Goal: Information Seeking & Learning: Learn about a topic

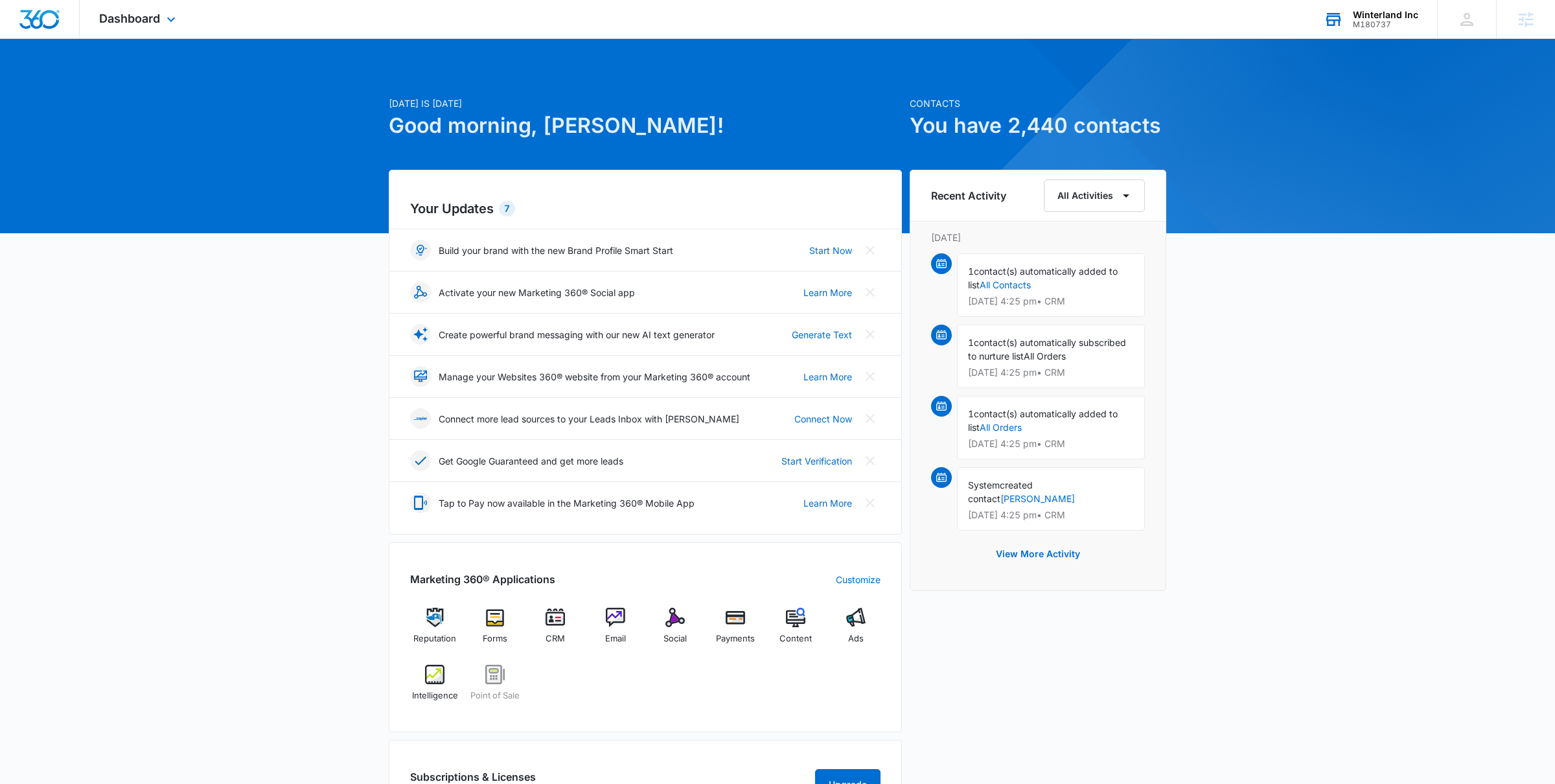
click at [1337, 23] on icon at bounding box center [1333, 19] width 19 height 19
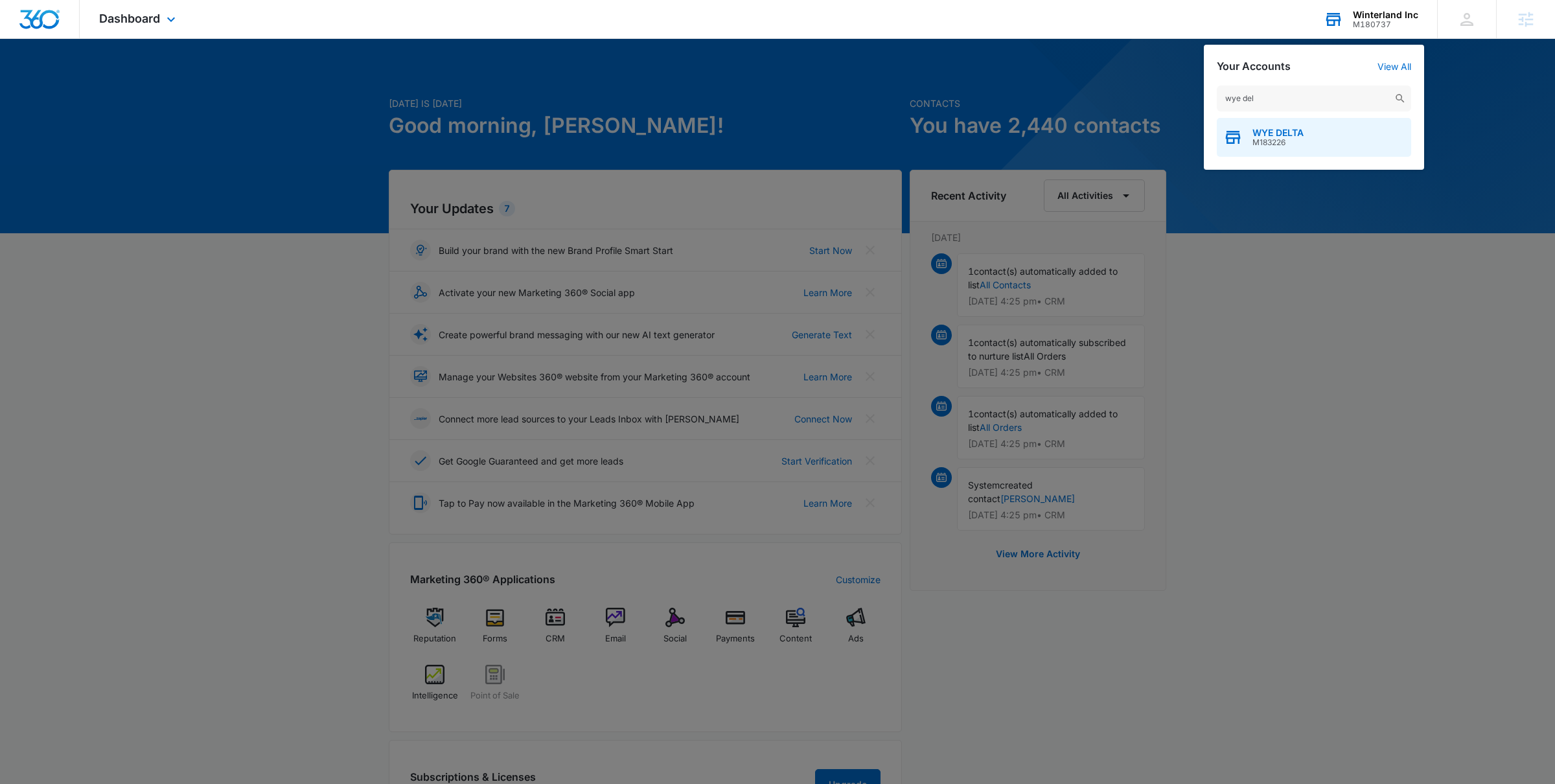
type input "wye del"
click at [1290, 141] on span "M183226" at bounding box center [1278, 143] width 51 height 9
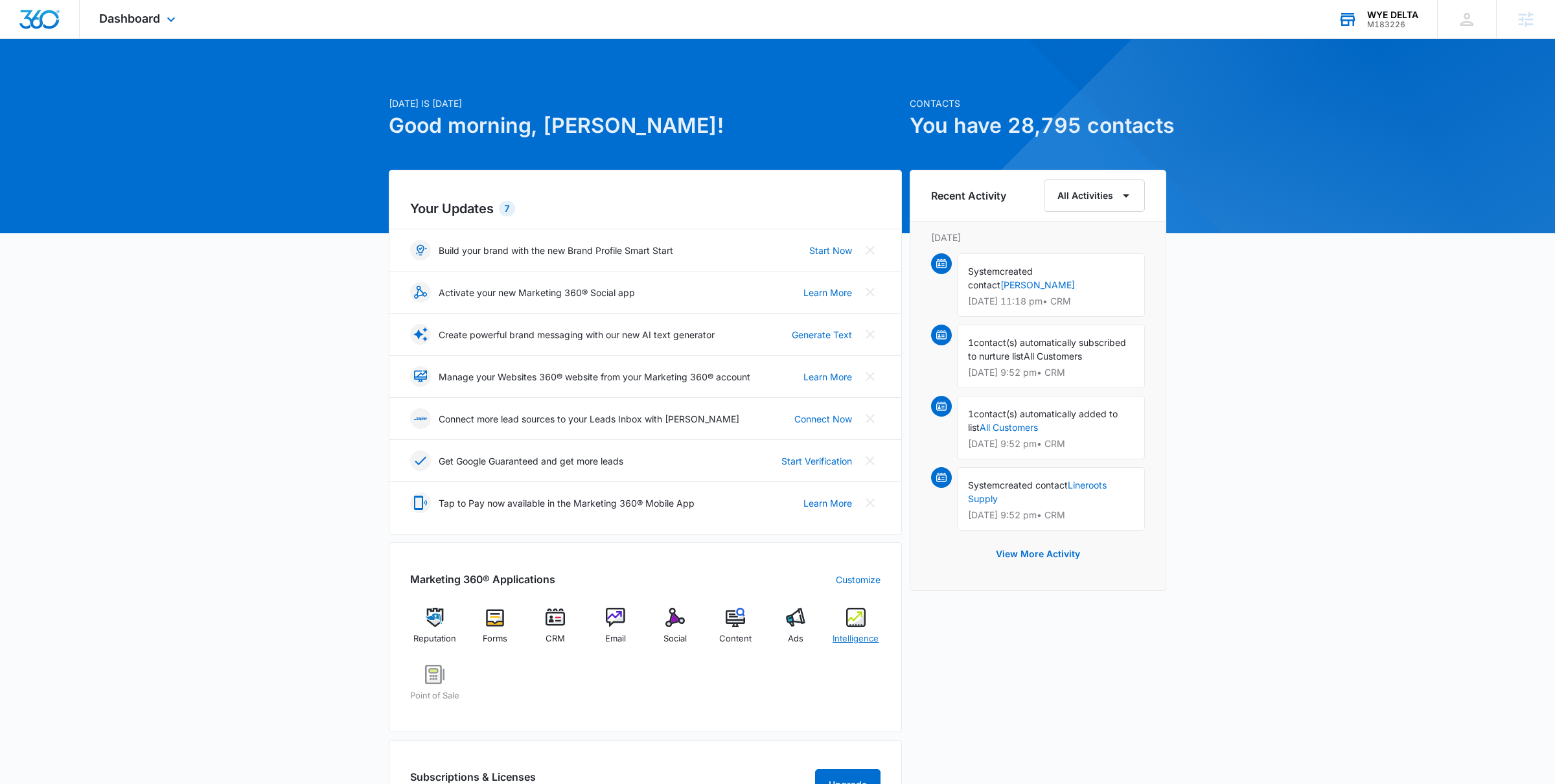
click at [832, 625] on div "Intelligence" at bounding box center [855, 631] width 50 height 46
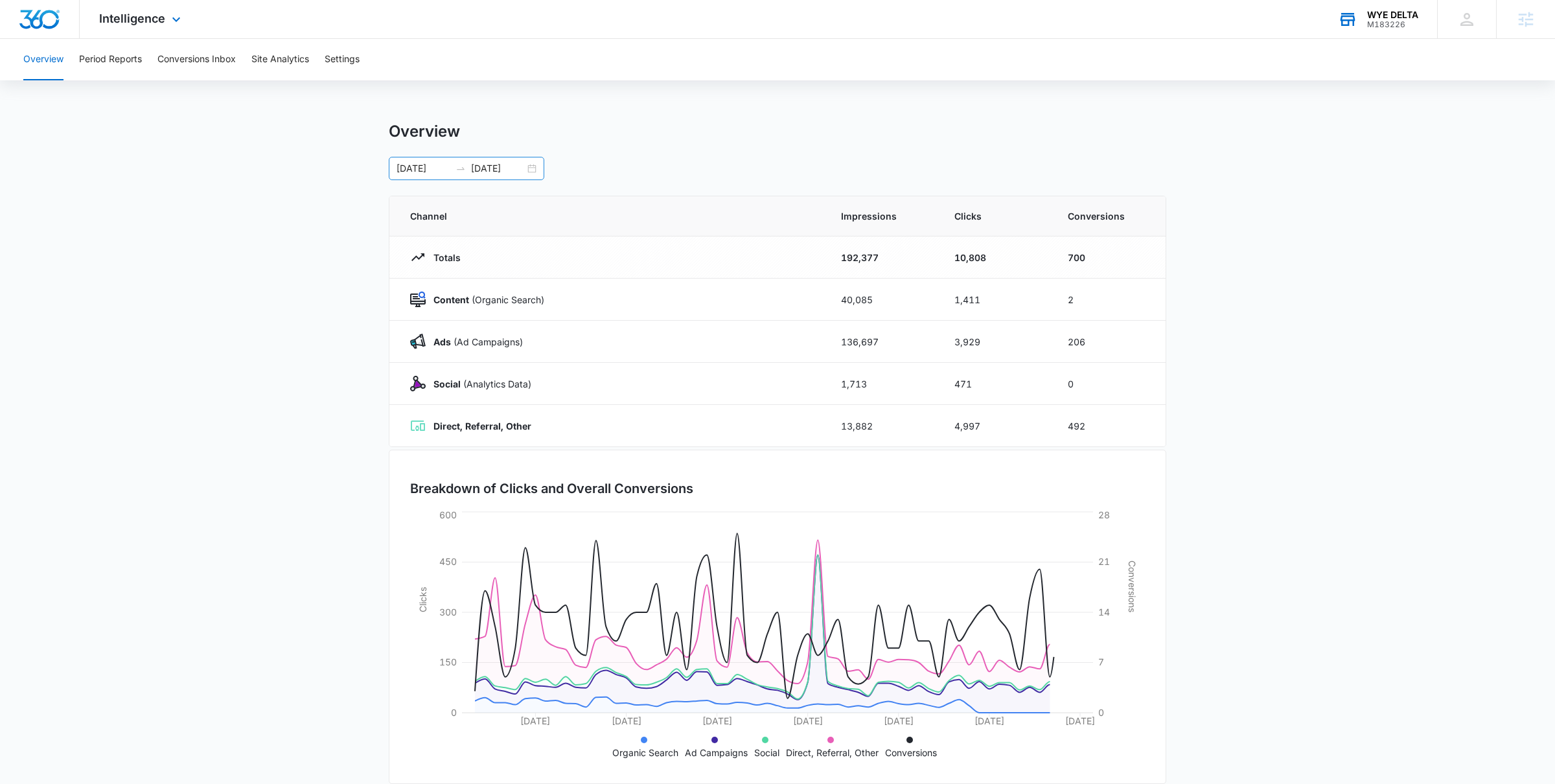
click at [530, 166] on div "08/06/2025 10/05/2025" at bounding box center [466, 168] width 155 height 23
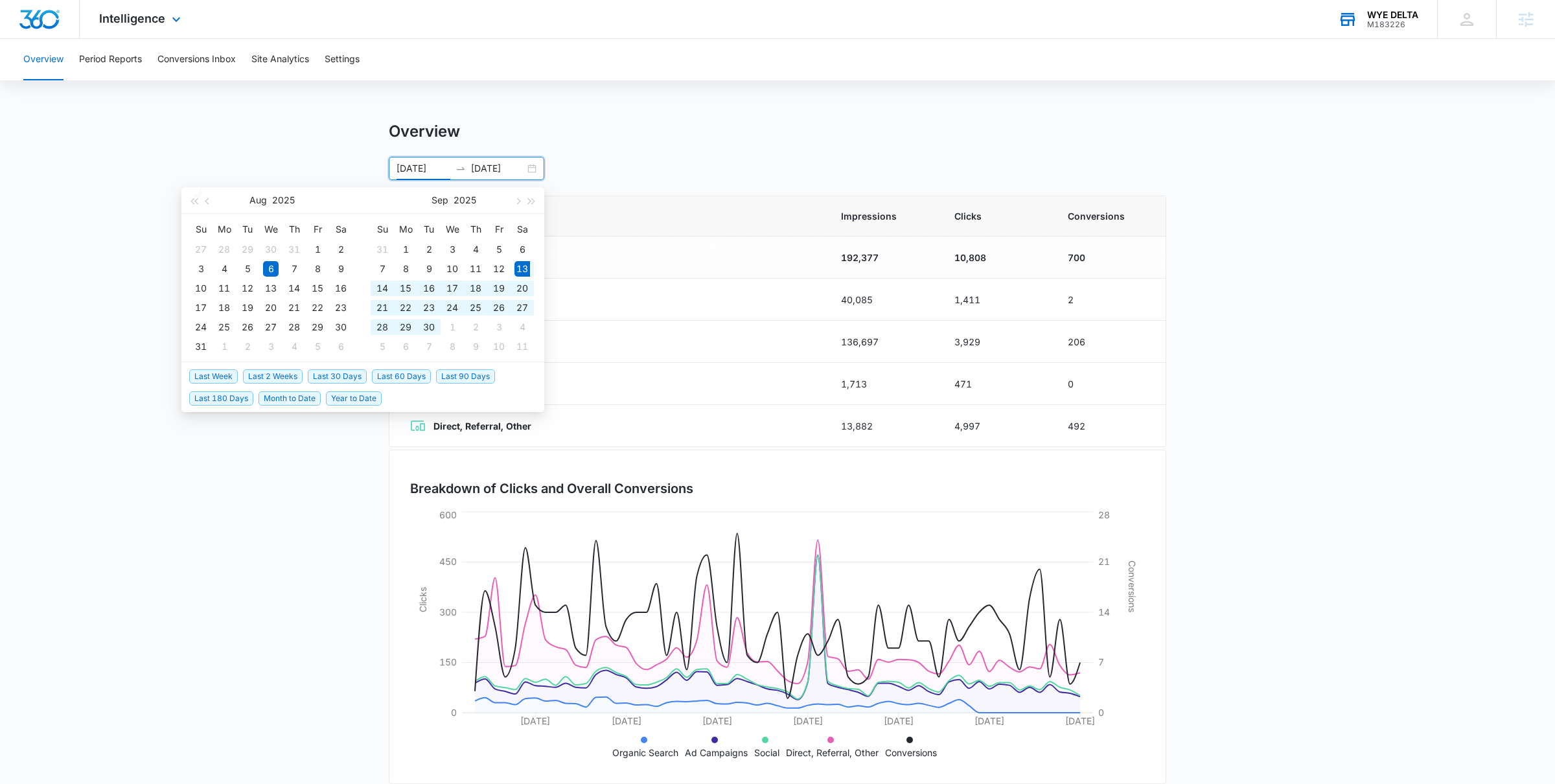
click at [357, 373] on span "Last 30 Days" at bounding box center [337, 376] width 59 height 14
type input "[DATE]"
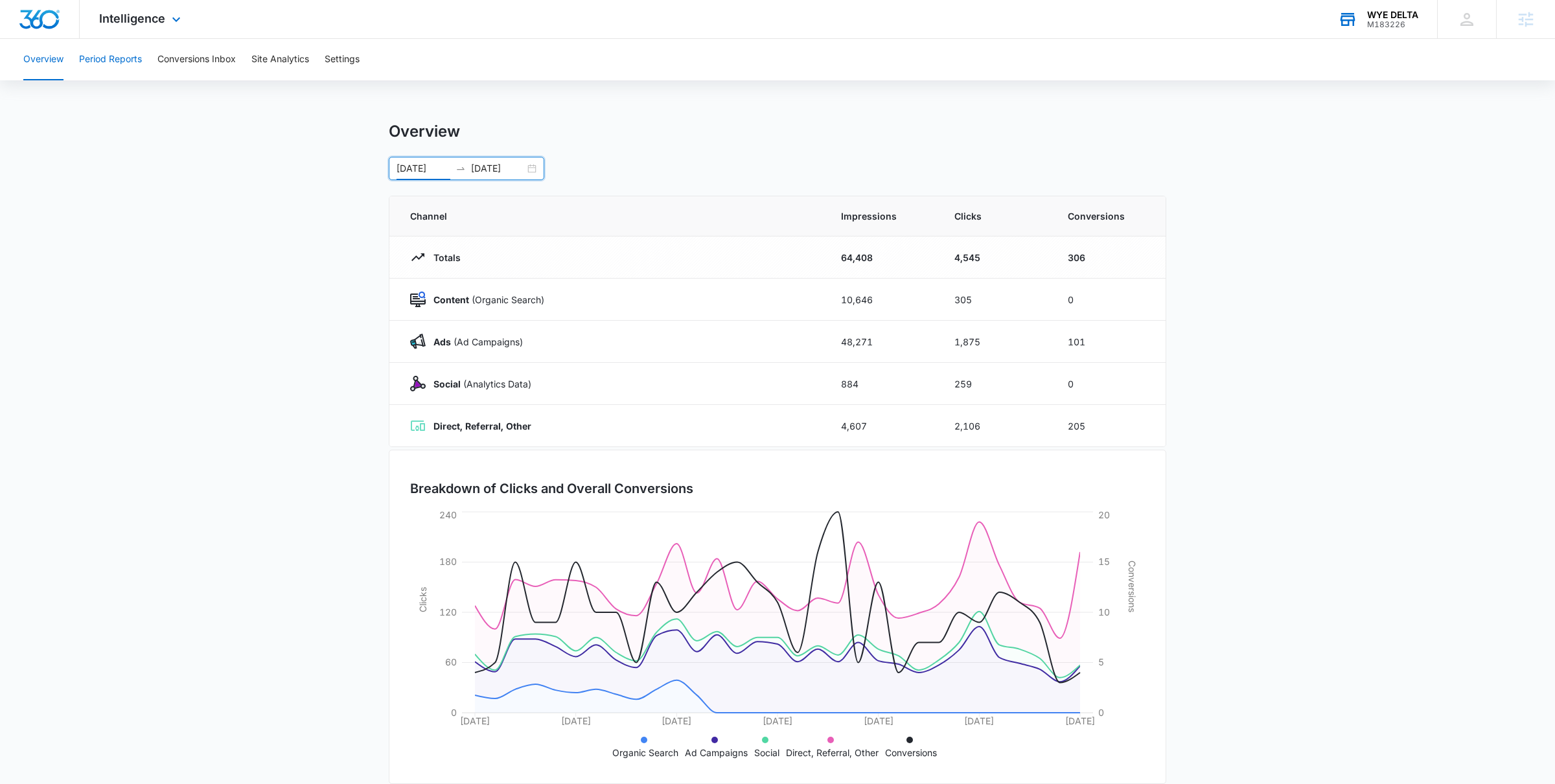
click at [113, 60] on button "Period Reports" at bounding box center [110, 60] width 63 height 42
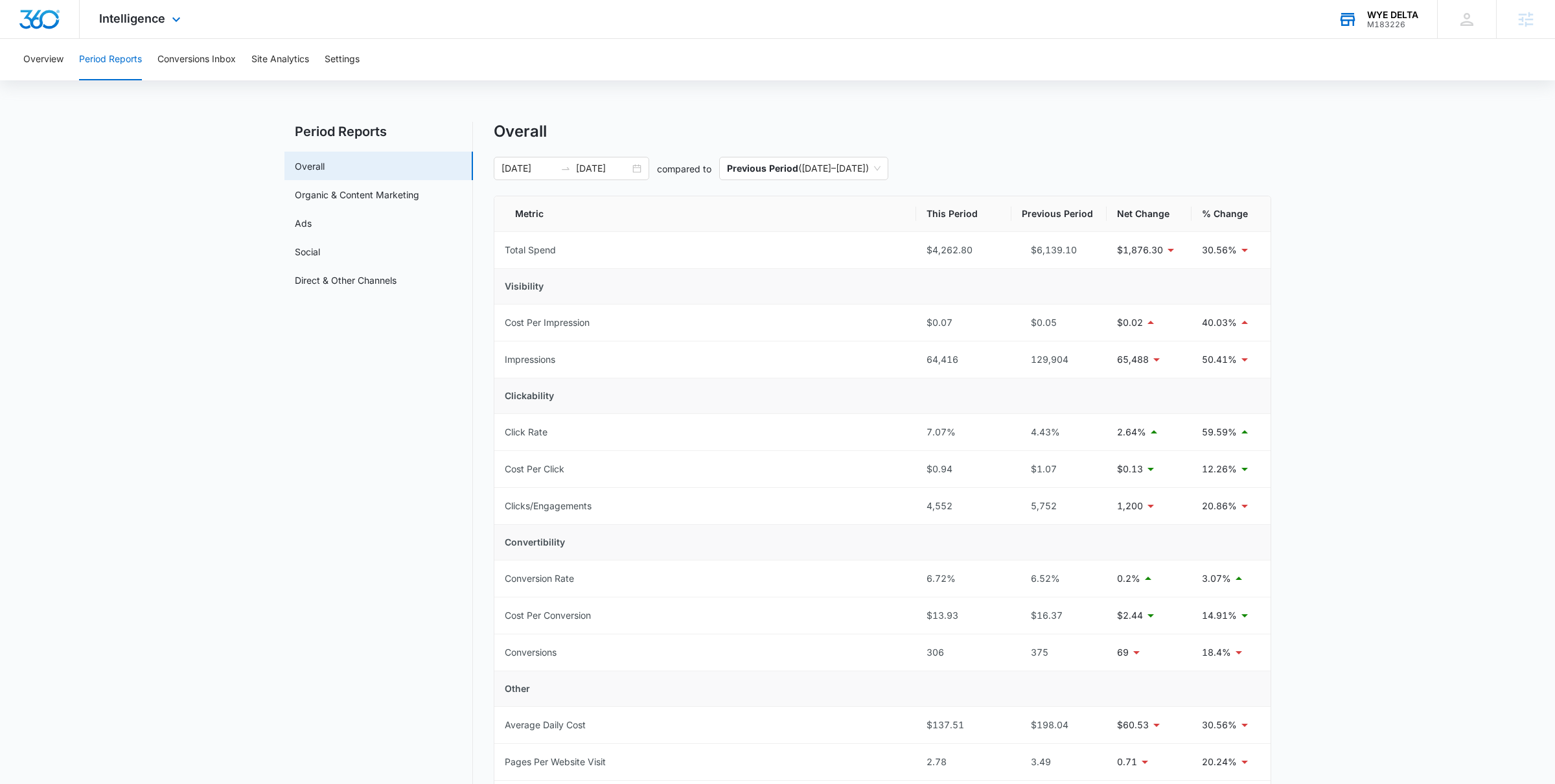
click at [167, 24] on div "Intelligence Apps Reputation Forms CRM Email Social POS Content Ads Intelligenc…" at bounding box center [141, 19] width 124 height 38
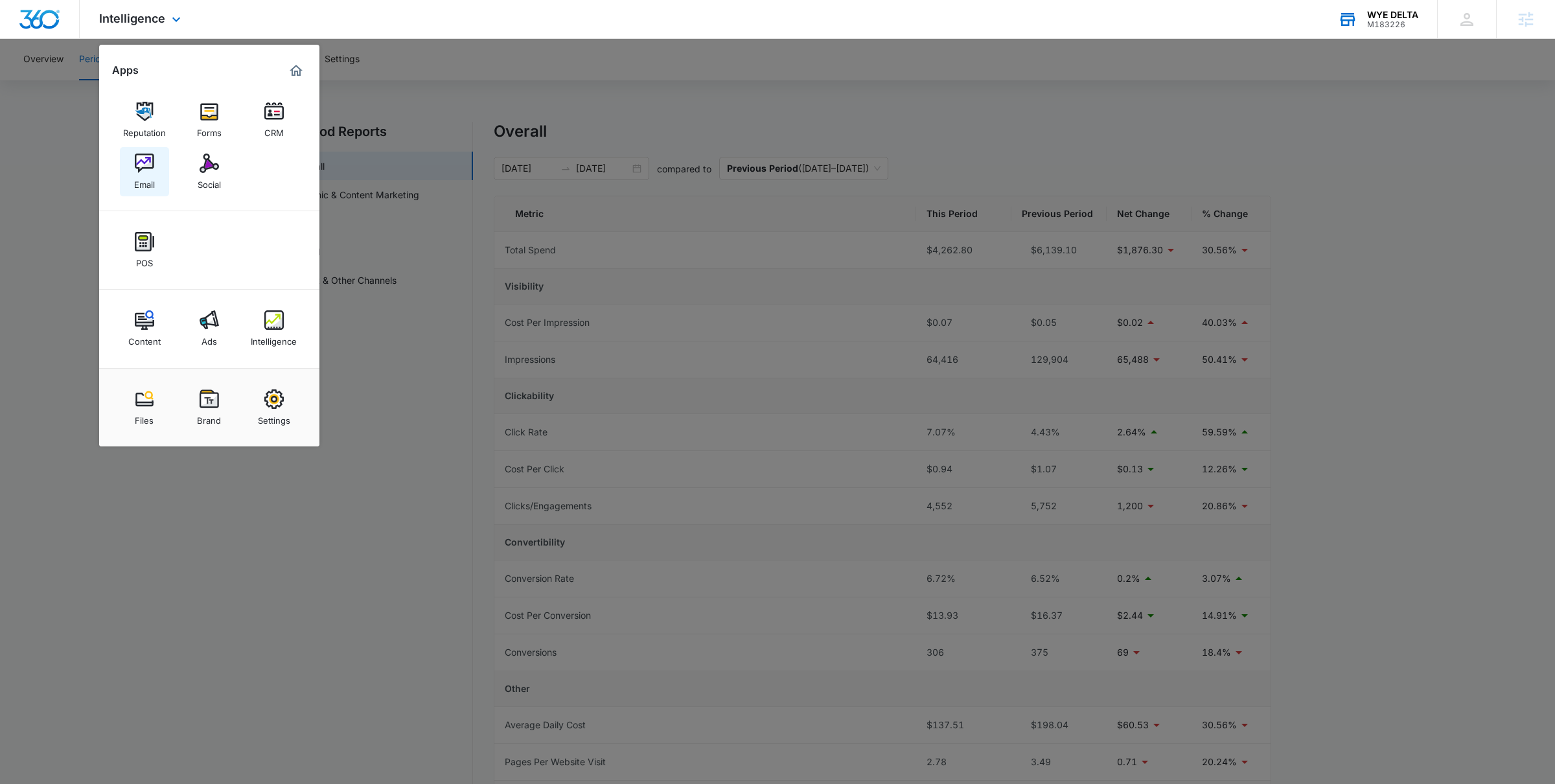
click at [154, 171] on link "Email" at bounding box center [145, 172] width 49 height 49
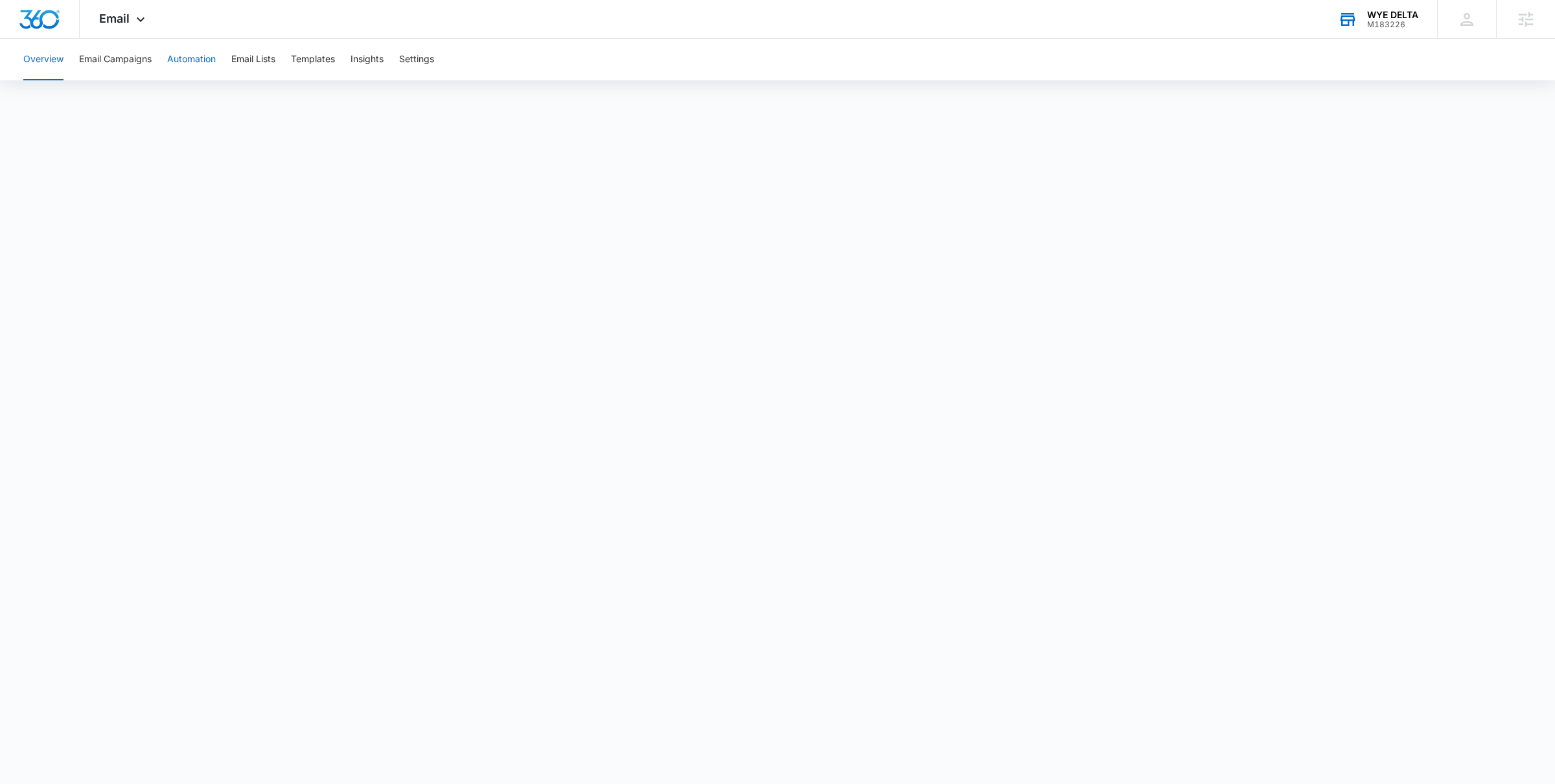
click at [181, 68] on button "Automation" at bounding box center [191, 60] width 48 height 42
click at [123, 18] on span "Email" at bounding box center [114, 19] width 31 height 14
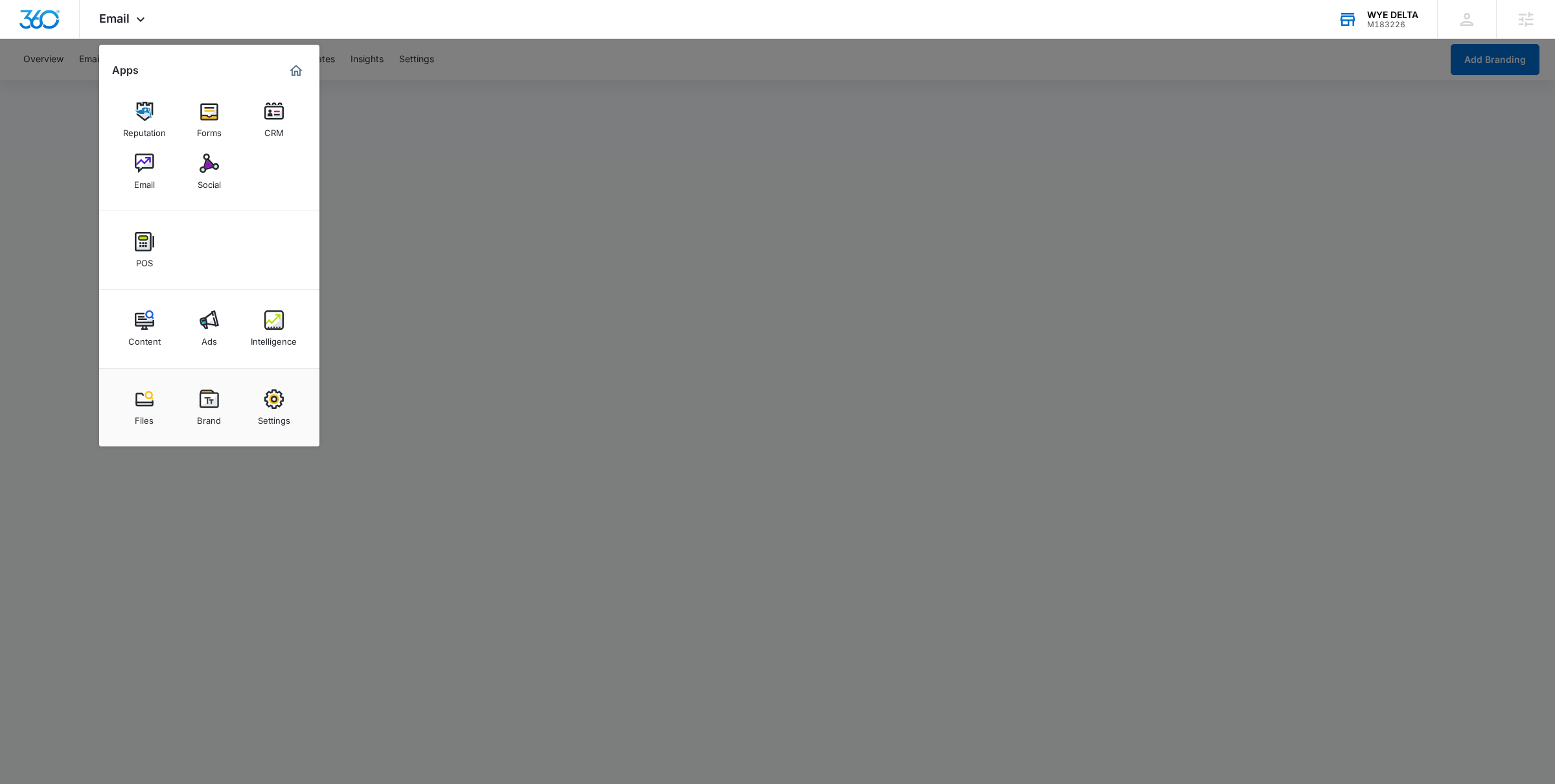
click at [494, 435] on div at bounding box center [778, 392] width 1555 height 784
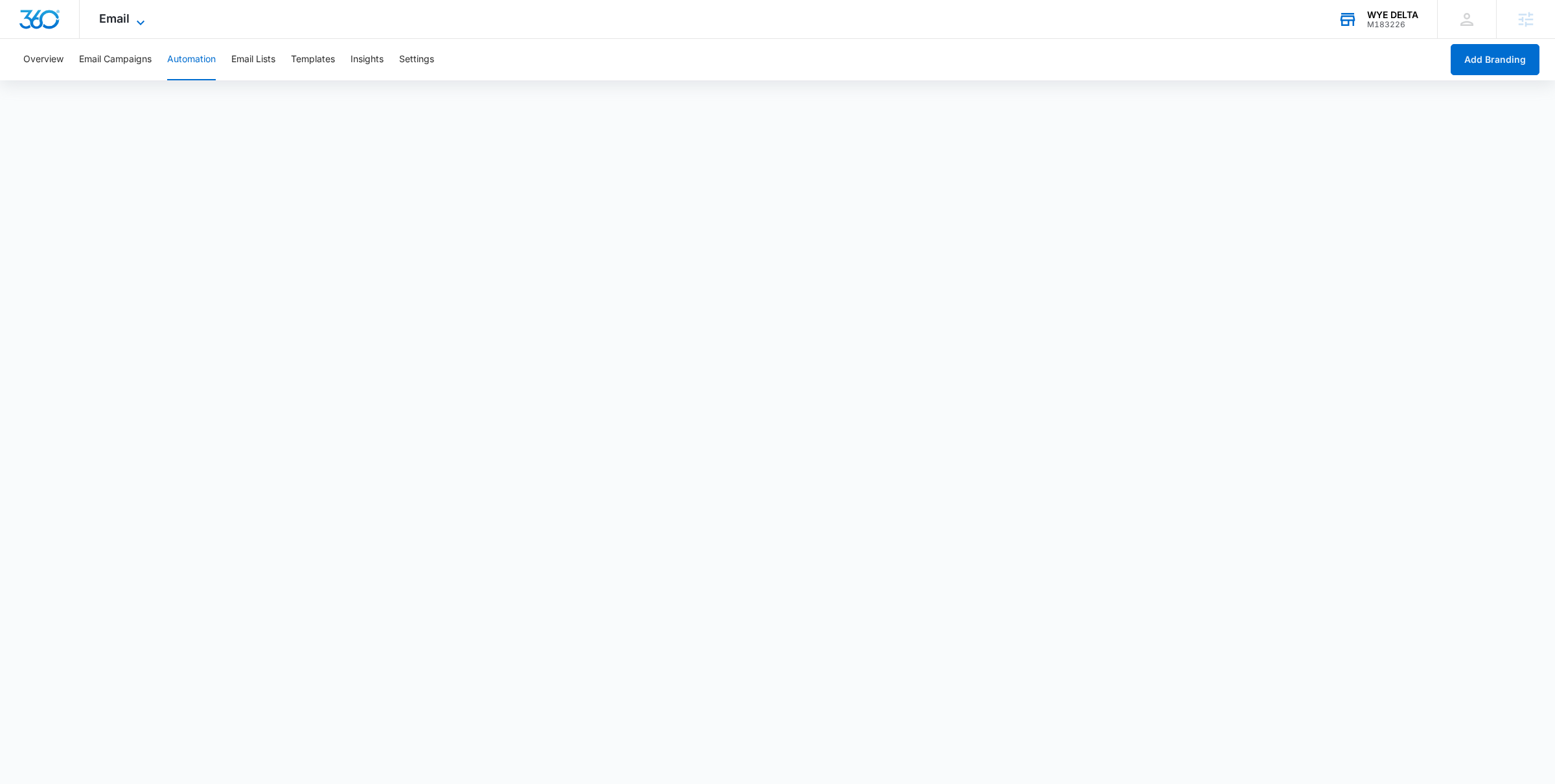
click at [109, 14] on span "Email" at bounding box center [114, 19] width 31 height 14
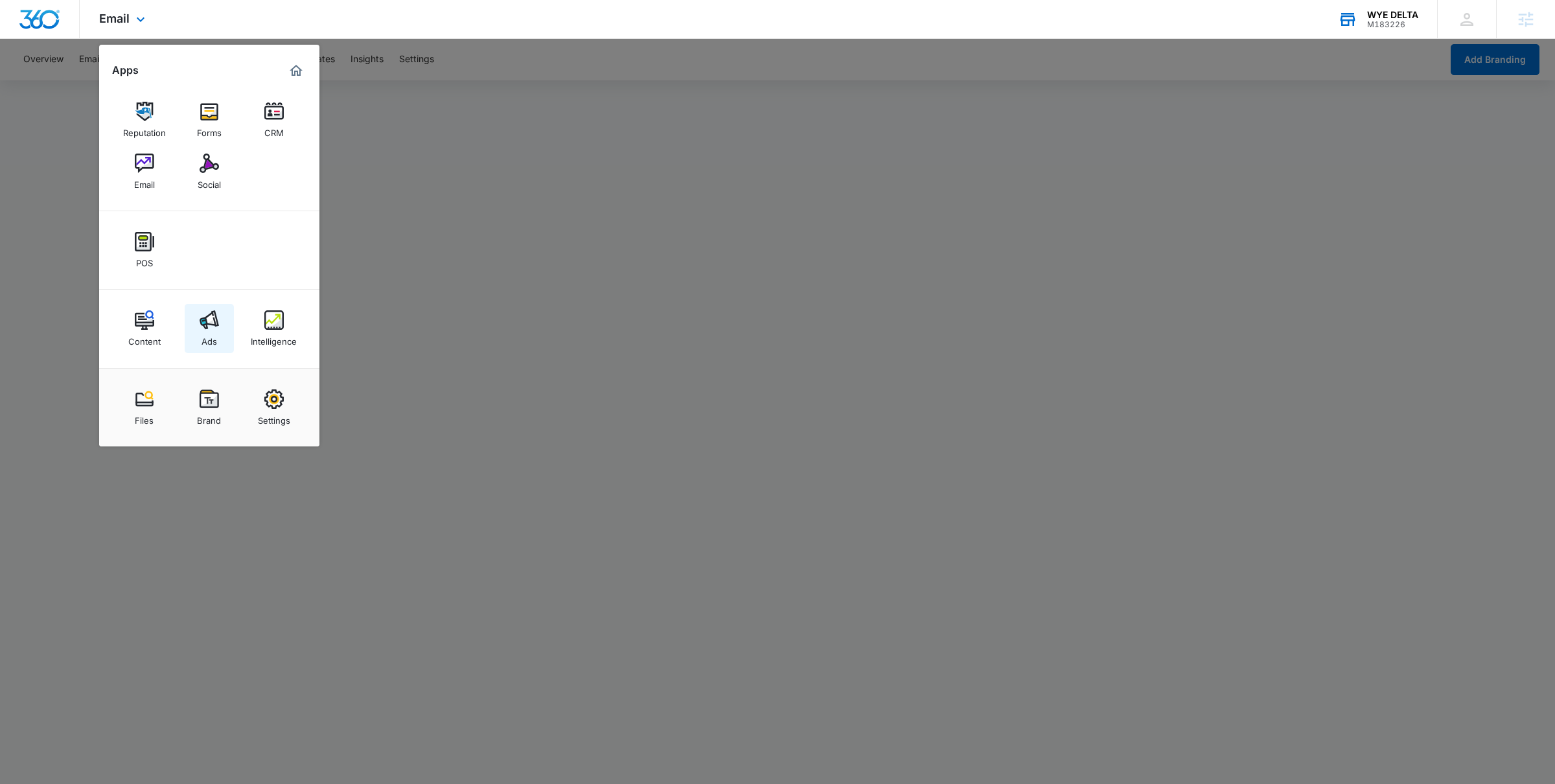
click at [215, 324] on img at bounding box center [209, 320] width 19 height 19
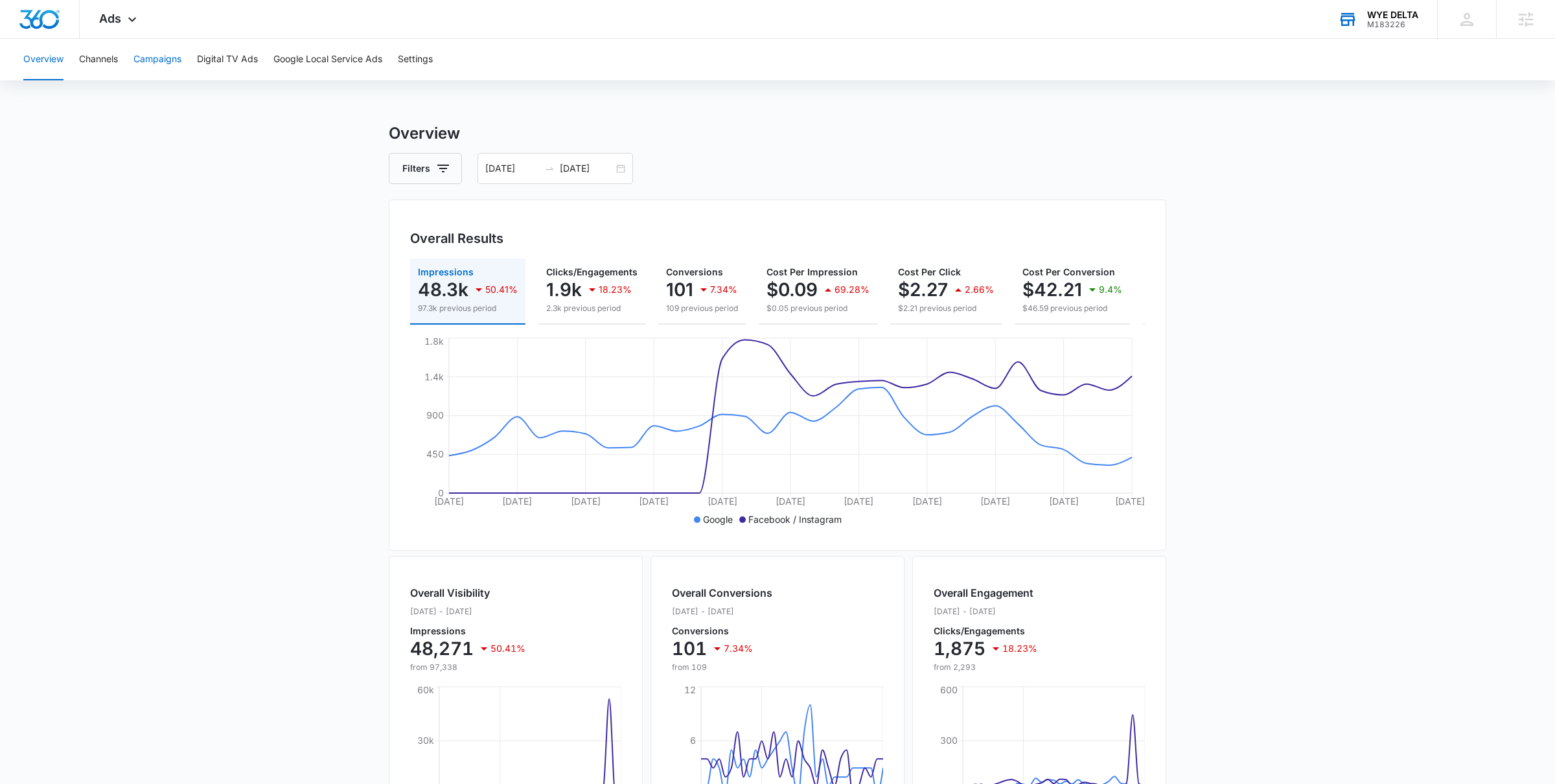
click at [161, 62] on button "Campaigns" at bounding box center [157, 60] width 48 height 42
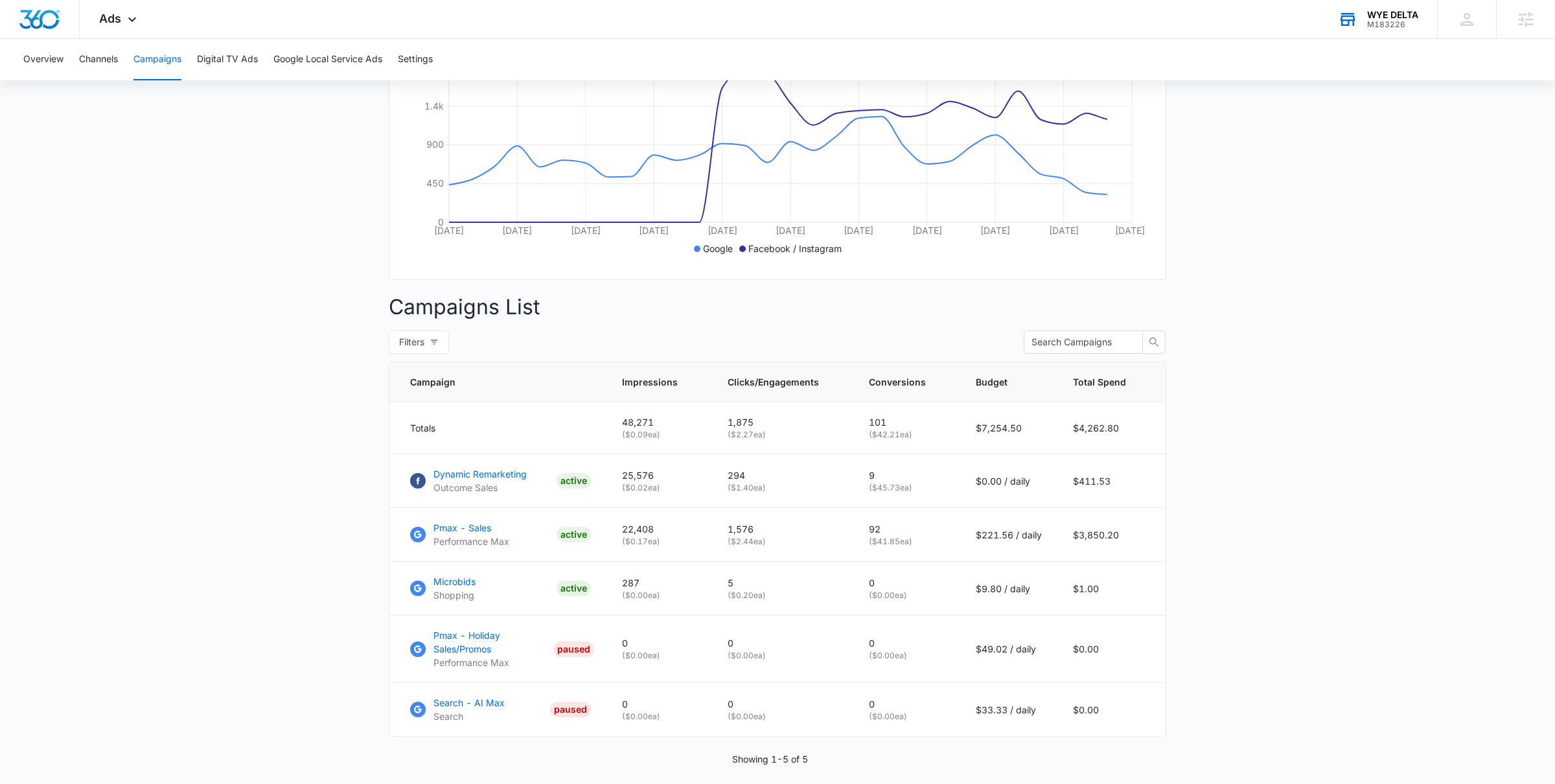
scroll to position [296, 0]
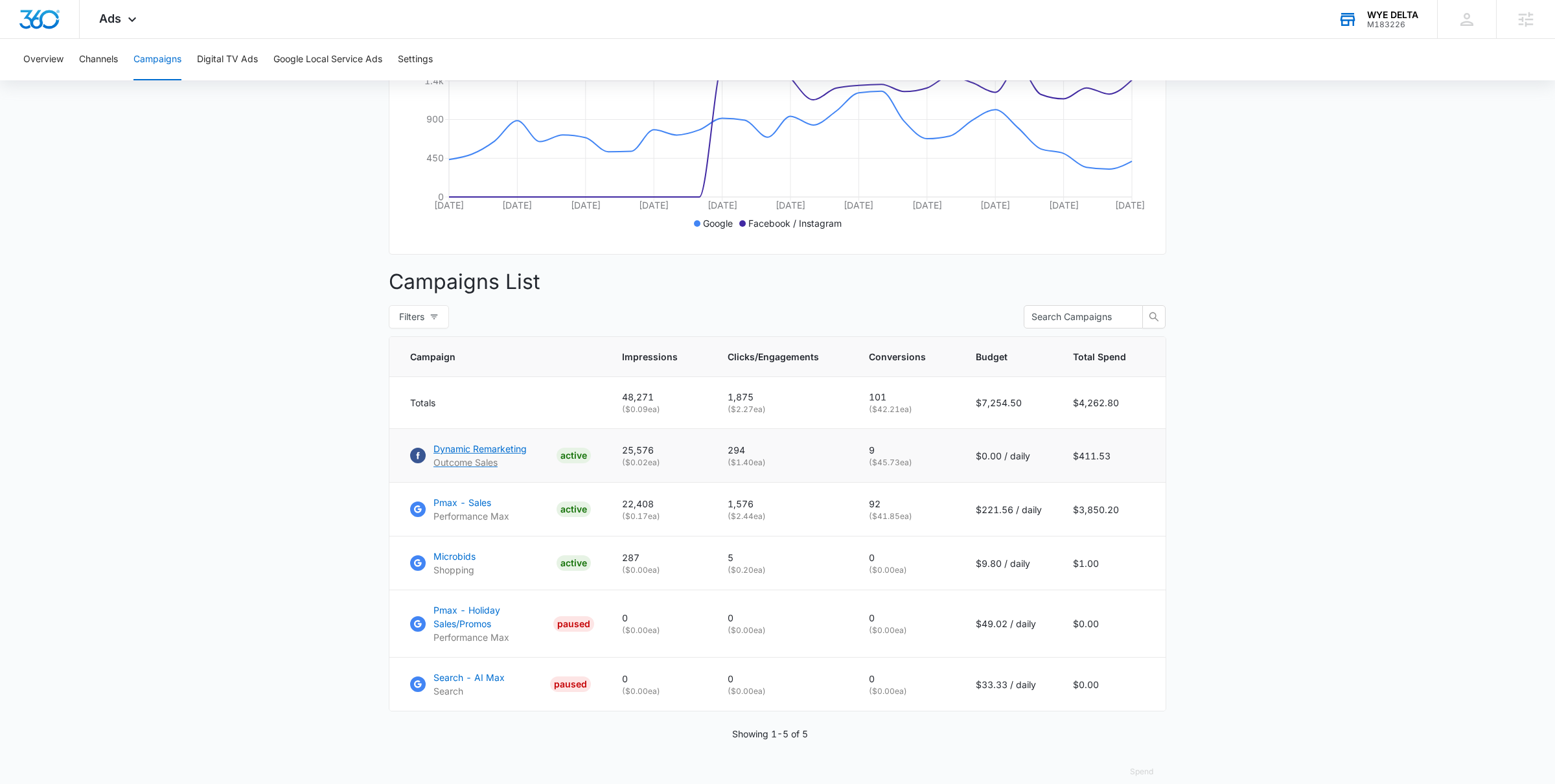
click at [490, 449] on p "Dynamic Remarketing" at bounding box center [480, 448] width 94 height 14
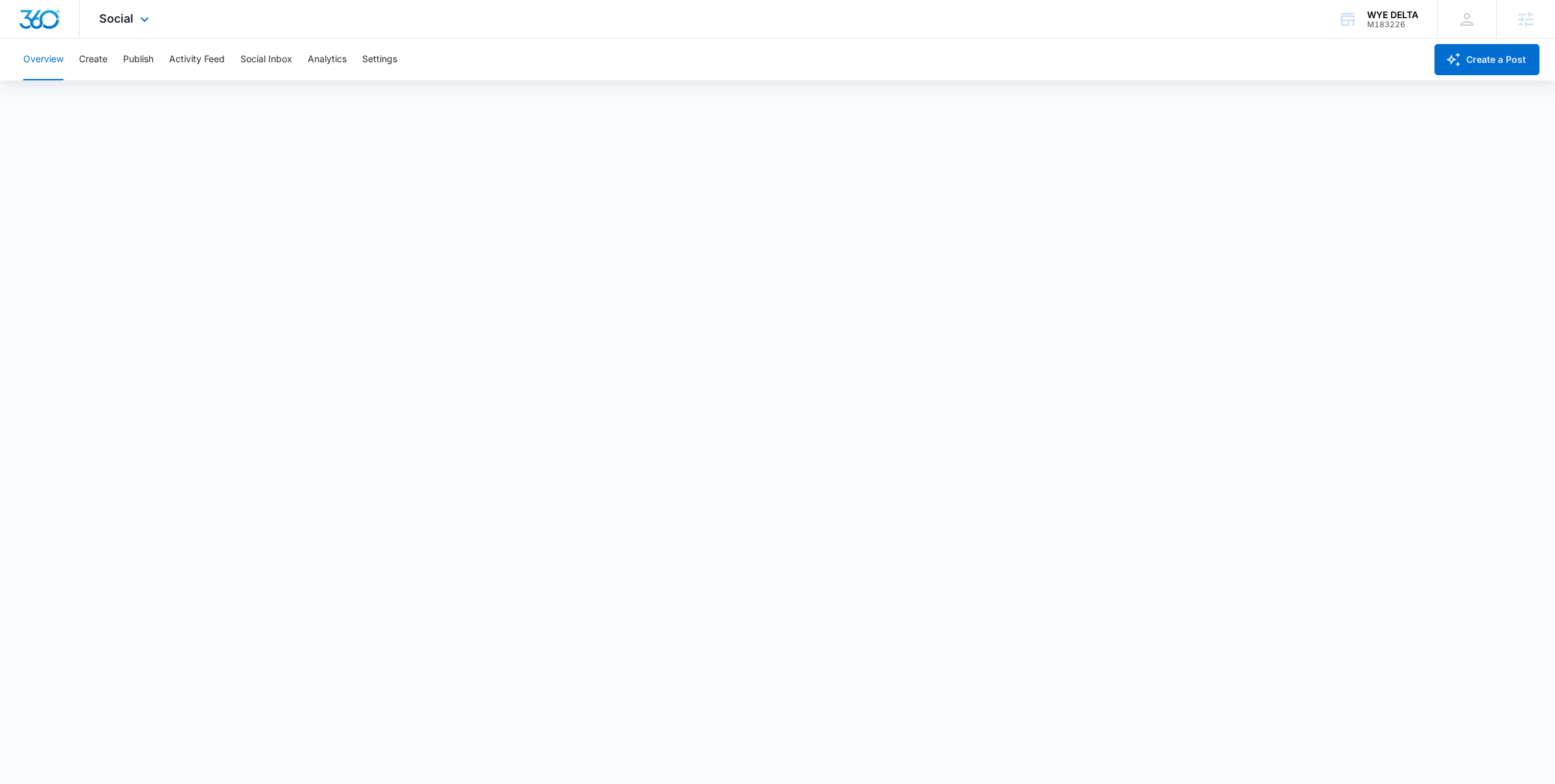
scroll to position [797, 0]
click at [133, 23] on div "Social Apps Reputation Forms CRM Email Social POS Content Ads Intelligence File…" at bounding box center [125, 19] width 92 height 38
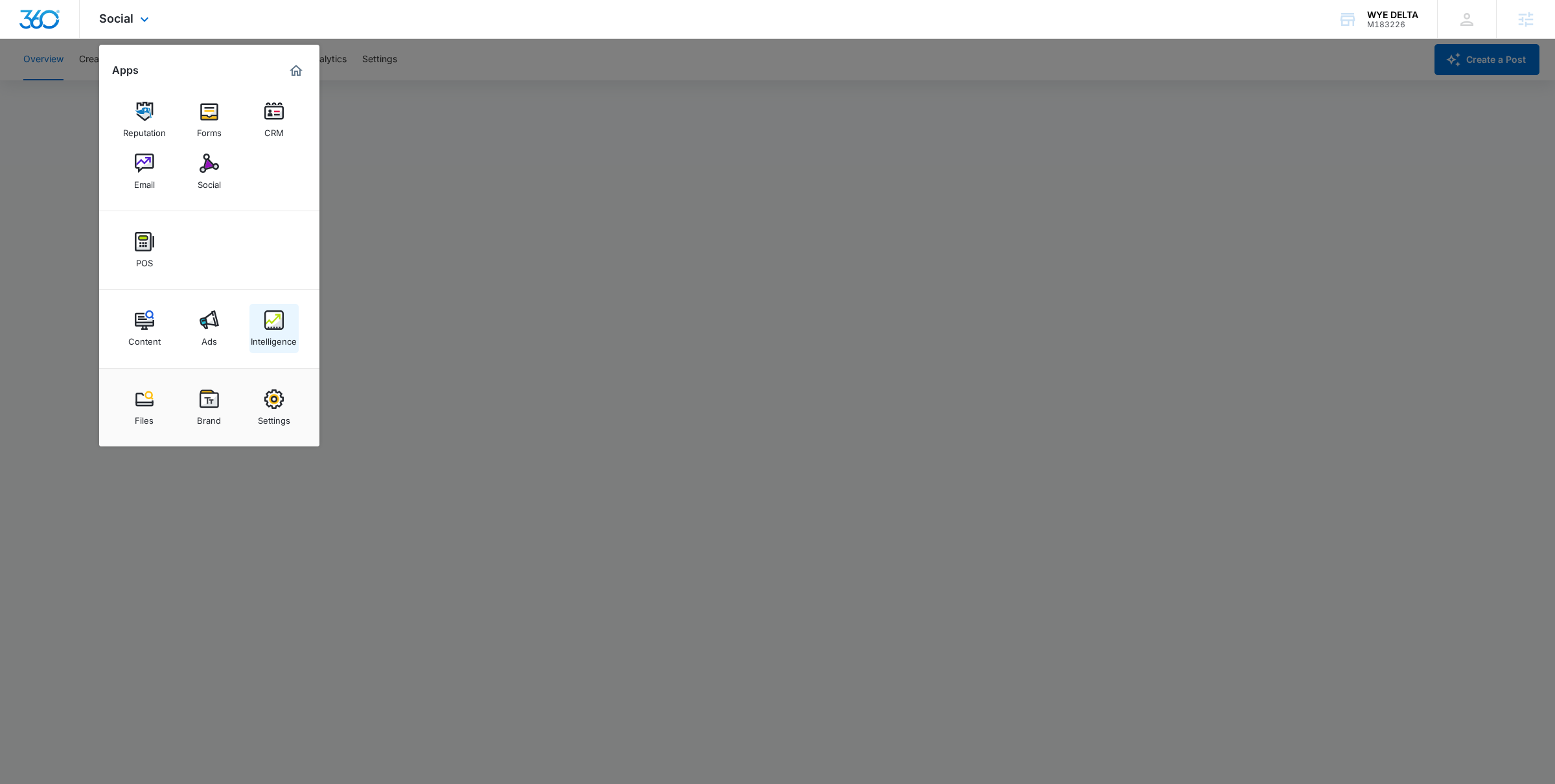
click at [287, 348] on link "Intelligence" at bounding box center [274, 328] width 49 height 49
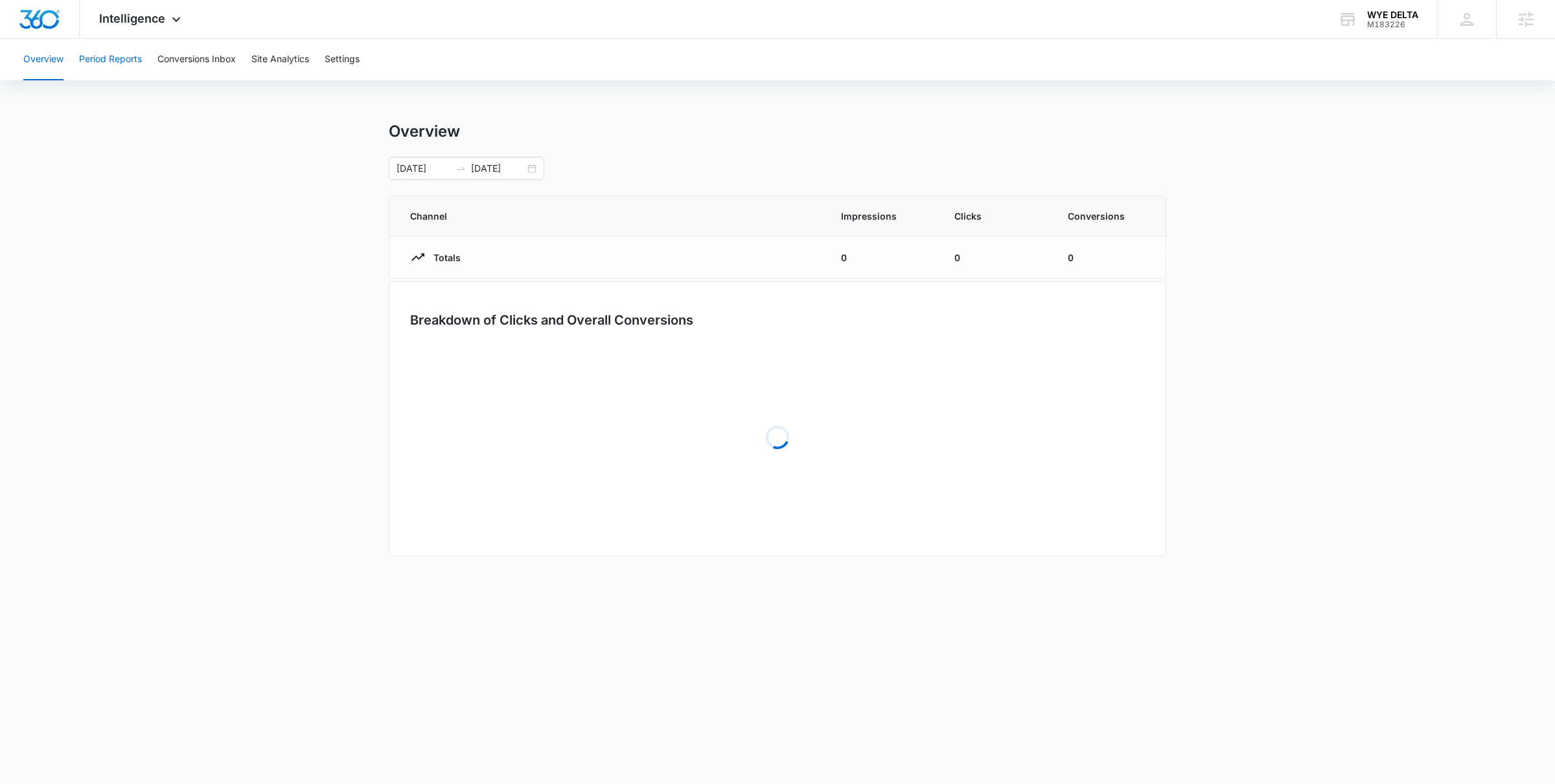
click at [125, 57] on button "Period Reports" at bounding box center [110, 60] width 63 height 42
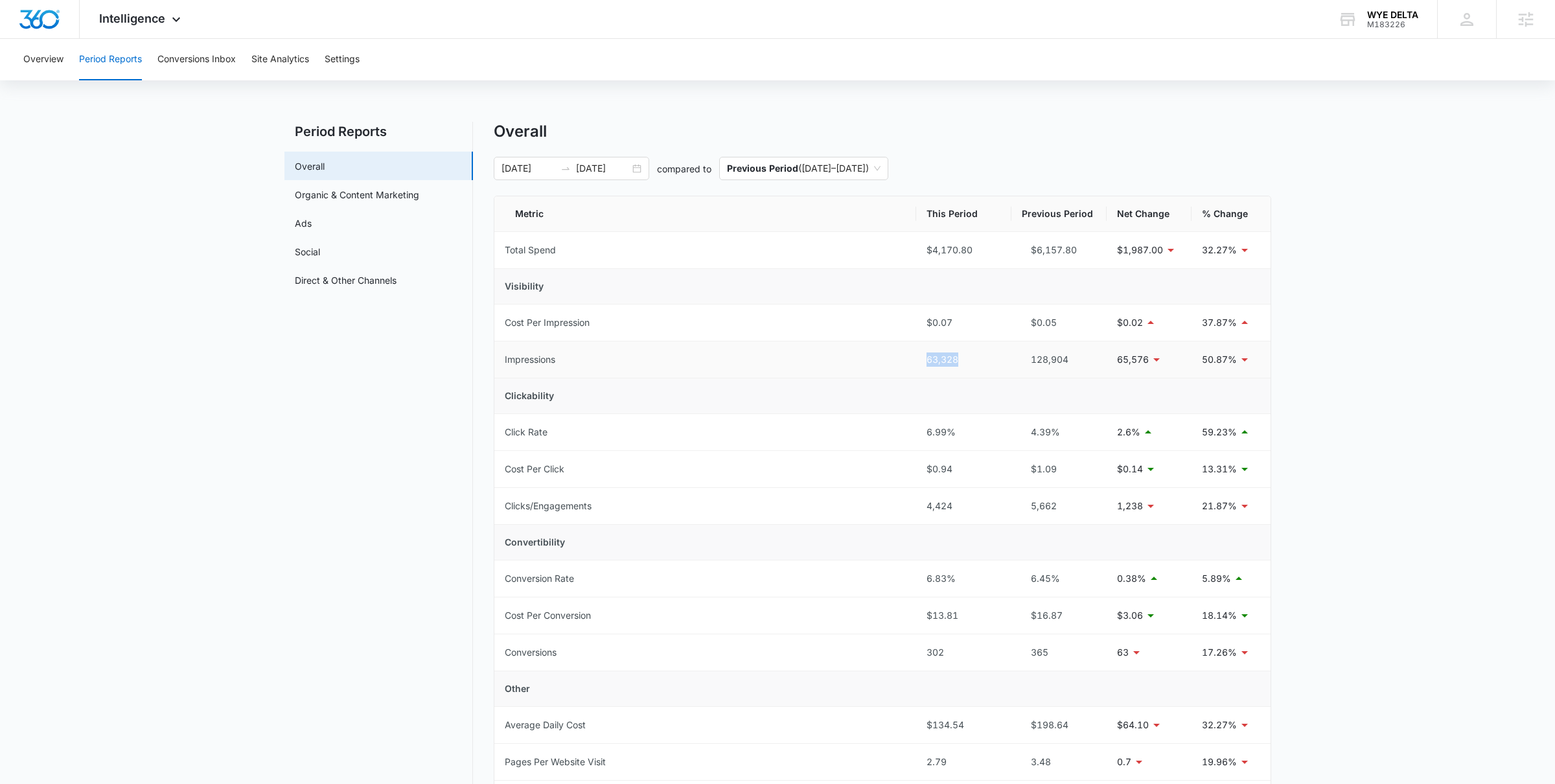
drag, startPoint x: 918, startPoint y: 358, endPoint x: 967, endPoint y: 358, distance: 49.0
type textarea "63,328"
click at [968, 358] on td "63,328" at bounding box center [964, 360] width 96 height 37
click at [967, 358] on div "63,328" at bounding box center [964, 359] width 74 height 14
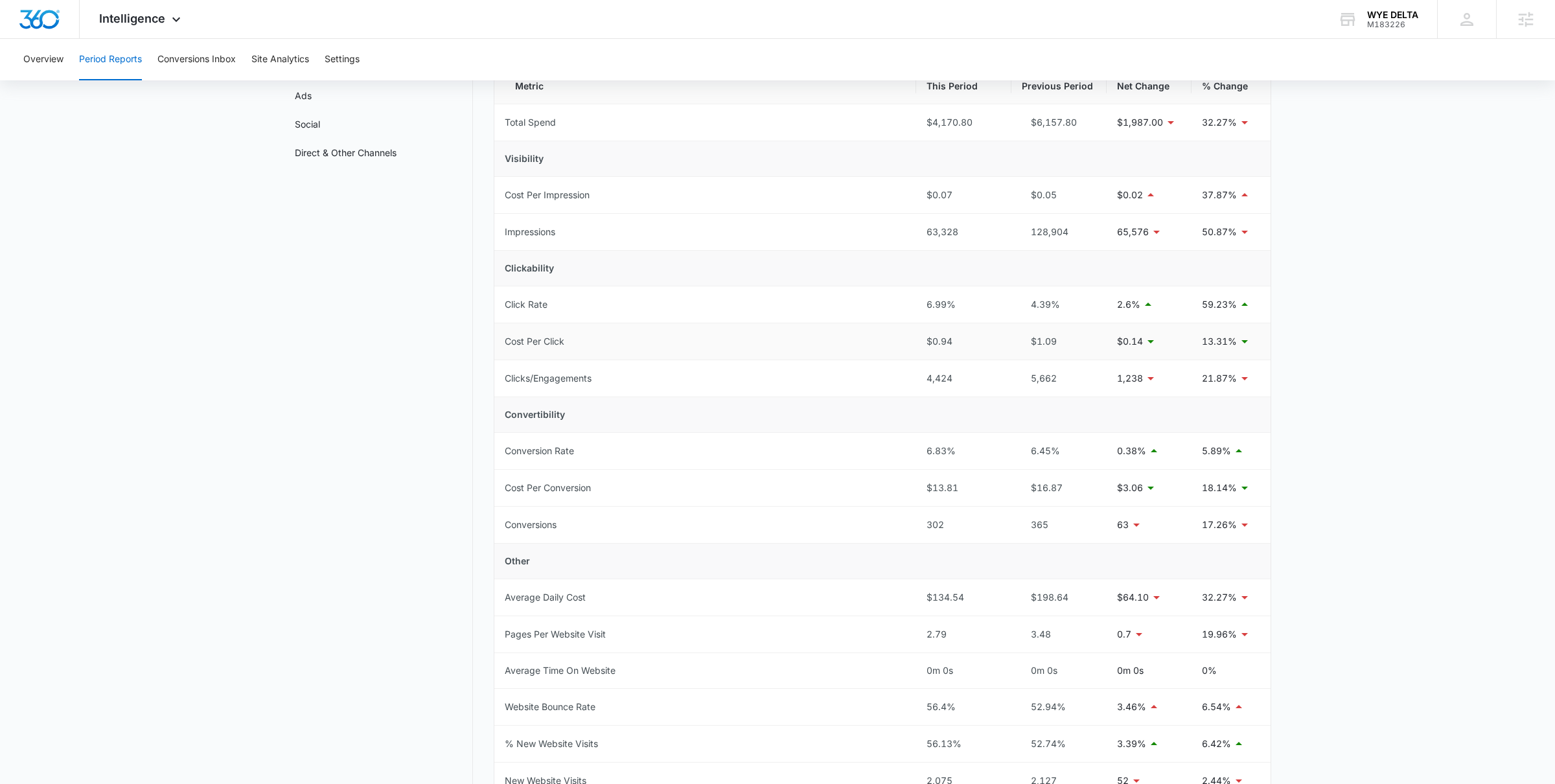
scroll to position [127, 0]
drag, startPoint x: 921, startPoint y: 488, endPoint x: 982, endPoint y: 489, distance: 61.0
click at [982, 489] on td "$13.81" at bounding box center [964, 489] width 96 height 37
drag, startPoint x: 917, startPoint y: 454, endPoint x: 951, endPoint y: 454, distance: 34.0
click at [951, 454] on td "6.83%" at bounding box center [964, 452] width 96 height 37
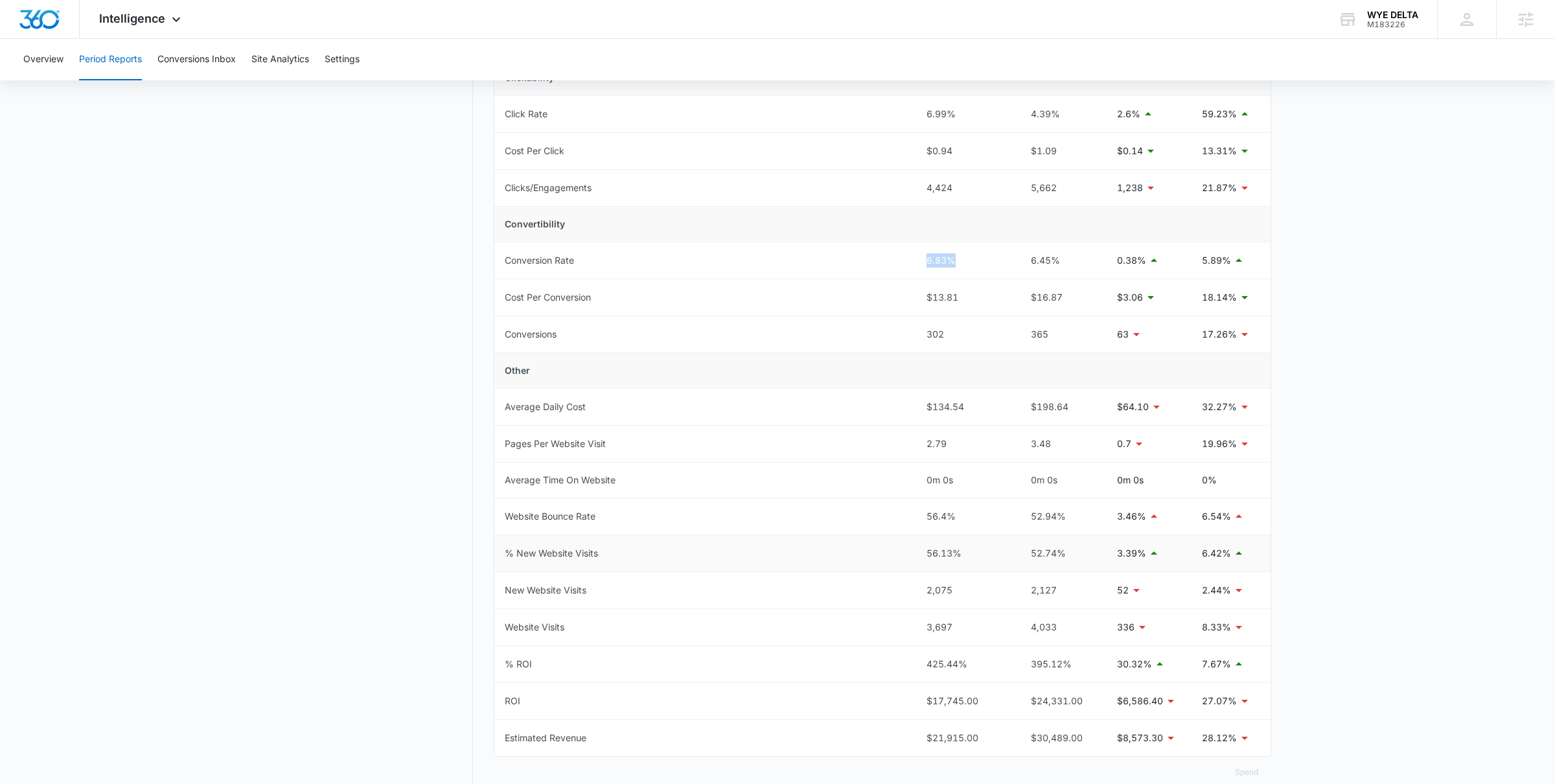
scroll to position [357, 0]
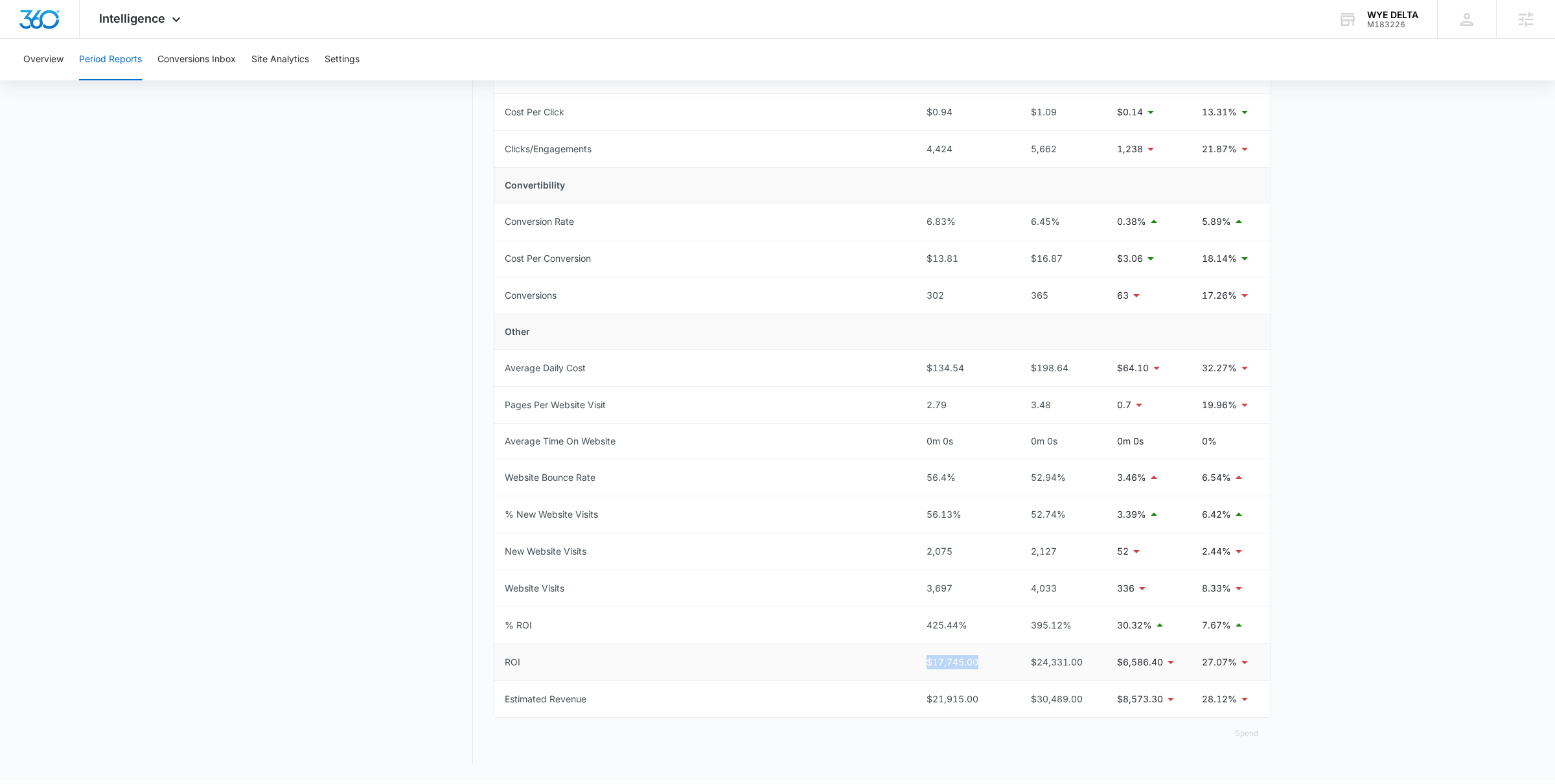
drag, startPoint x: 913, startPoint y: 664, endPoint x: 990, endPoint y: 669, distance: 77.2
click at [990, 669] on tr "ROI $17,745.00 $24,331.00 $6,586.40 27.07%" at bounding box center [882, 663] width 776 height 37
drag, startPoint x: 922, startPoint y: 629, endPoint x: 976, endPoint y: 630, distance: 54.0
click at [976, 630] on td "425.44%" at bounding box center [964, 625] width 96 height 37
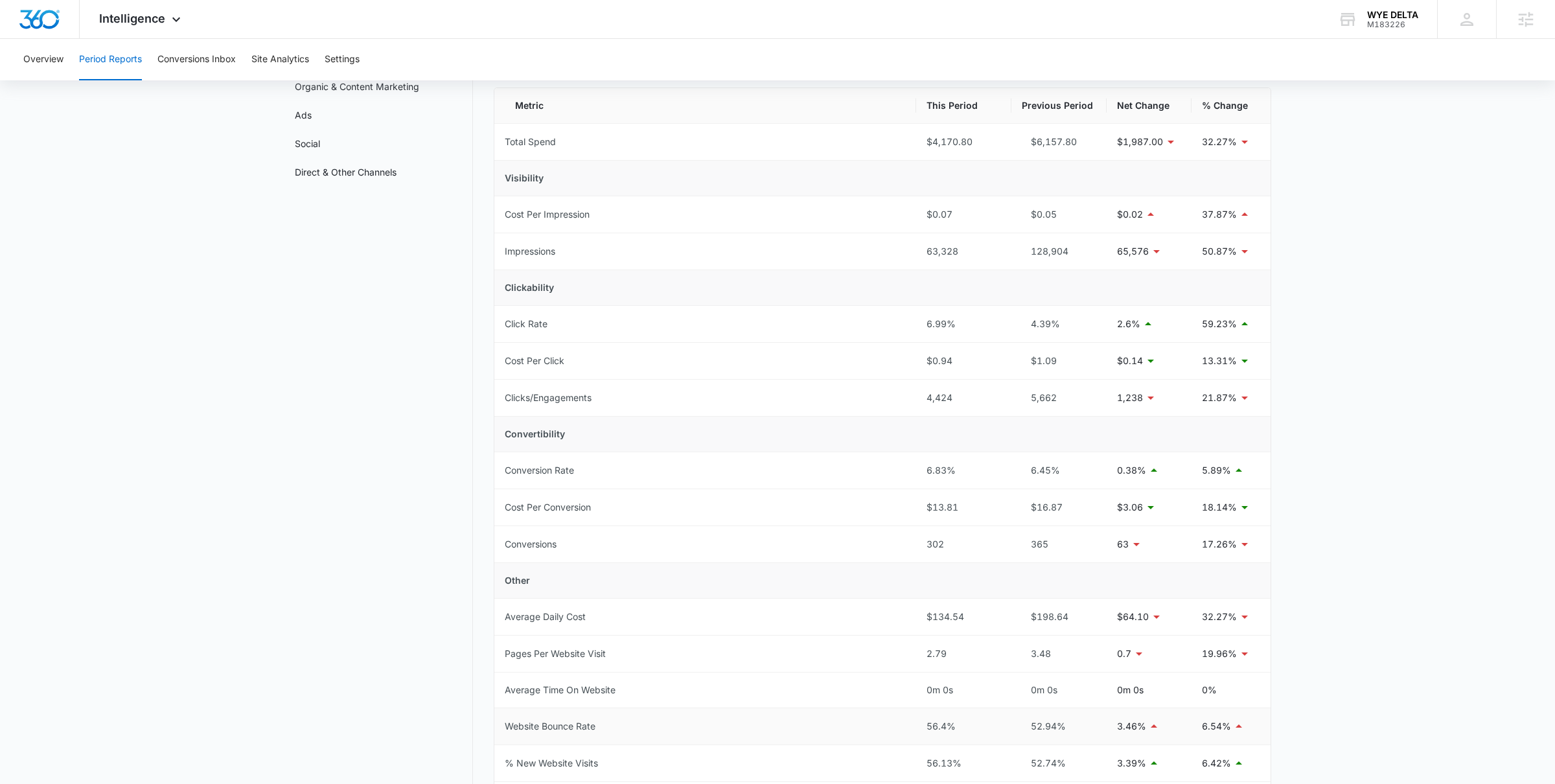
scroll to position [0, 0]
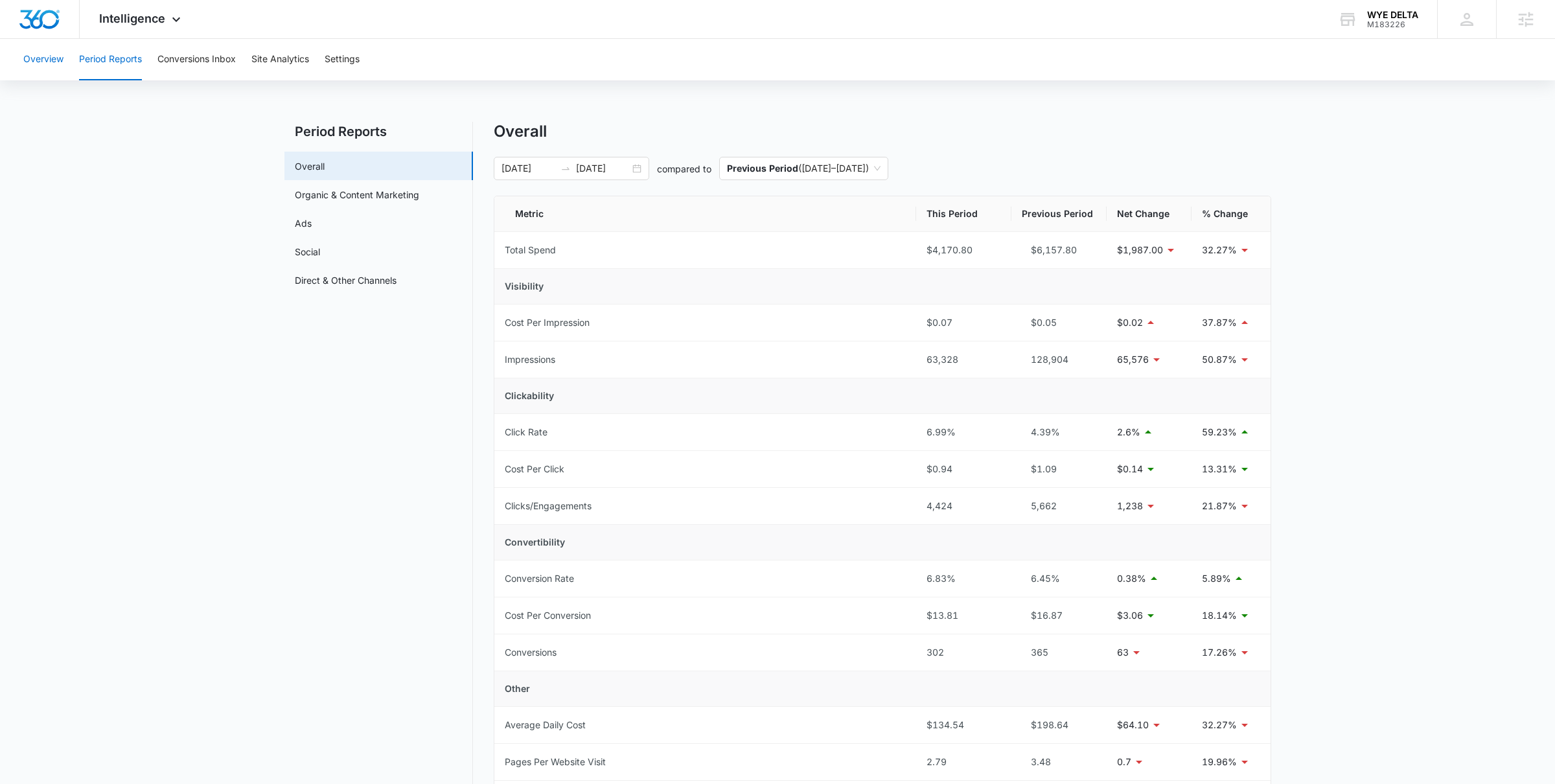
click at [54, 54] on button "Overview" at bounding box center [43, 60] width 40 height 42
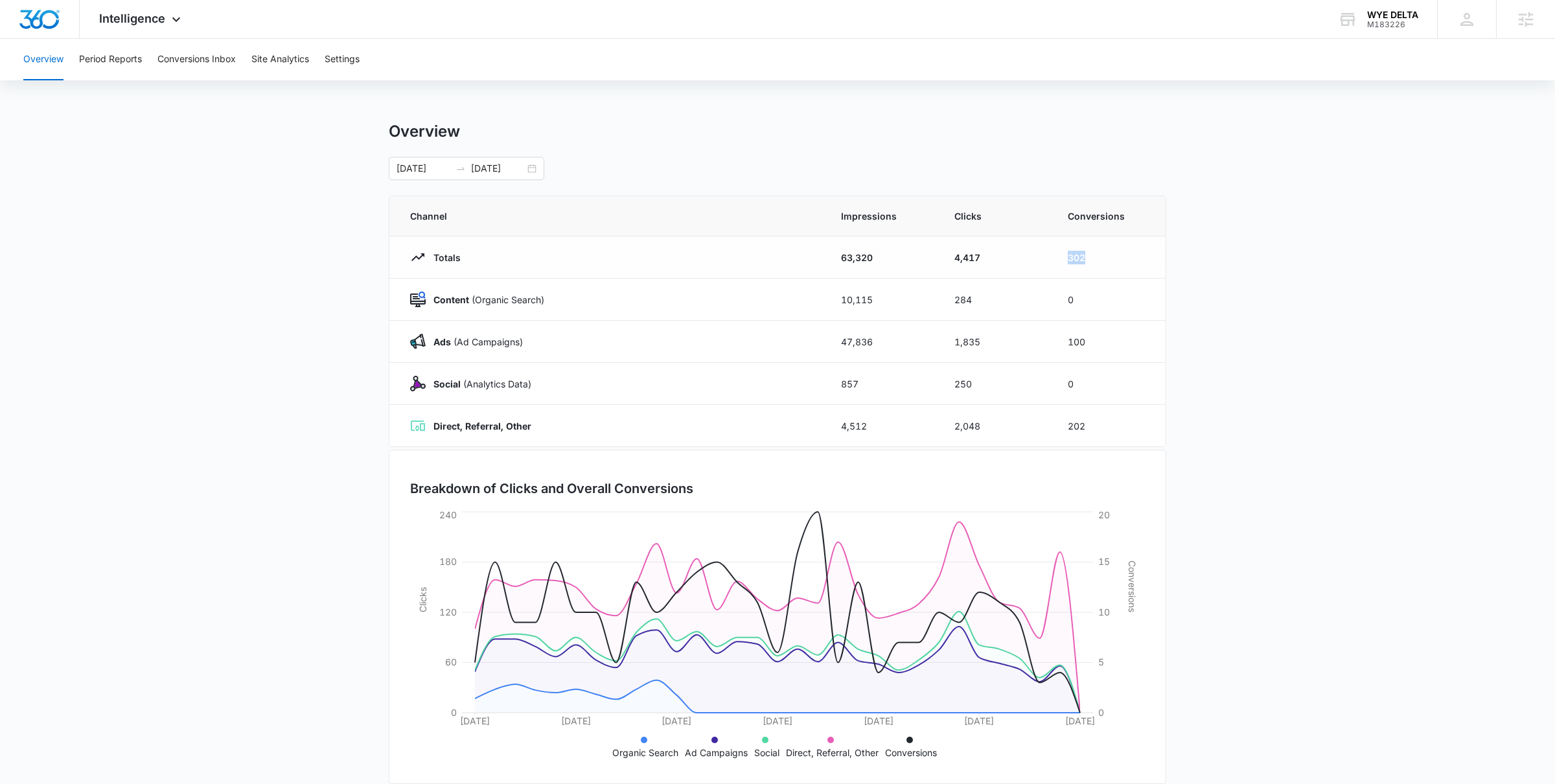
drag, startPoint x: 1065, startPoint y: 256, endPoint x: 1122, endPoint y: 258, distance: 57.0
click at [1123, 258] on td "302" at bounding box center [1109, 257] width 113 height 42
click at [1181, 350] on main "Overview 09/14/2025 10/14/2025 Channel Impressions Clicks Conversions Totals 63…" at bounding box center [778, 462] width 1555 height 681
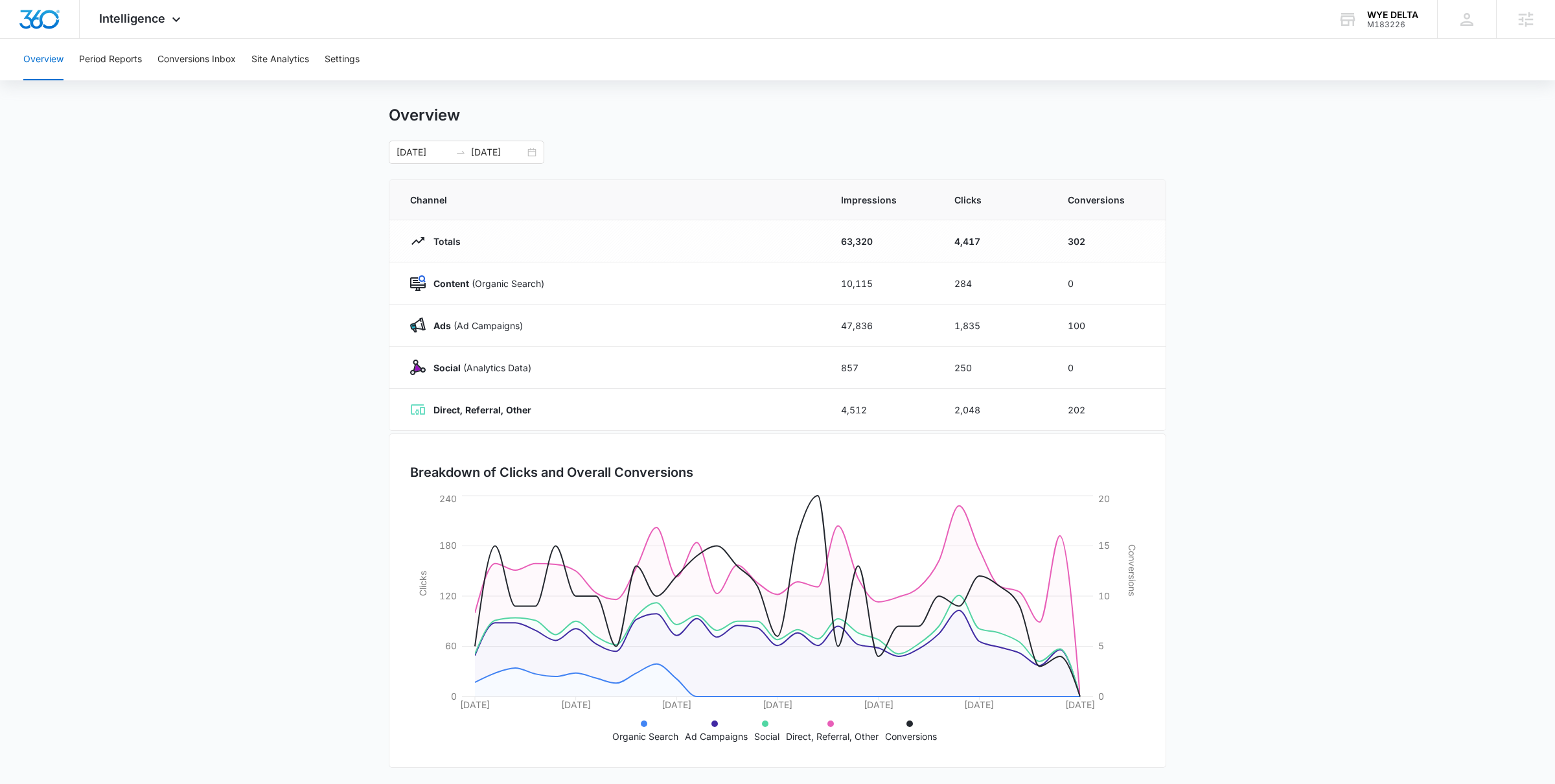
scroll to position [19, 0]
drag, startPoint x: 1065, startPoint y: 323, endPoint x: 1096, endPoint y: 328, distance: 31.4
click at [1096, 328] on td "100" at bounding box center [1109, 322] width 113 height 42
click at [1102, 324] on td "100" at bounding box center [1109, 322] width 113 height 42
drag, startPoint x: 1065, startPoint y: 411, endPoint x: 1102, endPoint y: 411, distance: 37.0
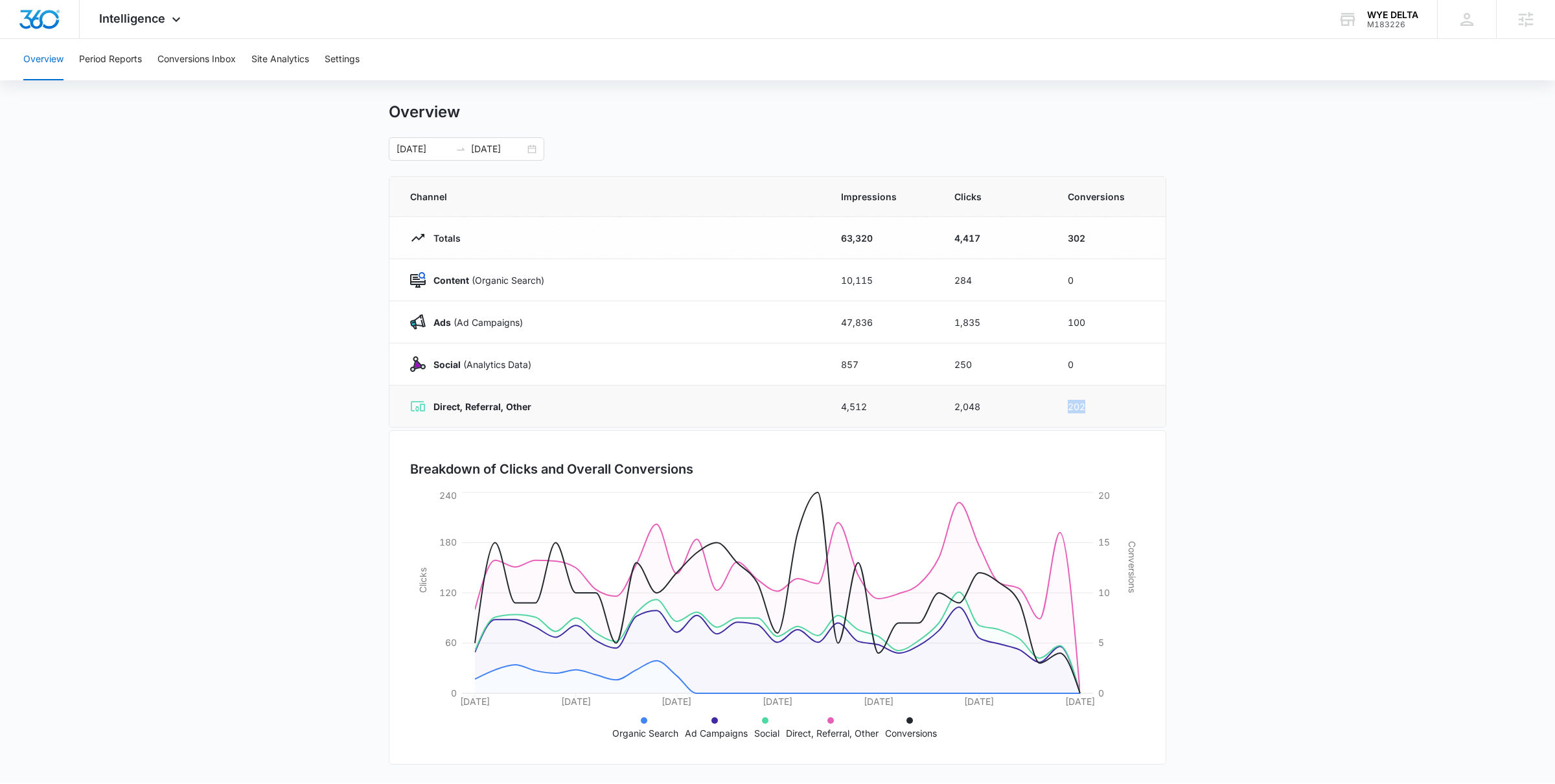
click at [1105, 412] on td "202" at bounding box center [1109, 406] width 113 height 42
click at [1102, 411] on td "202" at bounding box center [1109, 406] width 113 height 42
click at [1220, 338] on main "Overview 09/14/2025 10/14/2025 Channel Impressions Clicks Conversions Totals 63…" at bounding box center [778, 442] width 1555 height 681
click at [125, 17] on span "Intelligence" at bounding box center [132, 19] width 66 height 14
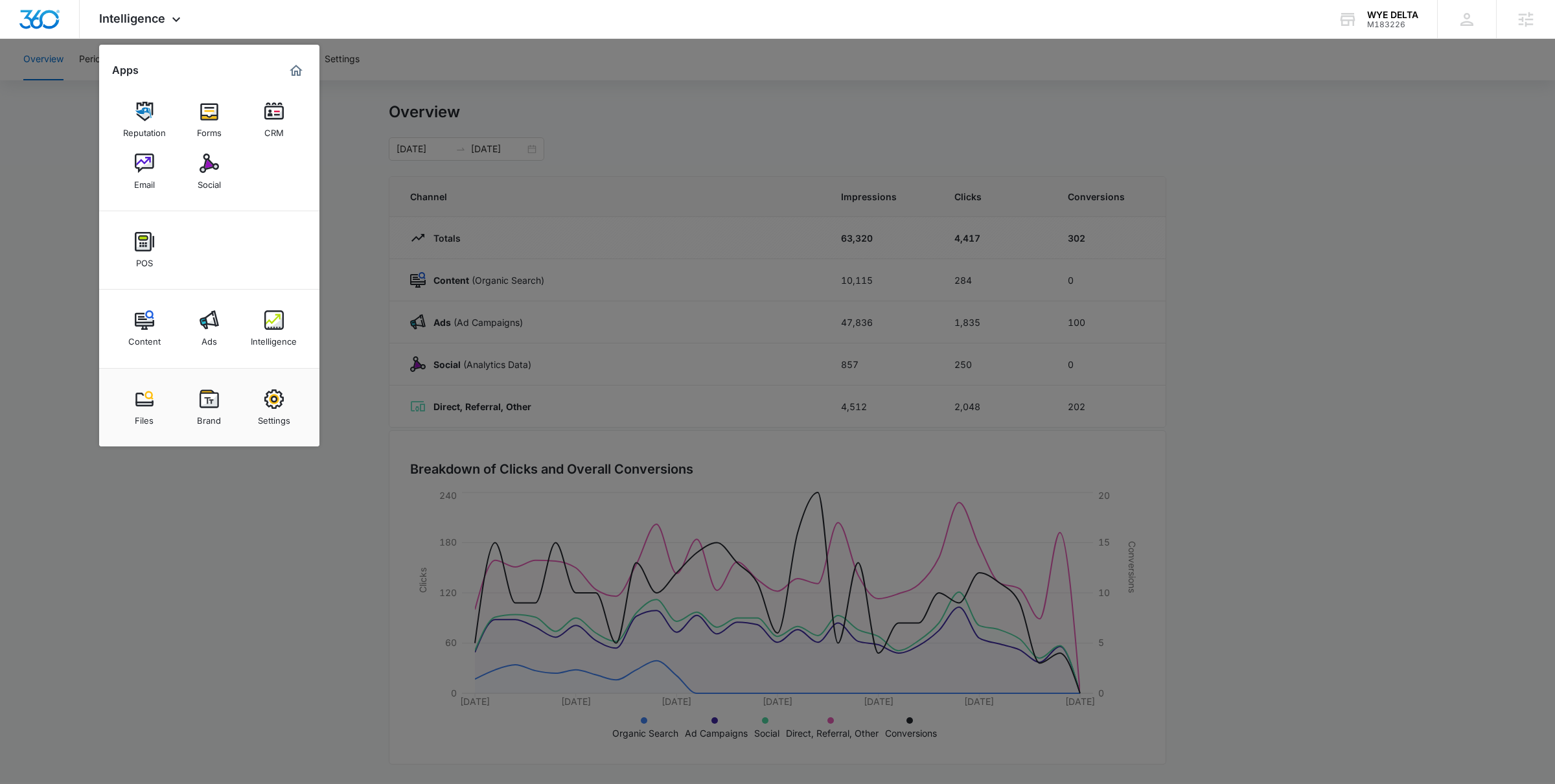
click at [152, 169] on img at bounding box center [144, 163] width 19 height 19
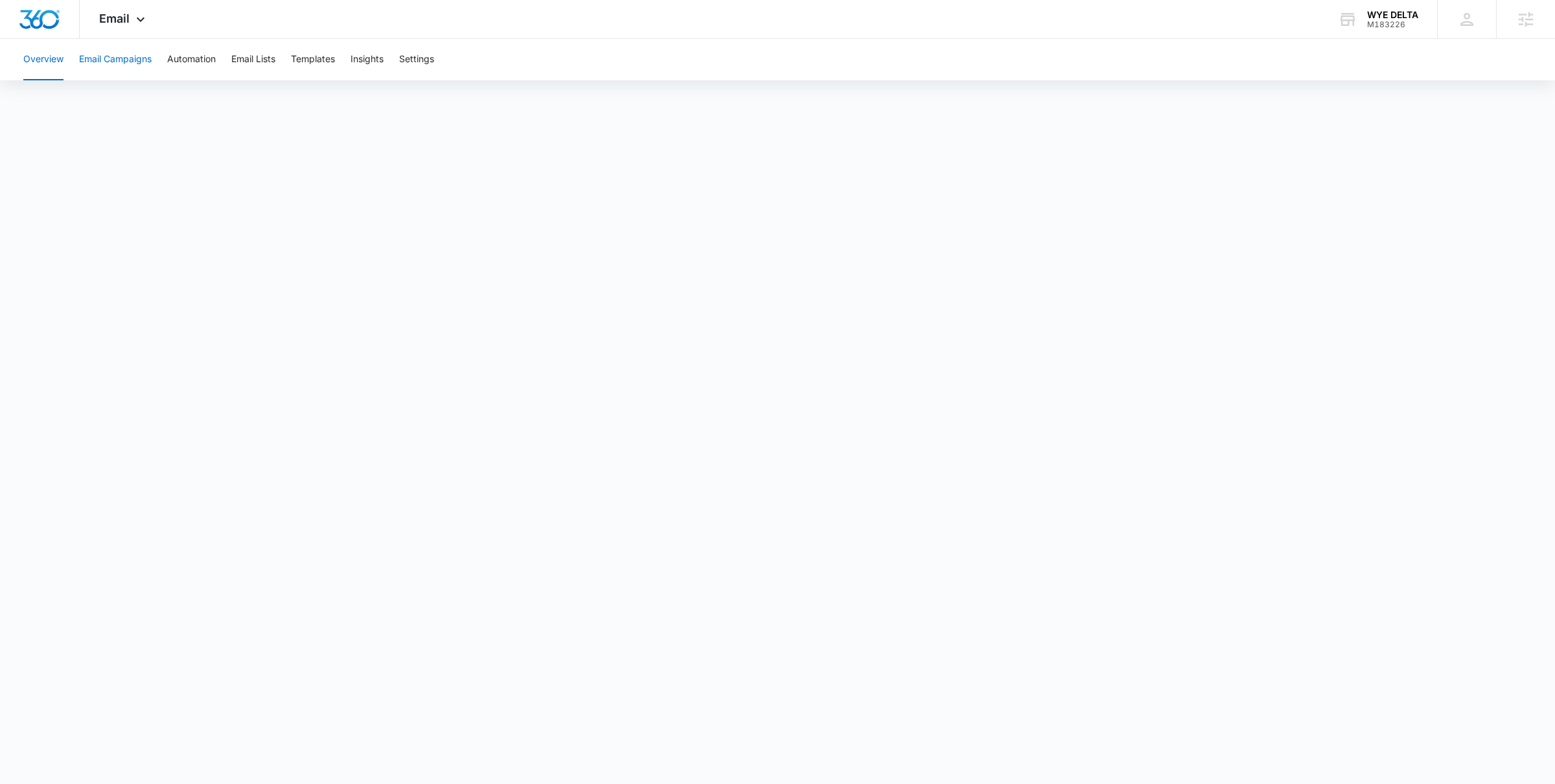
click at [129, 54] on button "Email Campaigns" at bounding box center [115, 60] width 72 height 42
click at [333, 52] on button "Templates" at bounding box center [313, 60] width 44 height 42
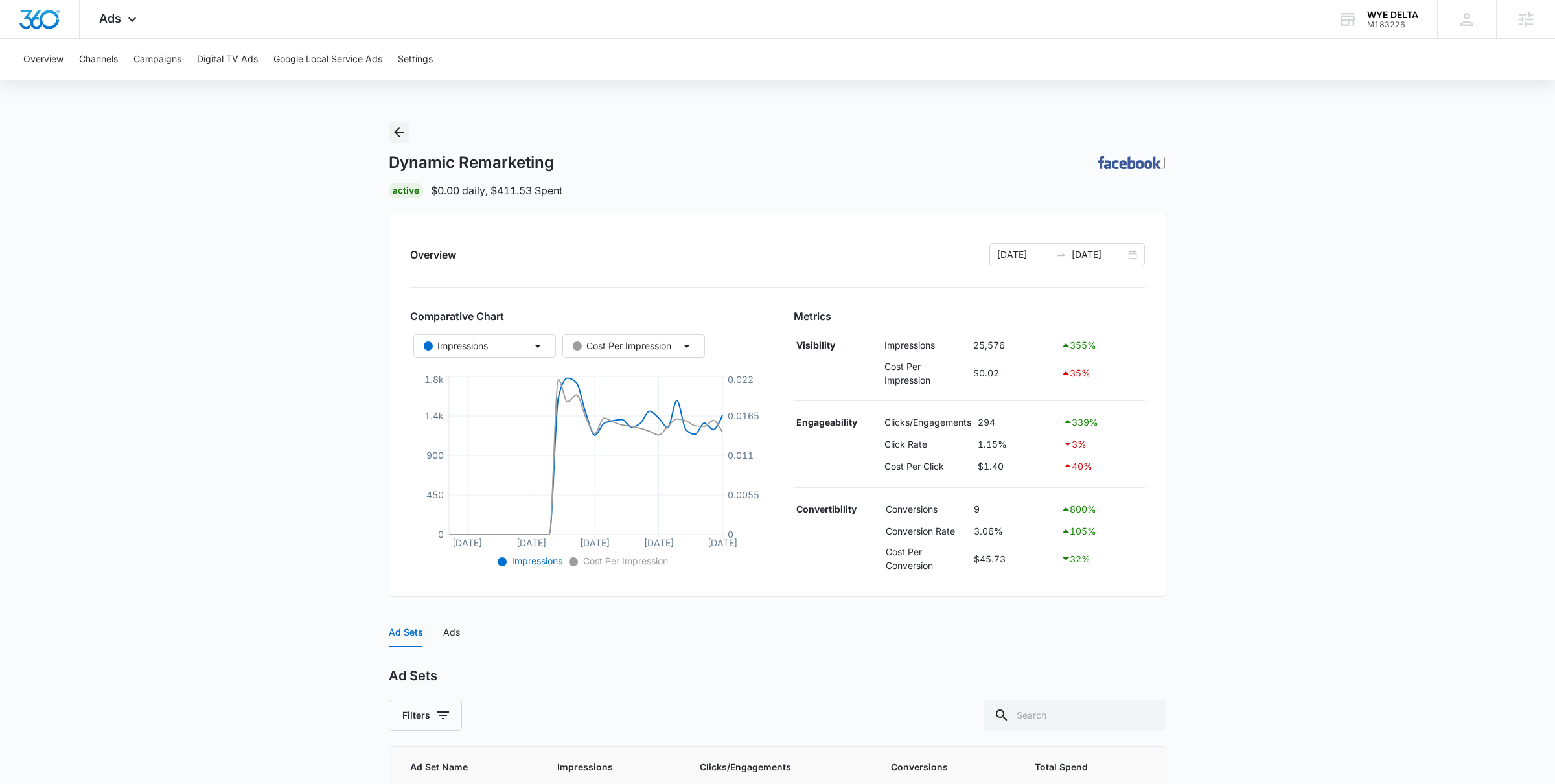
click at [405, 133] on icon "Back" at bounding box center [399, 132] width 15 height 15
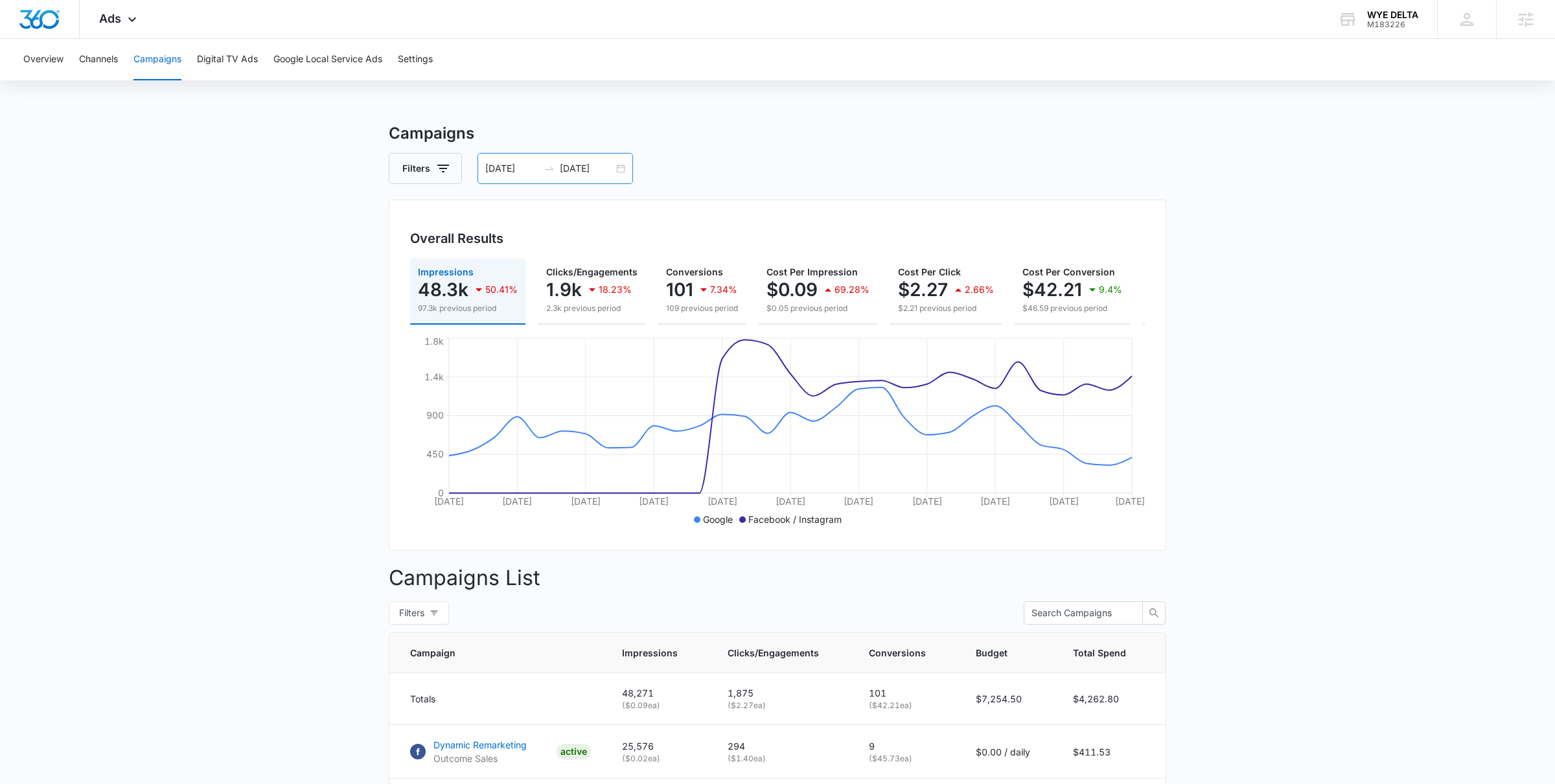
click at [606, 171] on input "[DATE]" at bounding box center [586, 168] width 54 height 14
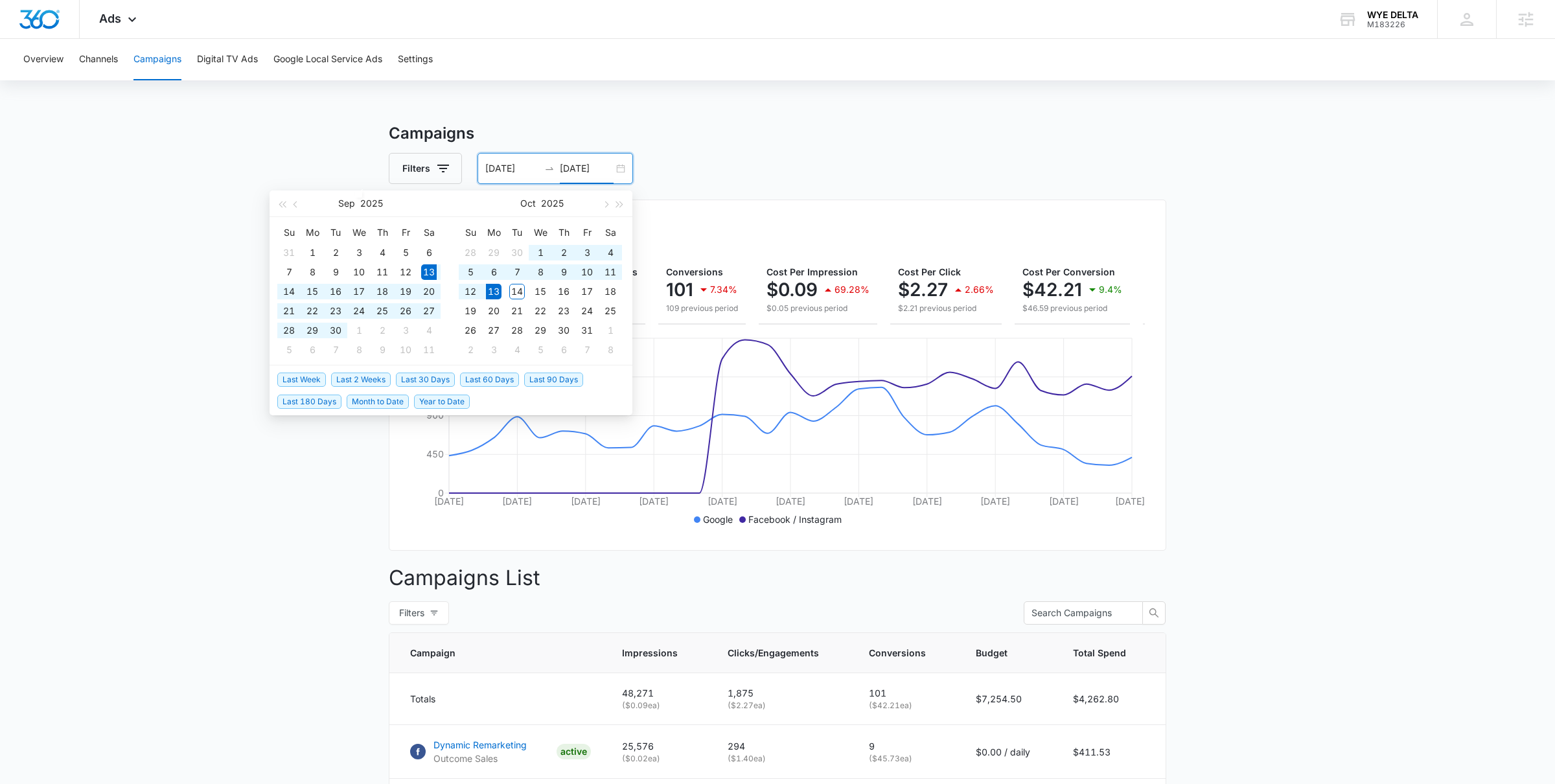
type input "[DATE]"
click at [484, 379] on span "Last 60 Days" at bounding box center [490, 379] width 59 height 14
type input "08/15/2025"
type input "10/14/2025"
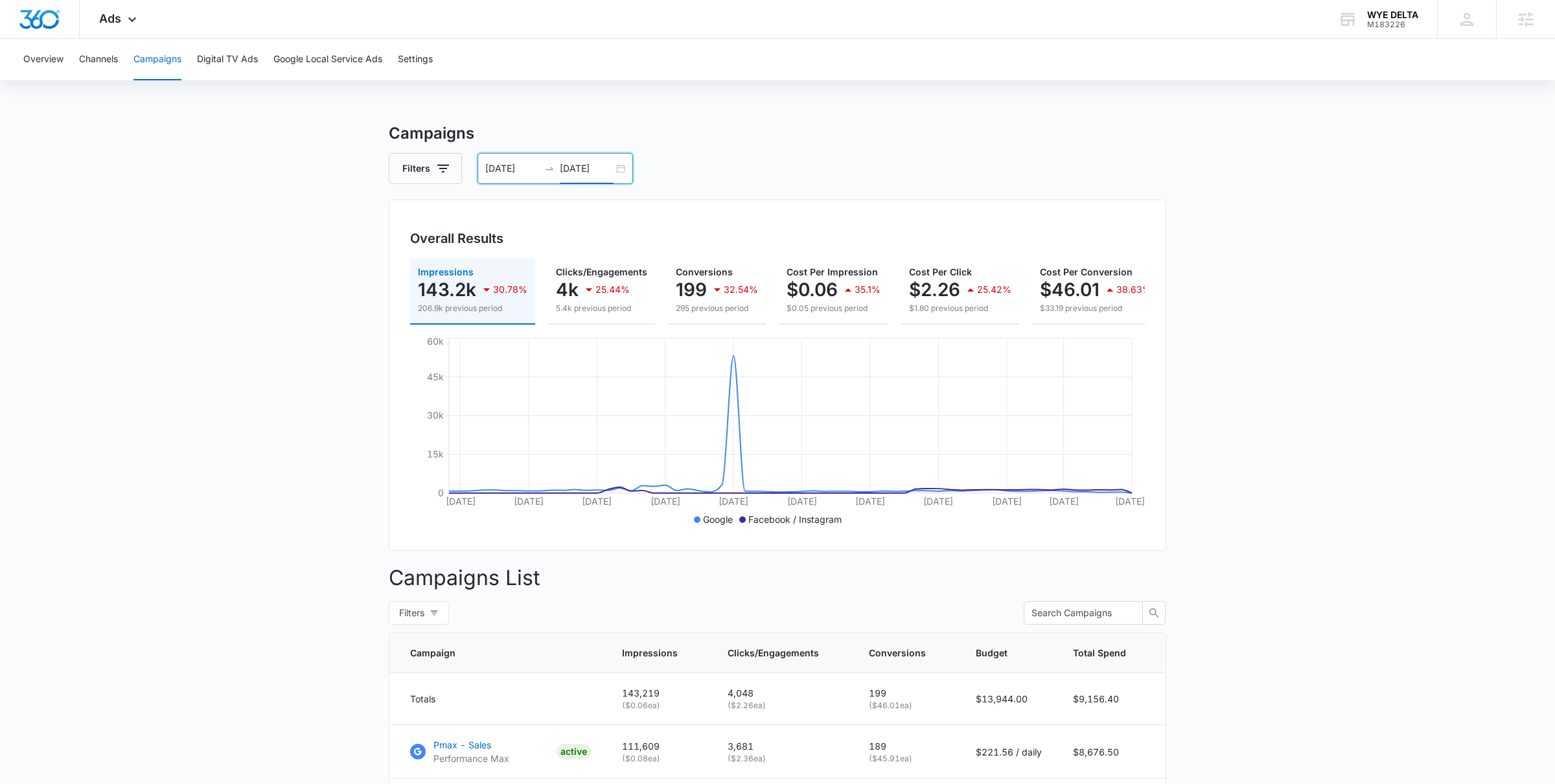
click at [644, 175] on div "Filters 08/15/2025 10/14/2025" at bounding box center [778, 168] width 778 height 31
click at [623, 174] on div "08/15/2025 10/14/2025" at bounding box center [555, 168] width 155 height 31
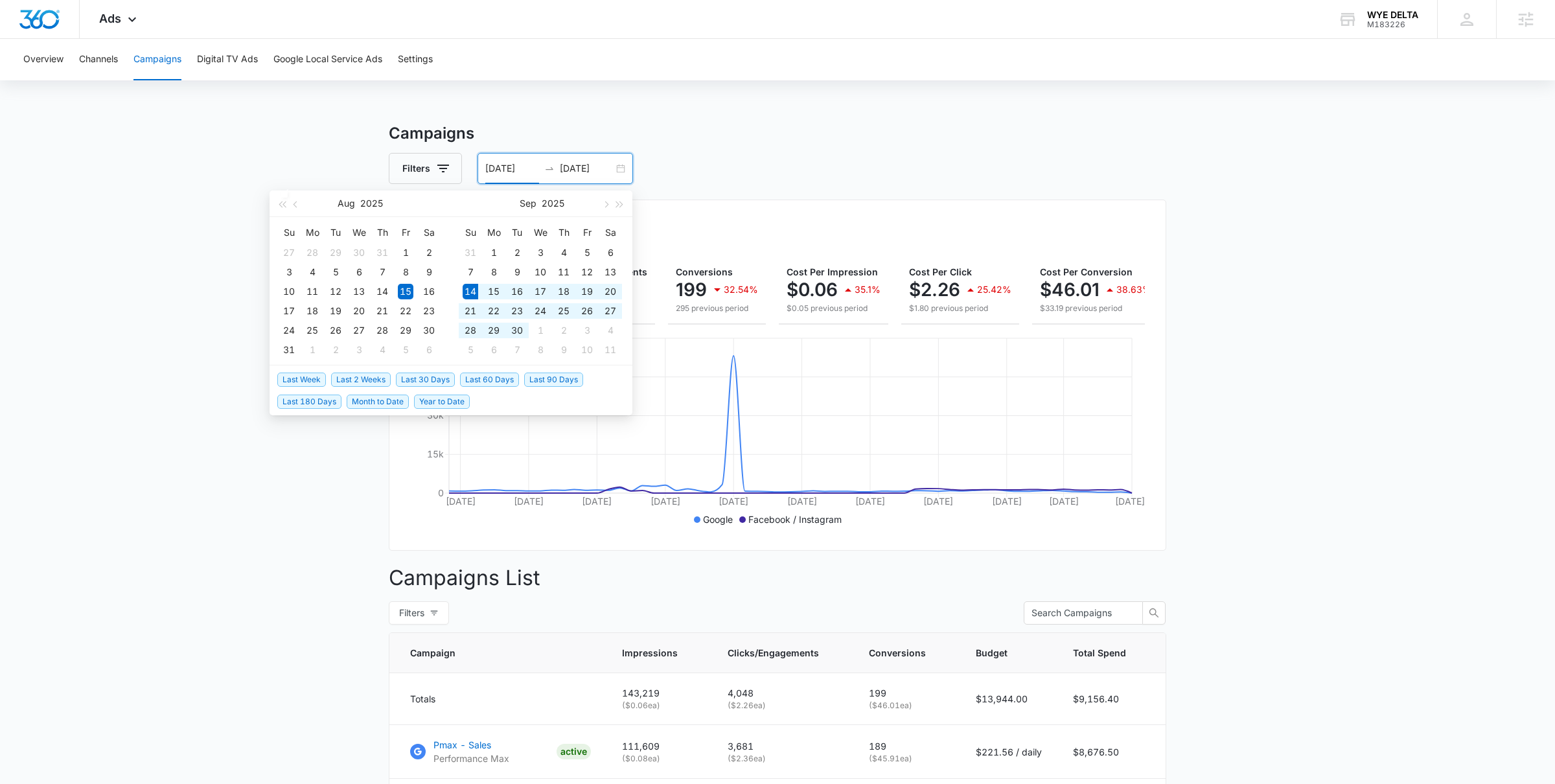
click at [435, 375] on span "Last 30 Days" at bounding box center [425, 379] width 59 height 14
type input "09/14/2025"
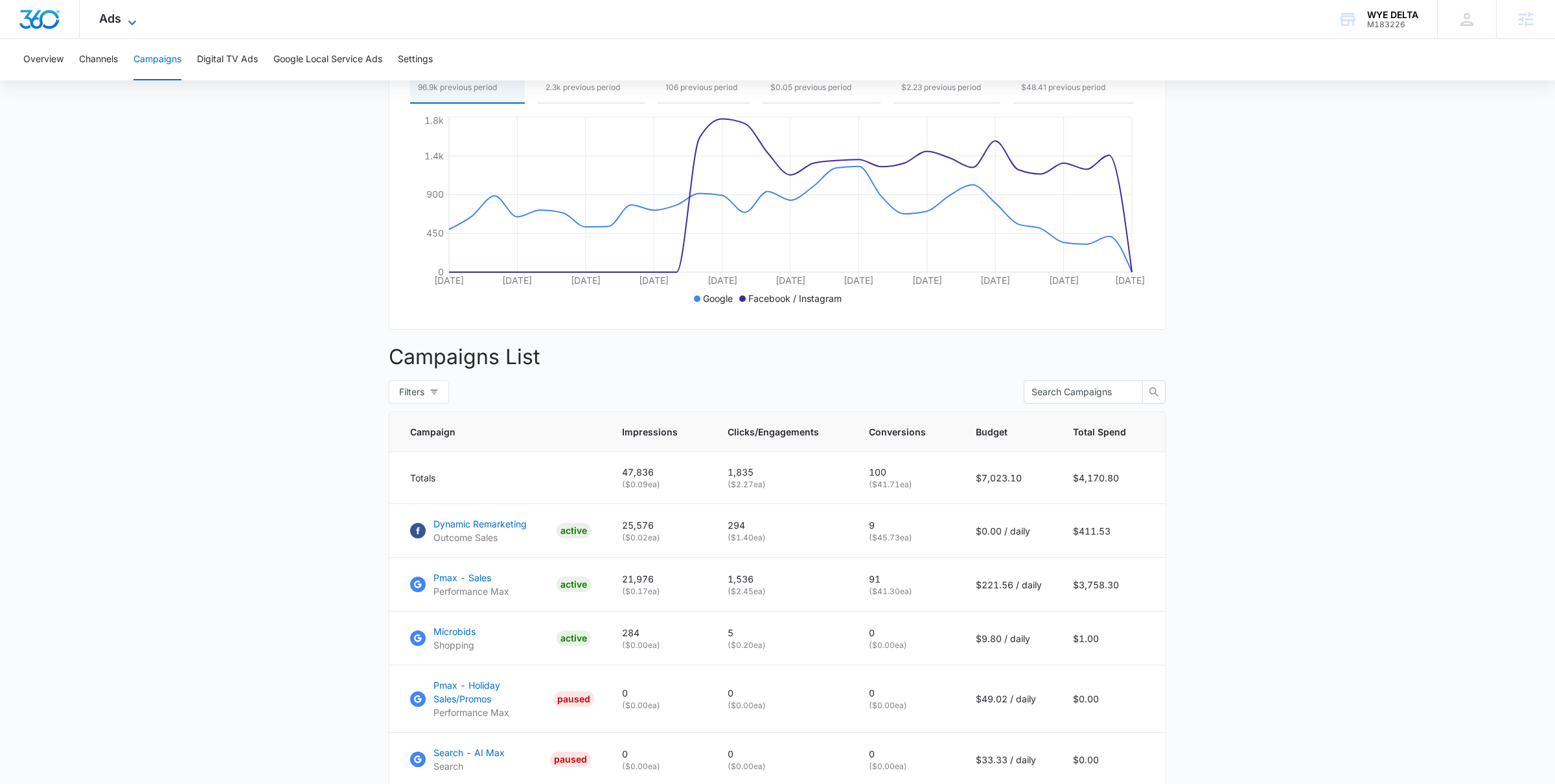
scroll to position [781, 0]
click at [108, 24] on span "Ads" at bounding box center [109, 19] width 22 height 14
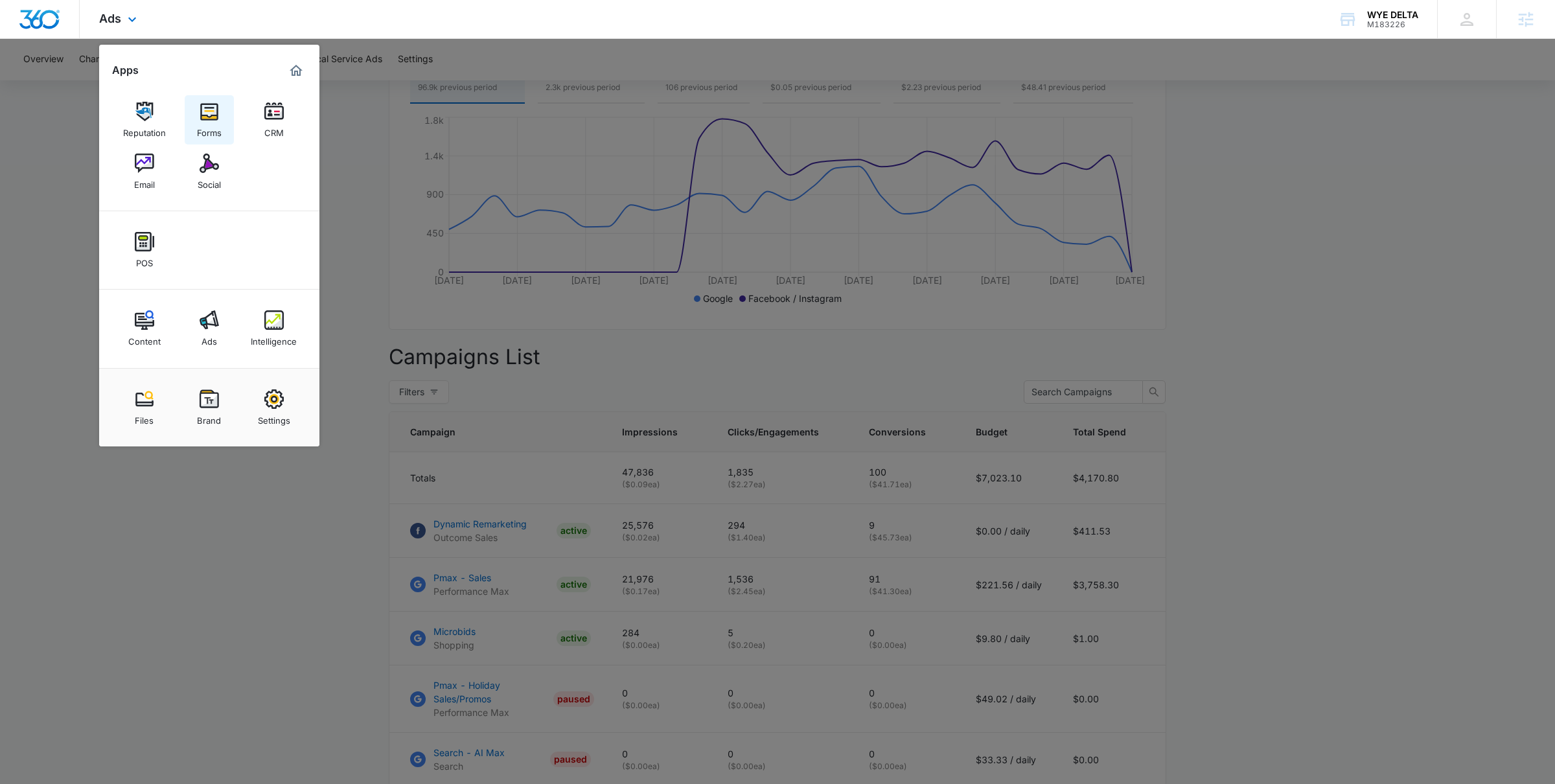
click at [214, 111] on img at bounding box center [209, 111] width 19 height 19
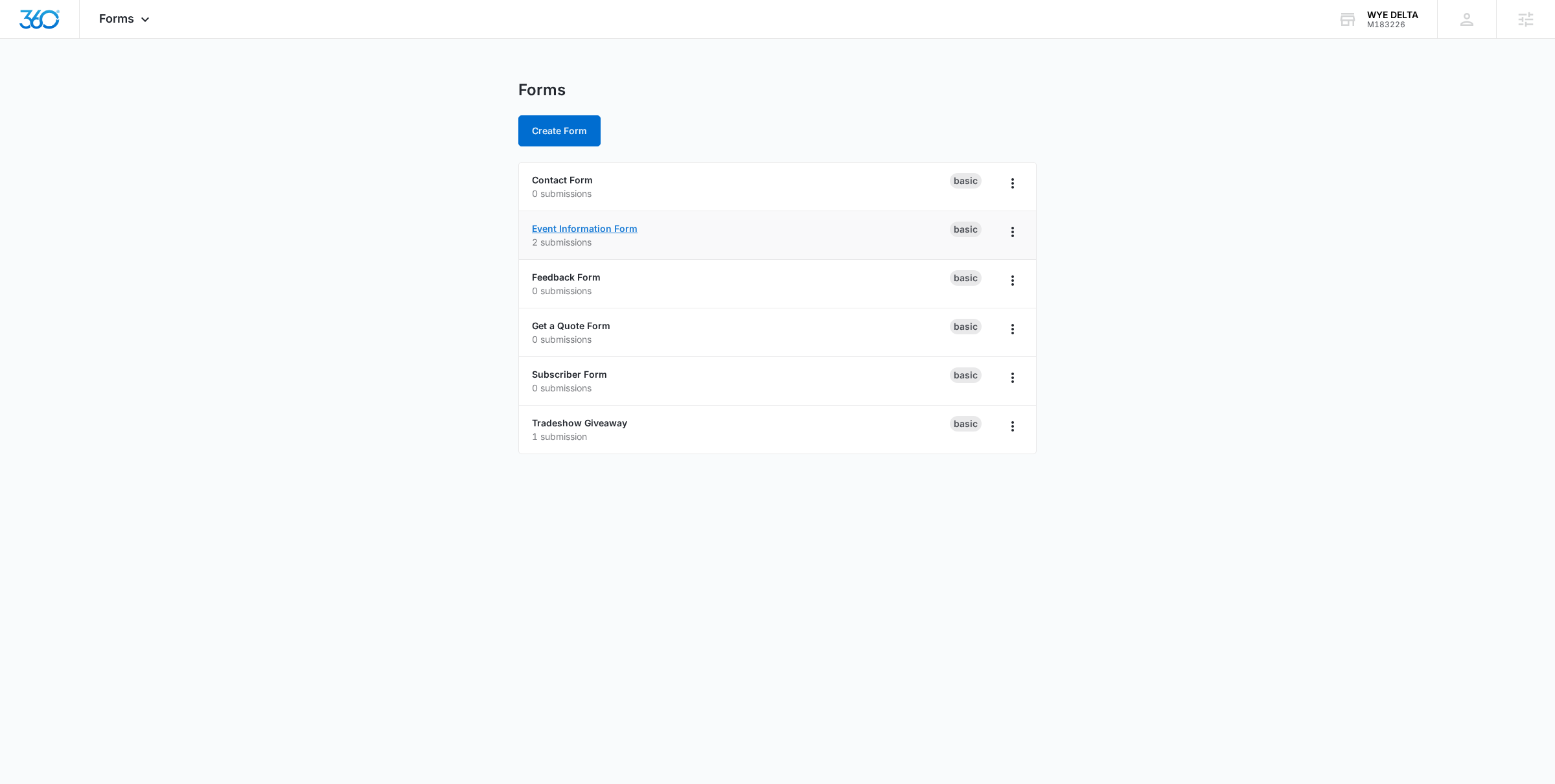
click at [595, 234] on link "Event Information Form" at bounding box center [584, 228] width 105 height 11
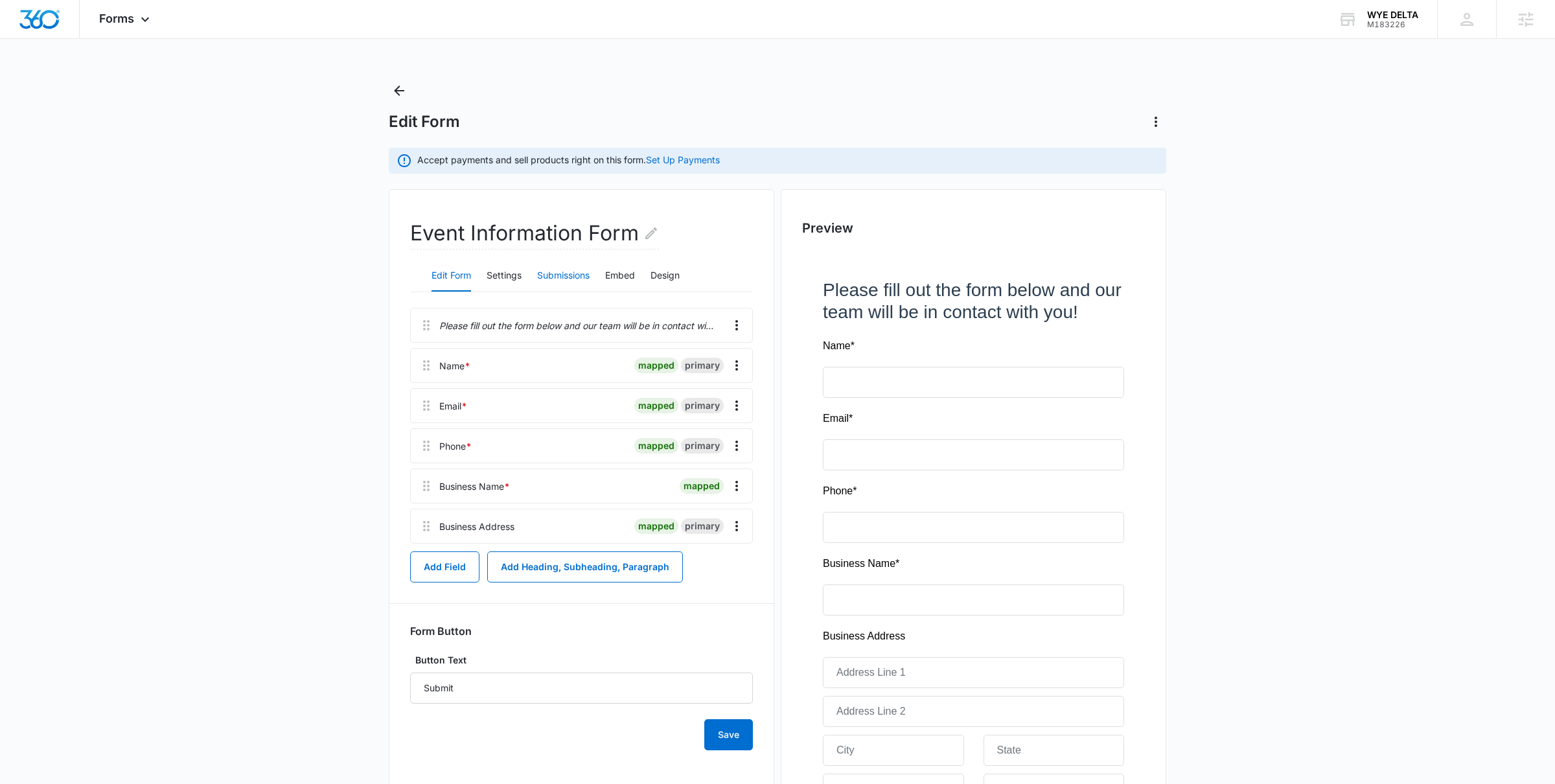
click at [561, 277] on button "Submissions" at bounding box center [563, 276] width 52 height 31
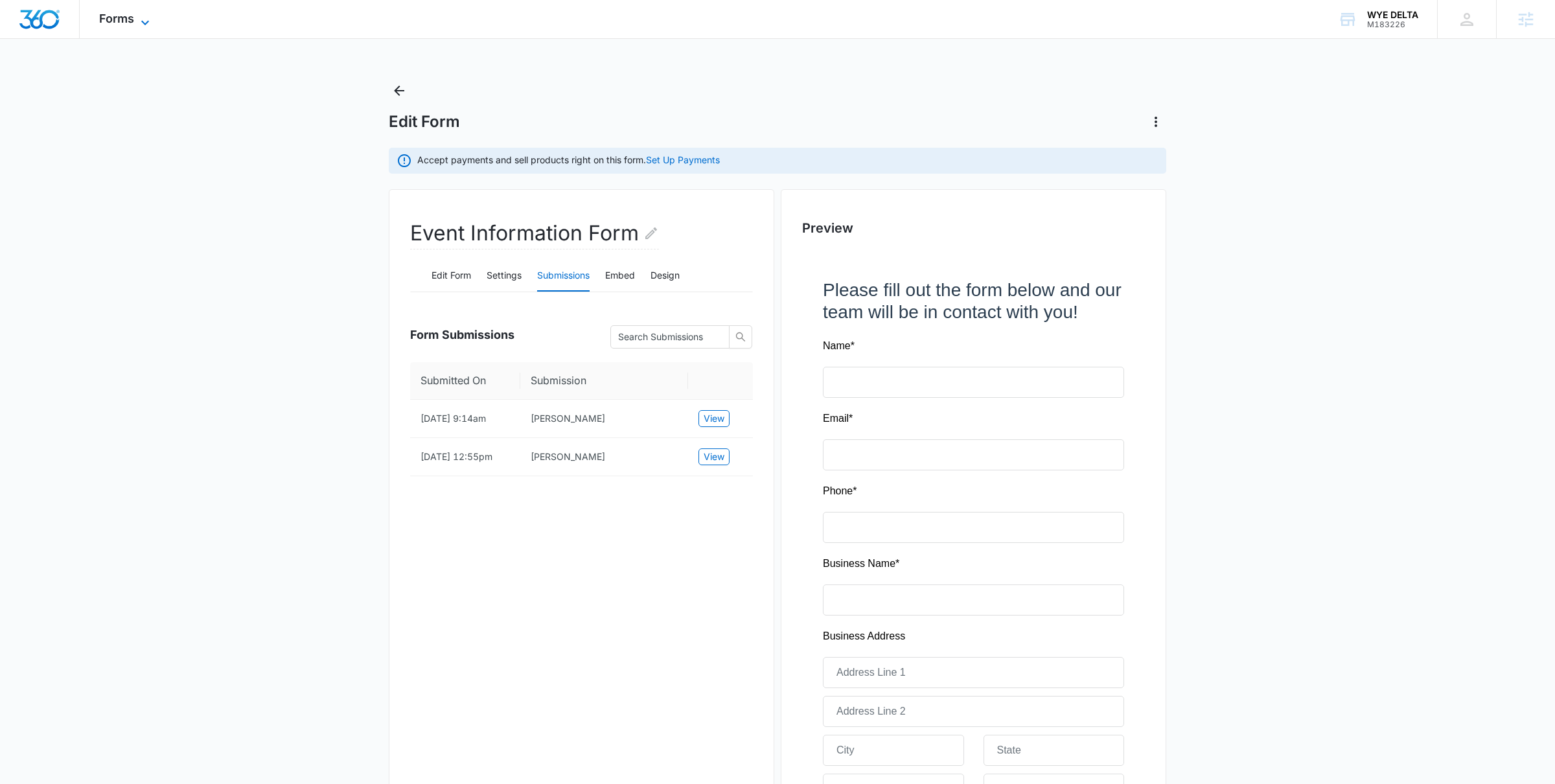
click at [129, 17] on span "Forms" at bounding box center [116, 19] width 35 height 14
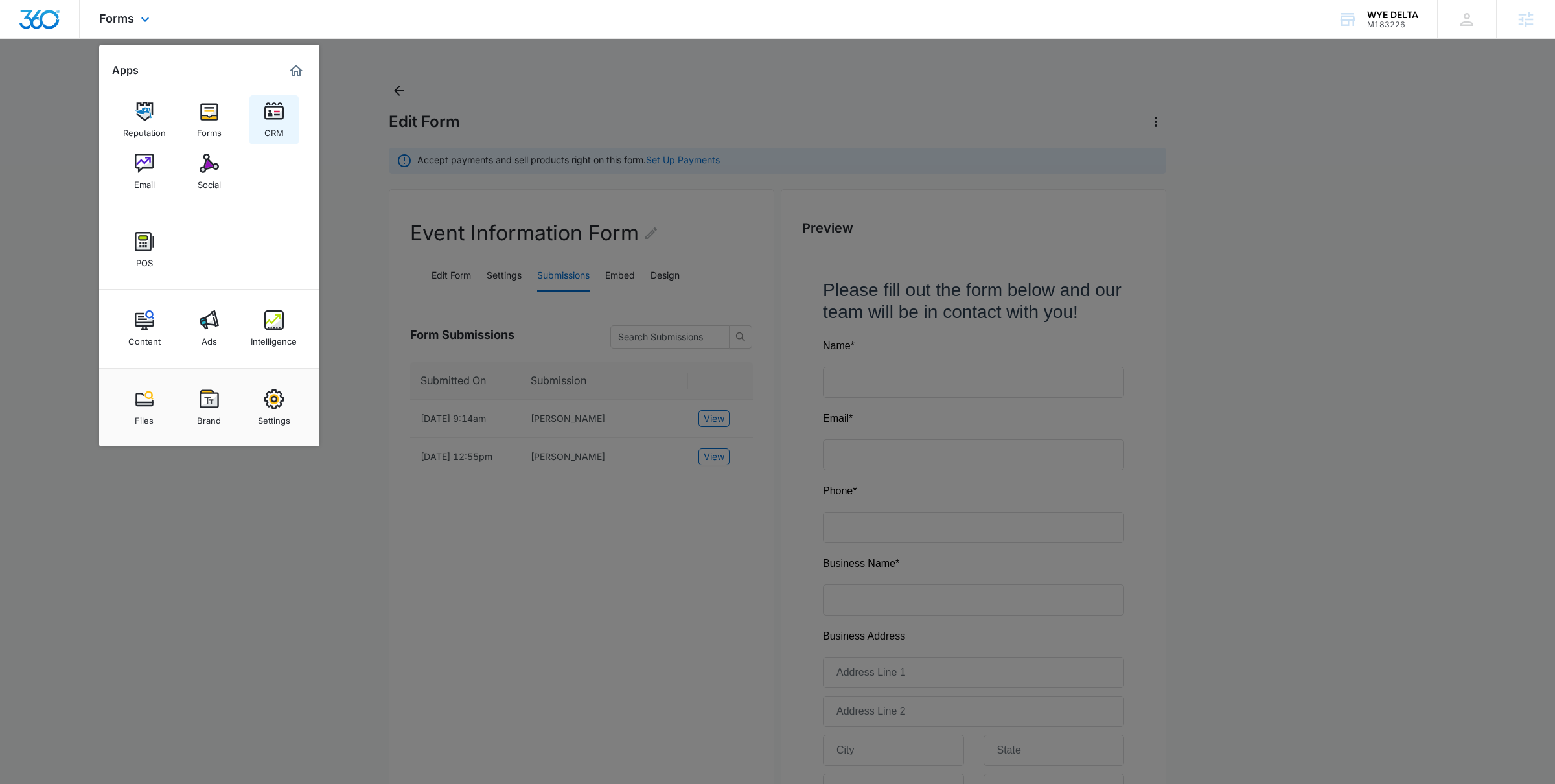
click at [273, 126] on div "CRM" at bounding box center [274, 129] width 19 height 17
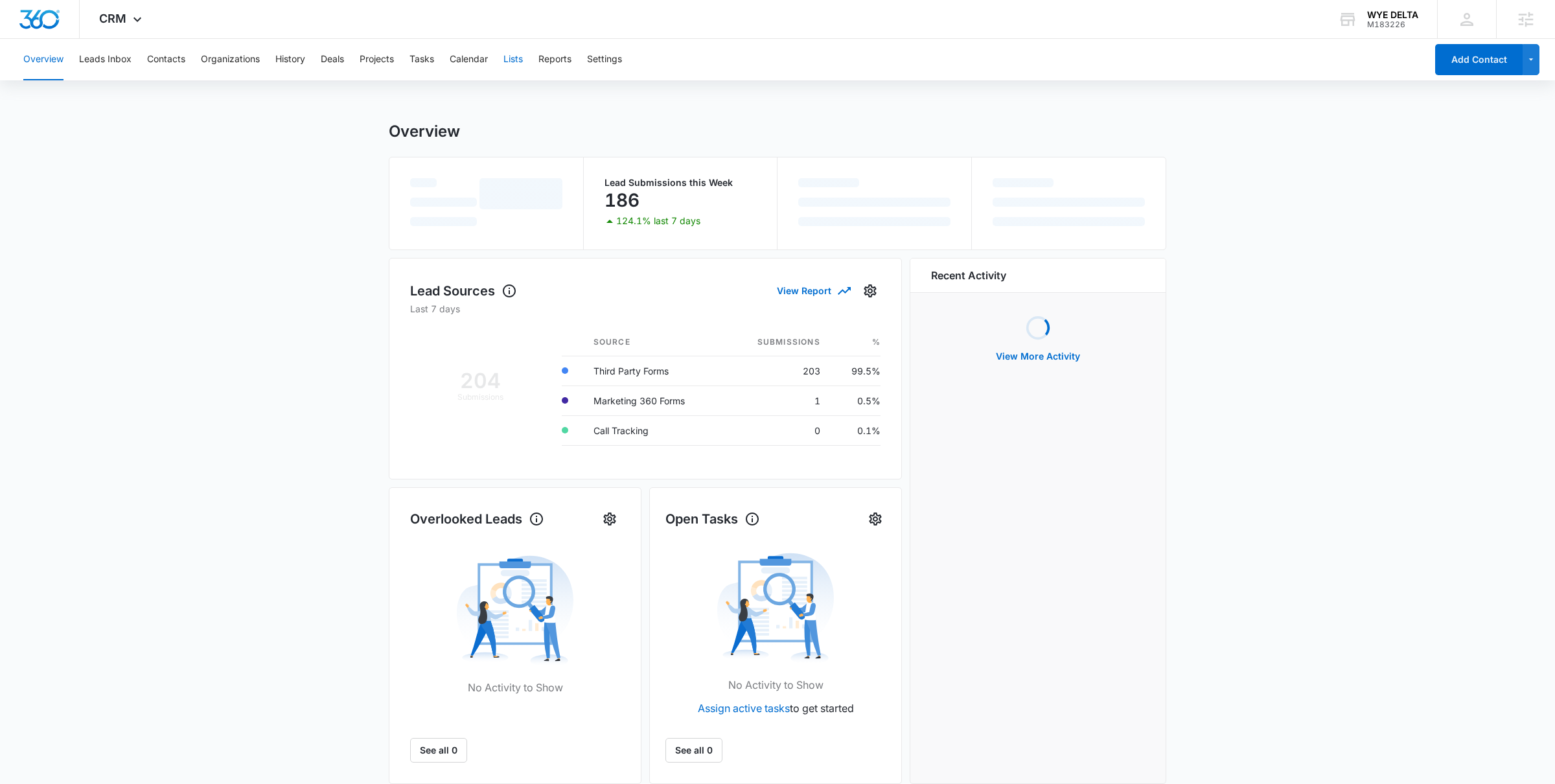
click at [517, 60] on button "Lists" at bounding box center [513, 60] width 19 height 42
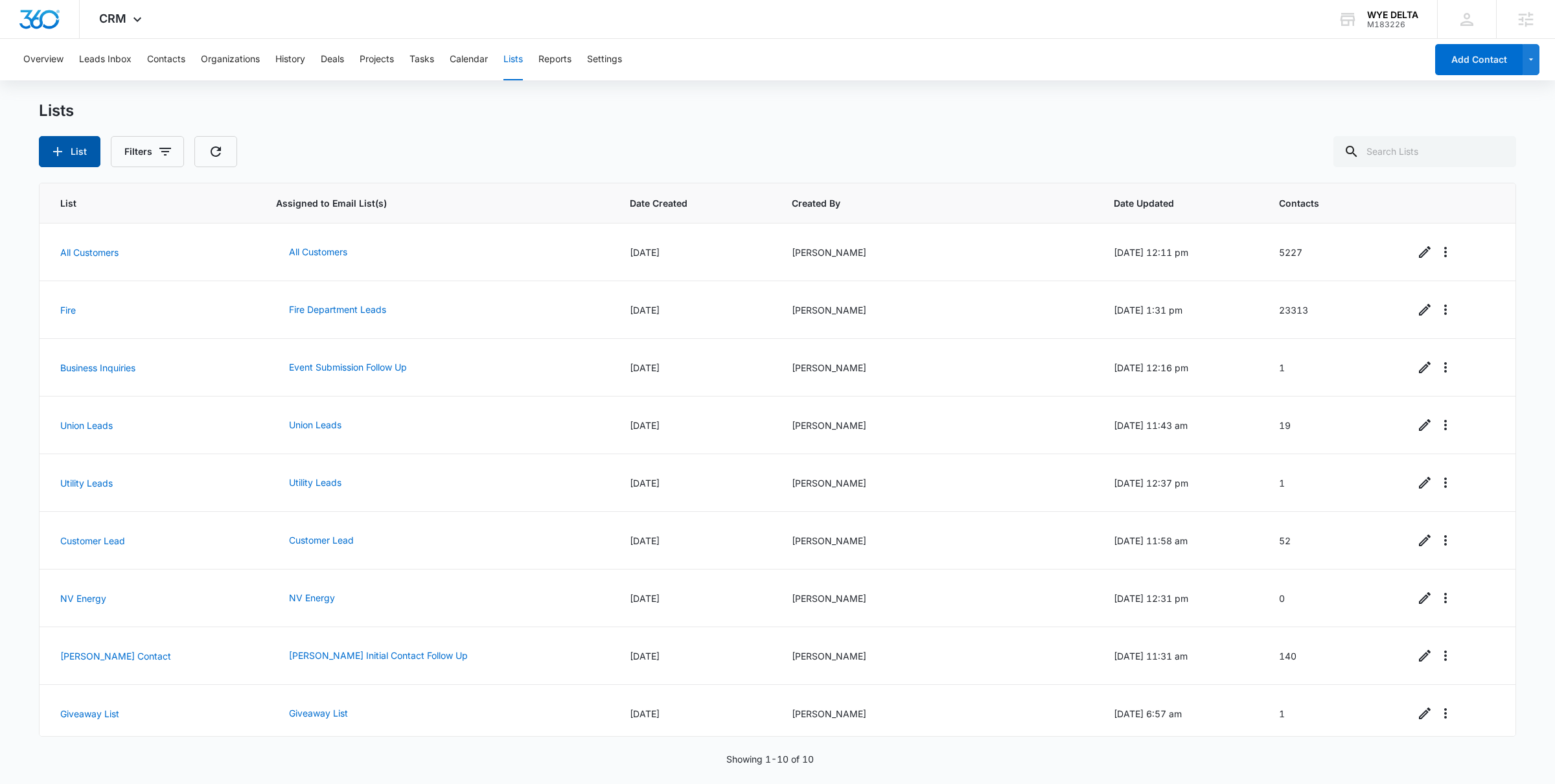
click at [81, 153] on button "List" at bounding box center [70, 151] width 62 height 31
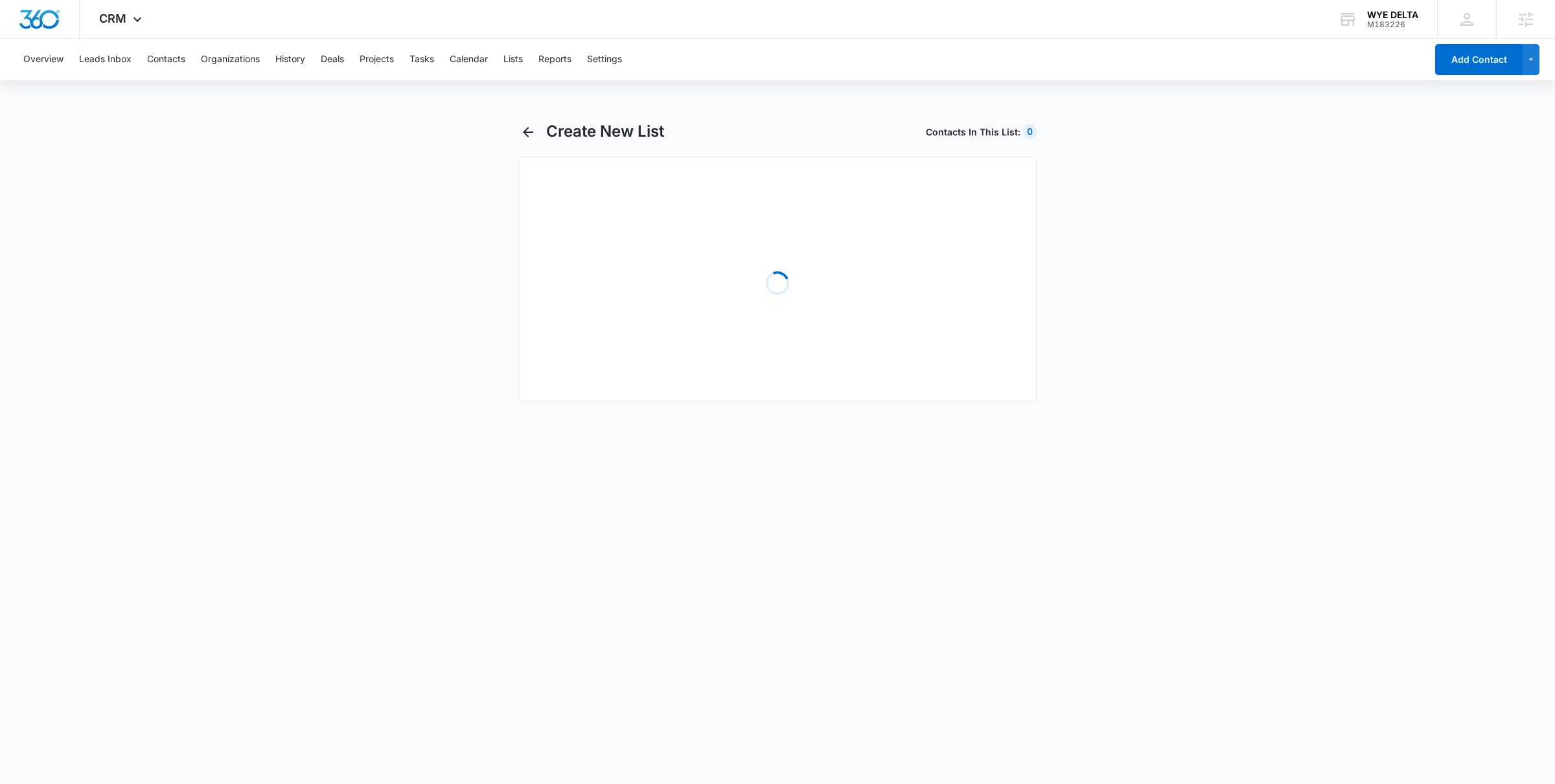
select select "31"
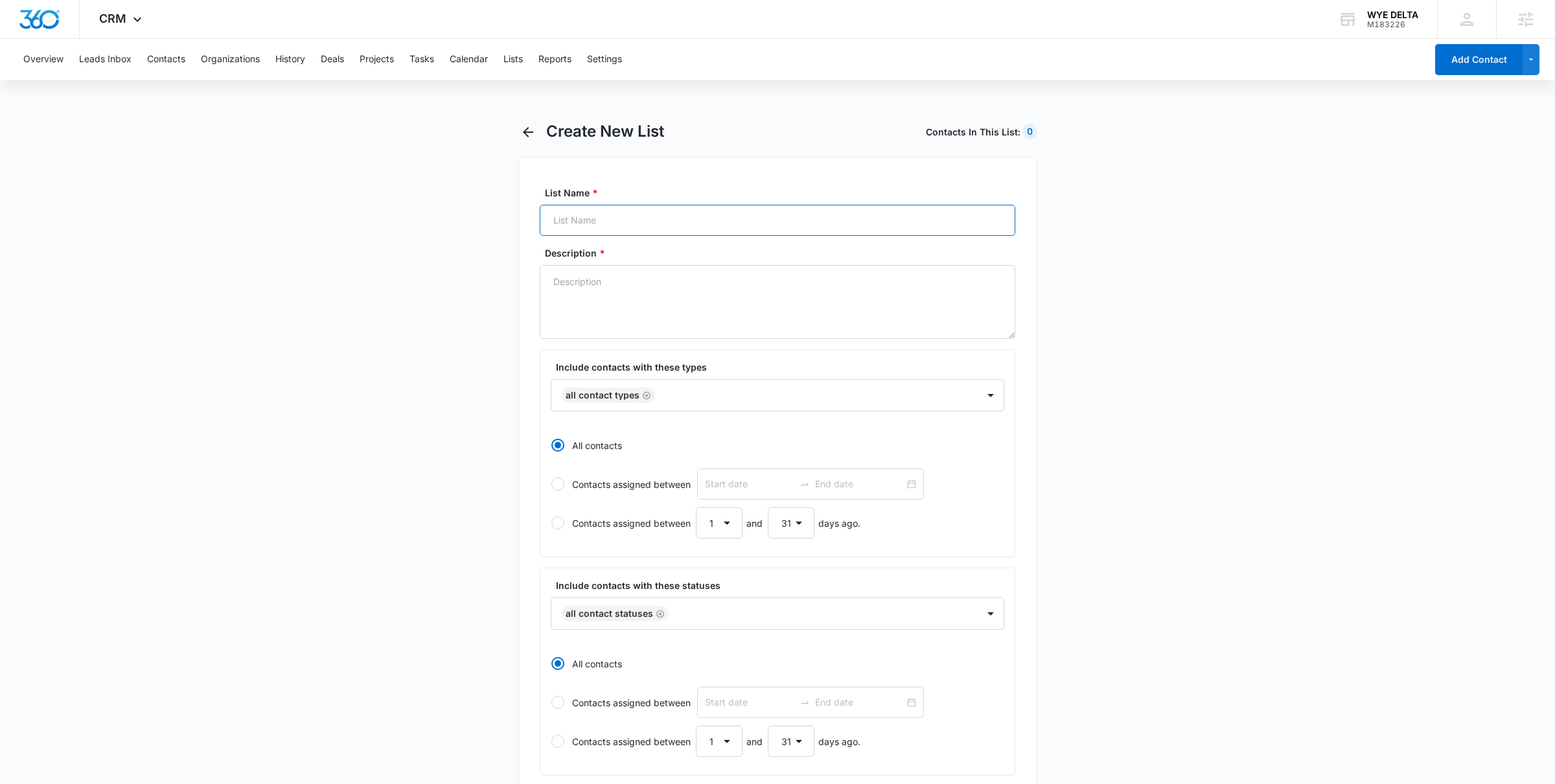
click at [636, 220] on input "List Name *" at bounding box center [778, 220] width 476 height 31
type input "Linemen's Rodeo KC 2025"
click at [608, 284] on textarea "Description *" at bounding box center [778, 302] width 476 height 74
click at [659, 223] on input "Linemen's Rodeo KC 2025" at bounding box center [778, 220] width 476 height 31
type textarea "2025"
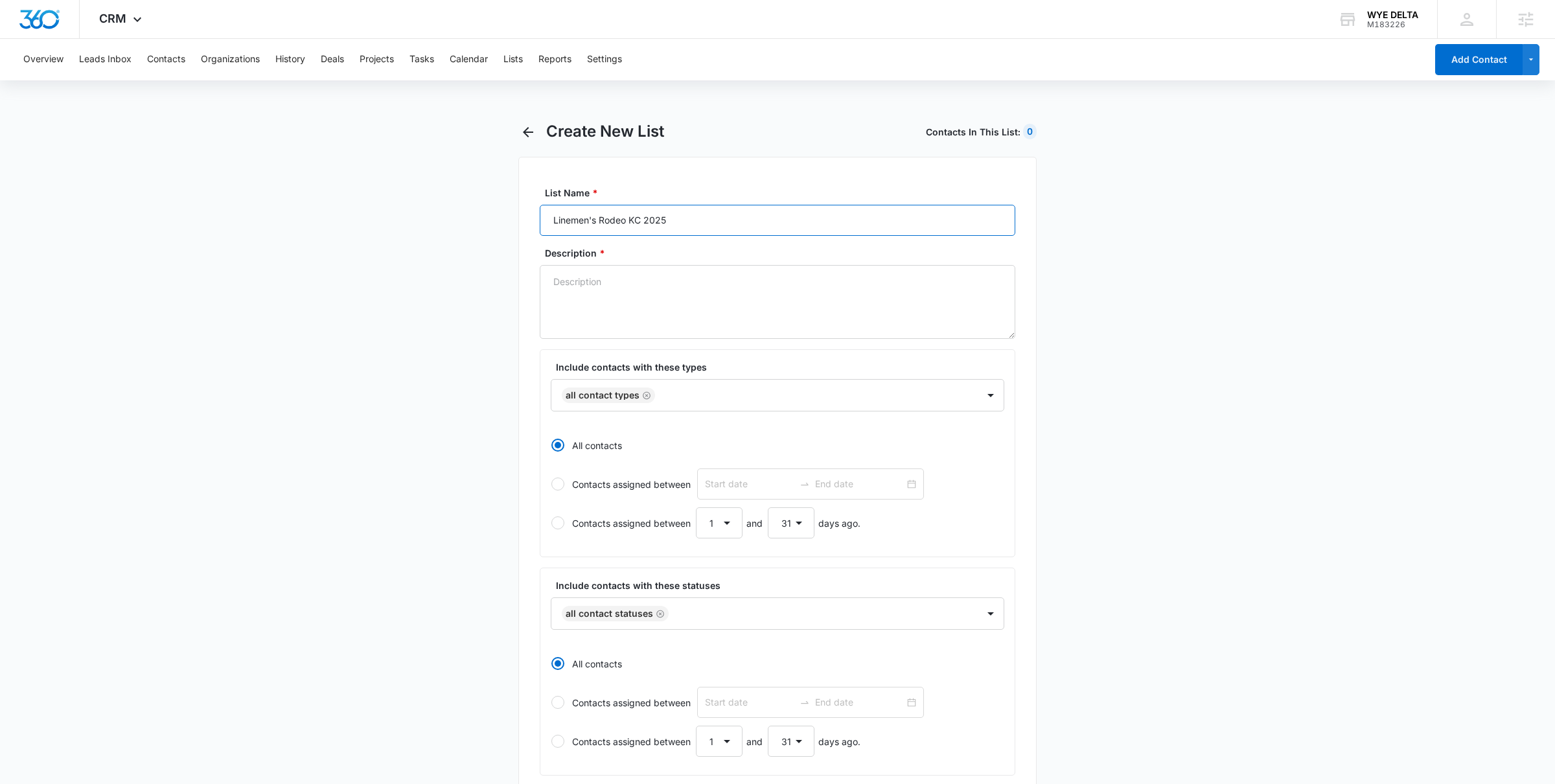
click at [659, 223] on input "Linemen's Rodeo KC 2025" at bounding box center [778, 220] width 476 height 31
click at [632, 286] on textarea "Description *" at bounding box center [778, 302] width 476 height 74
paste textarea "Linemen's Rodeo KC 2025"
click at [646, 394] on icon "Remove All Contact Types" at bounding box center [647, 395] width 9 height 10
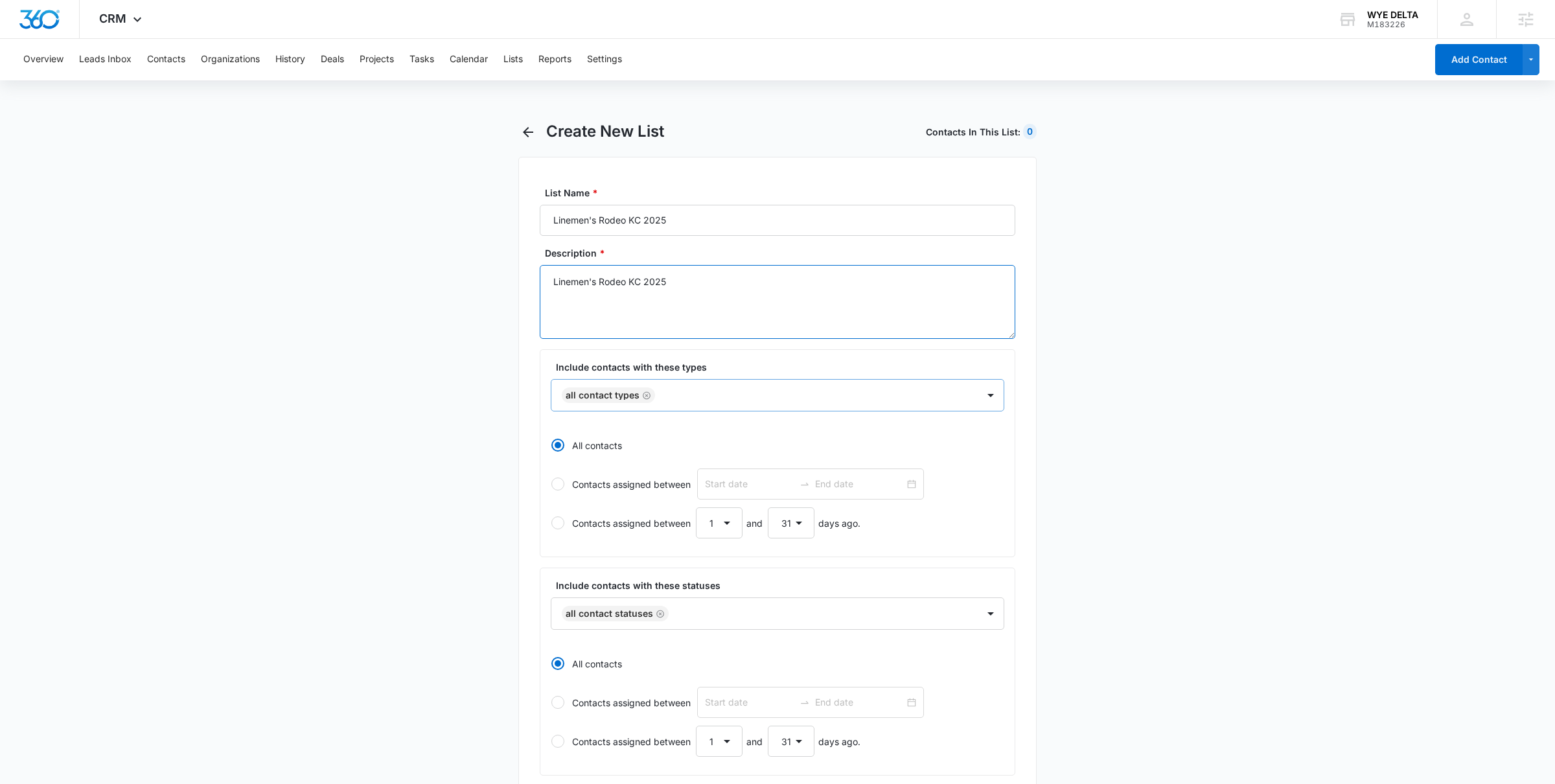
type textarea "Linemen's Rodeo KC 2025"
click at [646, 394] on div at bounding box center [762, 395] width 398 height 16
type input "e"
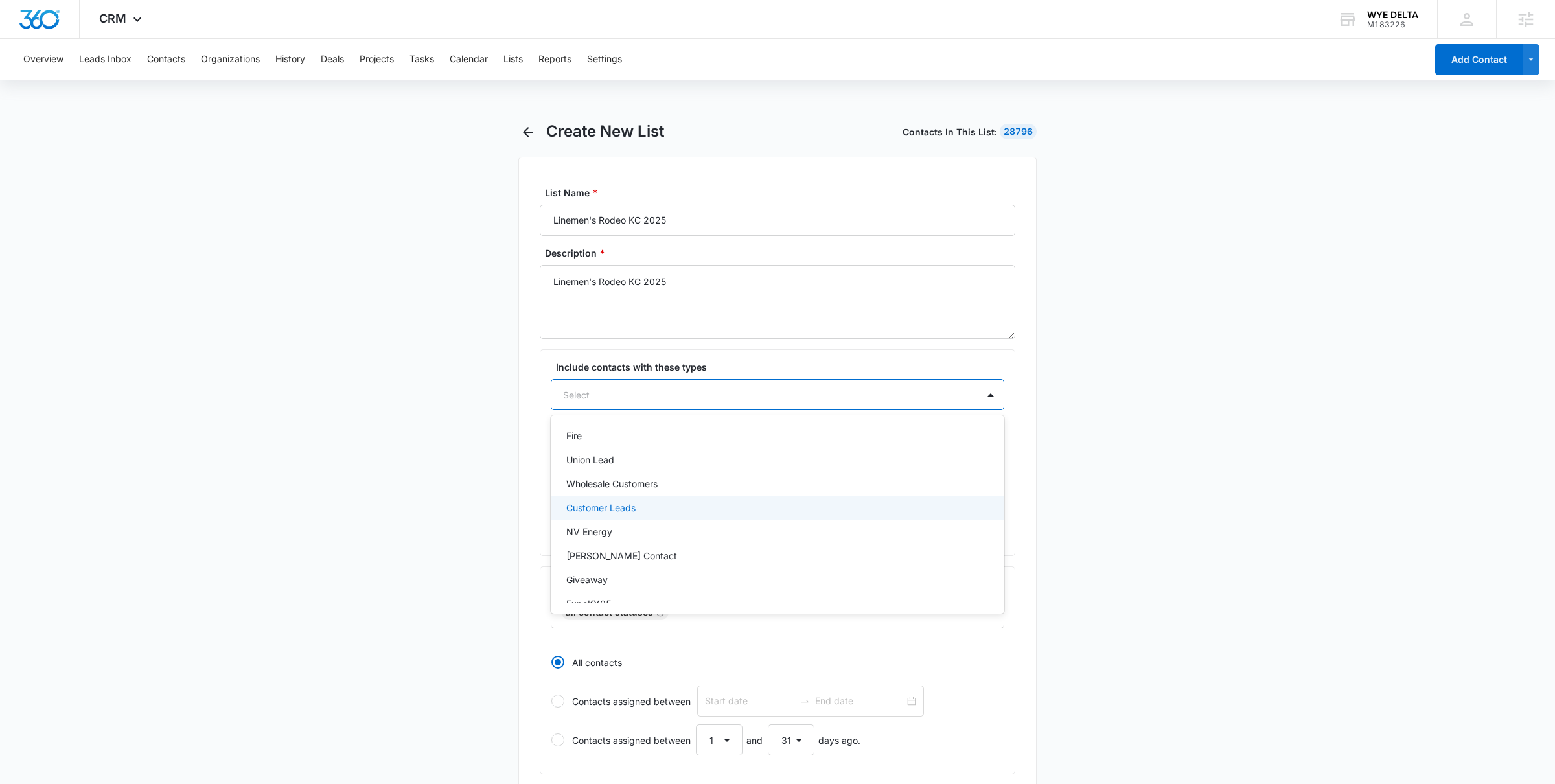
scroll to position [186, 0]
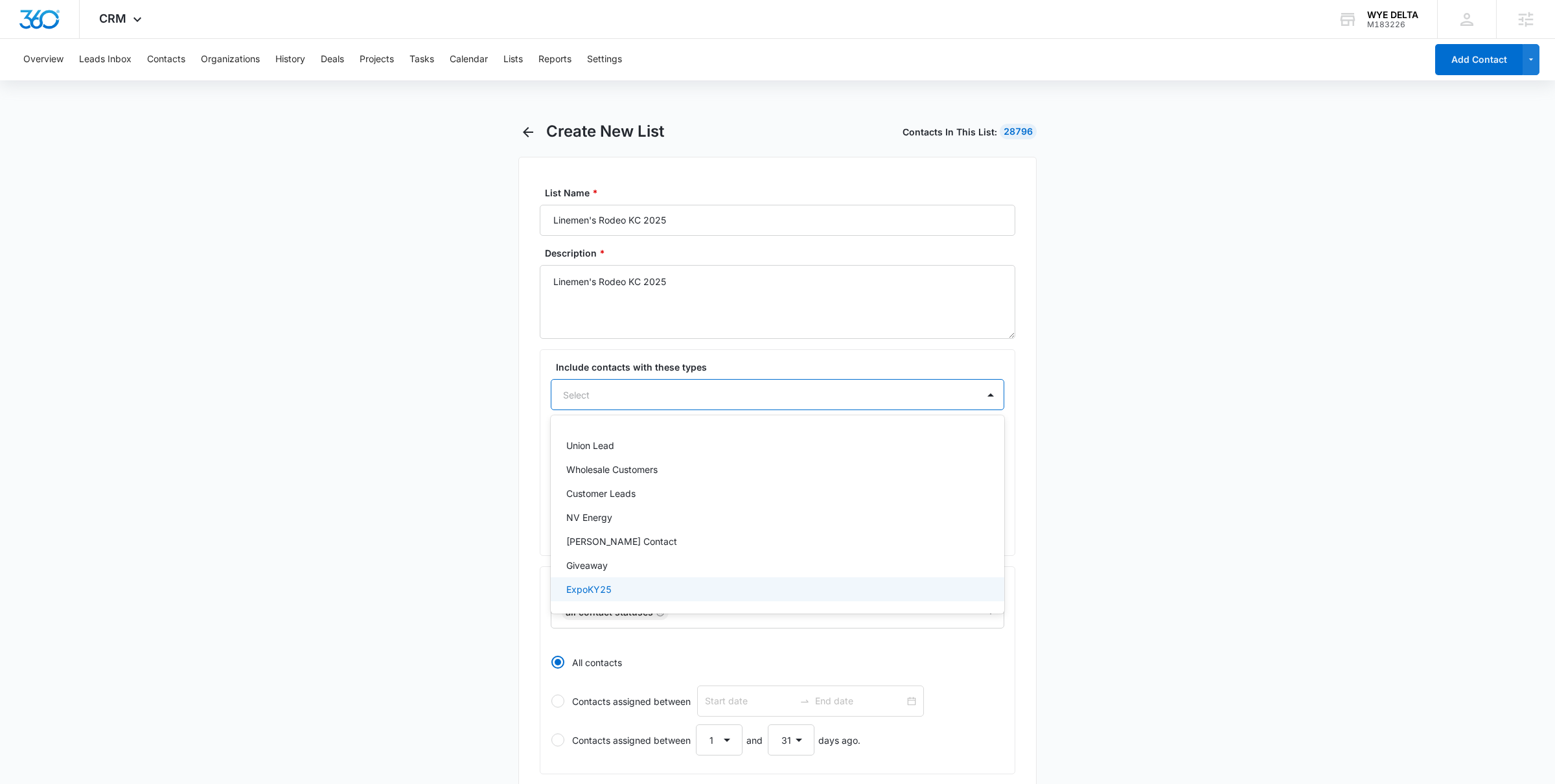
click at [417, 544] on main "Create New List Contacts In This List : 28796 List Name * Linemen's Rodeo KC 20…" at bounding box center [778, 597] width 1555 height 950
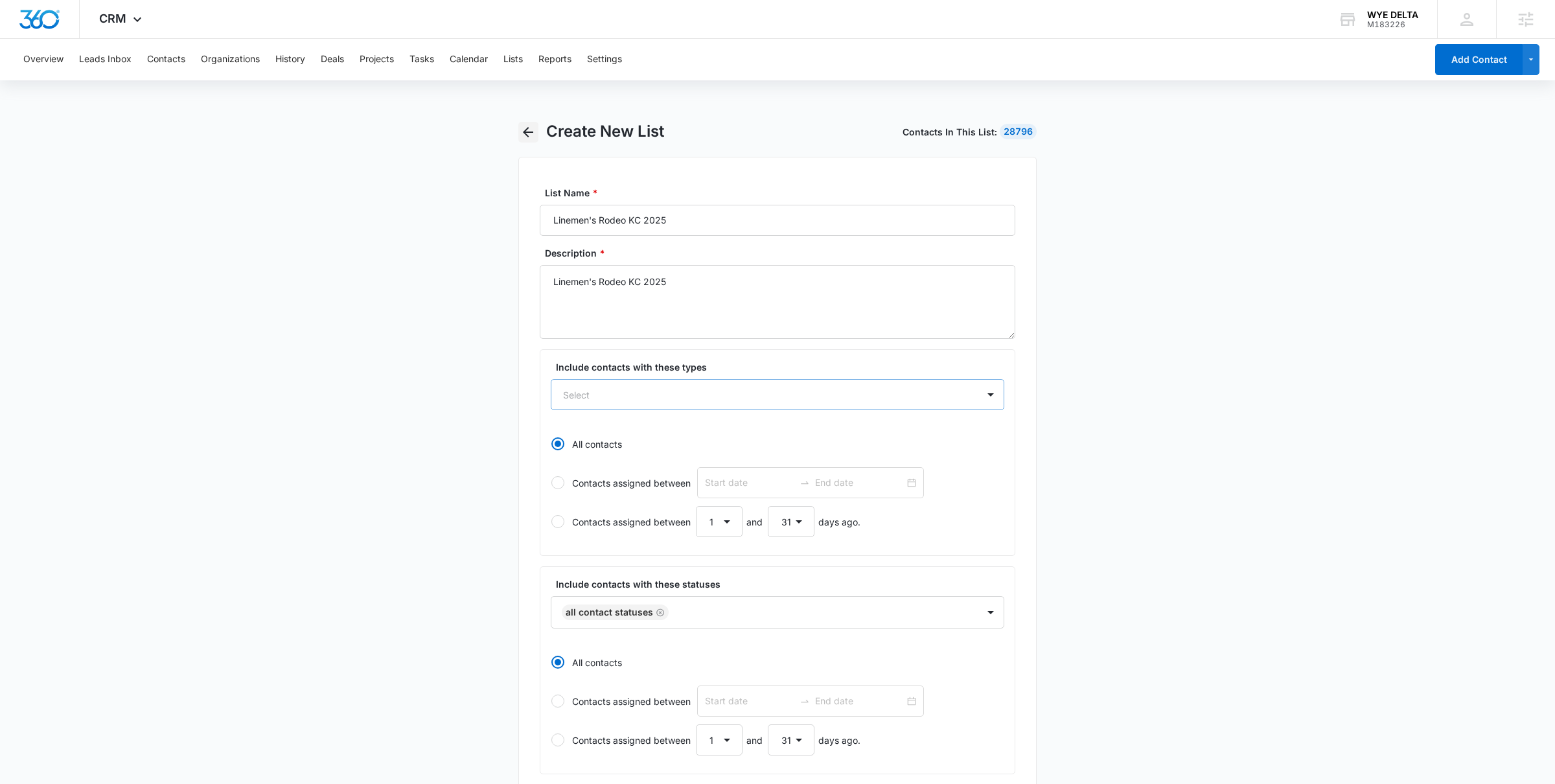
click at [525, 133] on icon "button" at bounding box center [527, 132] width 15 height 15
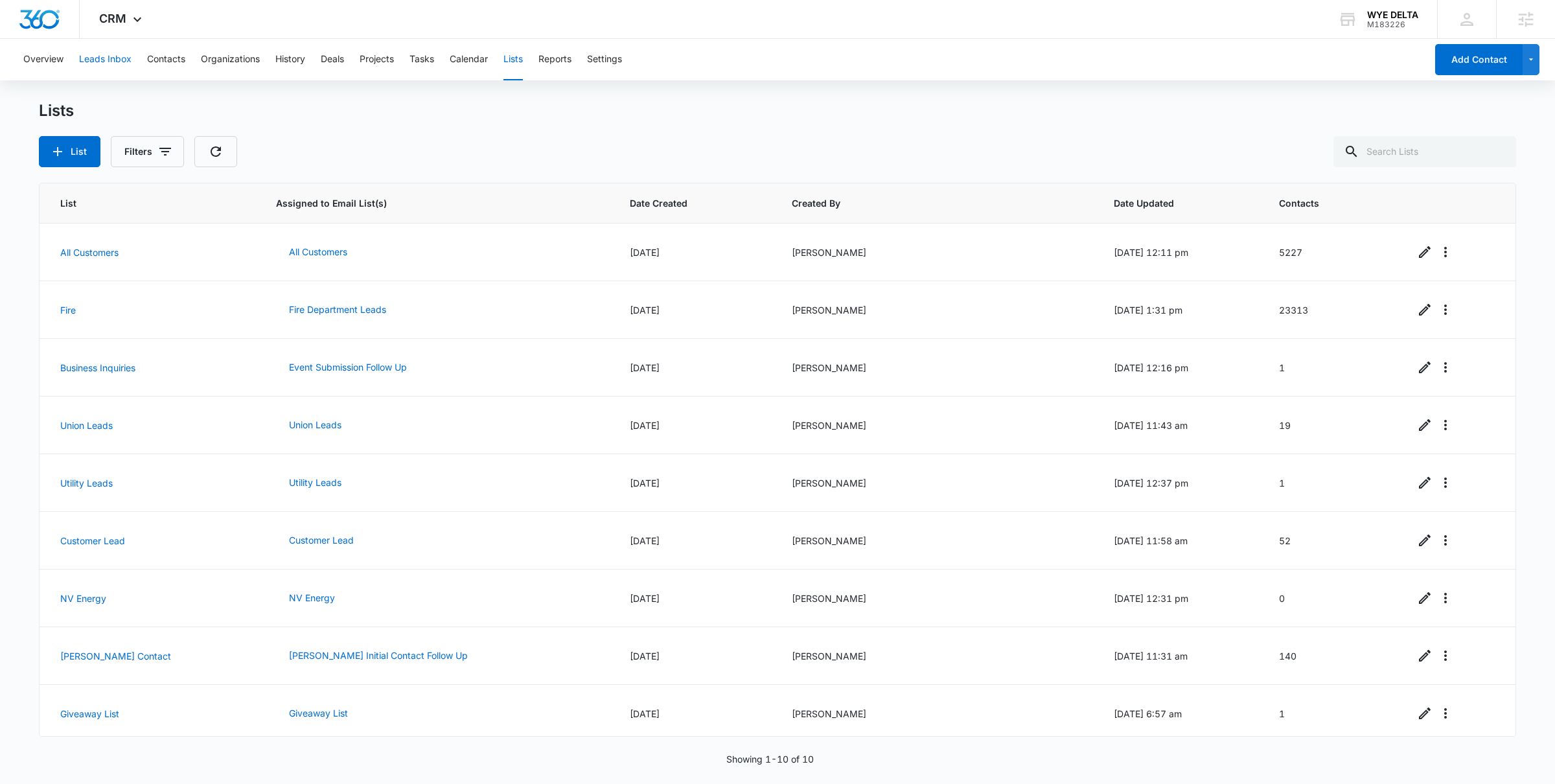
click at [110, 61] on button "Leads Inbox" at bounding box center [105, 60] width 52 height 42
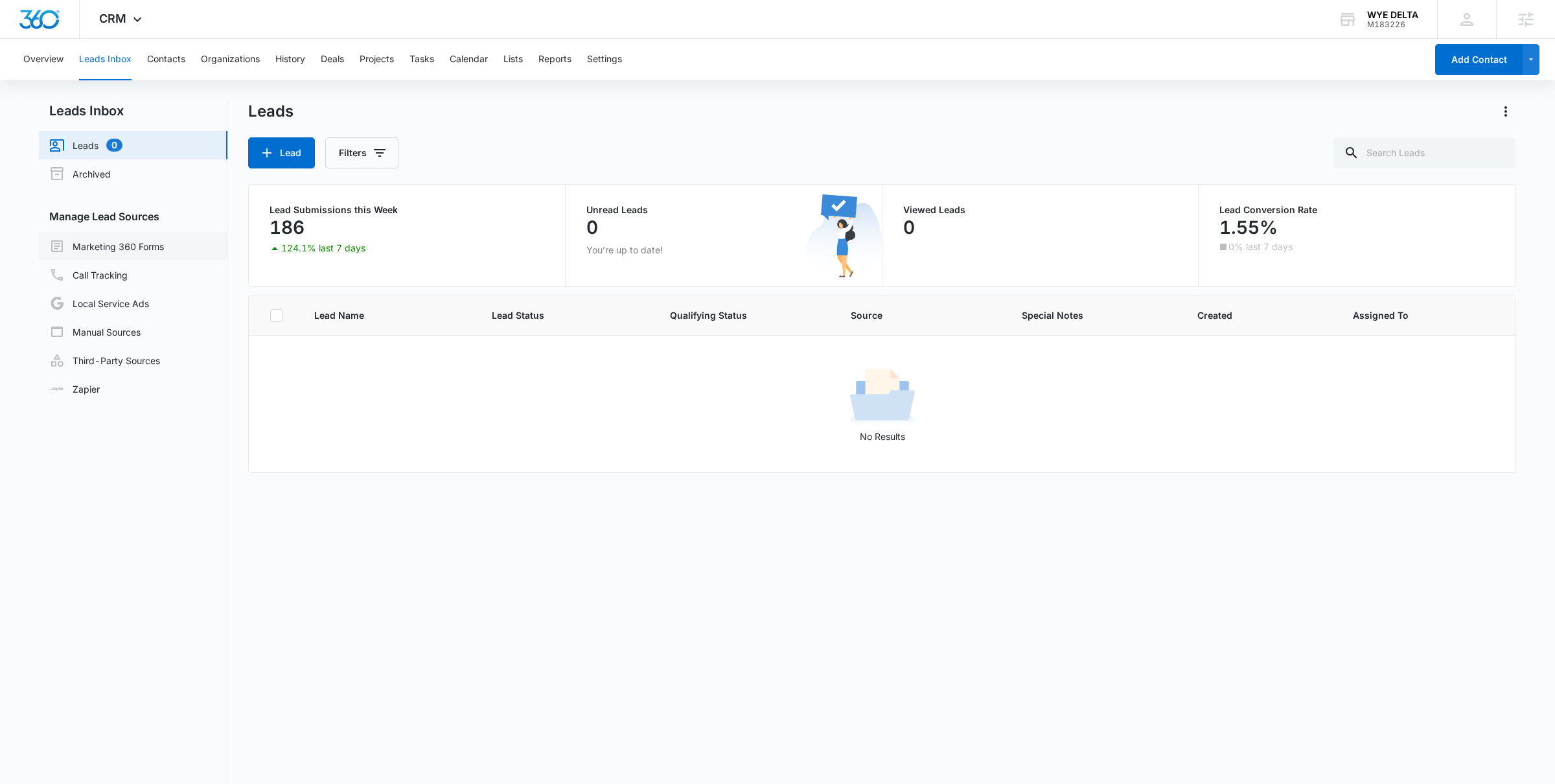
click at [143, 251] on link "Marketing 360 Forms" at bounding box center [106, 245] width 115 height 15
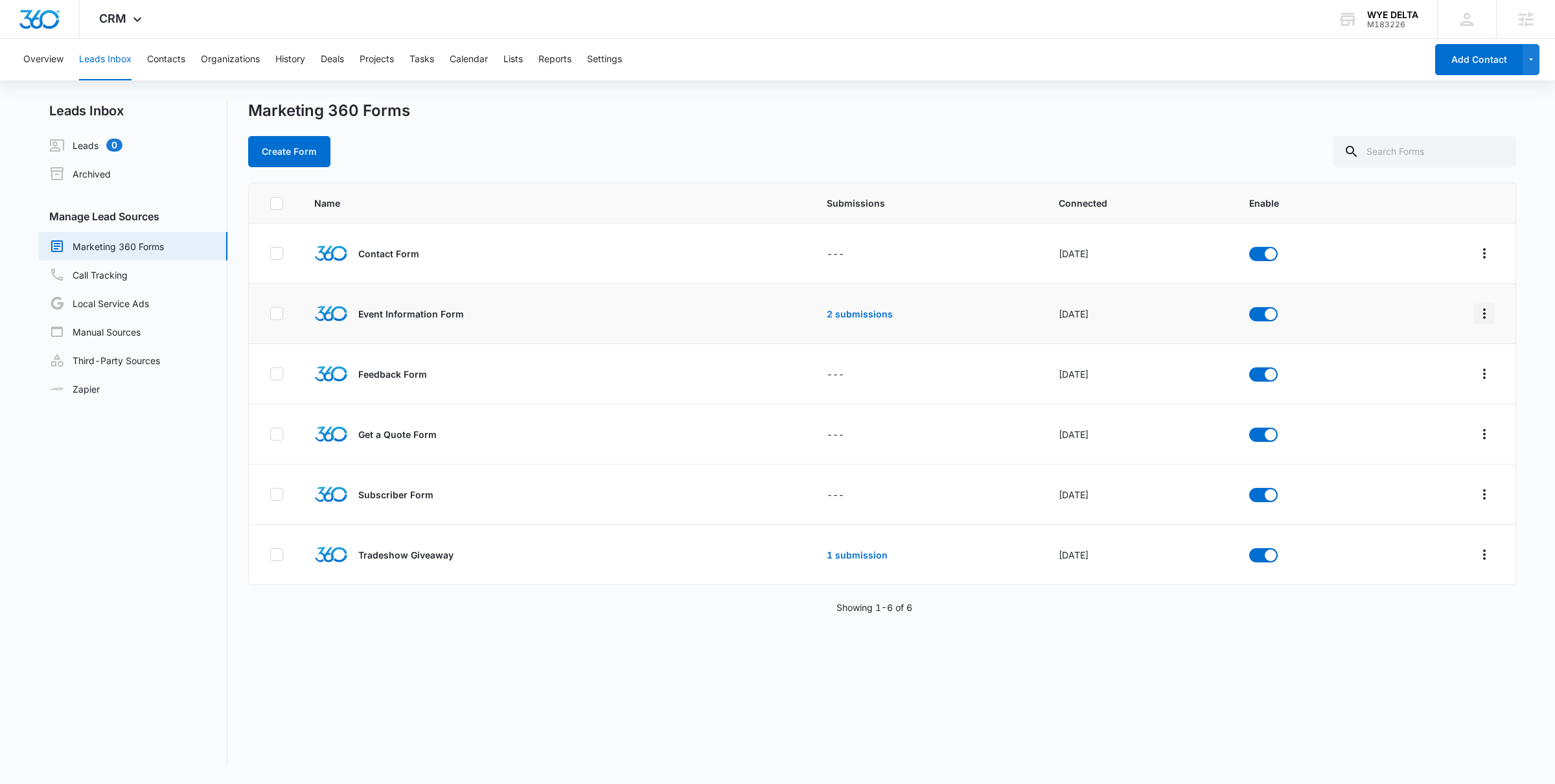
click at [1486, 314] on icon "Overflow Menu" at bounding box center [1484, 313] width 15 height 15
click at [1414, 407] on div "Submission Rules" at bounding box center [1426, 409] width 73 height 9
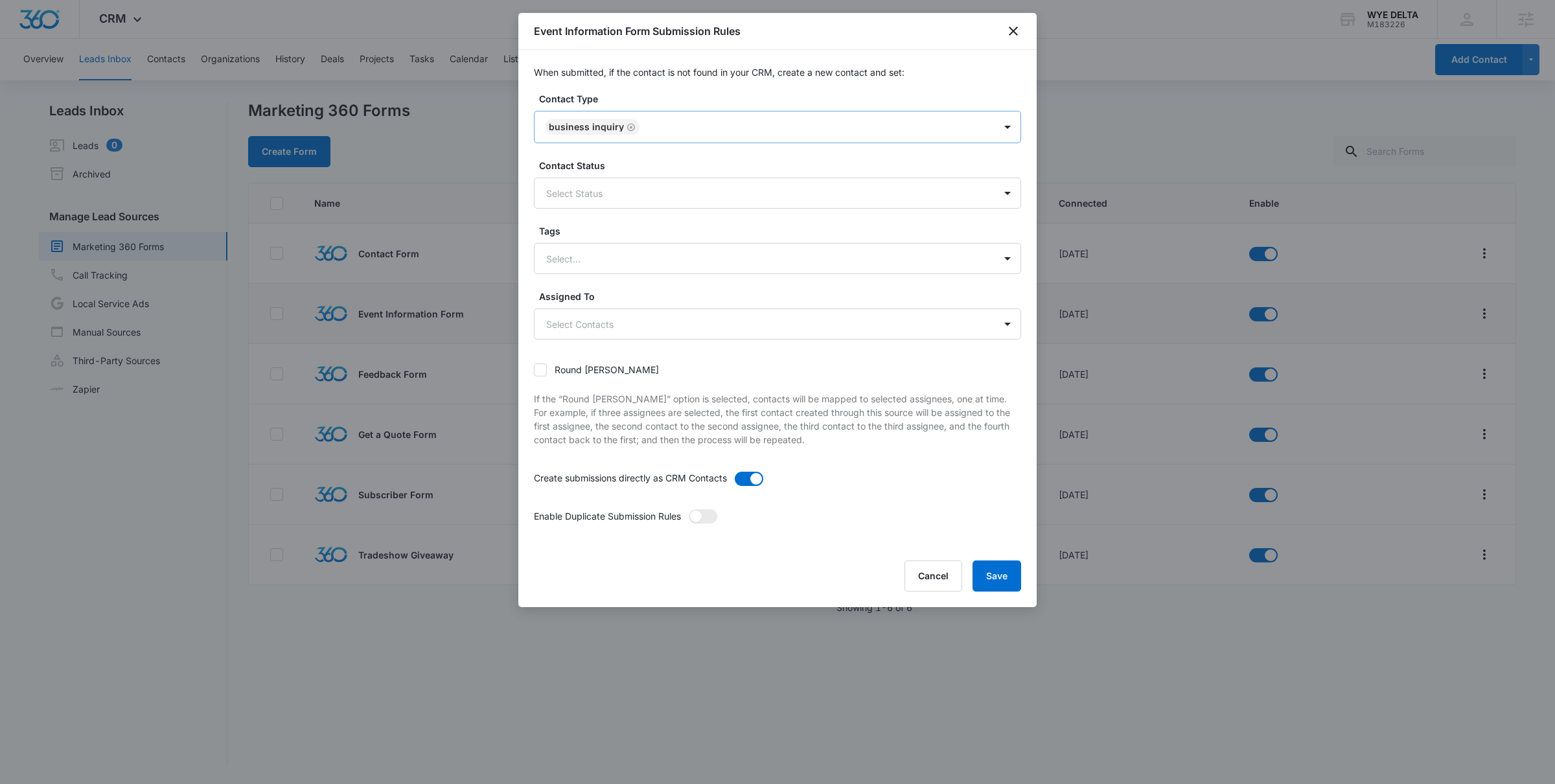
click at [689, 131] on div at bounding box center [811, 127] width 334 height 16
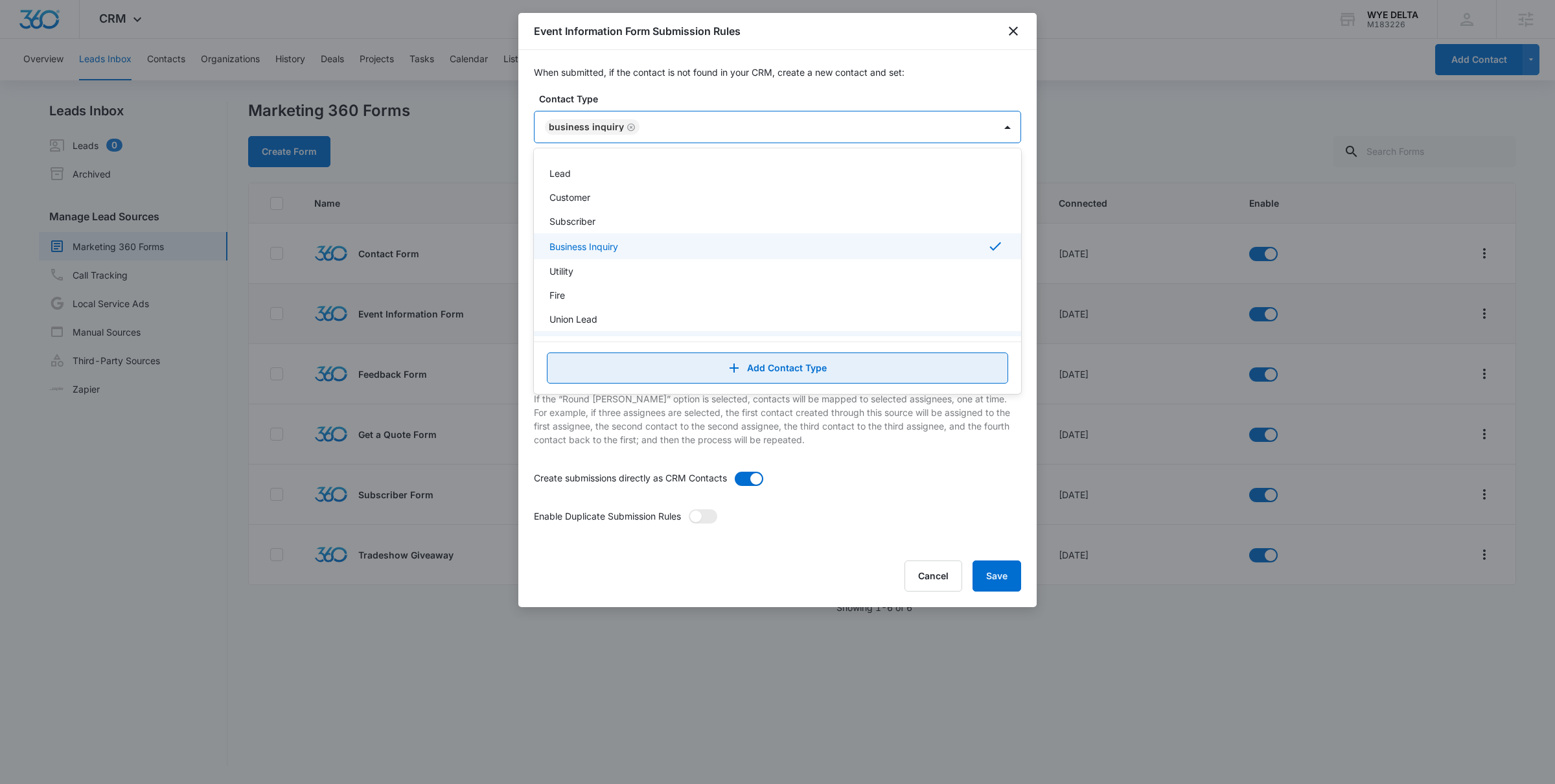
click at [761, 363] on button "Add Contact Type" at bounding box center [777, 367] width 461 height 31
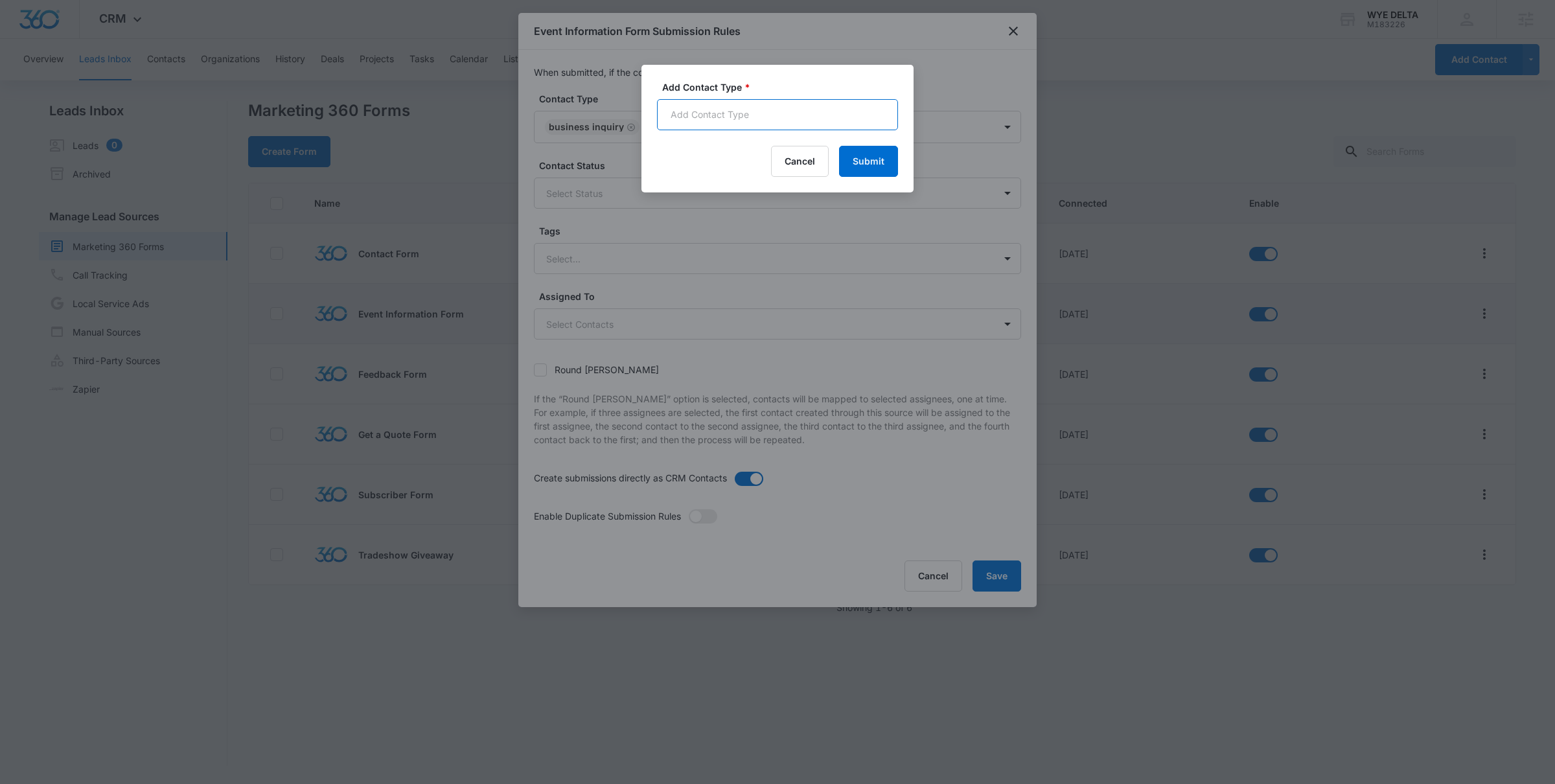
click at [778, 120] on input "Add Contact Type *" at bounding box center [777, 114] width 241 height 31
type input "Linemen's Rodeo KC 2025"
click at [863, 162] on button "Submit" at bounding box center [868, 161] width 59 height 31
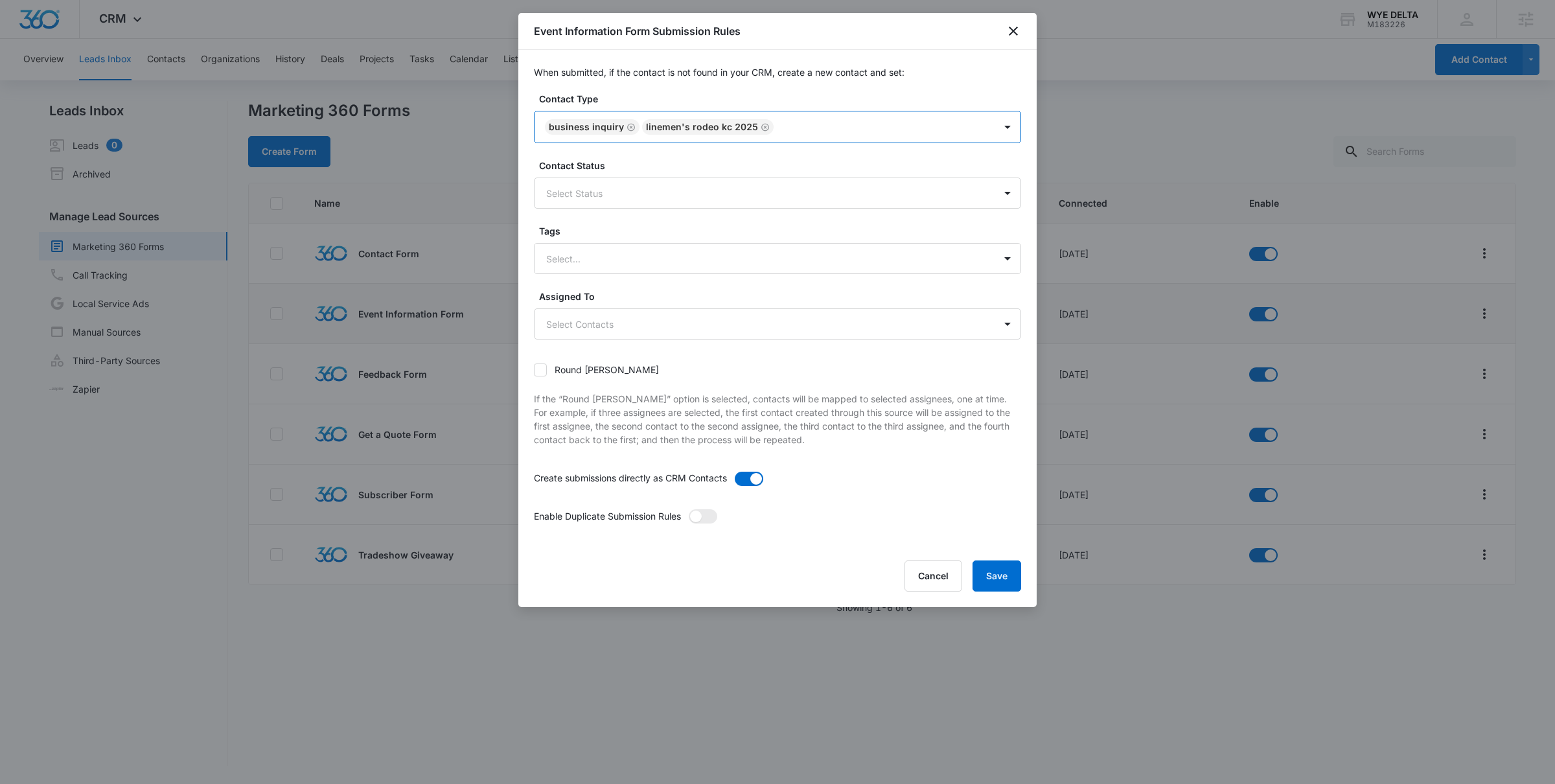
click at [628, 126] on icon "Remove Business Inquiry" at bounding box center [632, 127] width 9 height 10
click at [999, 580] on button "Save" at bounding box center [996, 576] width 48 height 31
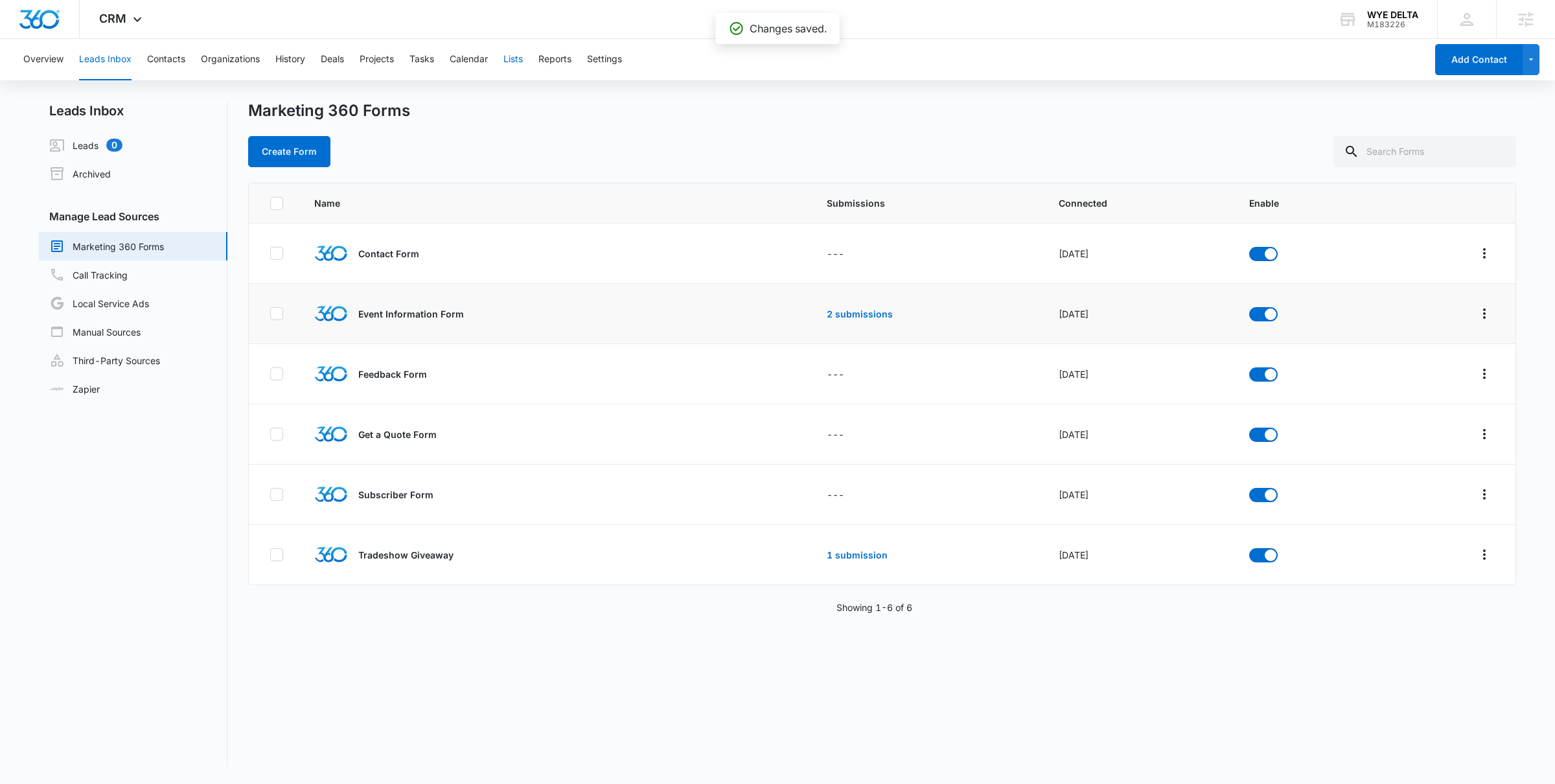
click at [513, 60] on button "Lists" at bounding box center [513, 60] width 19 height 42
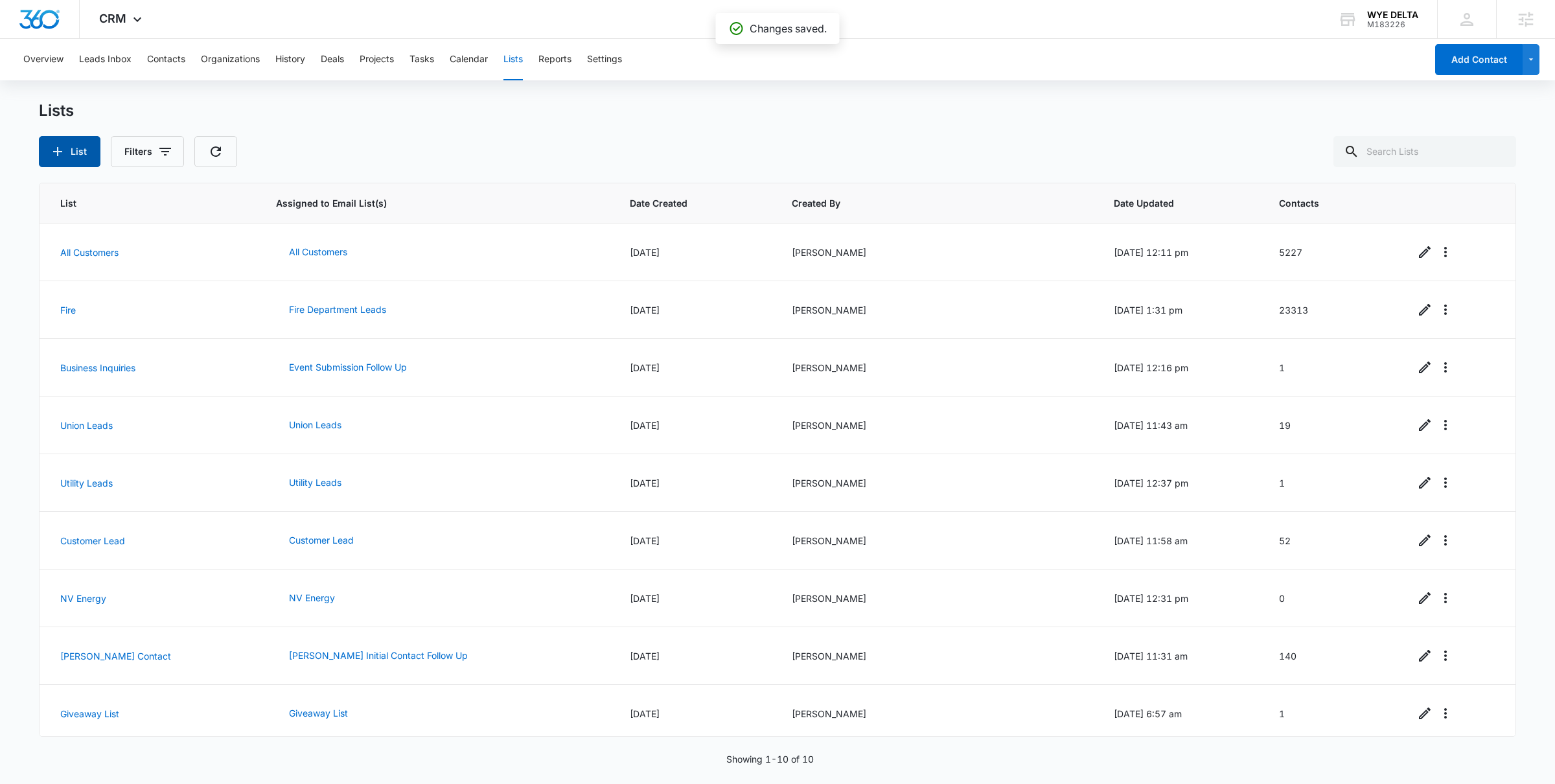
click at [71, 155] on button "List" at bounding box center [70, 151] width 62 height 31
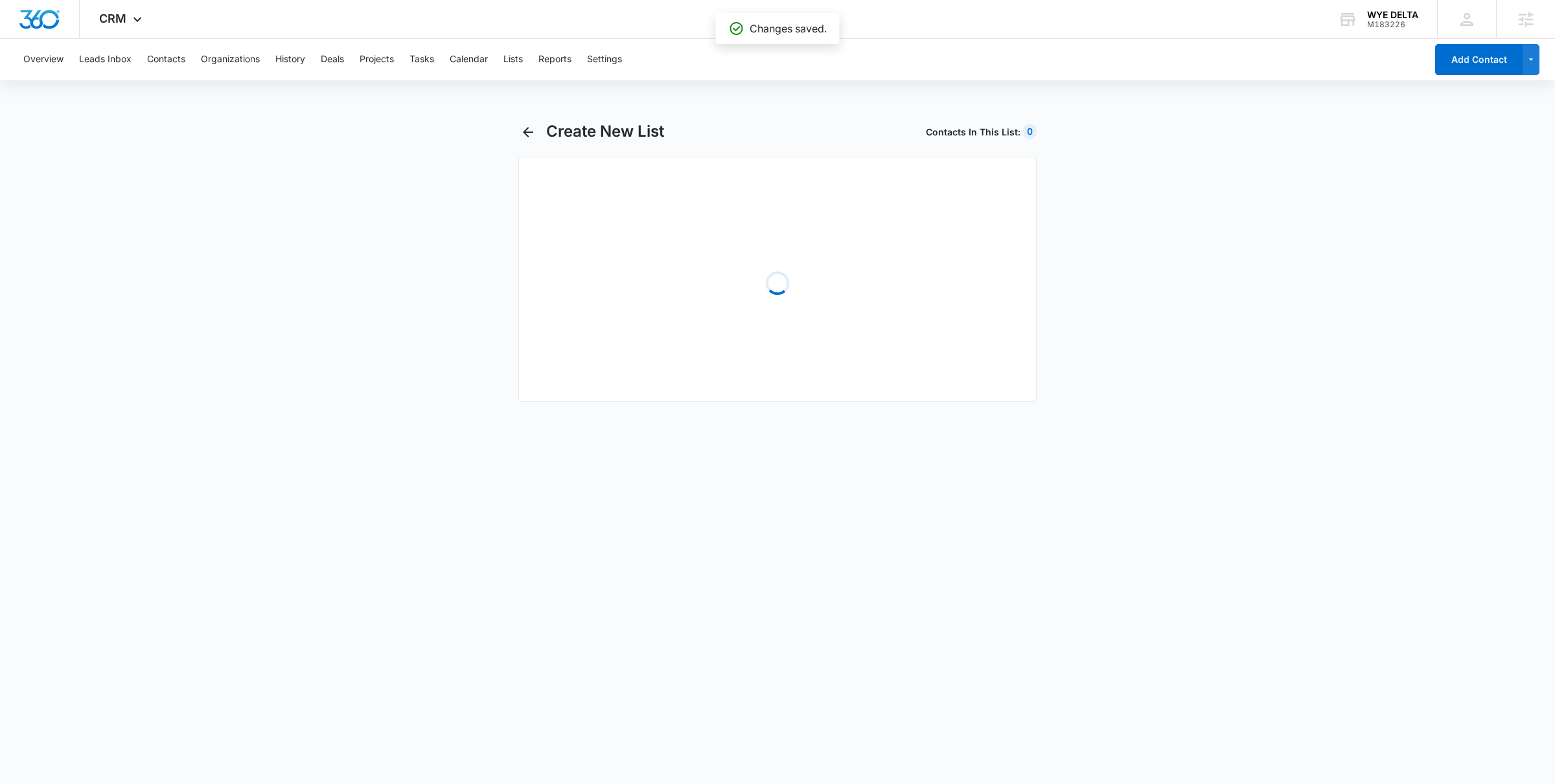
select select "31"
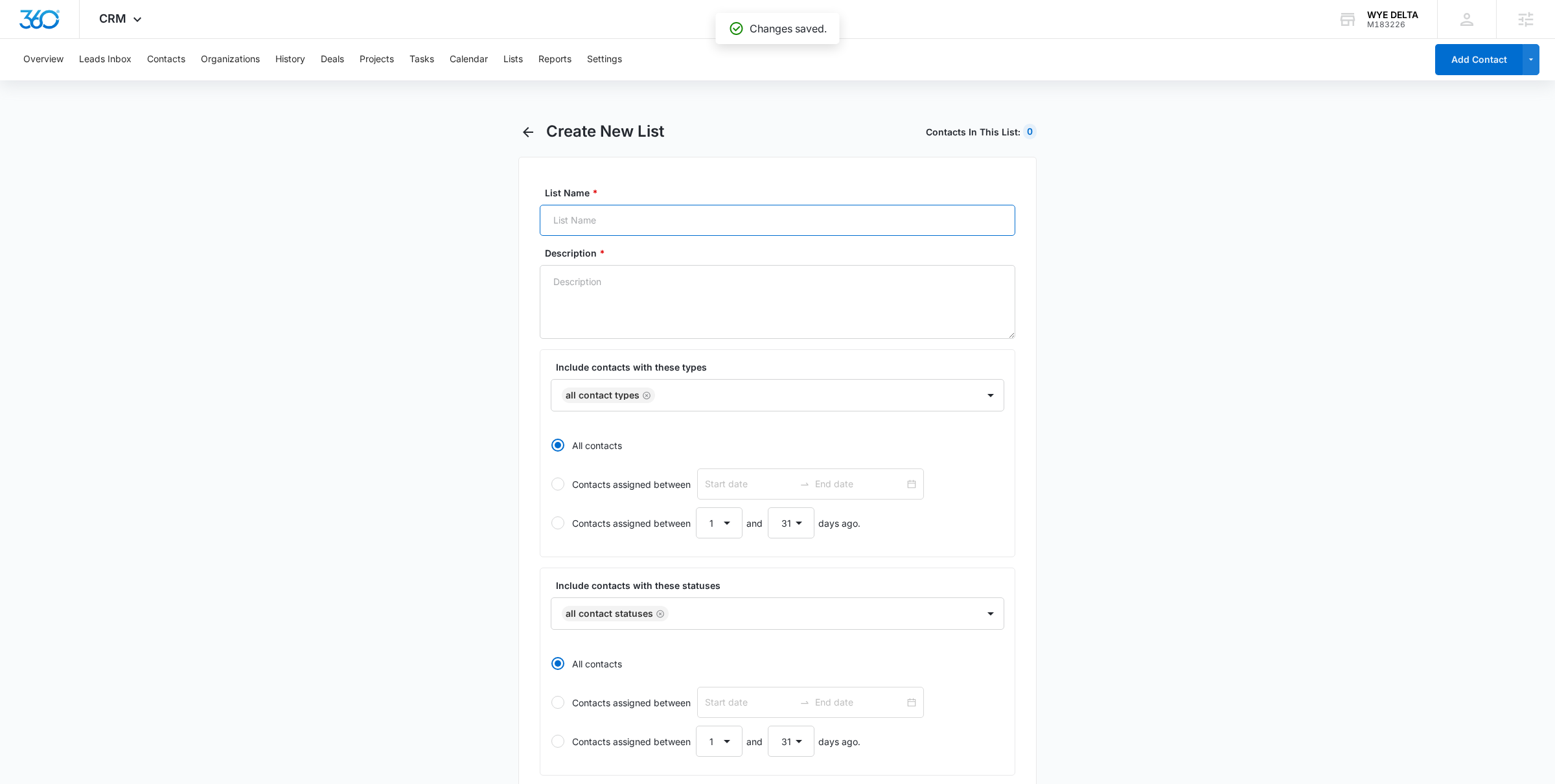
click at [619, 216] on input "List Name *" at bounding box center [778, 220] width 476 height 31
type input "Linemen's Rodeo KC 2025"
click at [705, 213] on input "Linemen's Rodeo KC 2025" at bounding box center [778, 220] width 476 height 31
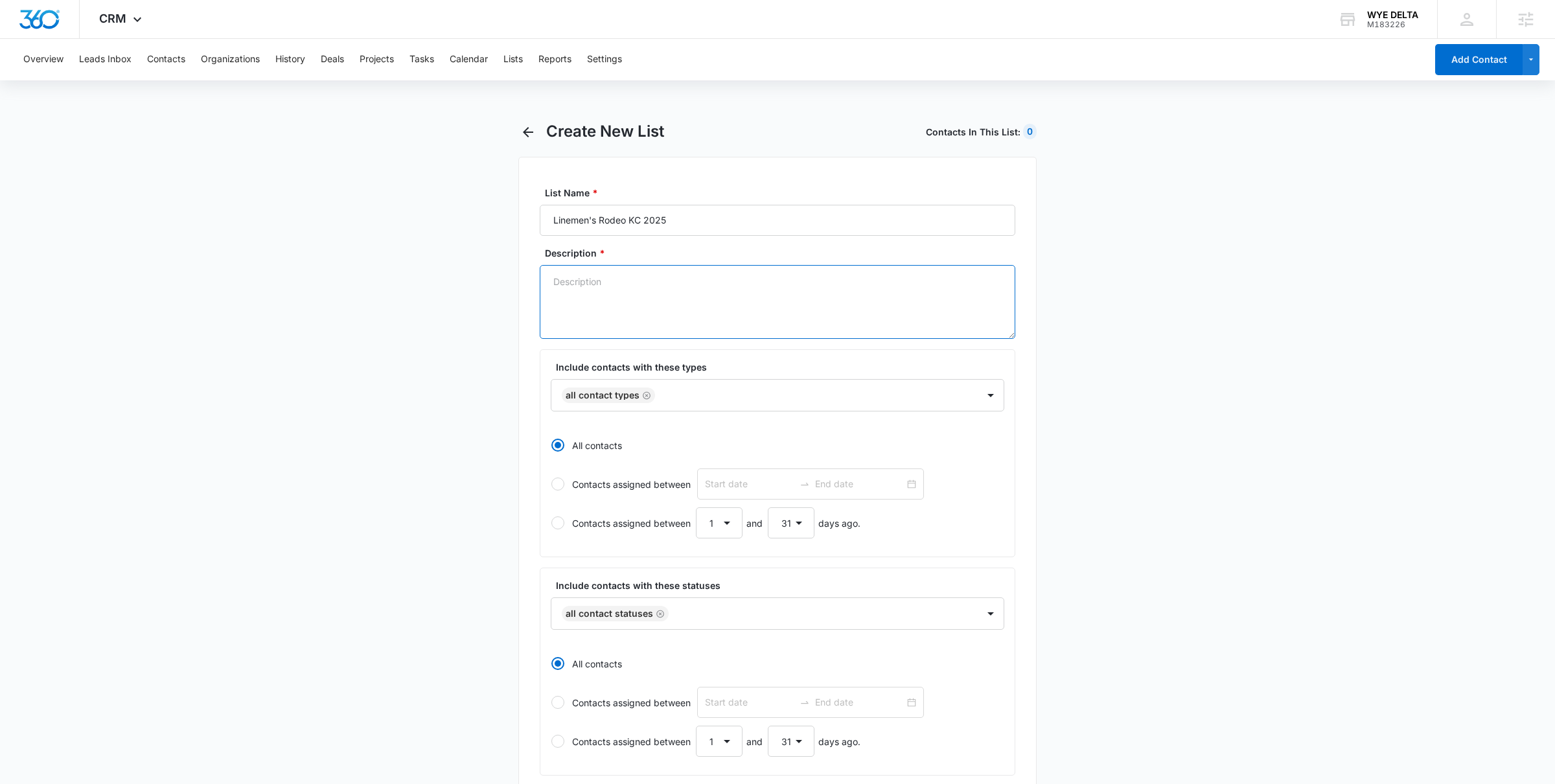
click at [681, 302] on textarea "Description *" at bounding box center [778, 302] width 476 height 74
paste textarea "Linemen's Rodeo KC 2025"
type textarea "Linemen's Rodeo KC 2025"
click at [659, 397] on input "text" at bounding box center [660, 395] width 3 height 14
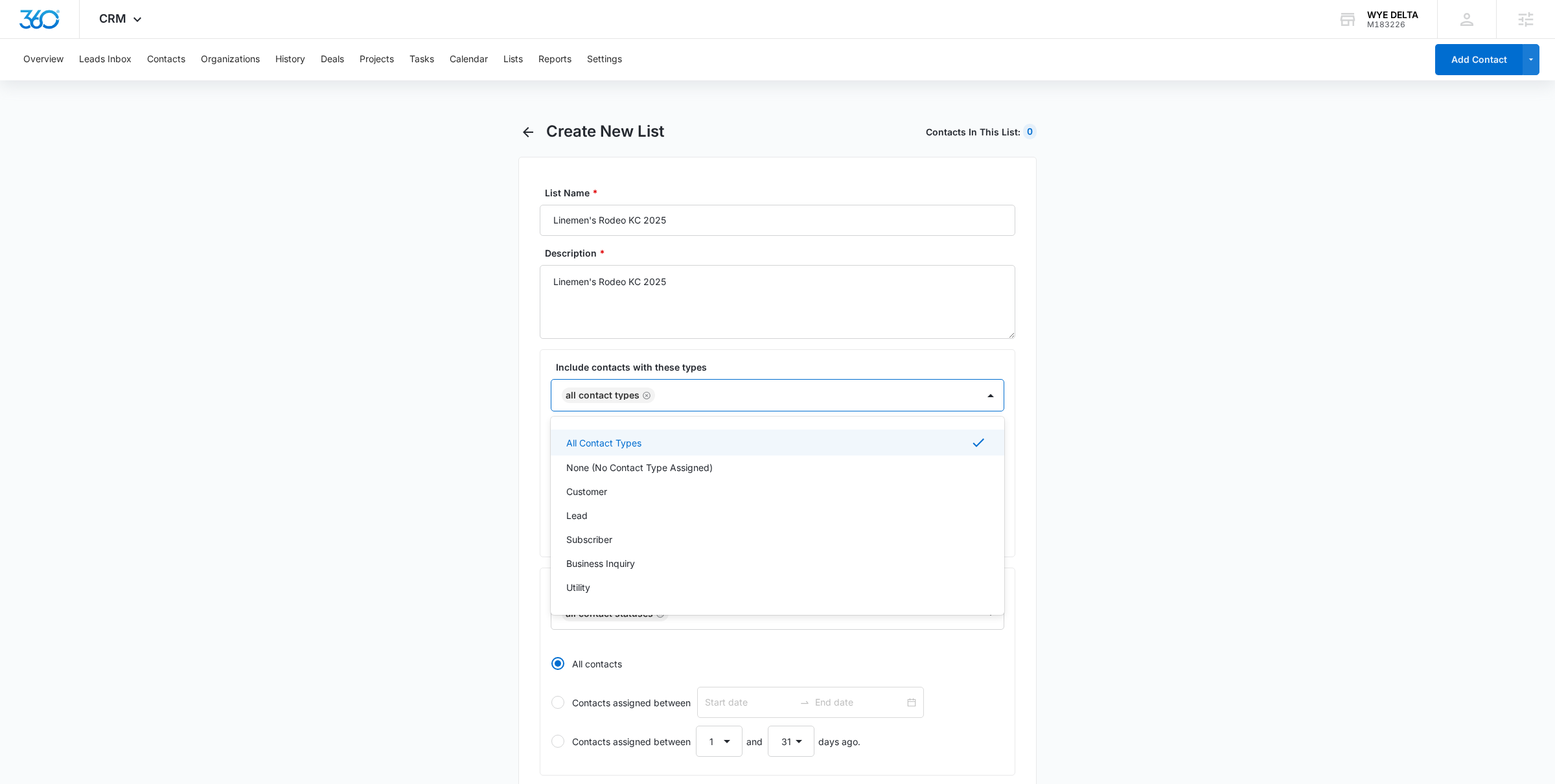
click at [647, 397] on icon "Remove All Contact Types" at bounding box center [647, 395] width 9 height 10
type input "li"
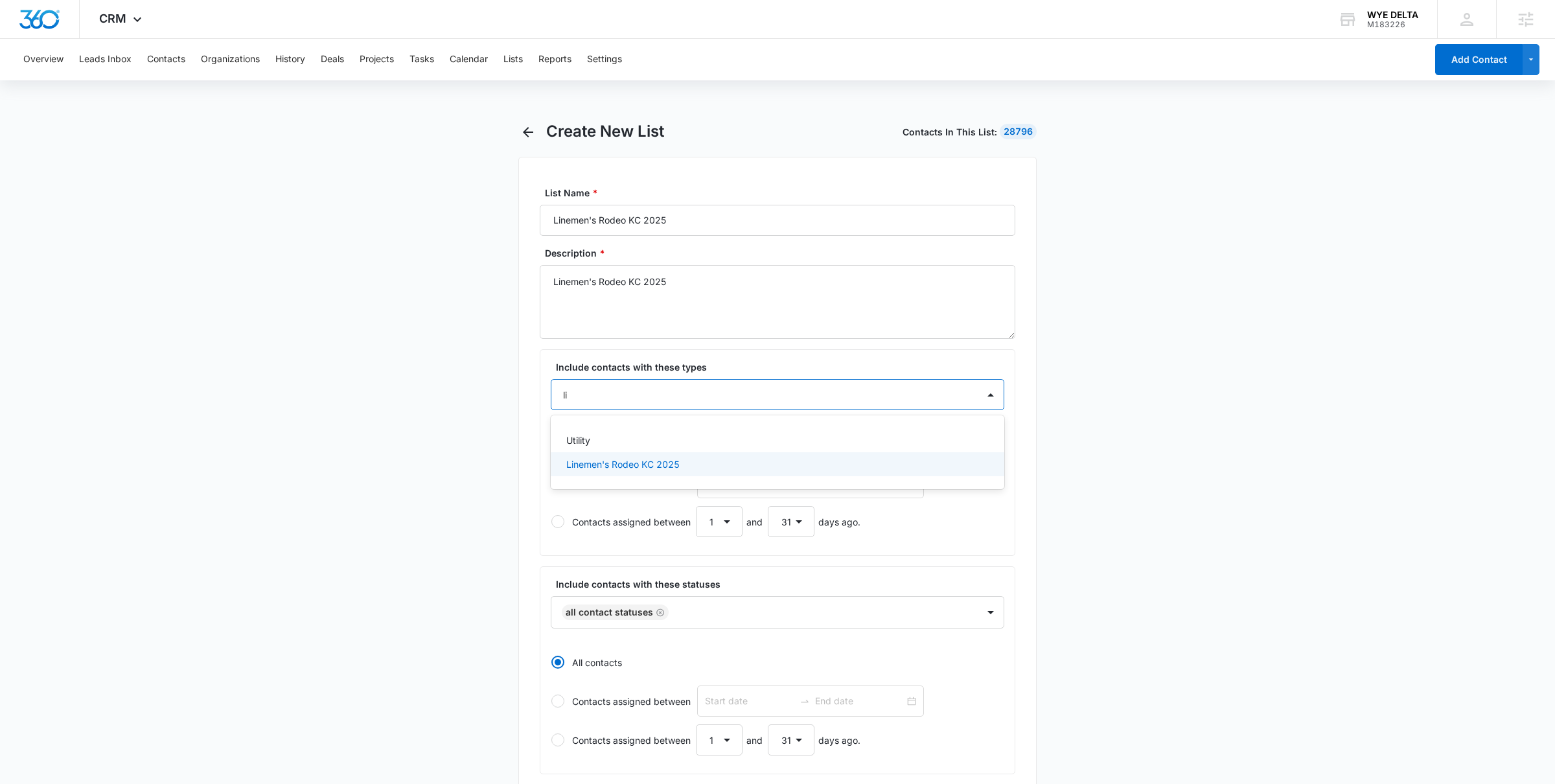
click at [647, 456] on div "Linemen's Rodeo KC 2025" at bounding box center [778, 464] width 454 height 24
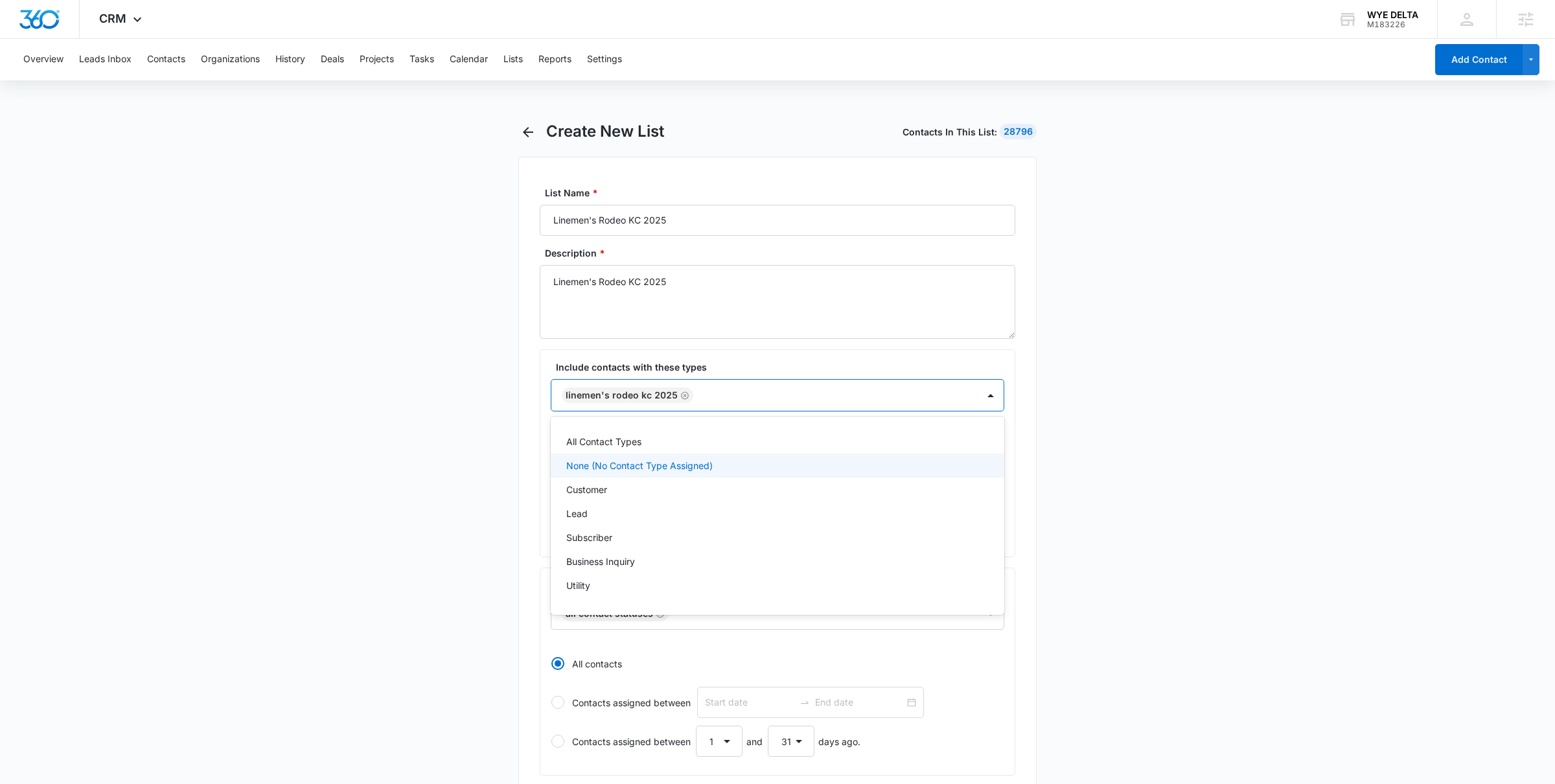
click at [442, 452] on main "Create New List Contacts In This List : 28796 List Name * Linemen's Rodeo KC 20…" at bounding box center [778, 598] width 1555 height 951
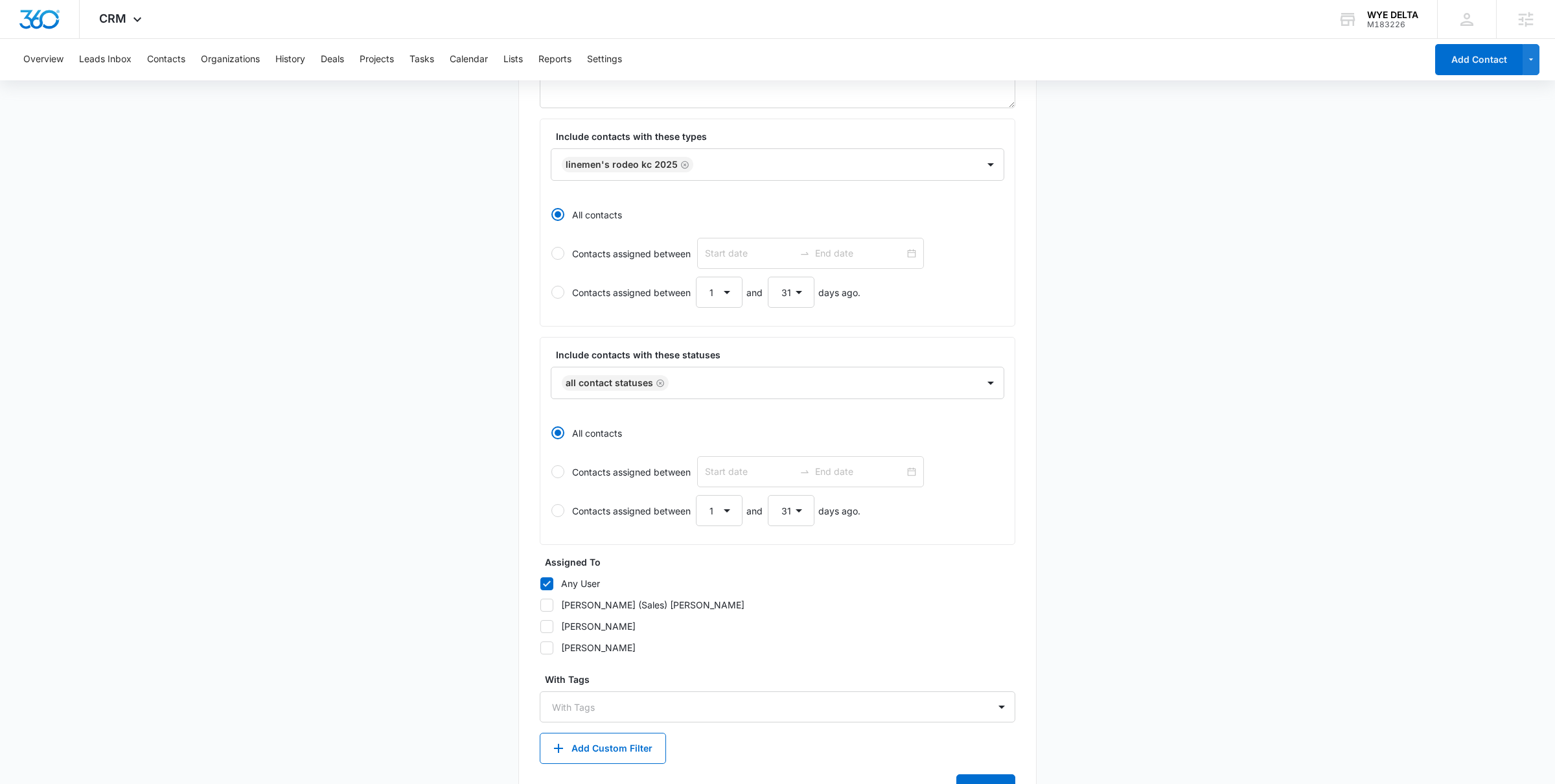
scroll to position [291, 0]
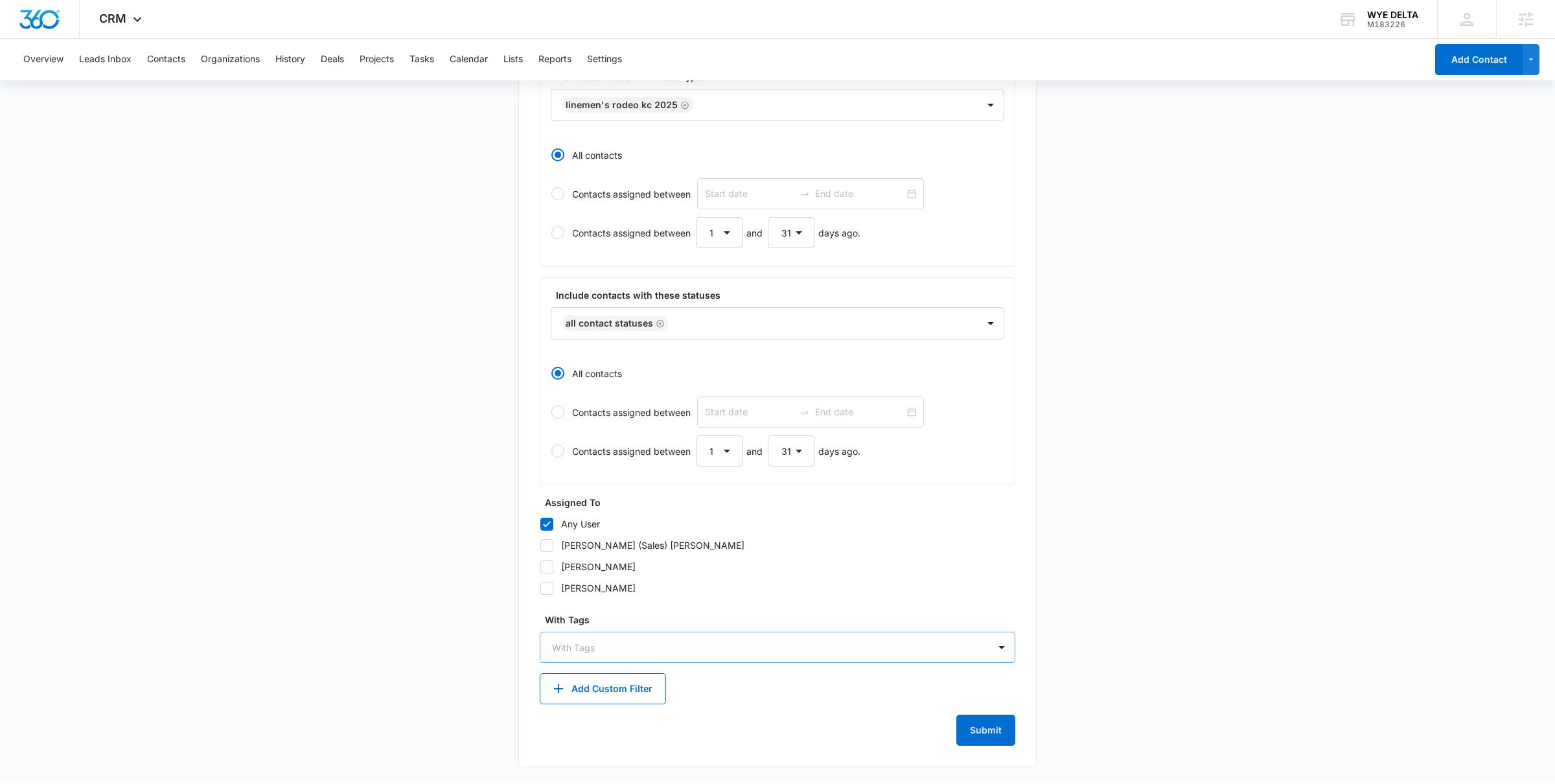
click at [806, 647] on div at bounding box center [770, 647] width 435 height 16
click at [712, 641] on div at bounding box center [770, 647] width 435 height 16
click at [593, 694] on button "Add Custom Filter" at bounding box center [603, 688] width 126 height 31
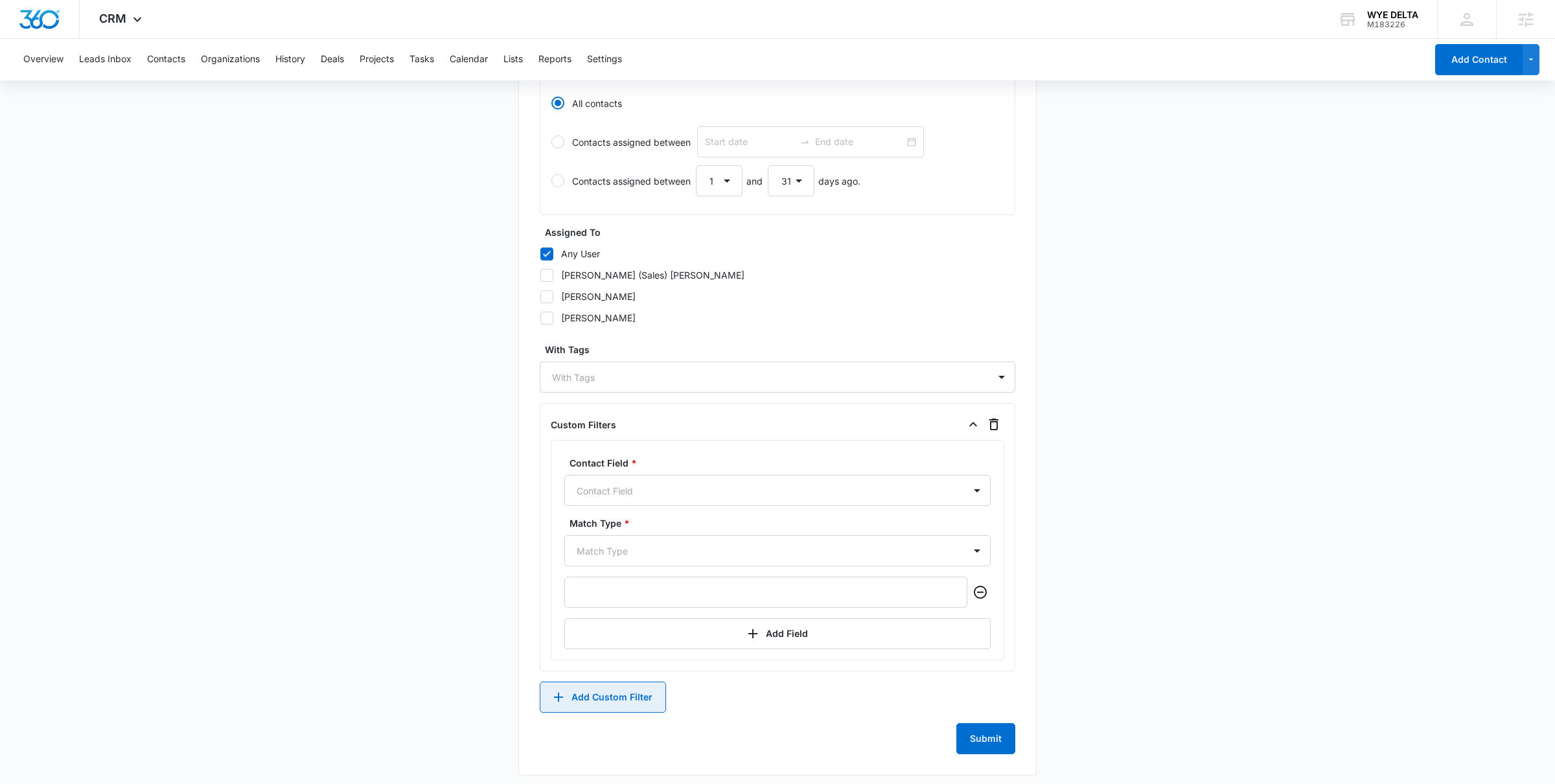
scroll to position [564, 0]
click at [683, 480] on div "Contact Field" at bounding box center [765, 488] width 399 height 29
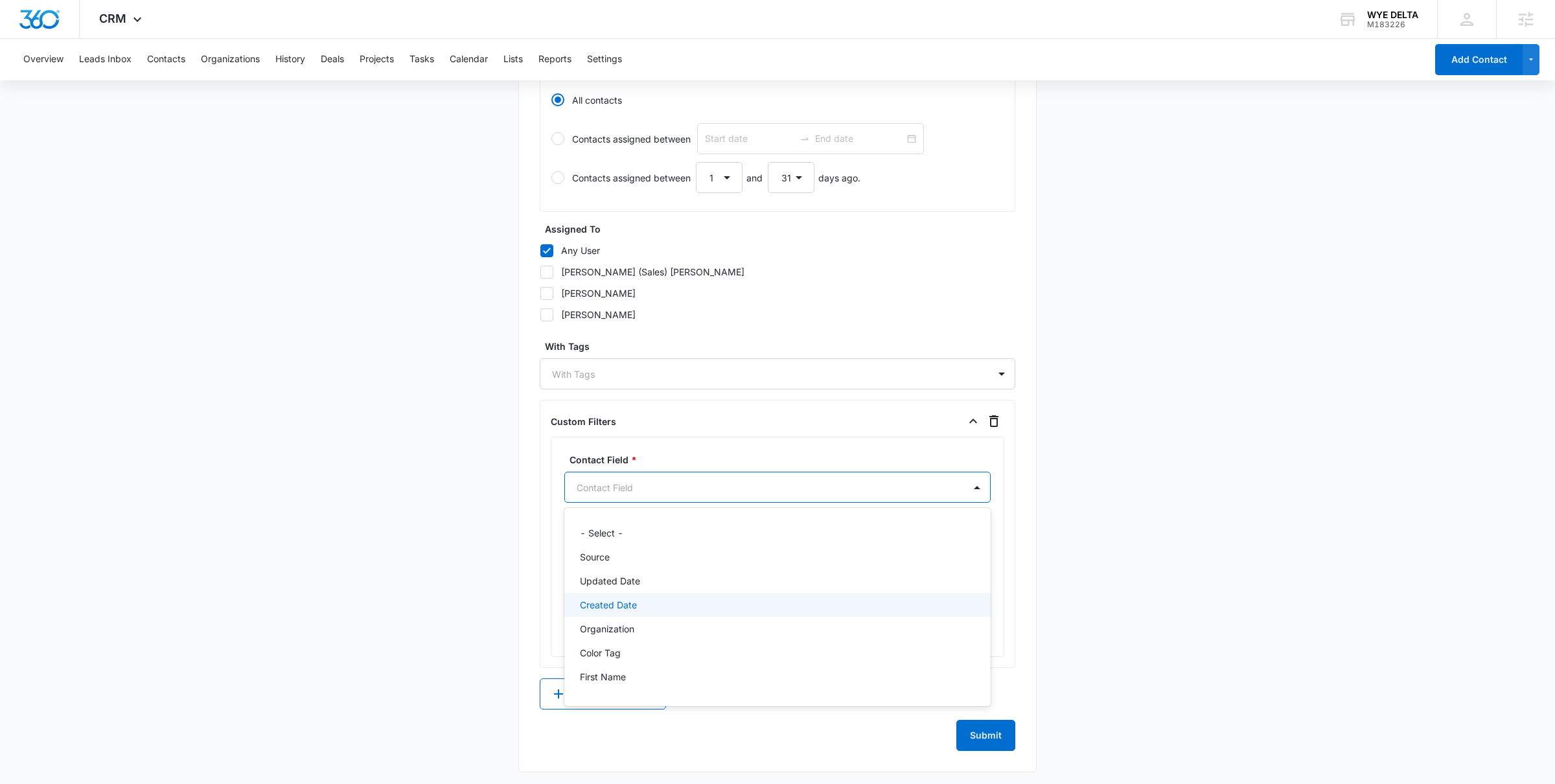
click at [657, 602] on div "Created Date" at bounding box center [776, 605] width 393 height 14
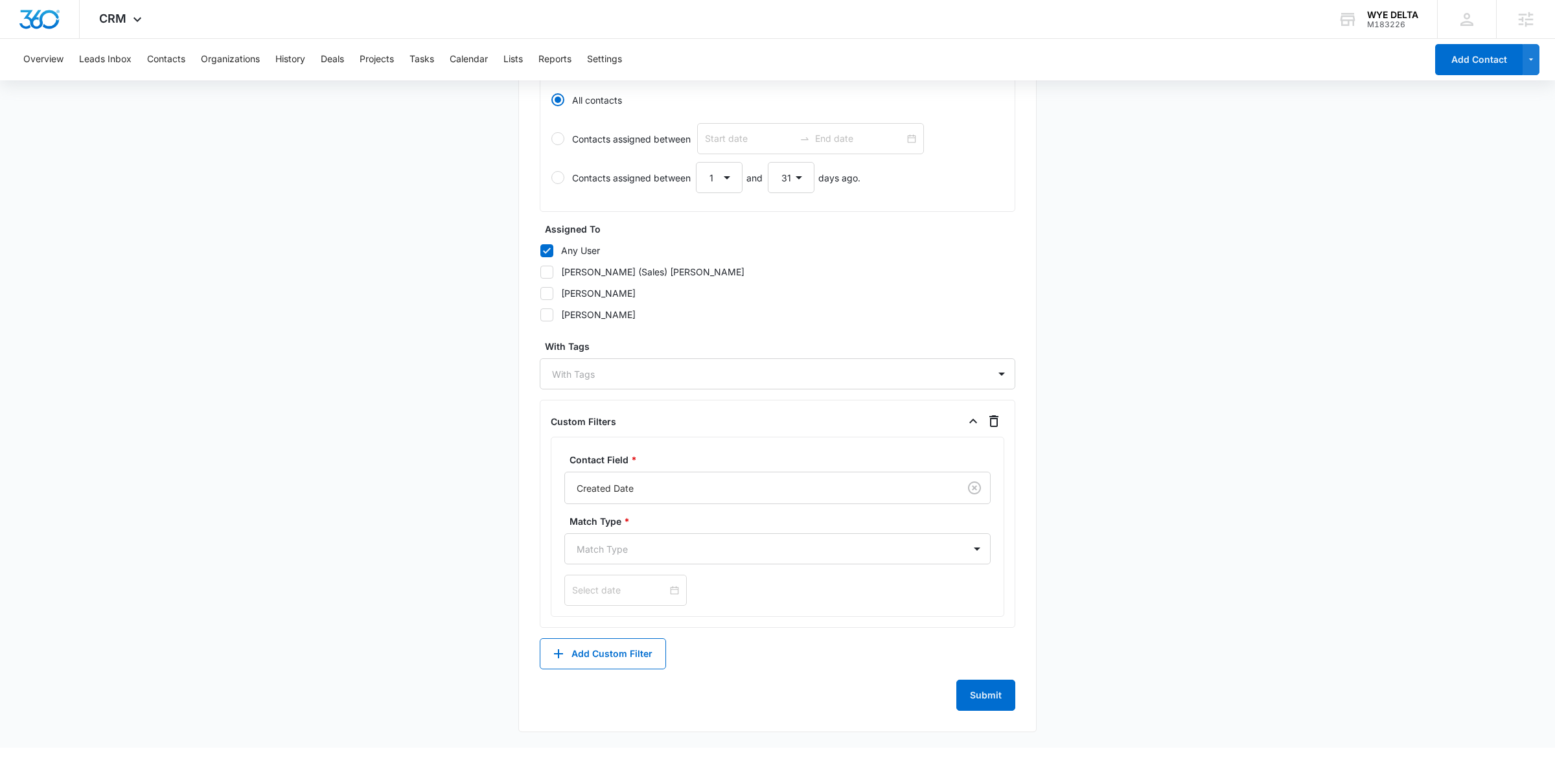
scroll to position [529, 0]
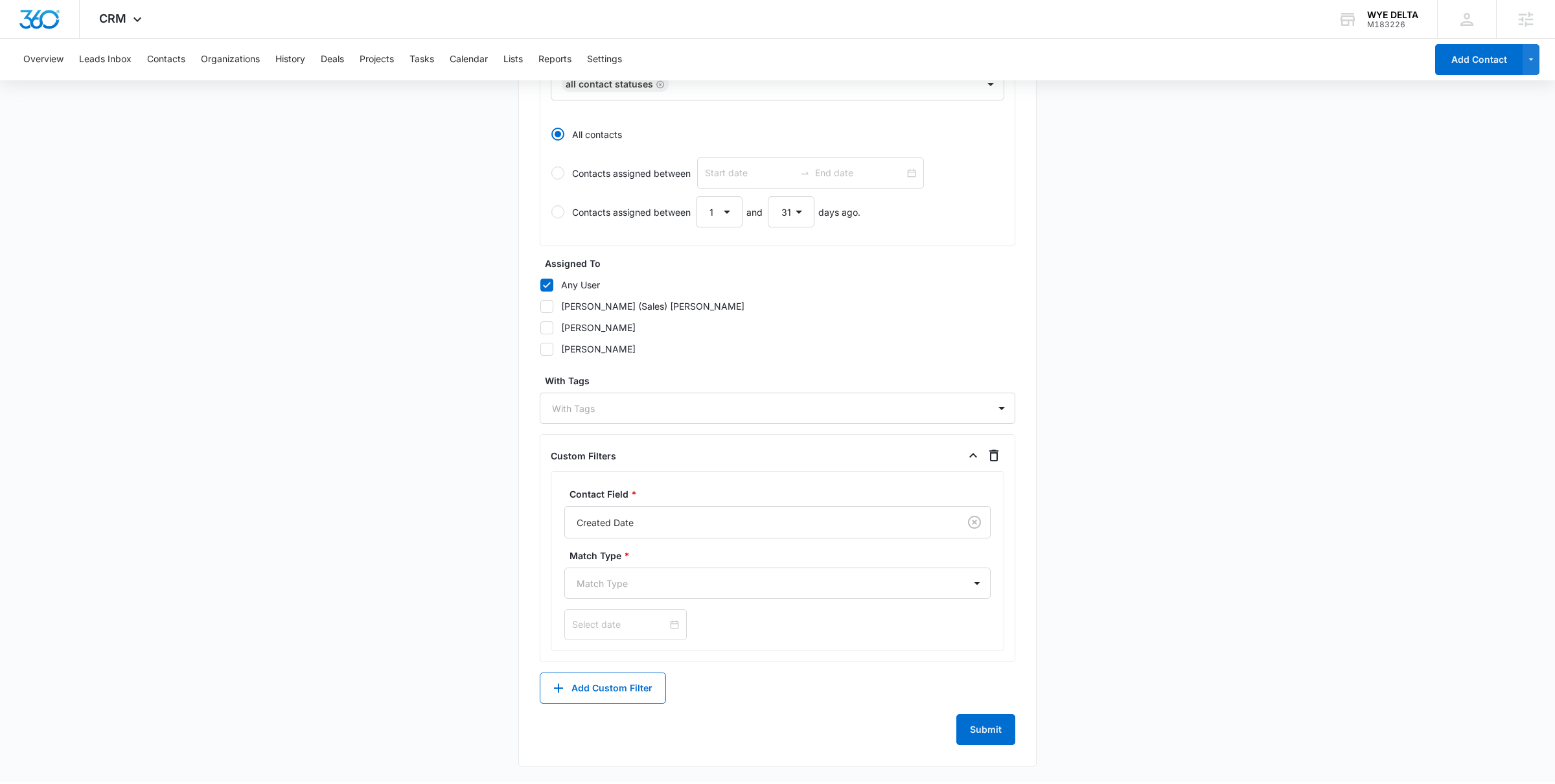
click at [626, 547] on div "Contact Field * Created Date Match Type * Match Type" at bounding box center [778, 564] width 427 height 153
click at [621, 577] on div at bounding box center [762, 583] width 371 height 16
click at [622, 726] on p "Greater than or equal to" at bounding box center [630, 724] width 101 height 14
click at [624, 624] on input at bounding box center [620, 625] width 96 height 14
type input "Oct 15, 2025"
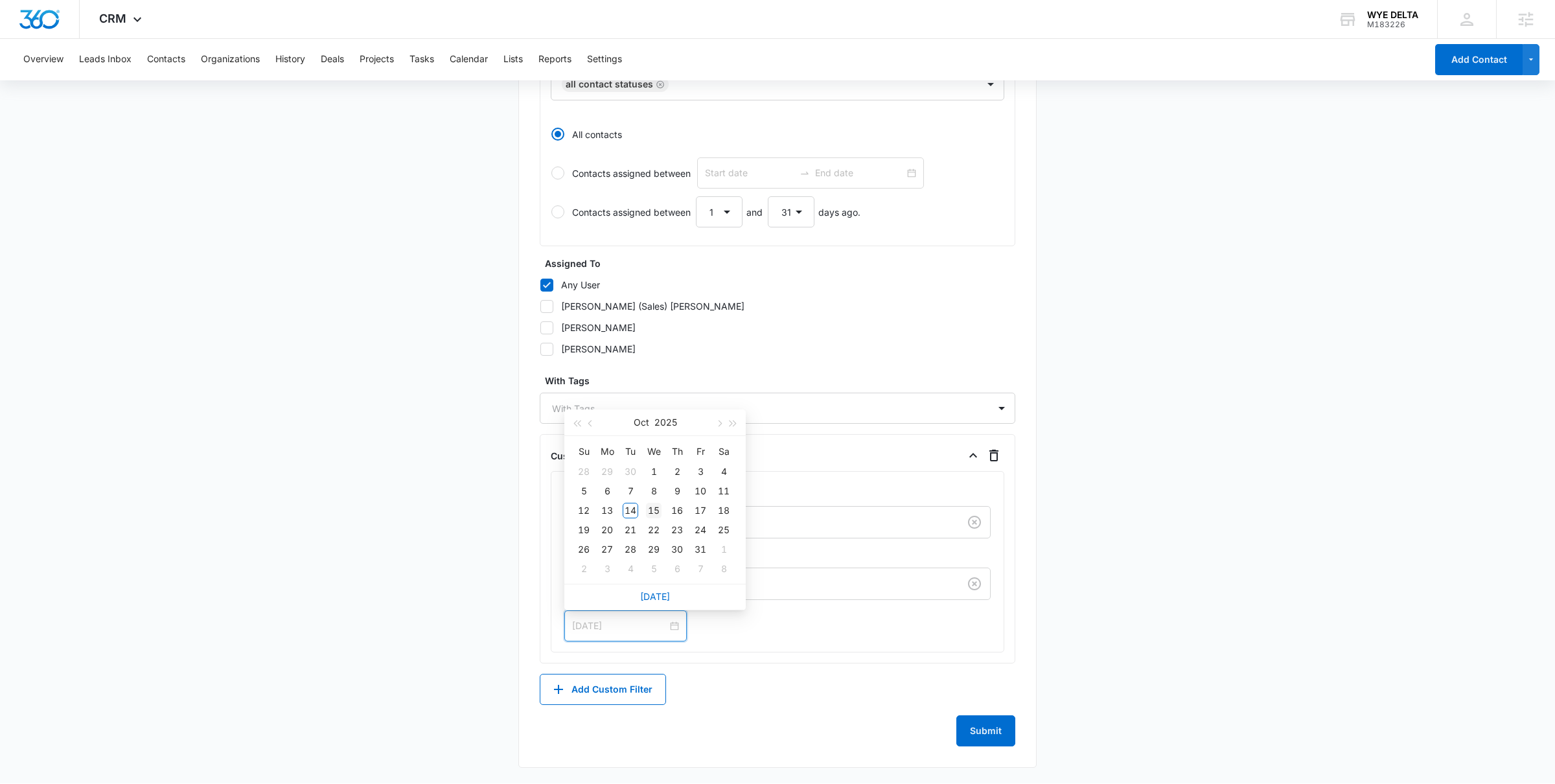
click at [651, 511] on div "15" at bounding box center [653, 510] width 15 height 15
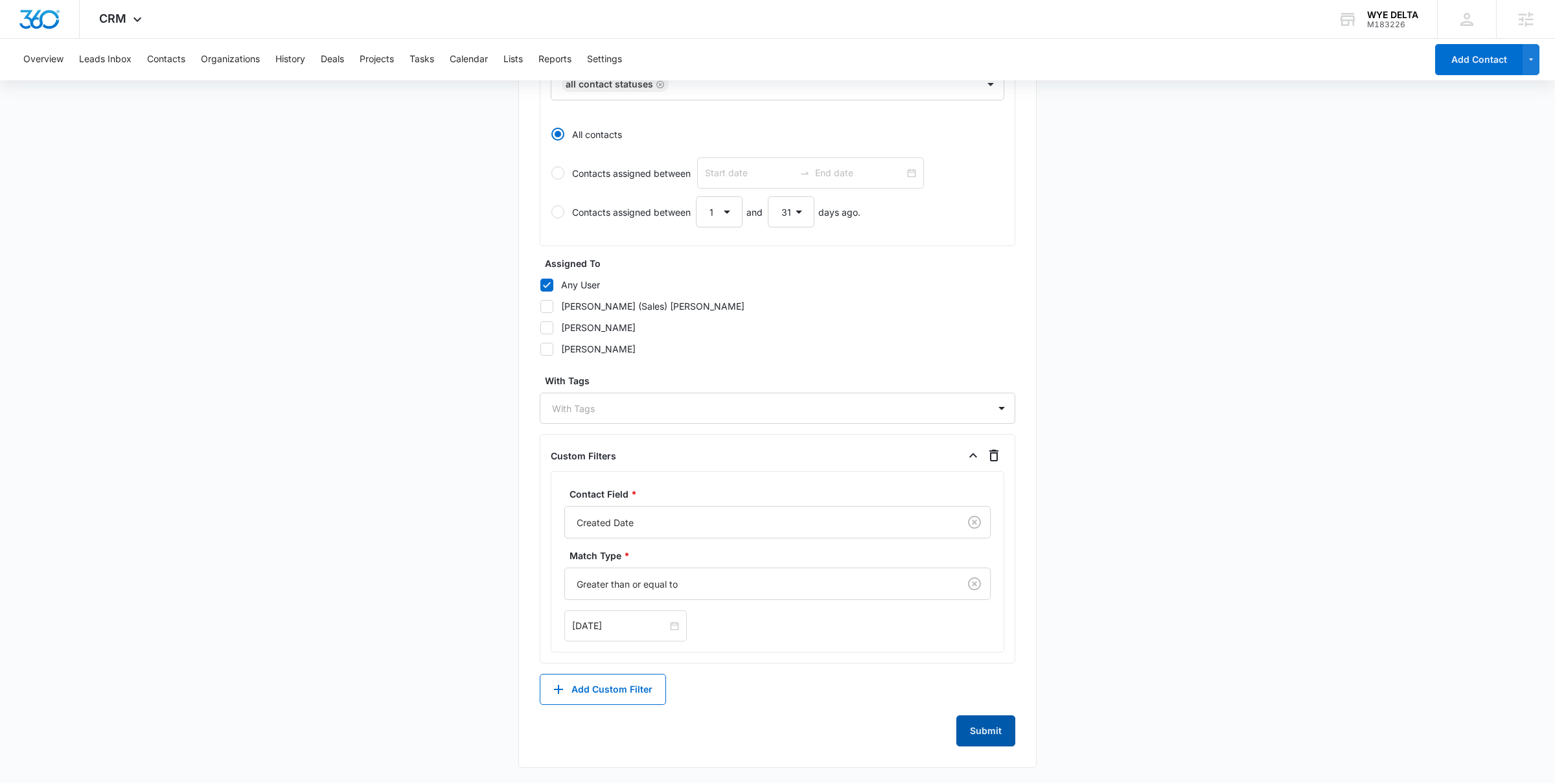
click at [980, 728] on button "Submit" at bounding box center [986, 730] width 59 height 31
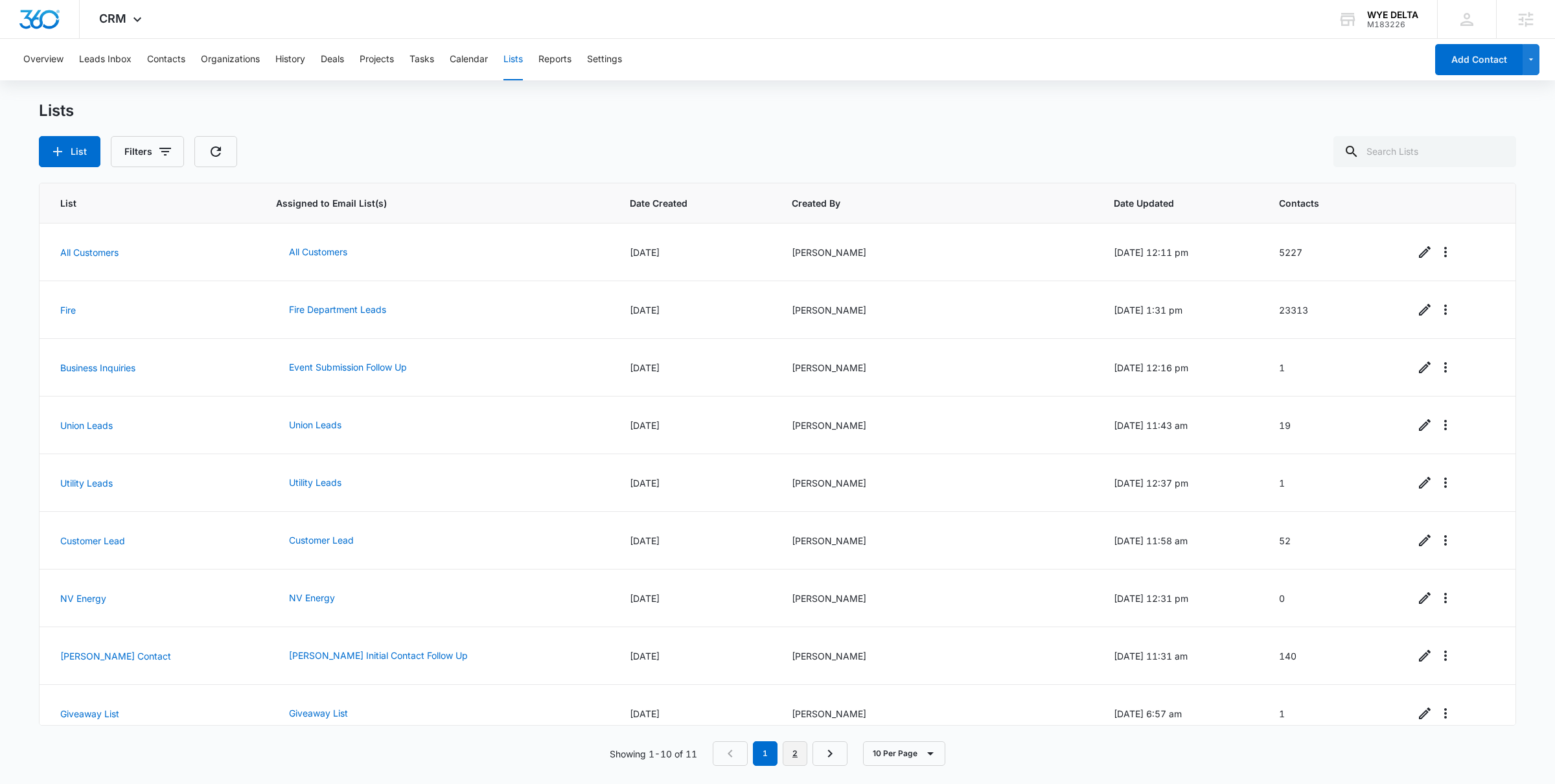
click at [798, 753] on link "2" at bounding box center [795, 753] width 25 height 25
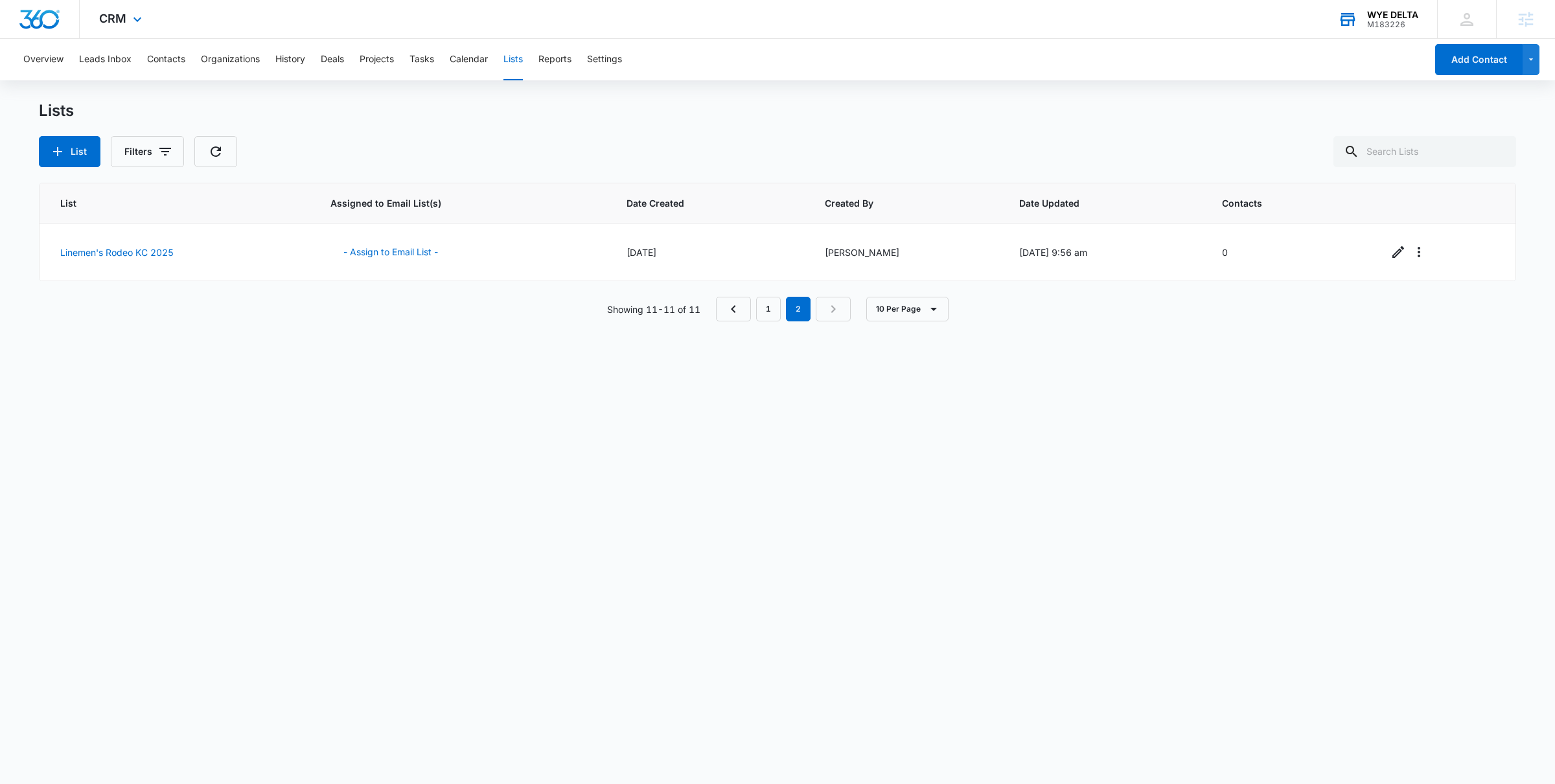
click at [1356, 21] on icon at bounding box center [1347, 19] width 19 height 19
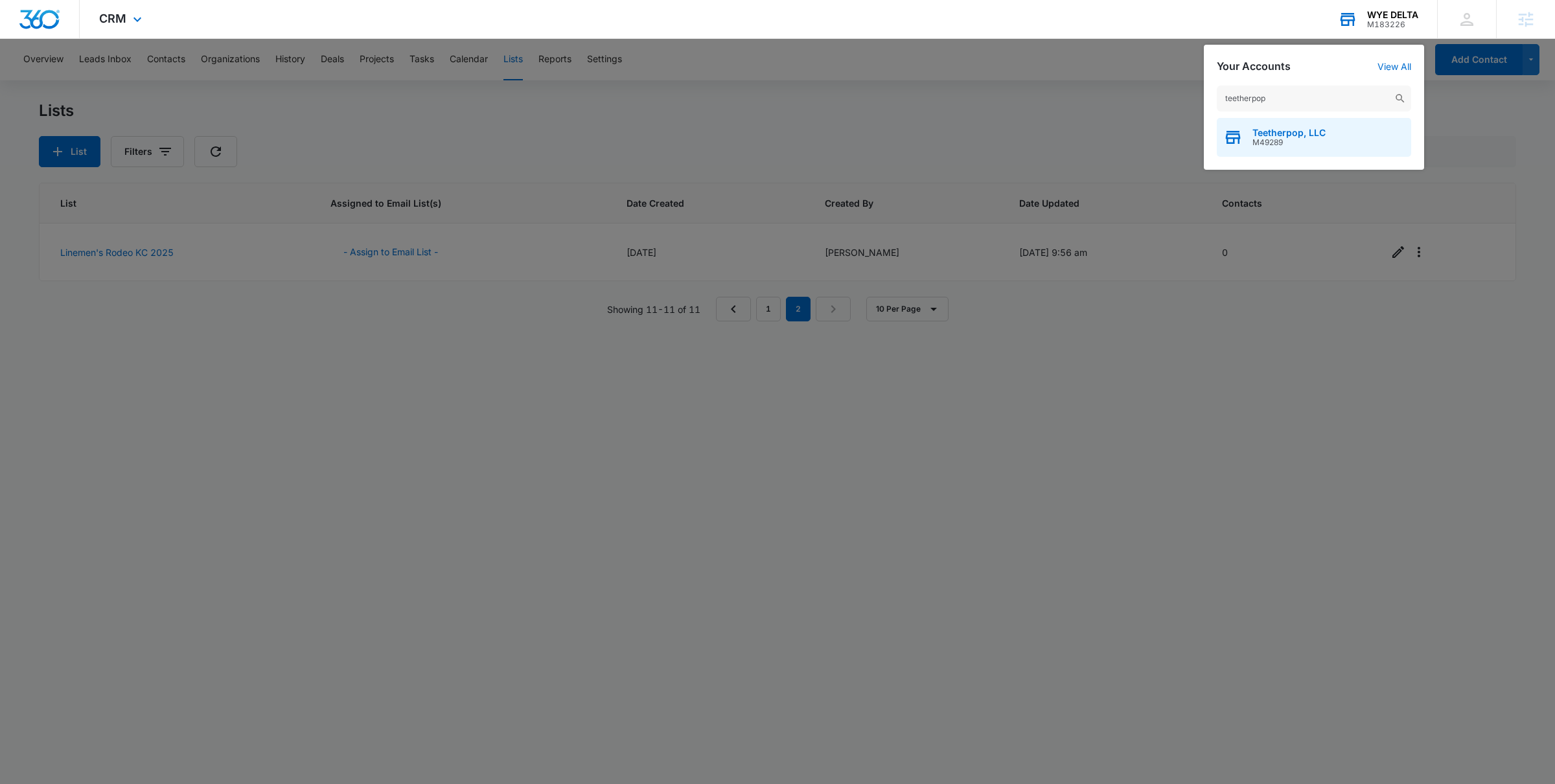
type input "teetherpop"
click at [1278, 139] on span "M49289" at bounding box center [1289, 143] width 73 height 9
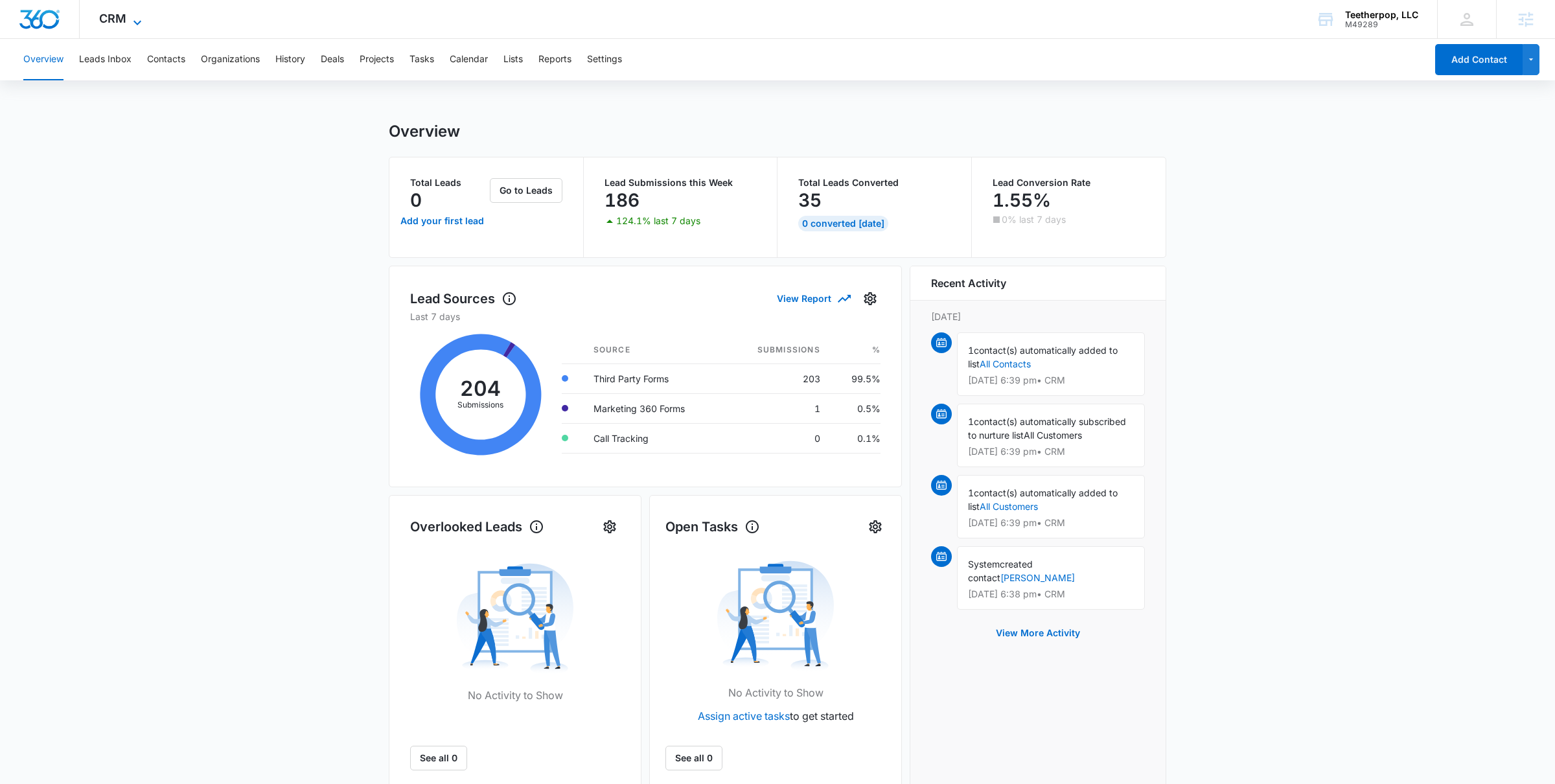
click at [134, 21] on icon at bounding box center [137, 22] width 15 height 15
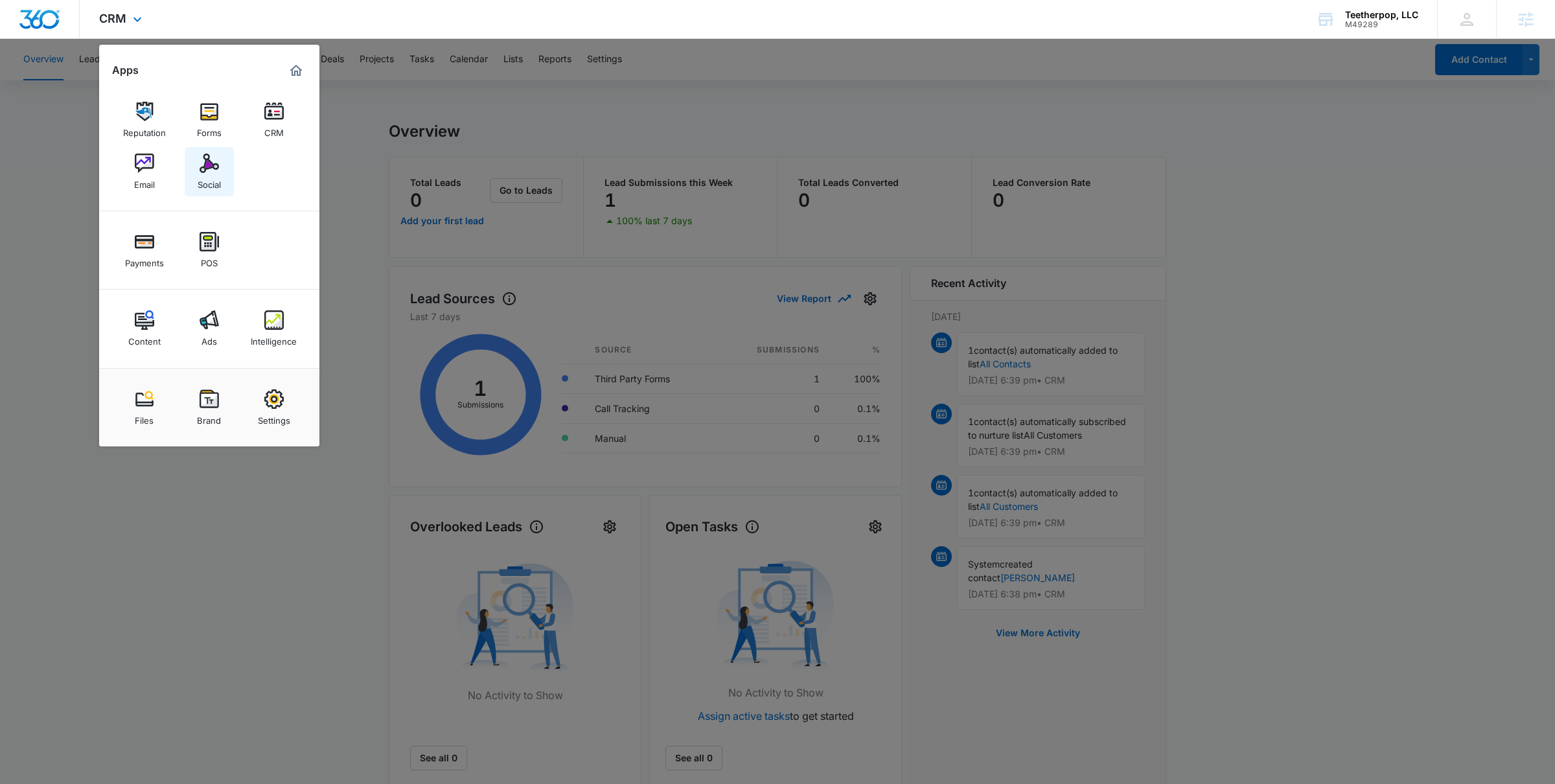
click at [216, 171] on img at bounding box center [209, 163] width 19 height 19
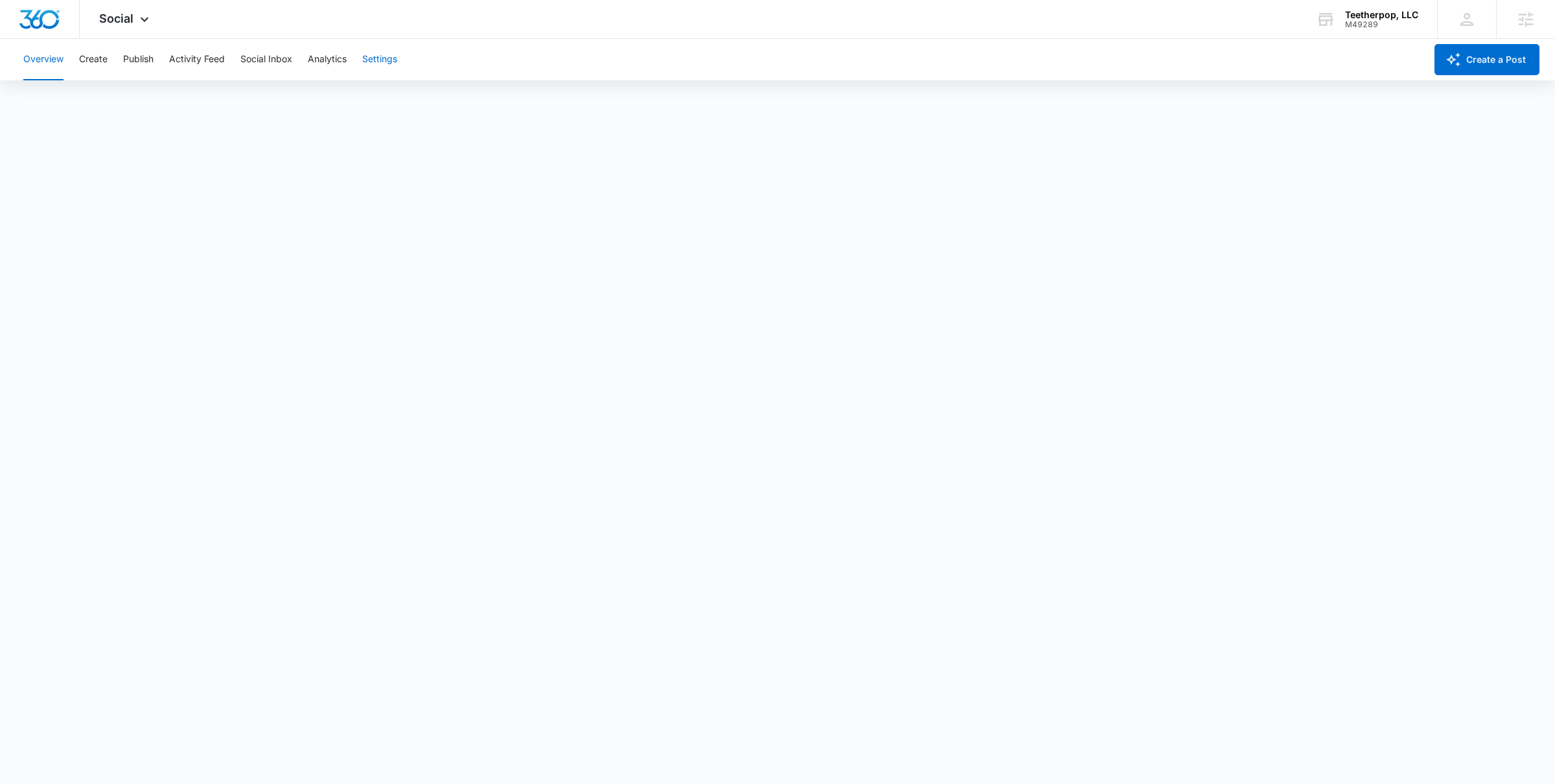
click at [375, 62] on button "Settings" at bounding box center [379, 60] width 35 height 42
click at [139, 68] on button "Publish" at bounding box center [139, 60] width 31 height 42
click at [94, 97] on button "Schedules" at bounding box center [99, 99] width 44 height 36
click at [116, 96] on button "Schedules" at bounding box center [99, 99] width 44 height 36
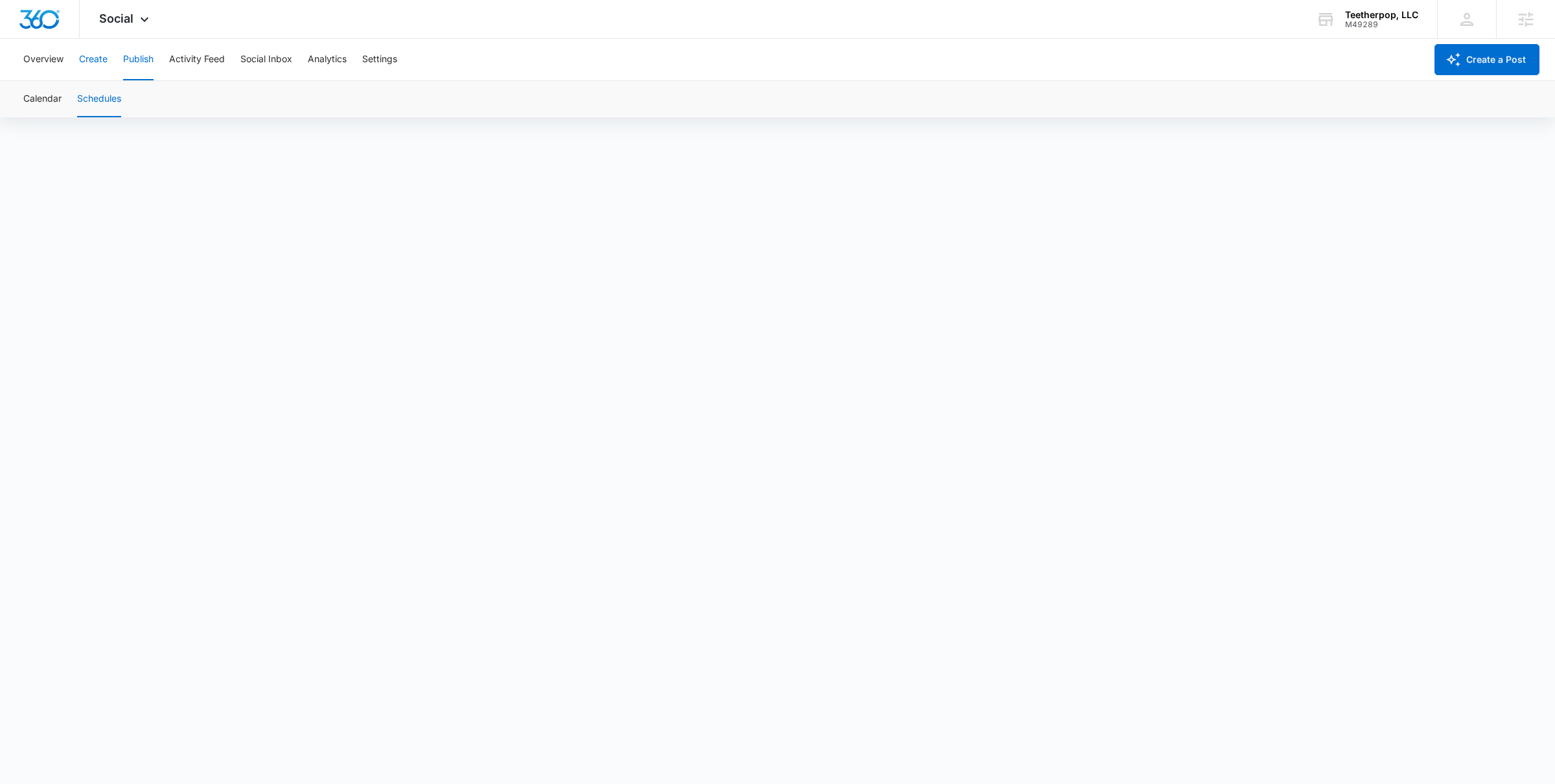
click at [98, 59] on button "Create" at bounding box center [93, 60] width 29 height 42
click at [1334, 29] on icon at bounding box center [1325, 19] width 19 height 19
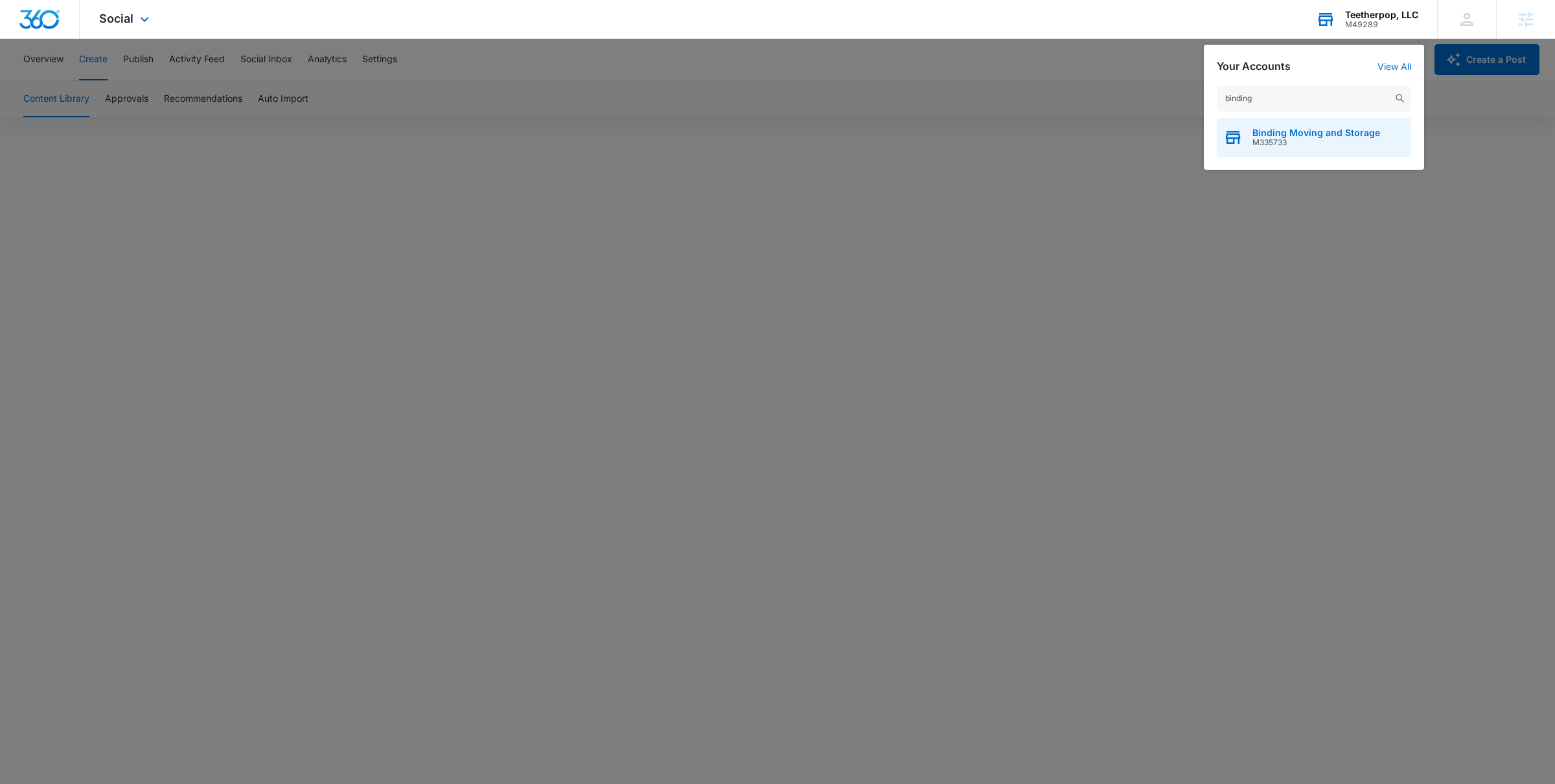
type input "binding"
click at [1334, 133] on span "Binding Moving and Storage" at bounding box center [1316, 133] width 127 height 11
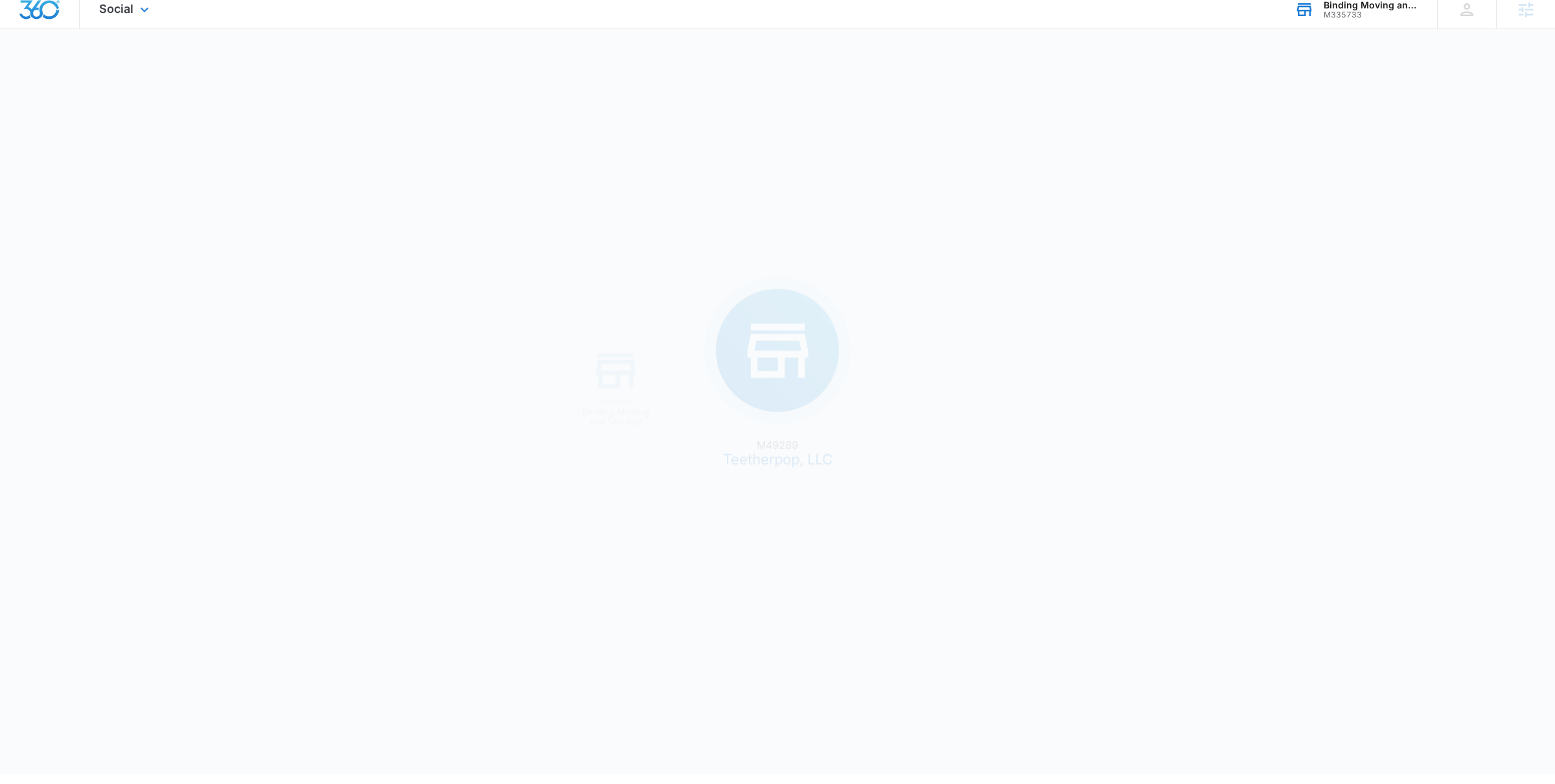
scroll to position [0, 0]
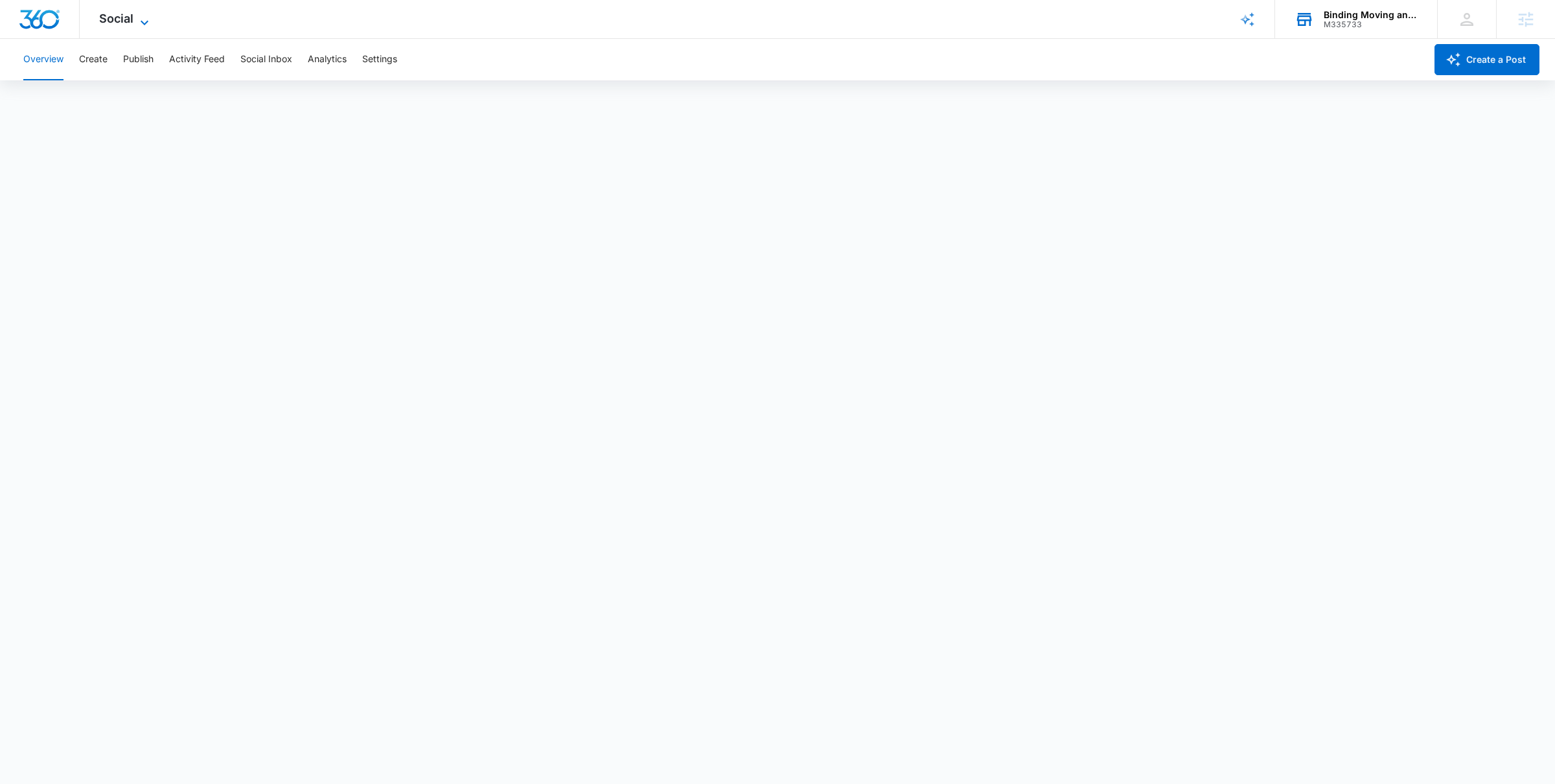
click at [104, 23] on span "Social" at bounding box center [116, 19] width 34 height 14
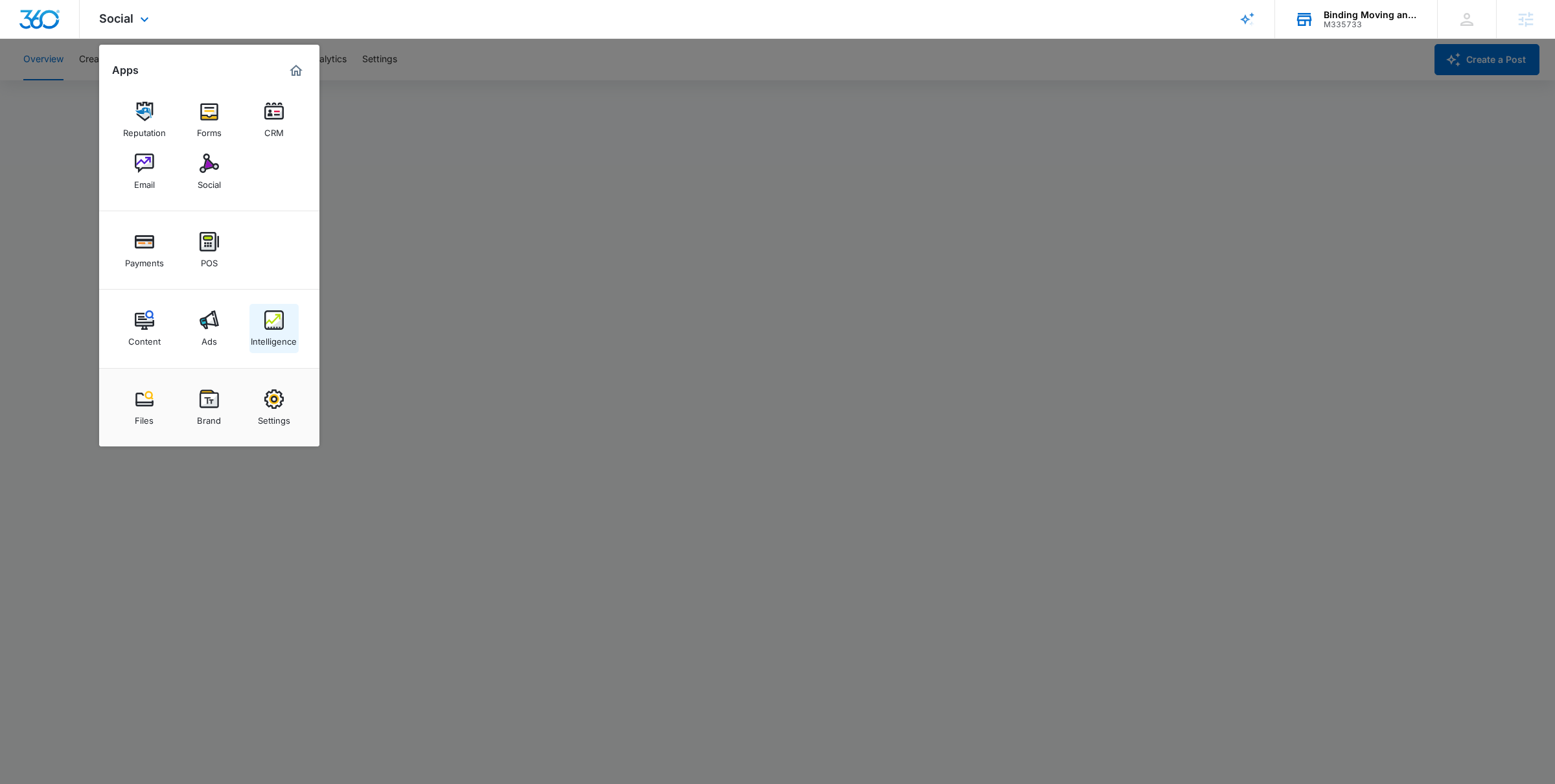
click at [266, 333] on div "Intelligence" at bounding box center [273, 338] width 46 height 17
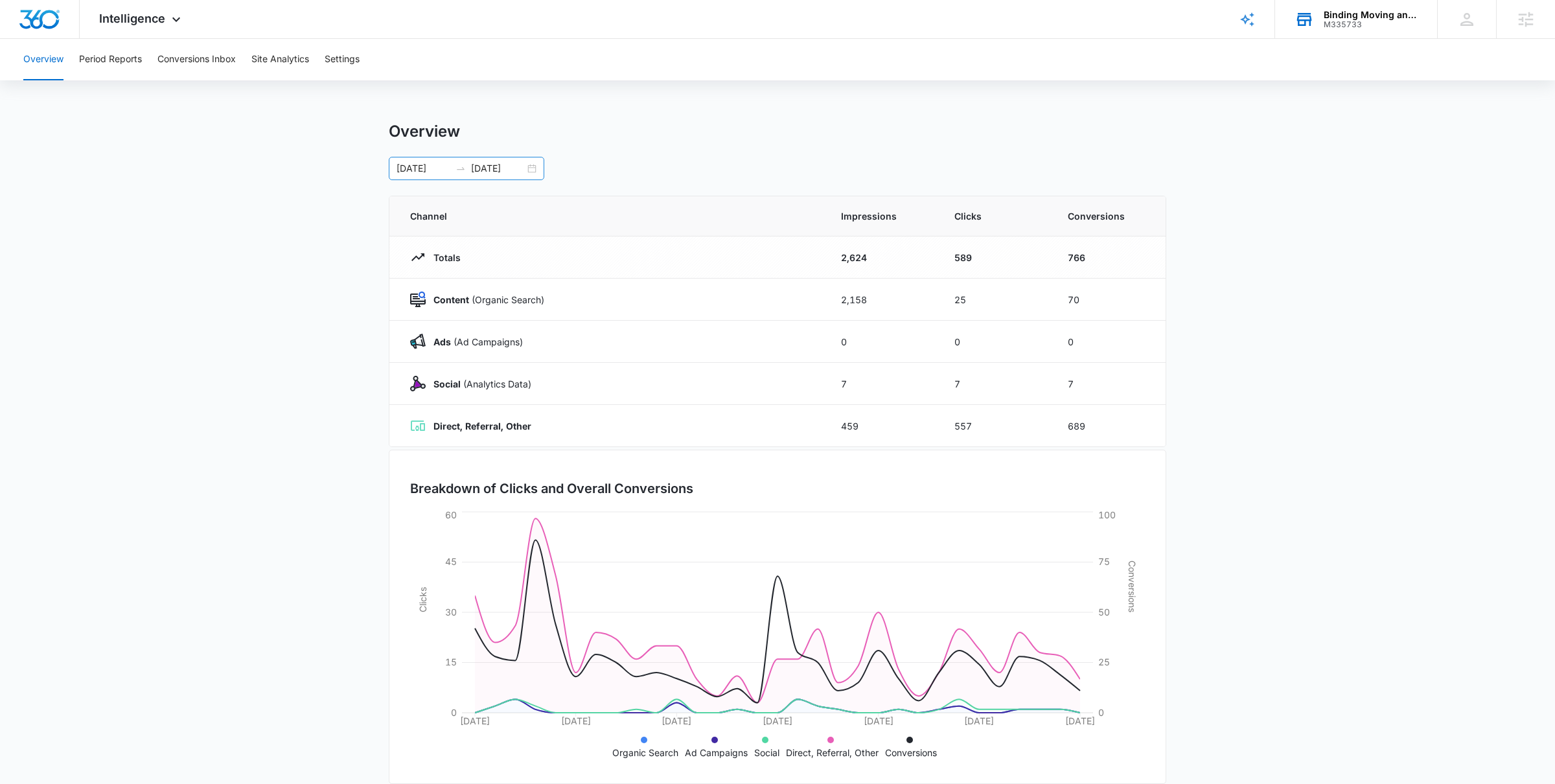
click at [526, 168] on div "09/02/2025 10/02/2025" at bounding box center [466, 168] width 155 height 23
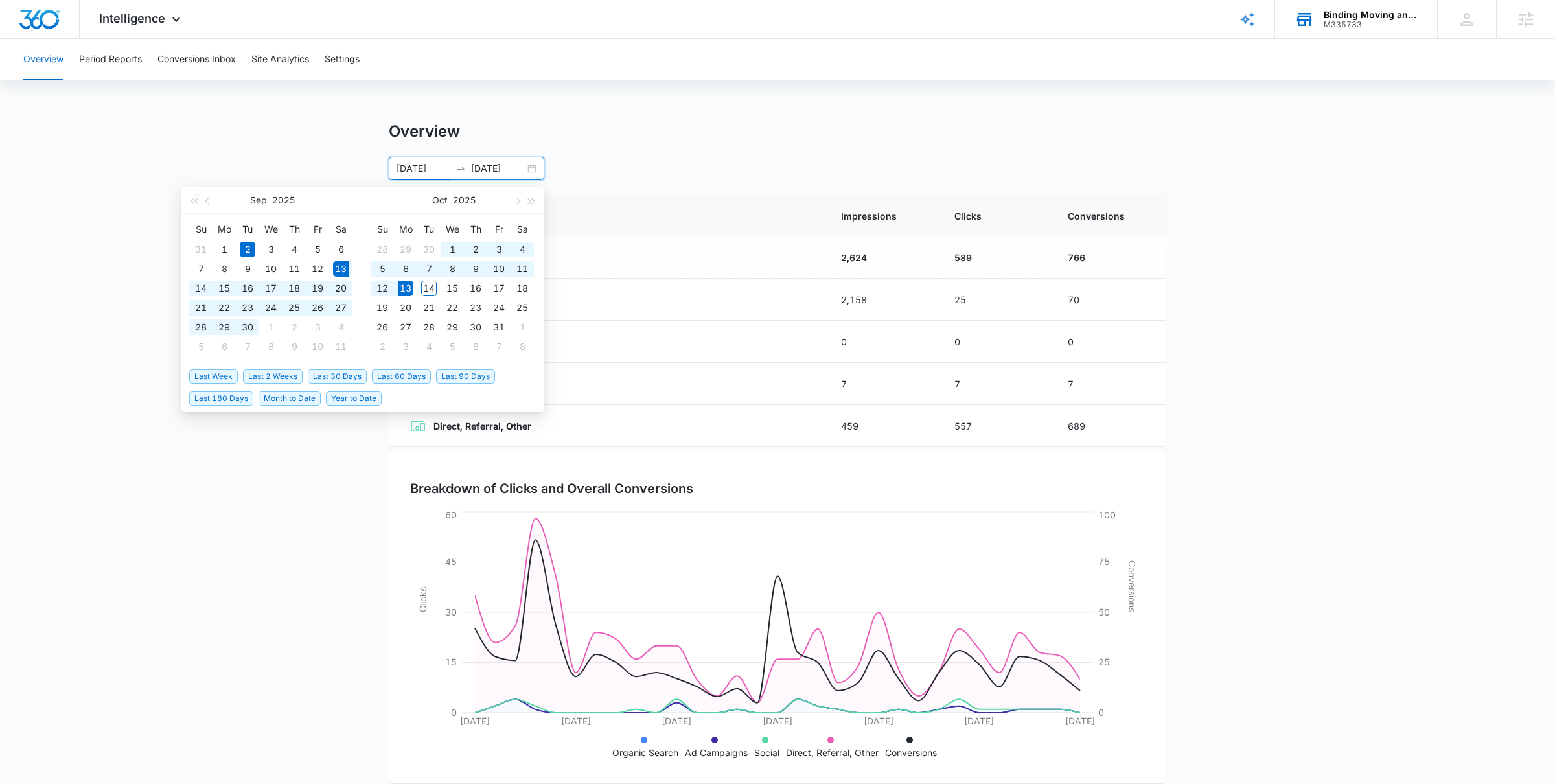
click at [325, 372] on span "Last 30 Days" at bounding box center [337, 376] width 59 height 14
type input "09/13/2025"
type input "[DATE]"
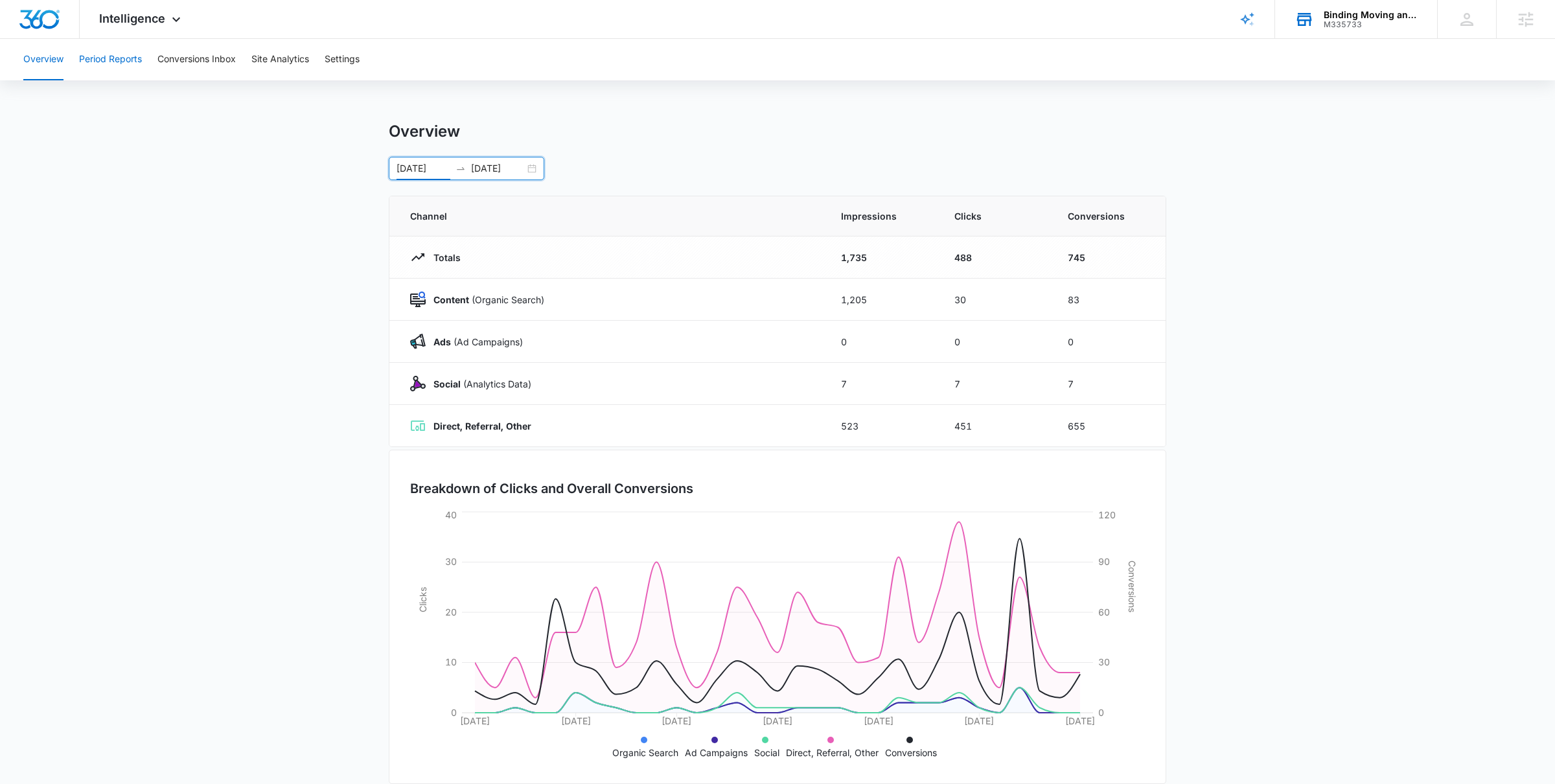
click at [123, 64] on button "Period Reports" at bounding box center [110, 60] width 63 height 42
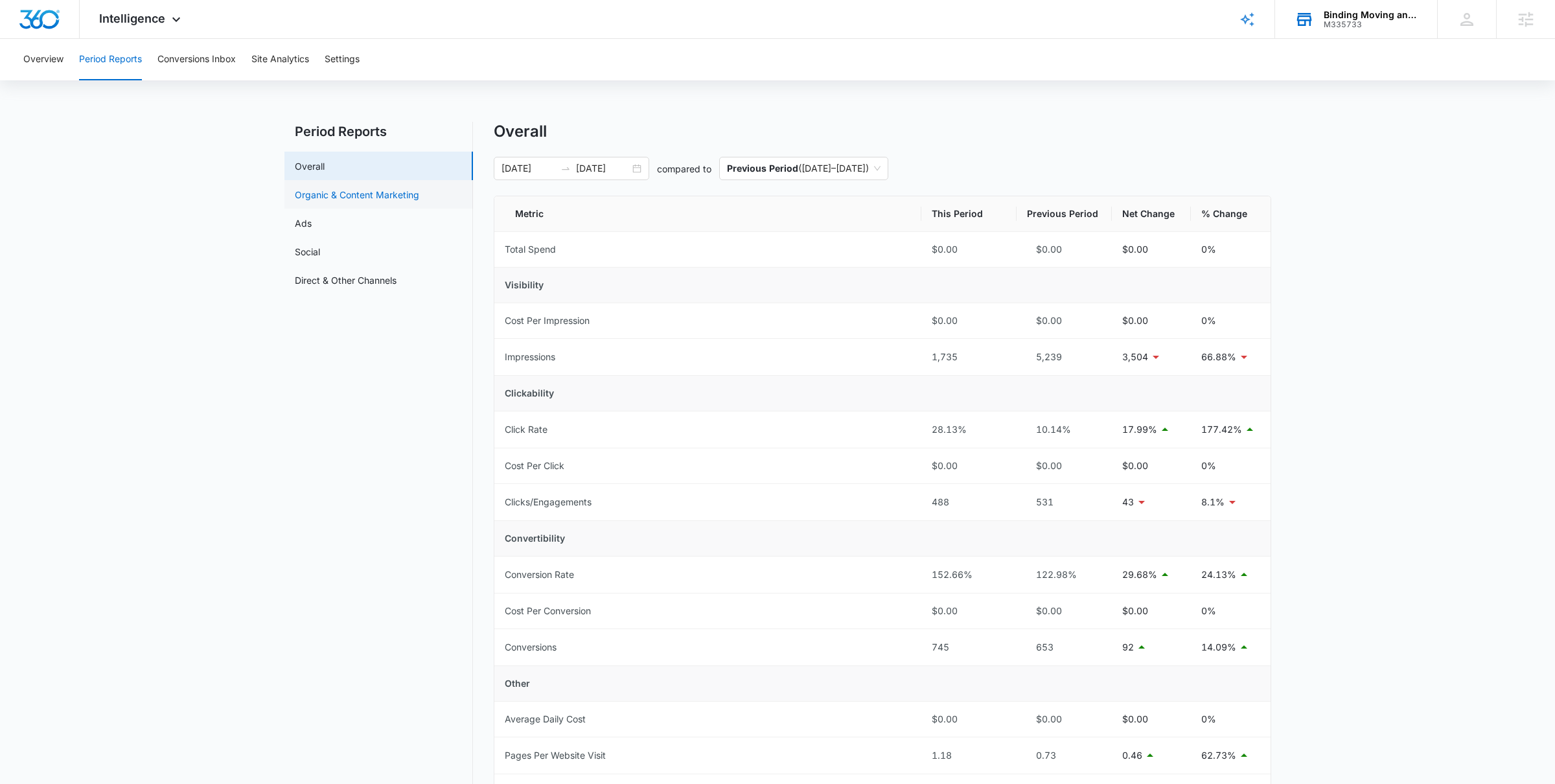
click at [405, 202] on link "Organic & Content Marketing" at bounding box center [357, 194] width 125 height 14
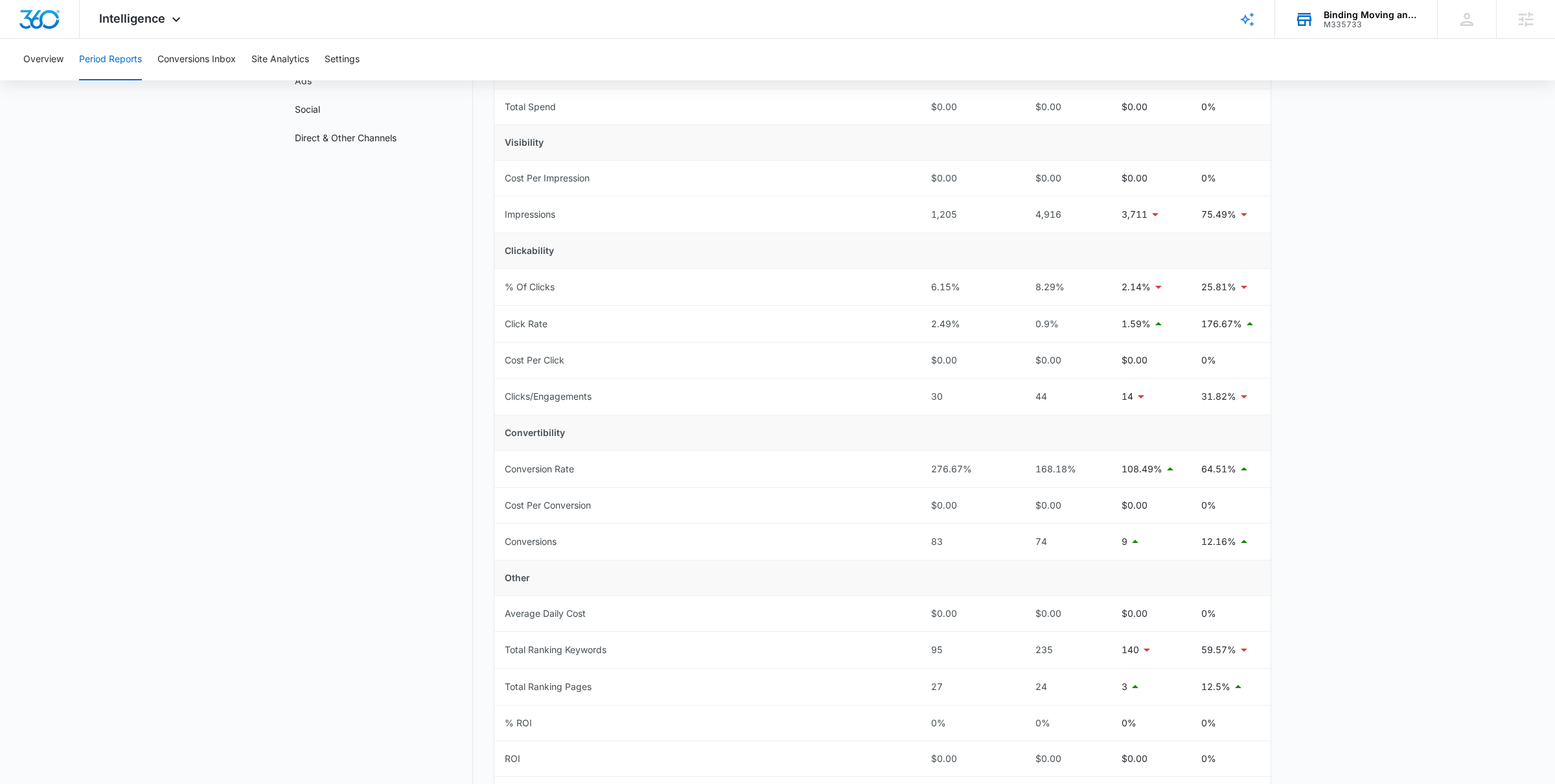
scroll to position [162, 0]
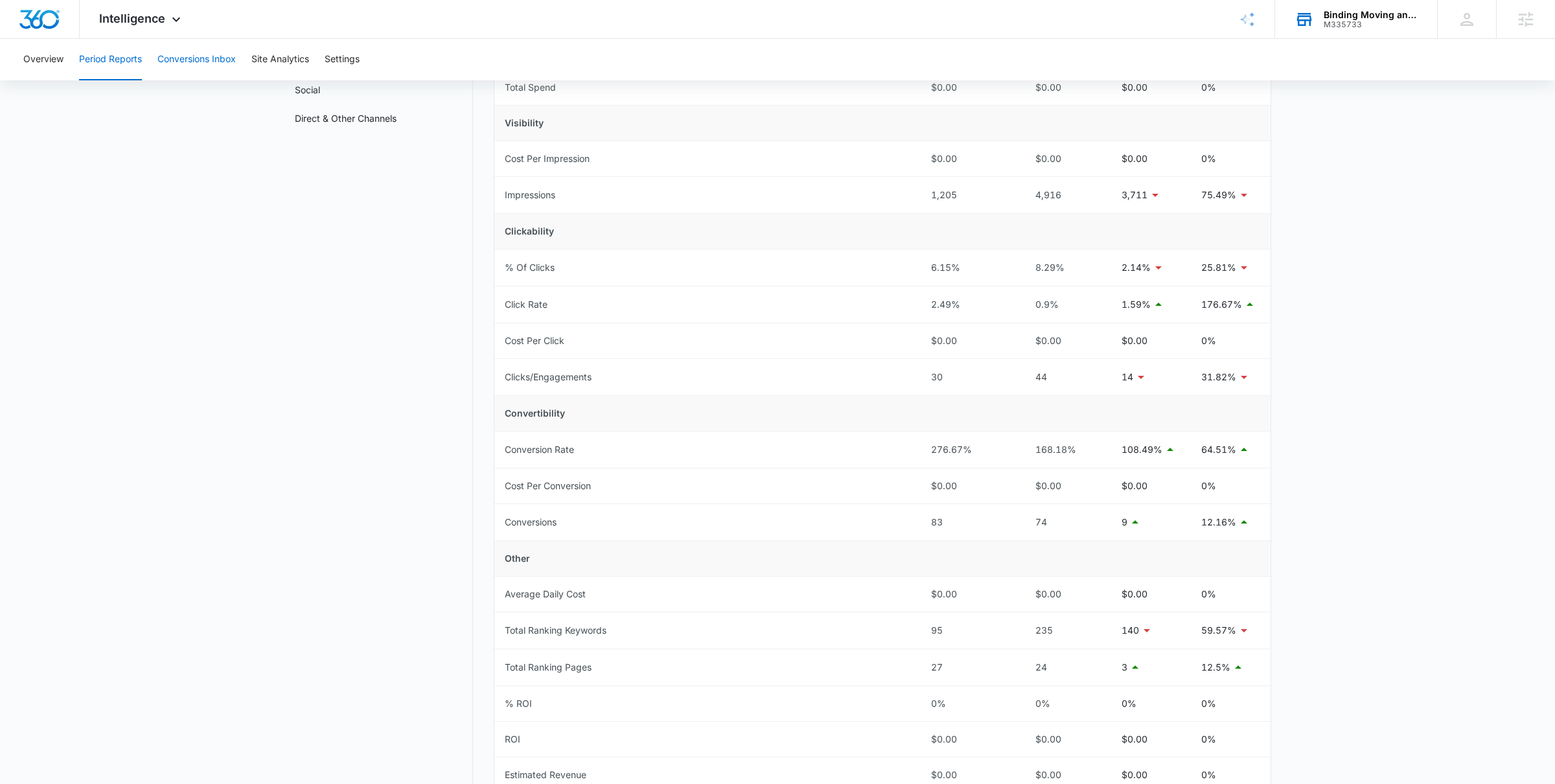
click at [199, 60] on button "Conversions Inbox" at bounding box center [196, 60] width 78 height 42
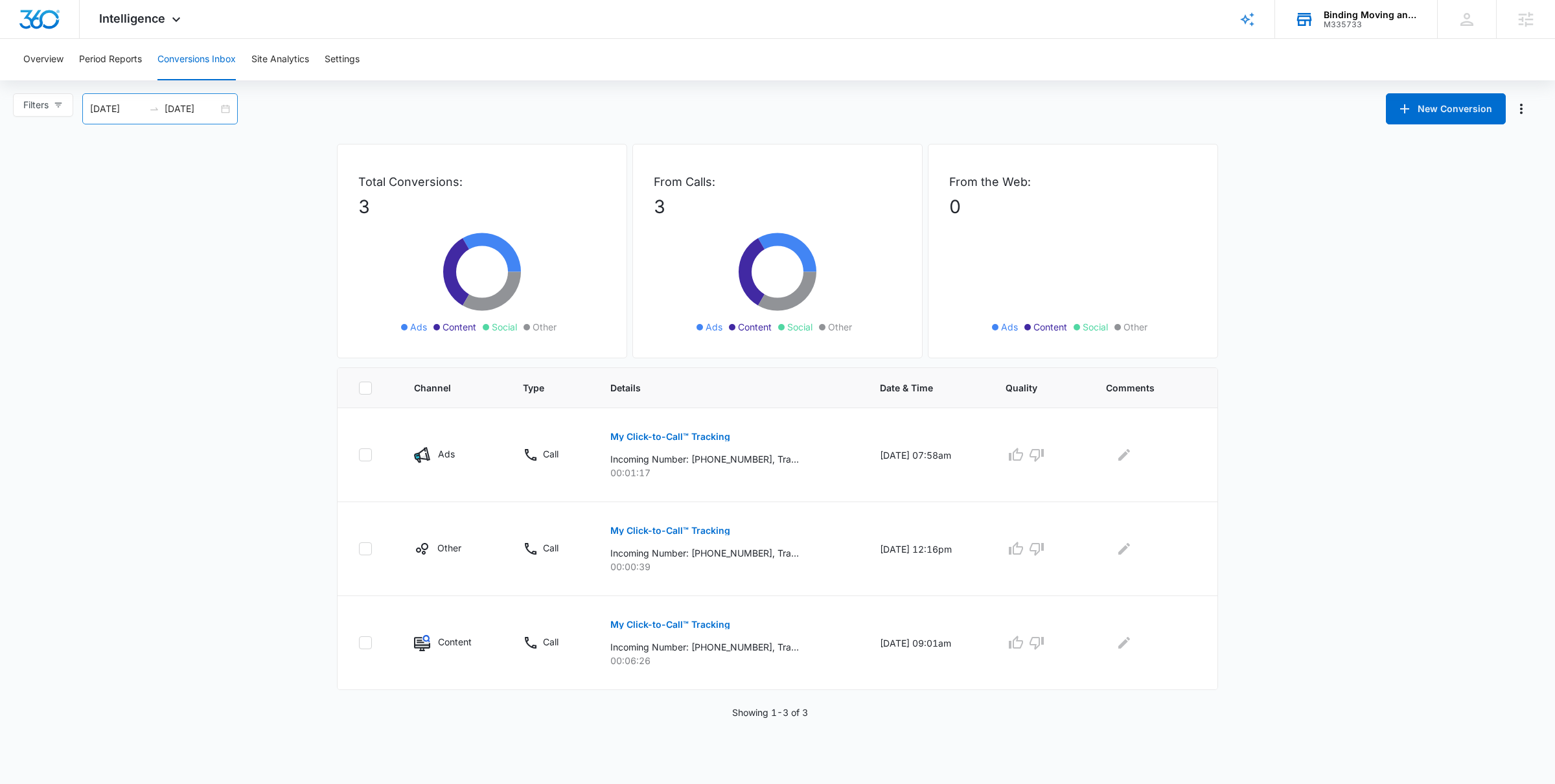
click at [210, 109] on input "[DATE]" at bounding box center [191, 108] width 54 height 14
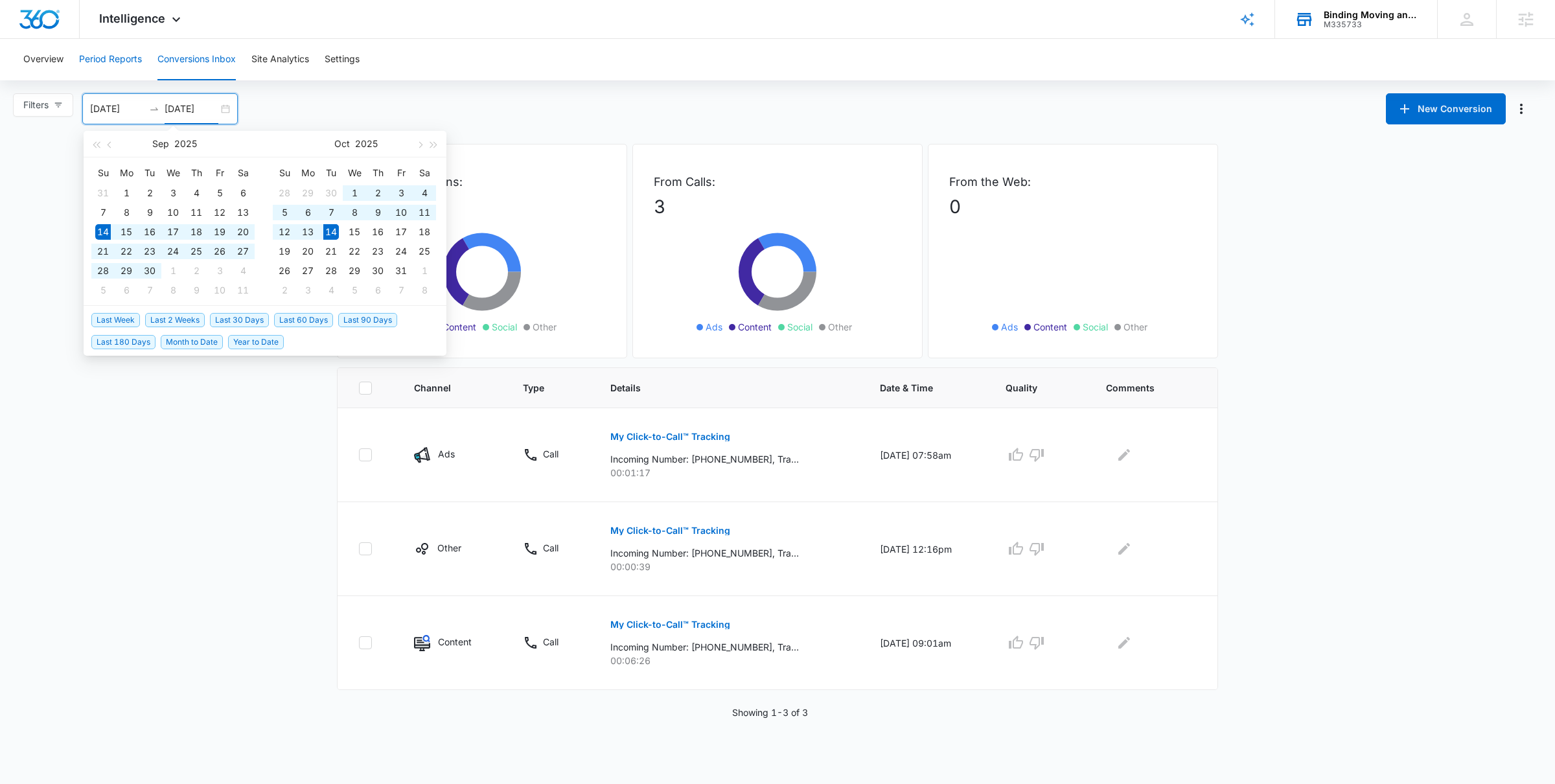
click at [105, 58] on button "Period Reports" at bounding box center [110, 60] width 63 height 42
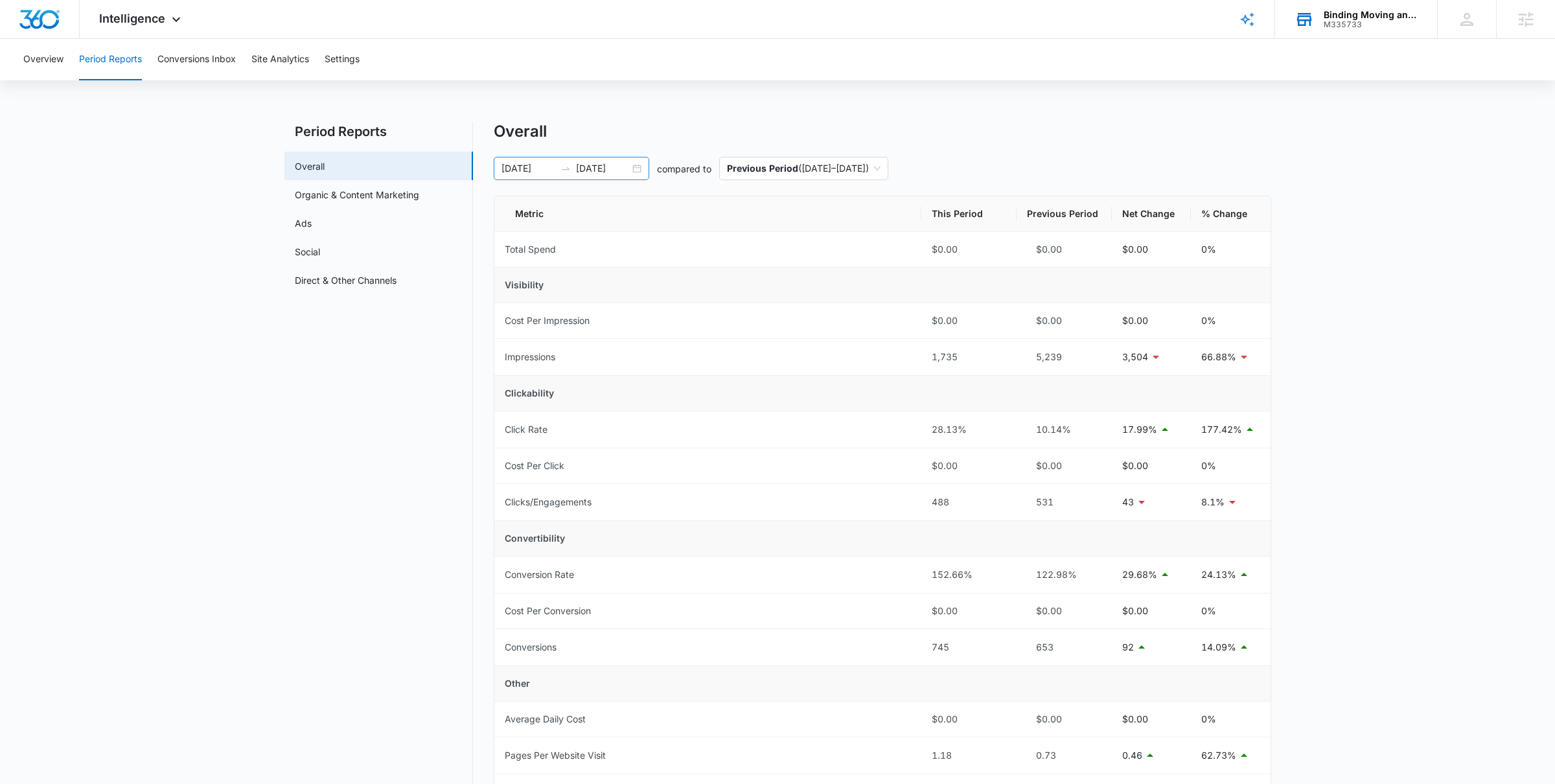
click at [615, 159] on div "09/13/2025 10/13/2025" at bounding box center [571, 168] width 155 height 23
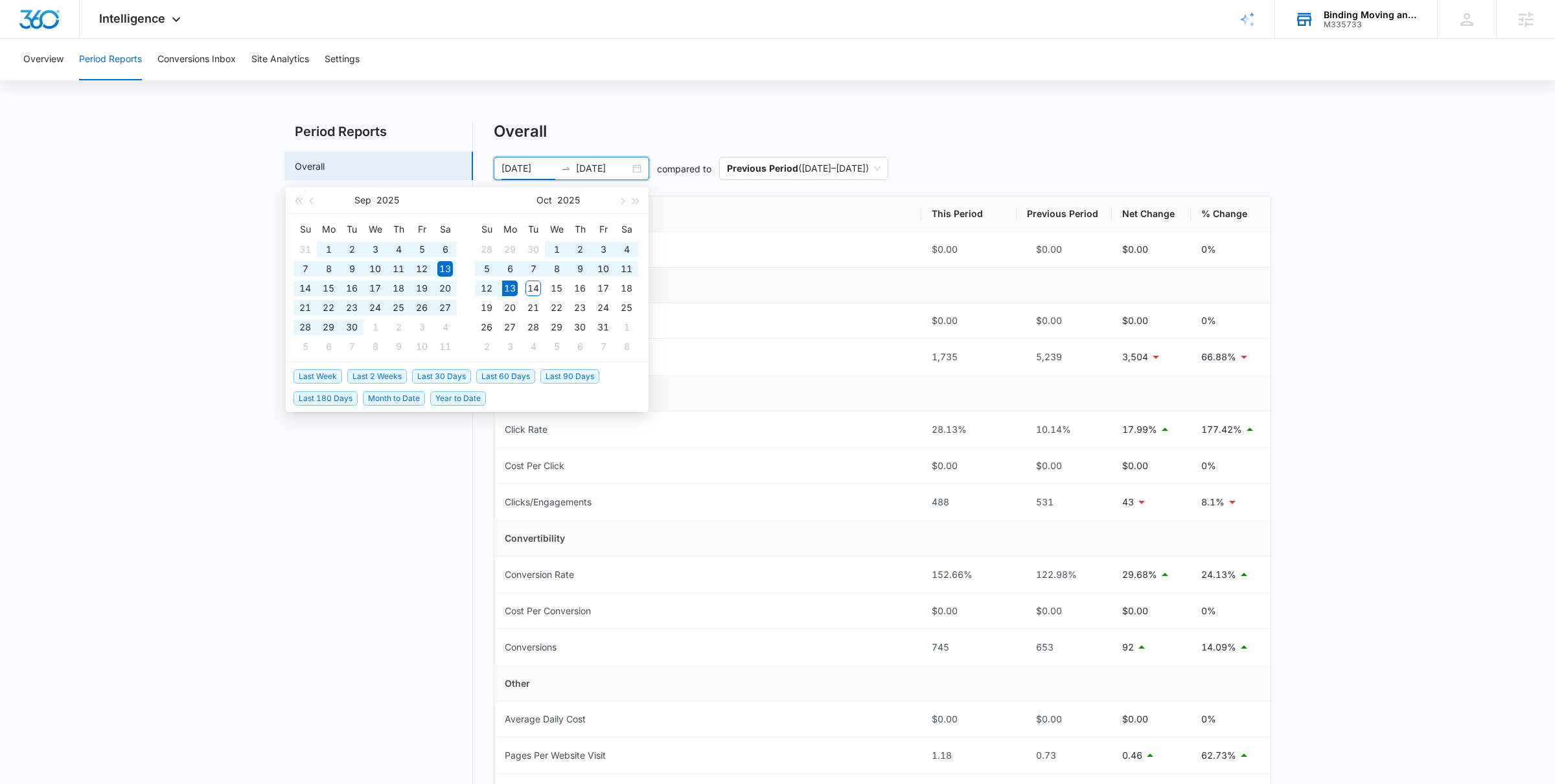
click at [578, 373] on span "Last 90 Days" at bounding box center [570, 376] width 59 height 14
type input "07/15/2025"
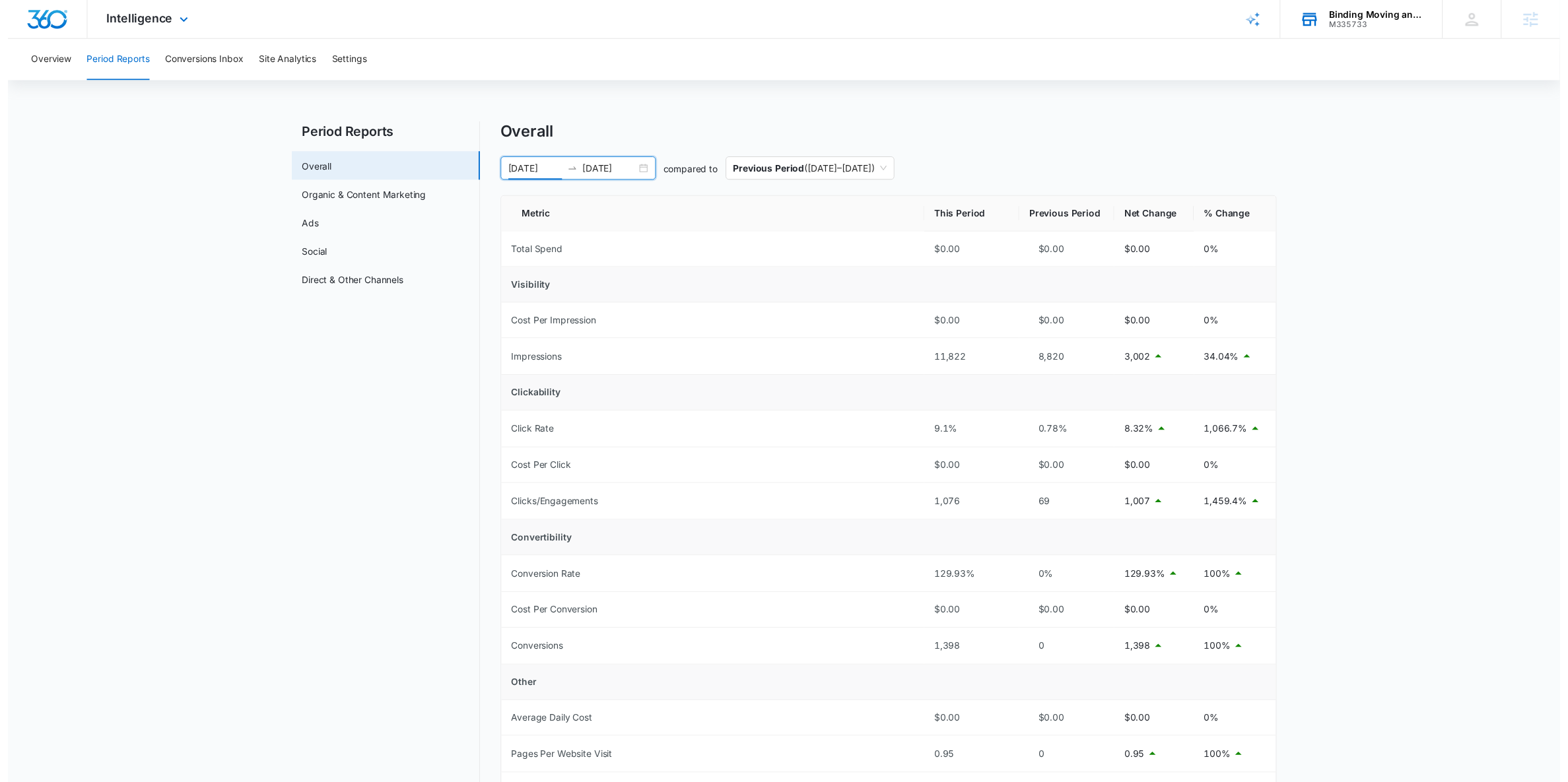
scroll to position [796, 0]
drag, startPoint x: 1293, startPoint y: 514, endPoint x: 902, endPoint y: 522, distance: 391.1
click at [902, 522] on tr "Clicks/Engagements 1,076 69 1,007 1,459.4%" at bounding box center [899, 512] width 791 height 38
click at [799, 639] on td "Cost Per Conversion" at bounding box center [719, 623] width 432 height 36
click at [274, 57] on button "Site Analytics" at bounding box center [285, 61] width 59 height 43
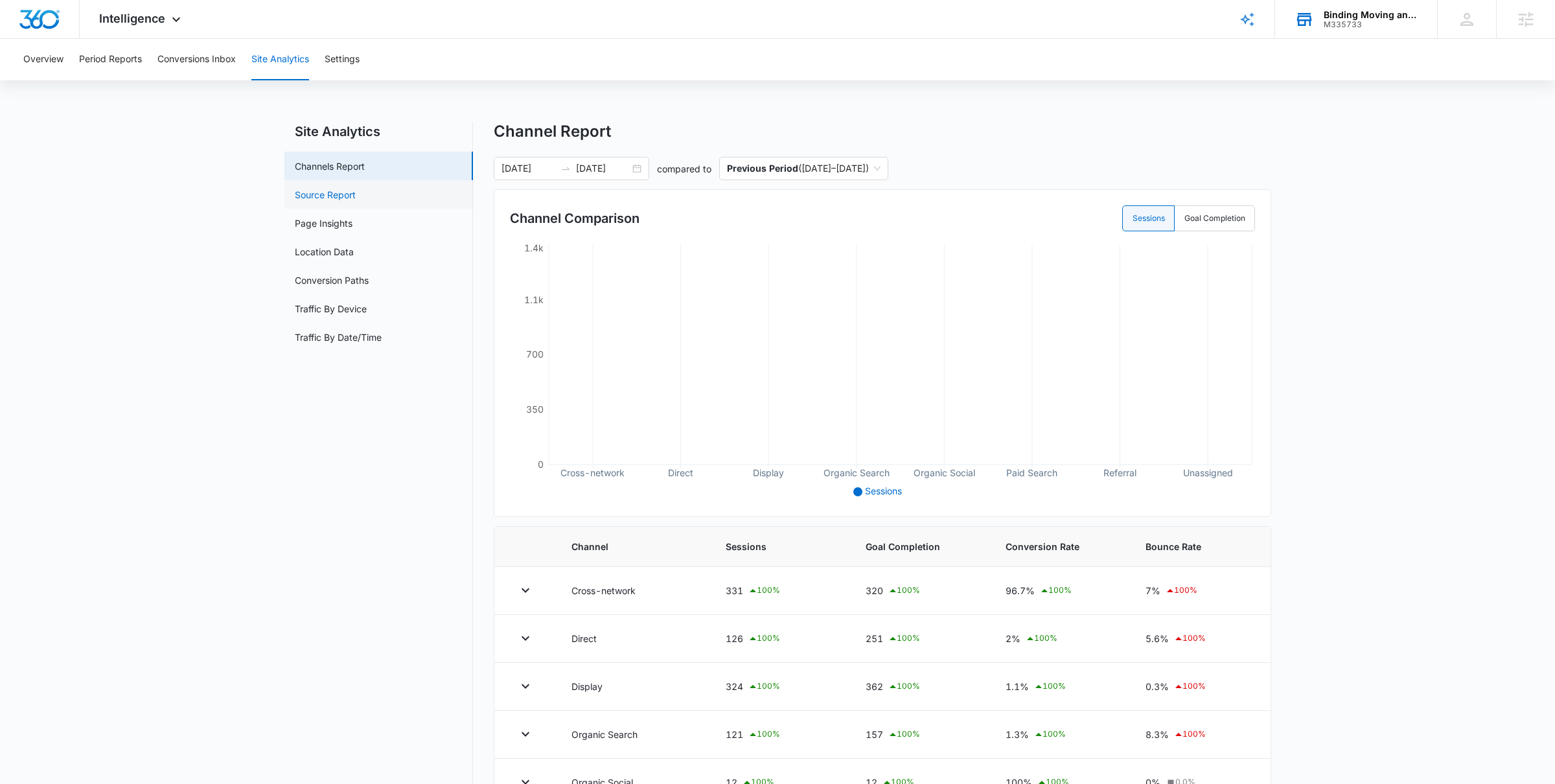
click at [336, 202] on link "Source Report" at bounding box center [325, 194] width 61 height 14
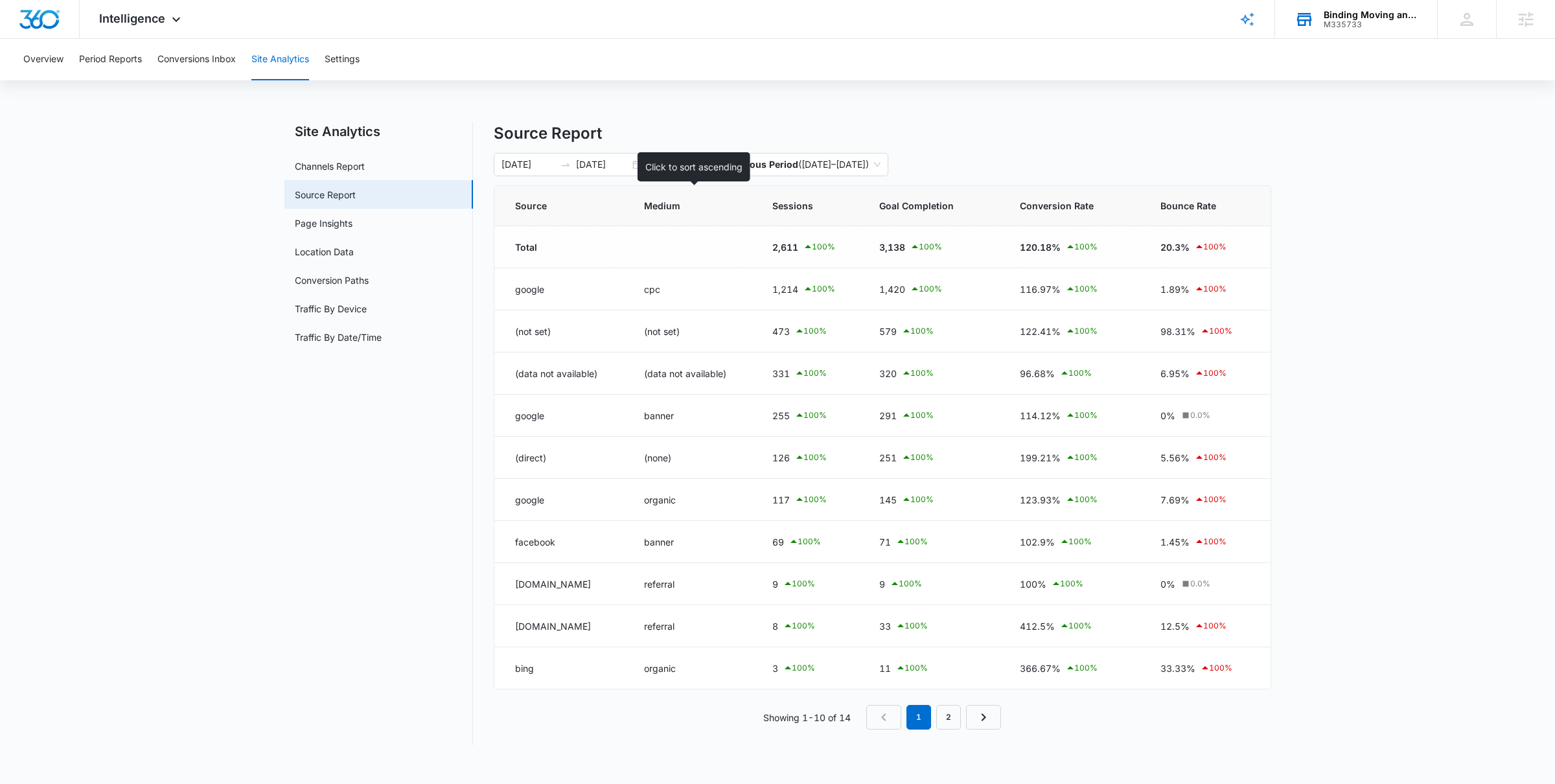
click at [677, 210] on span "Medium" at bounding box center [683, 206] width 78 height 14
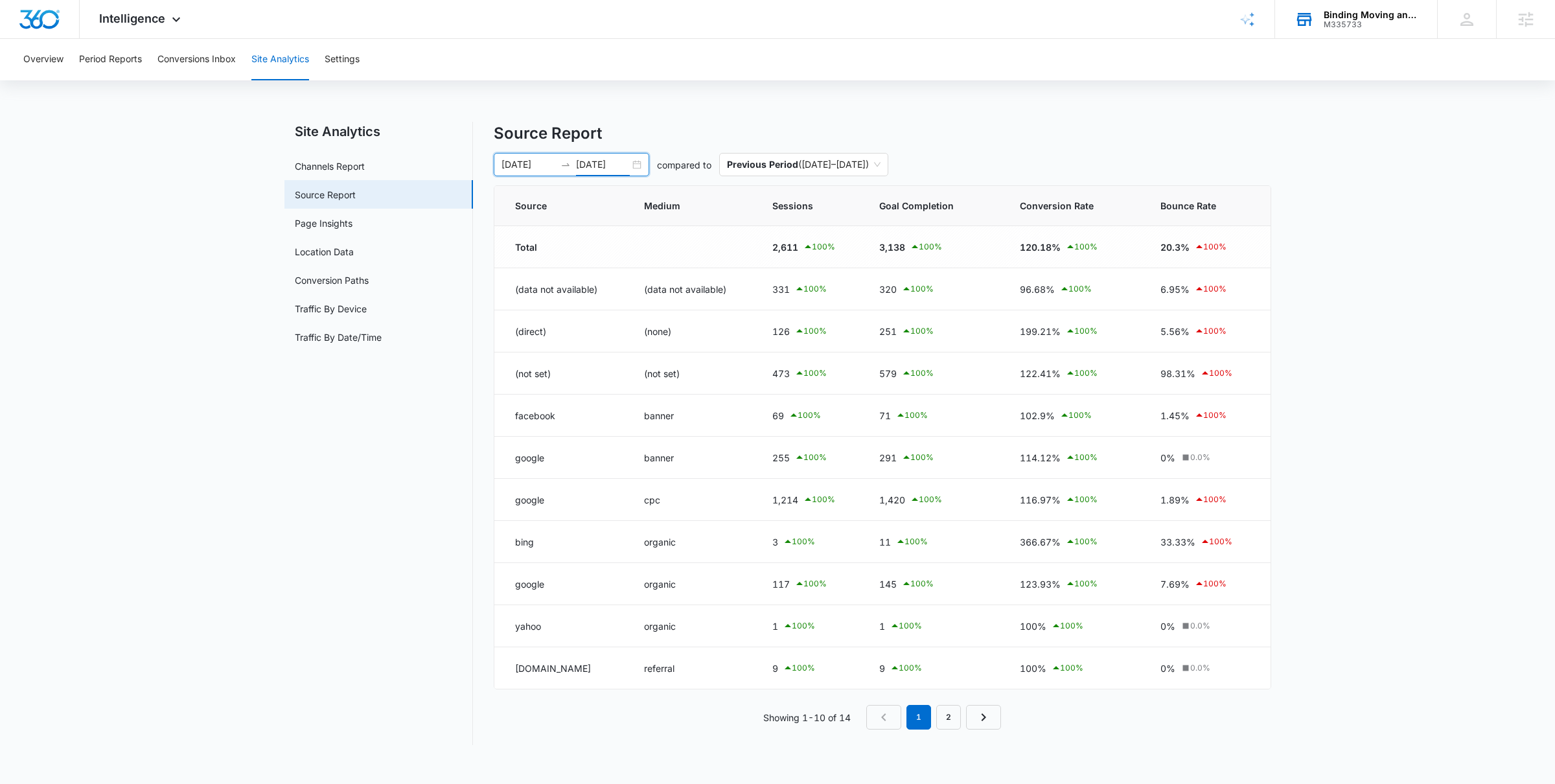
click at [605, 168] on input "[DATE]" at bounding box center [602, 164] width 54 height 14
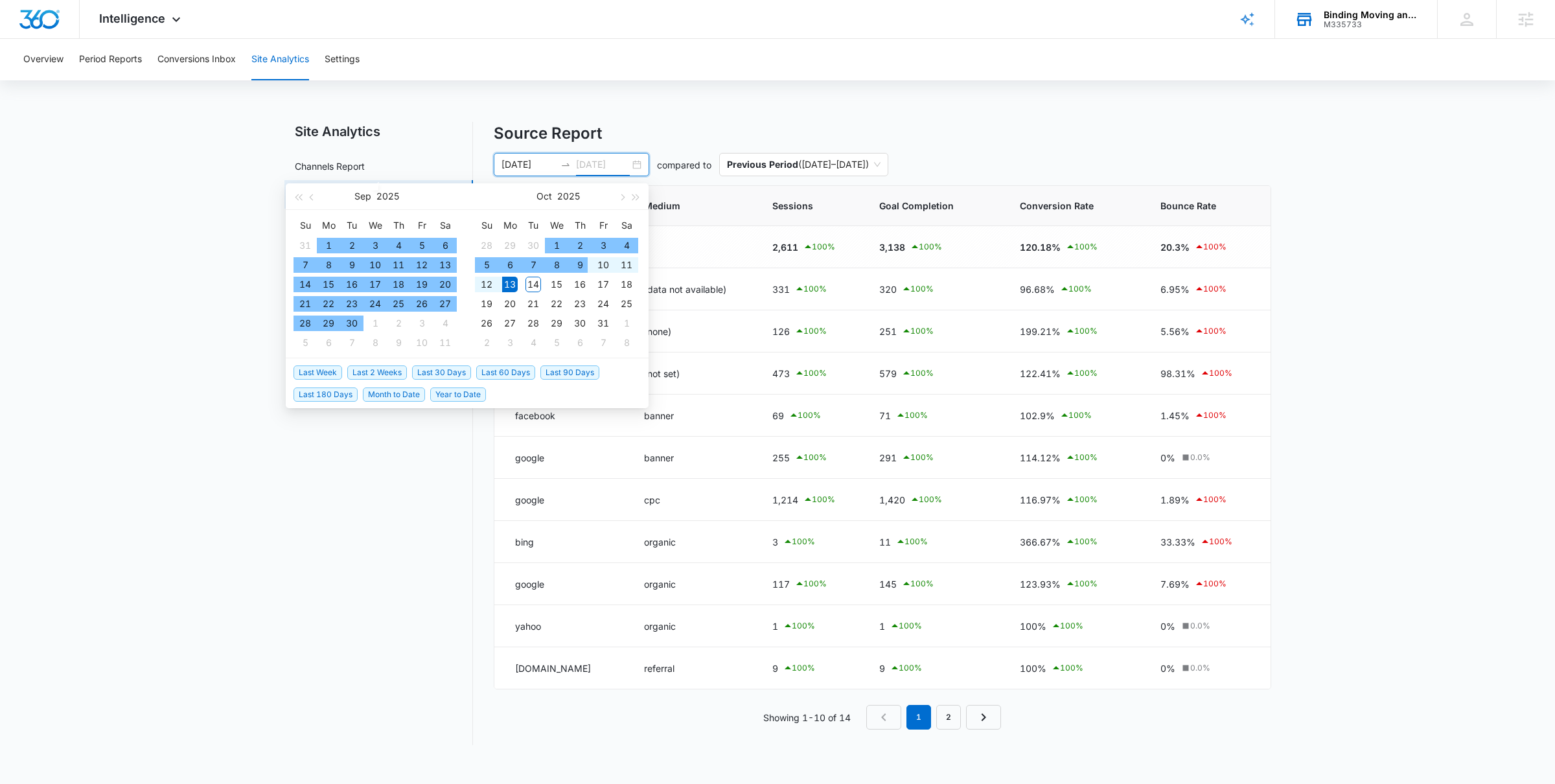
type input "[DATE]"
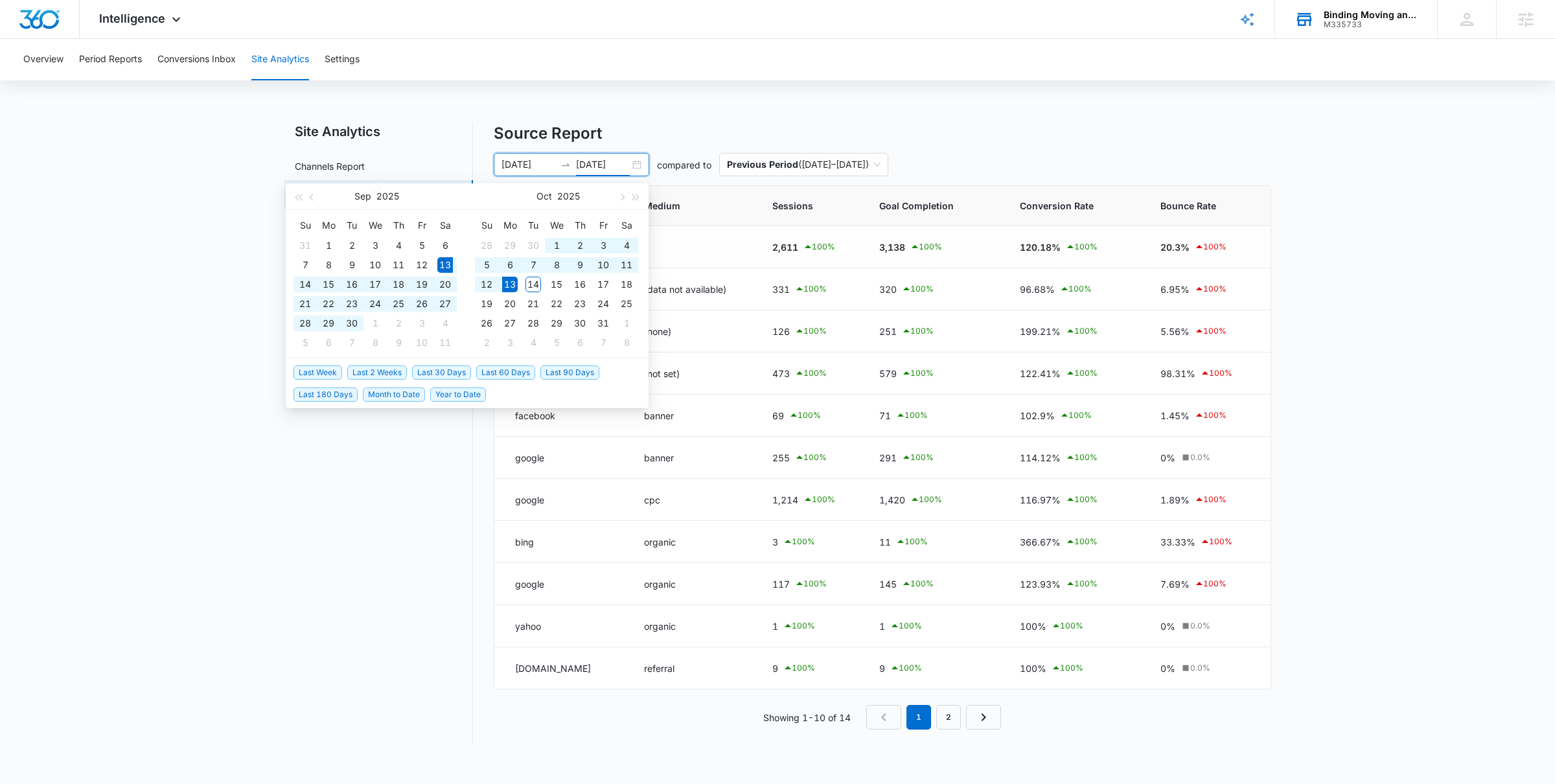
click at [438, 370] on span "Last 30 Days" at bounding box center [441, 372] width 59 height 14
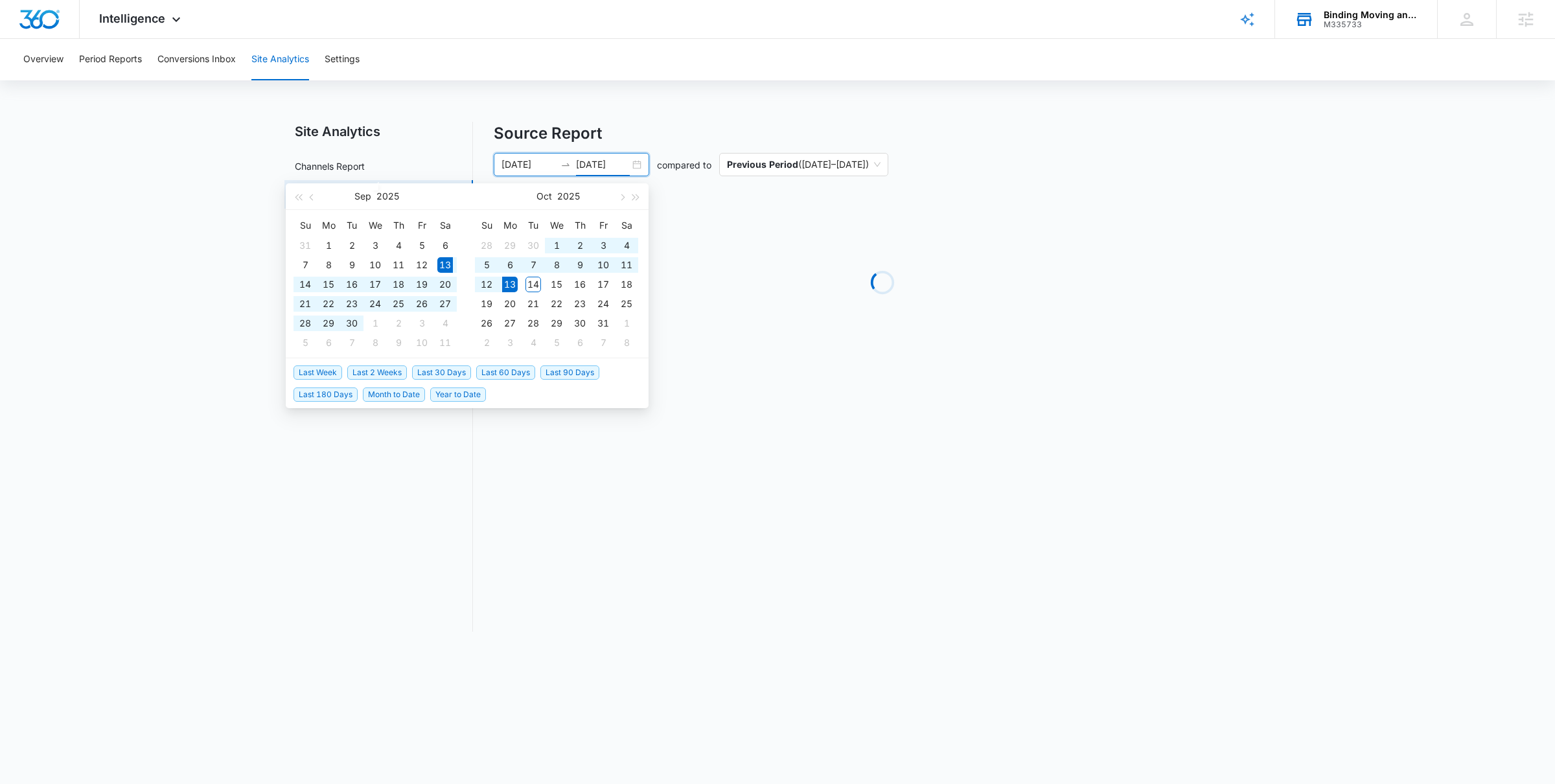
type input "09/13/2025"
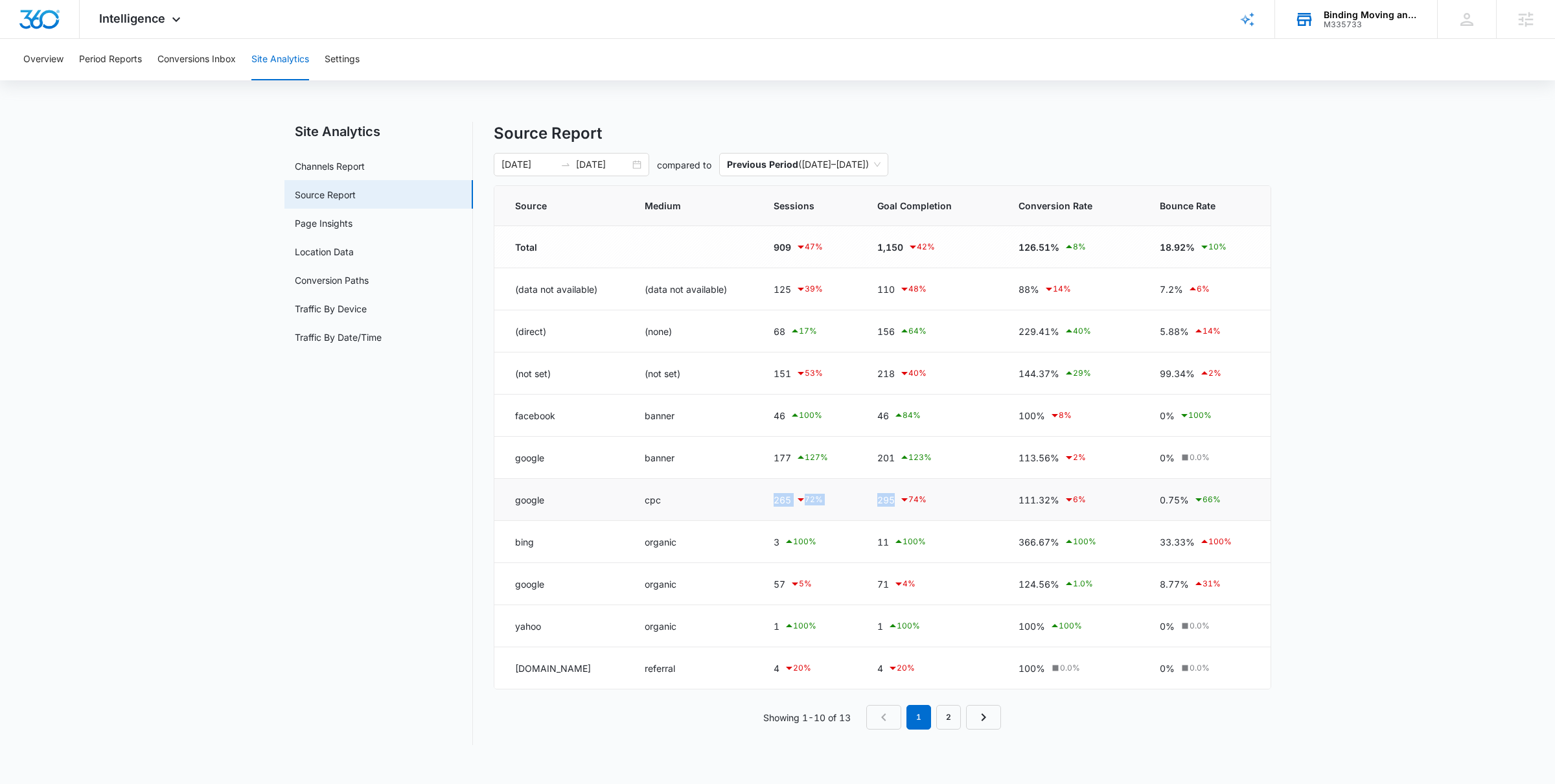
drag, startPoint x: 789, startPoint y: 502, endPoint x: 908, endPoint y: 507, distance: 119.1
click at [908, 507] on tr "google cpc 265 72 % 295 74 % 111.32% 6 % 0.75% 66 %" at bounding box center [882, 499] width 776 height 42
drag, startPoint x: 779, startPoint y: 545, endPoint x: 921, endPoint y: 545, distance: 142.0
click at [921, 545] on tr "bing organic 3 100 % 11 100 % 366.67% 100 % 33.33% 100 %" at bounding box center [882, 541] width 776 height 42
drag, startPoint x: 770, startPoint y: 587, endPoint x: 896, endPoint y: 592, distance: 126.1
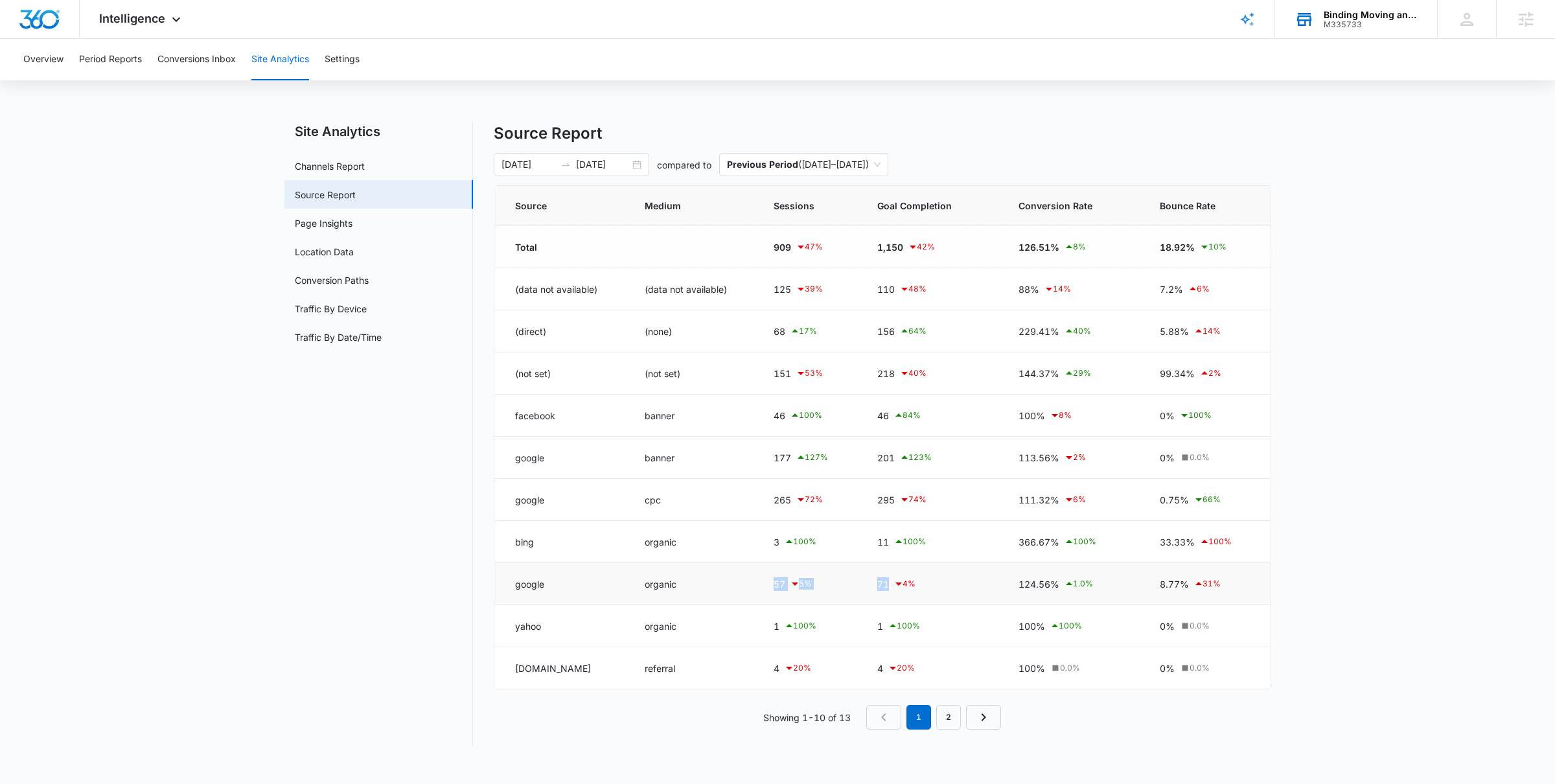
click at [896, 592] on tr "google organic 57 5 % 71 4 % 124.56% 1.0 % 8.77% 31 %" at bounding box center [882, 584] width 776 height 42
drag, startPoint x: 750, startPoint y: 633, endPoint x: 1044, endPoint y: 640, distance: 294.1
click at [1044, 640] on tr "yahoo organic 1 100 % 1 100 % 100% 100 % 0% 0.0 %" at bounding box center [882, 625] width 776 height 42
drag, startPoint x: 768, startPoint y: 495, endPoint x: 911, endPoint y: 513, distance: 144.1
click at [911, 513] on tr "google cpc 265 72 % 295 74 % 111.32% 6 % 0.75% 66 %" at bounding box center [882, 499] width 776 height 42
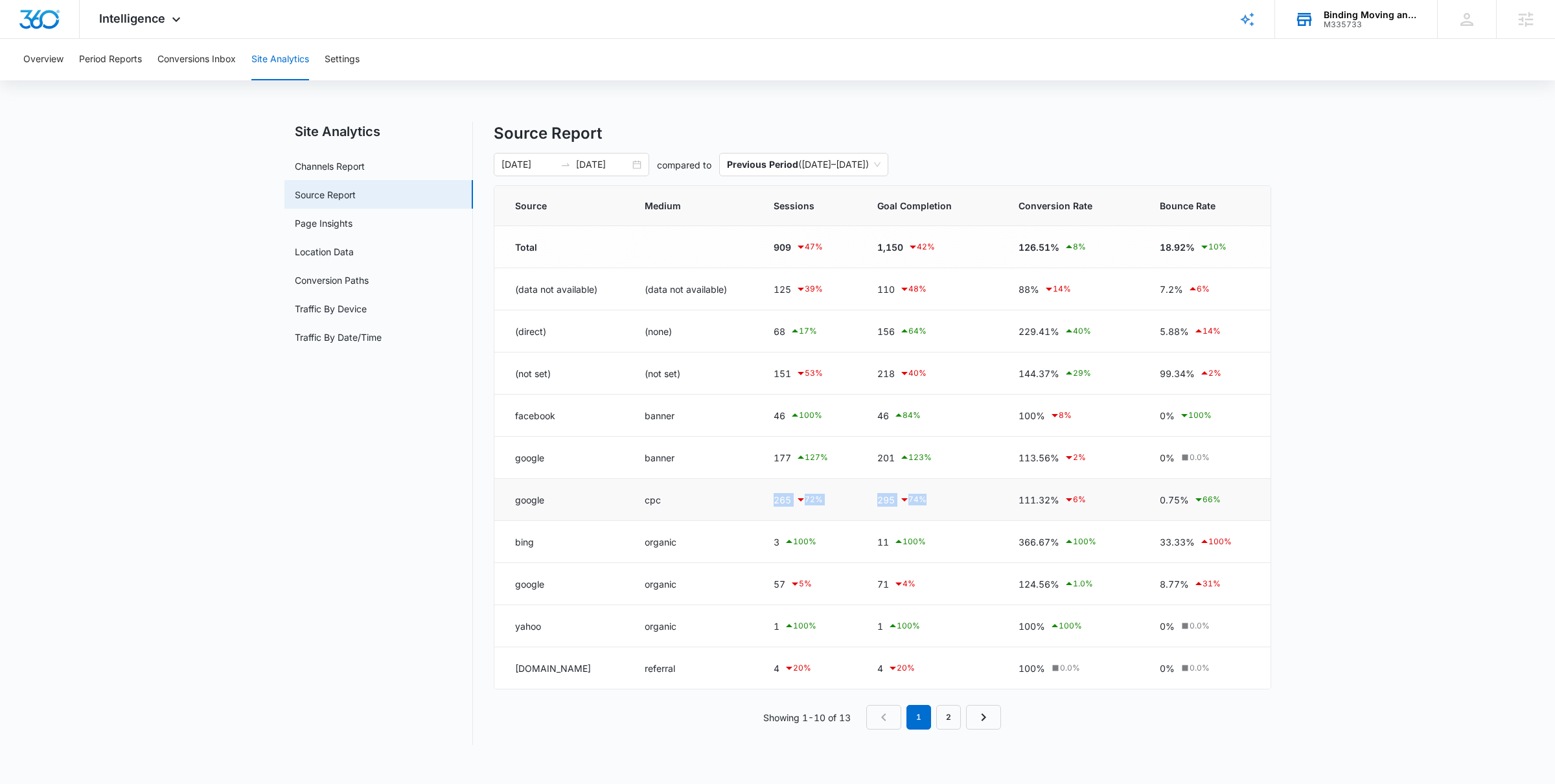
click at [911, 513] on td "295 74 %" at bounding box center [933, 499] width 142 height 42
click at [939, 716] on link "2" at bounding box center [948, 717] width 25 height 25
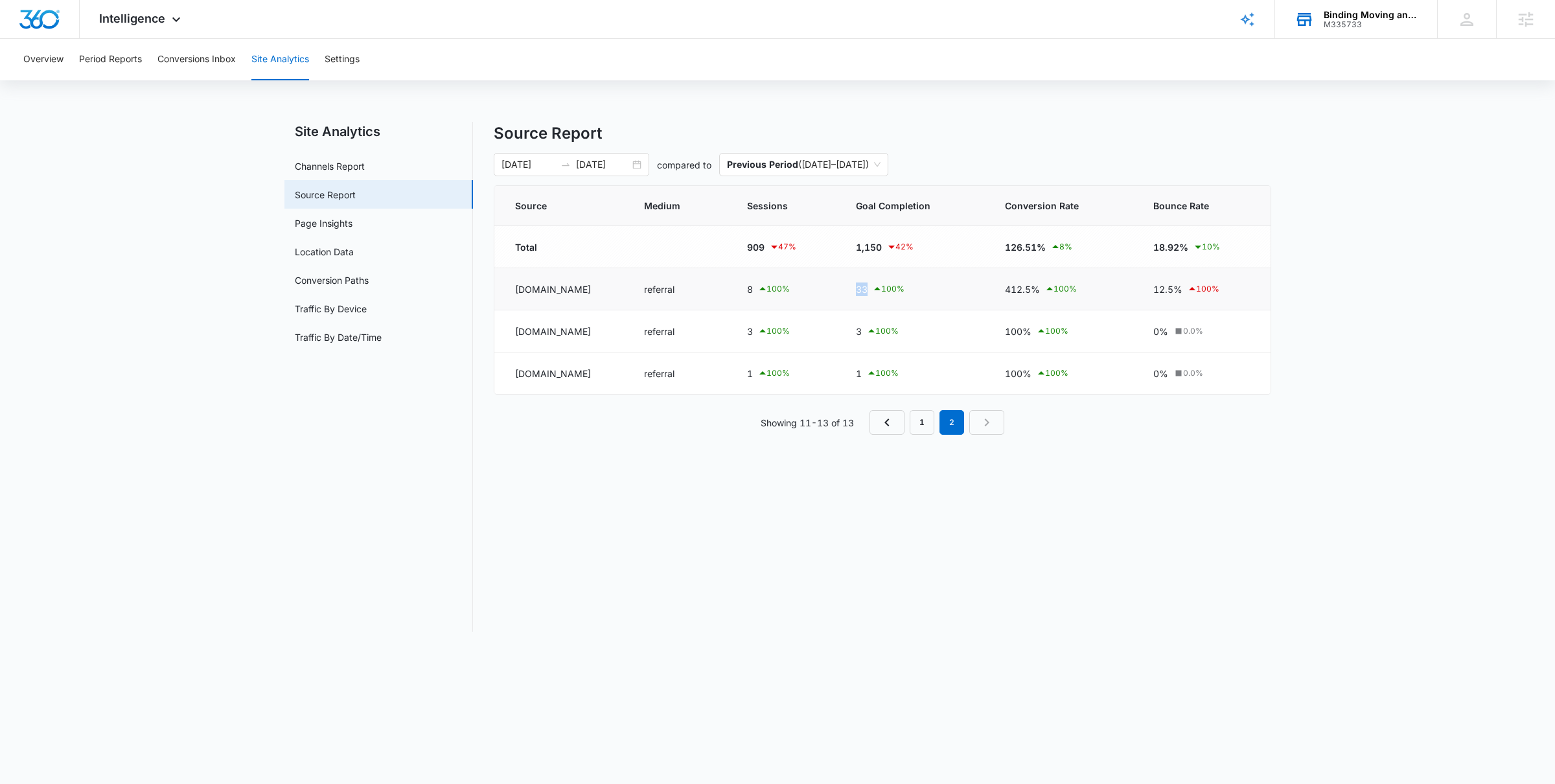
drag, startPoint x: 871, startPoint y: 286, endPoint x: 948, endPoint y: 296, distance: 77.6
click at [948, 296] on td "33 100 %" at bounding box center [915, 289] width 149 height 42
click at [883, 290] on div "33 100 %" at bounding box center [915, 289] width 118 height 15
click at [885, 289] on div "33 100 %" at bounding box center [915, 289] width 118 height 15
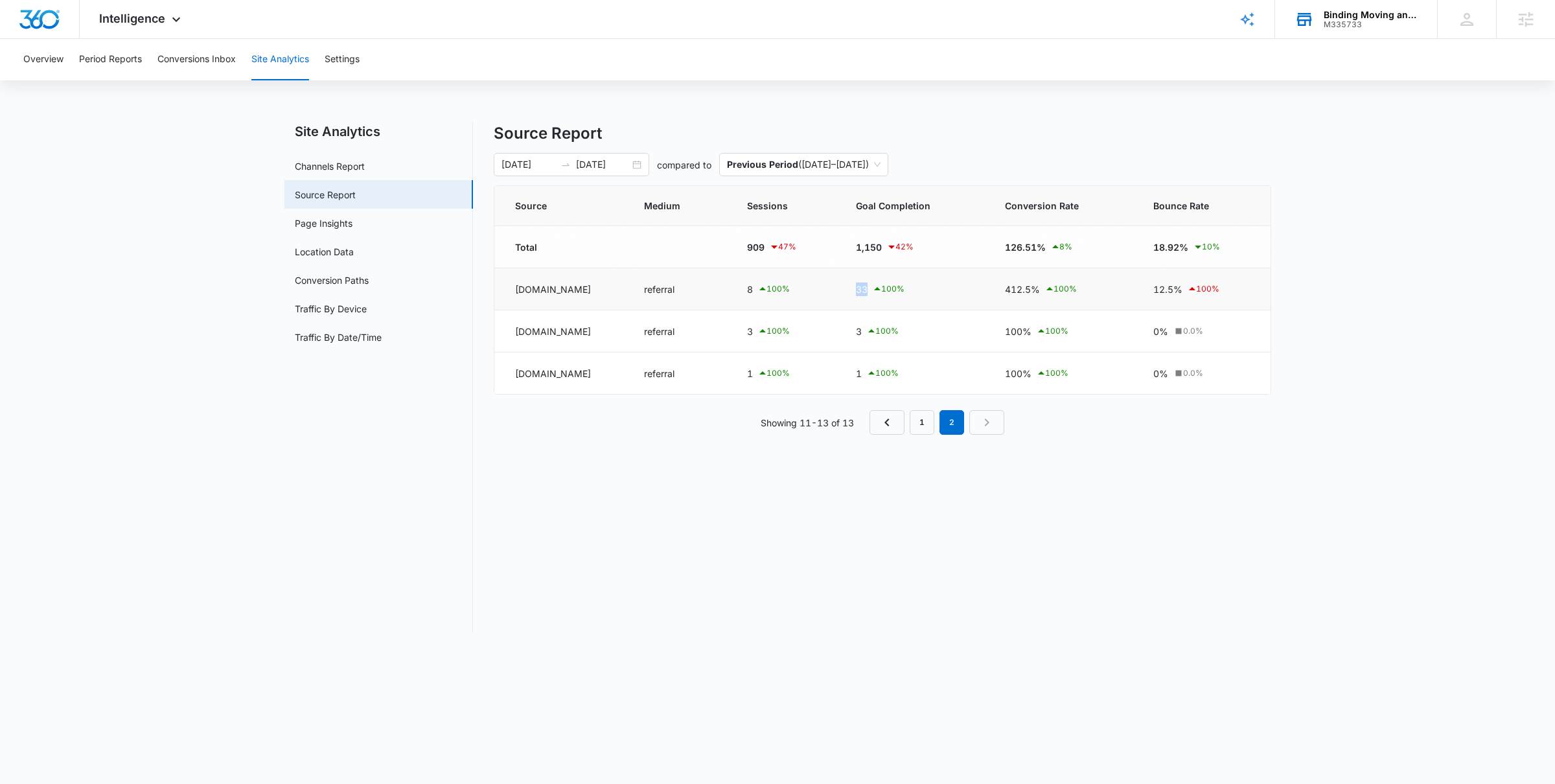
click at [885, 289] on div "33 100 %" at bounding box center [915, 289] width 118 height 15
click at [930, 430] on link "1" at bounding box center [921, 422] width 25 height 25
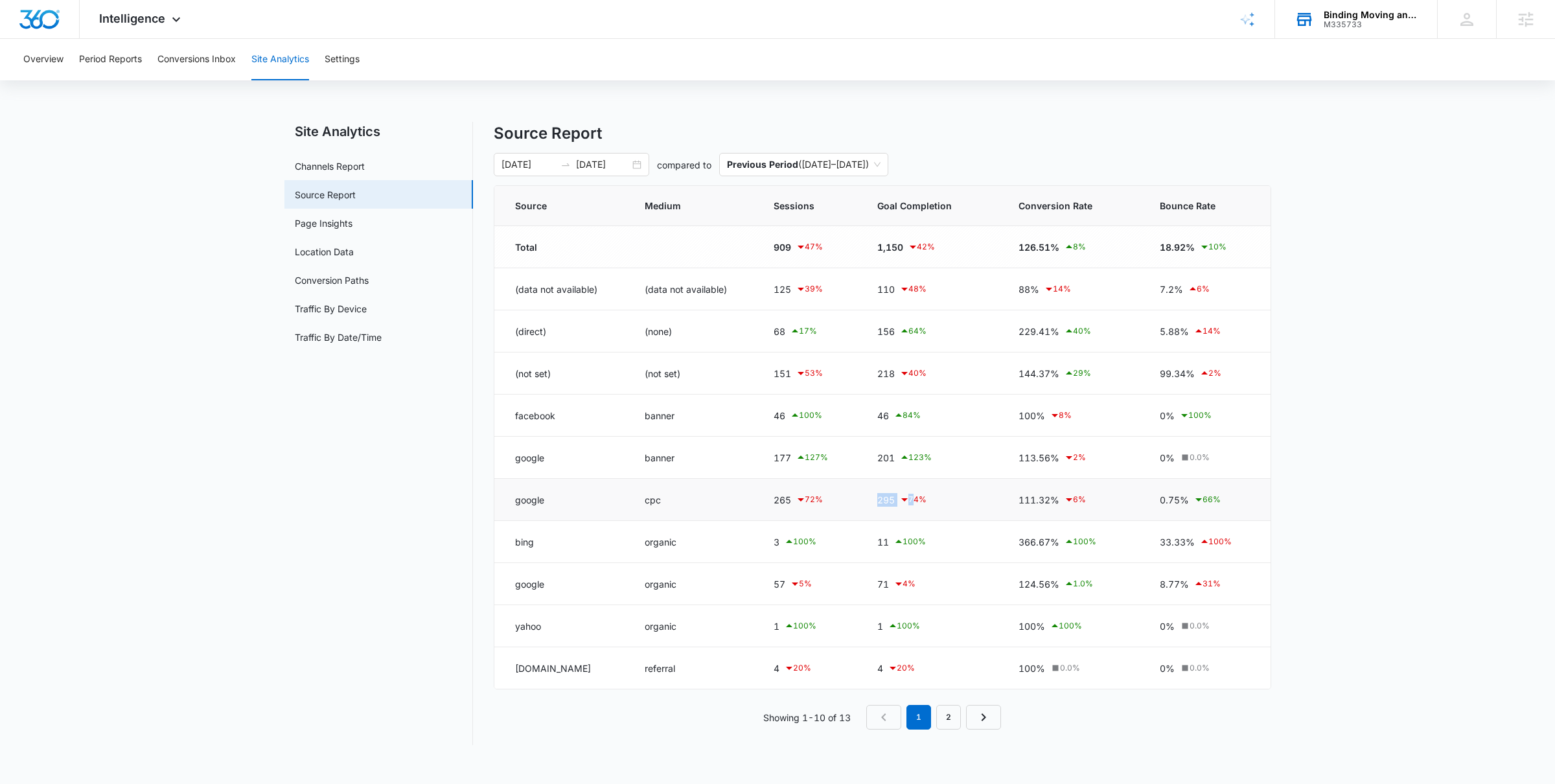
drag, startPoint x: 872, startPoint y: 498, endPoint x: 912, endPoint y: 499, distance: 40.0
click at [912, 499] on td "295 74 %" at bounding box center [933, 499] width 142 height 42
click at [931, 505] on div "295 74 %" at bounding box center [933, 499] width 111 height 15
drag, startPoint x: 872, startPoint y: 505, endPoint x: 960, endPoint y: 503, distance: 88.0
click at [960, 503] on td "295 74 %" at bounding box center [933, 499] width 142 height 42
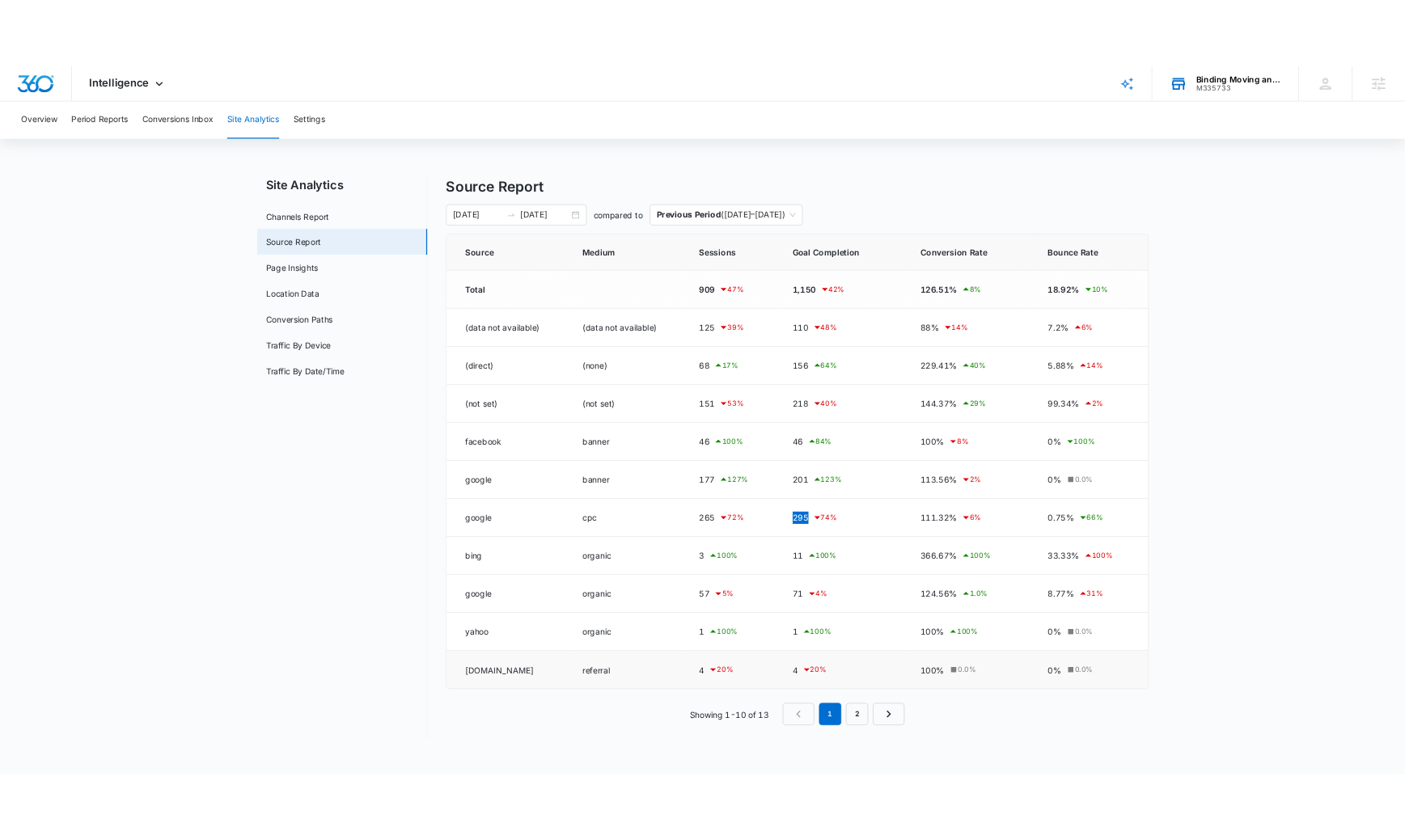
scroll to position [974, 0]
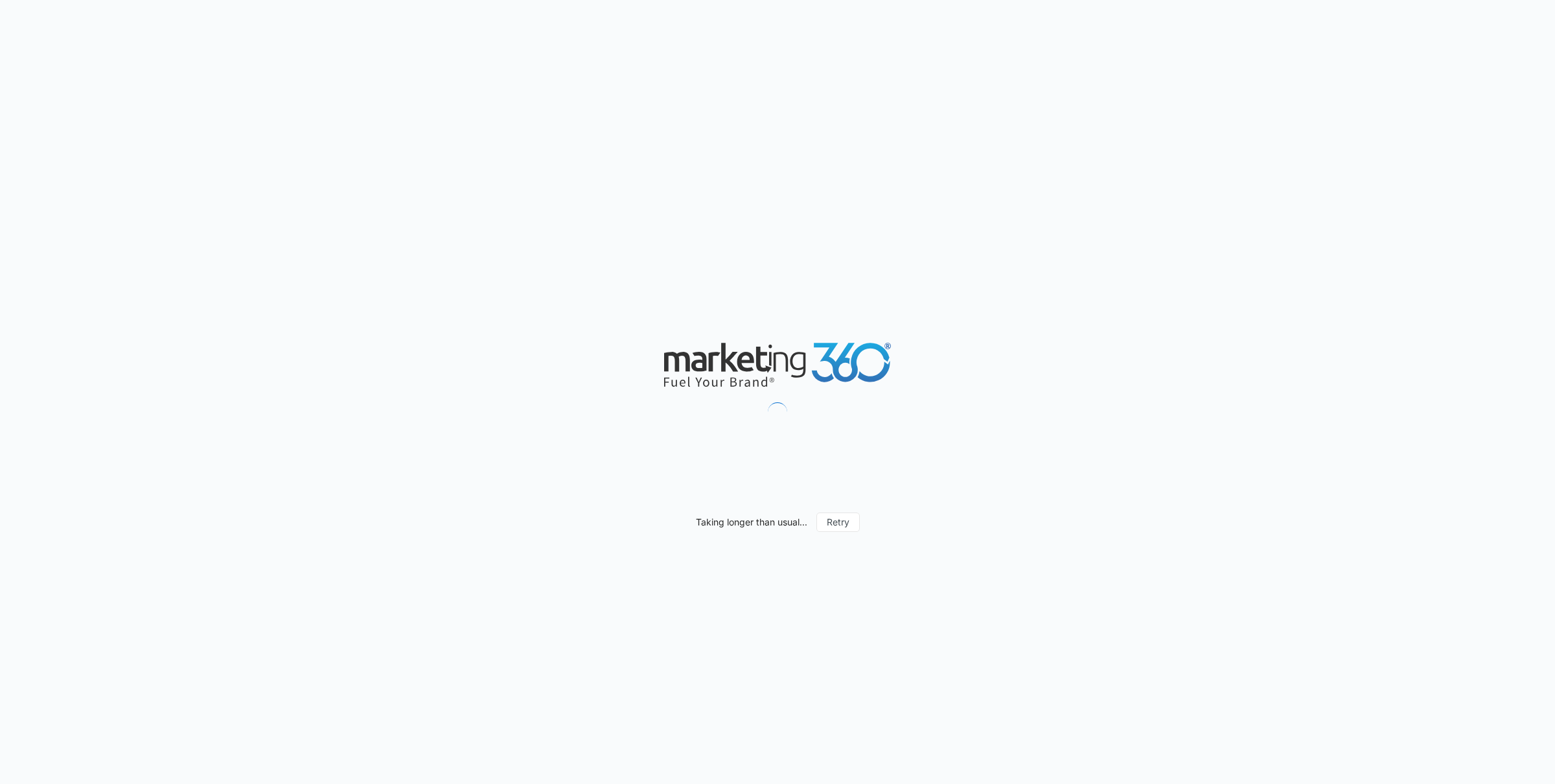
scroll to position [797, 0]
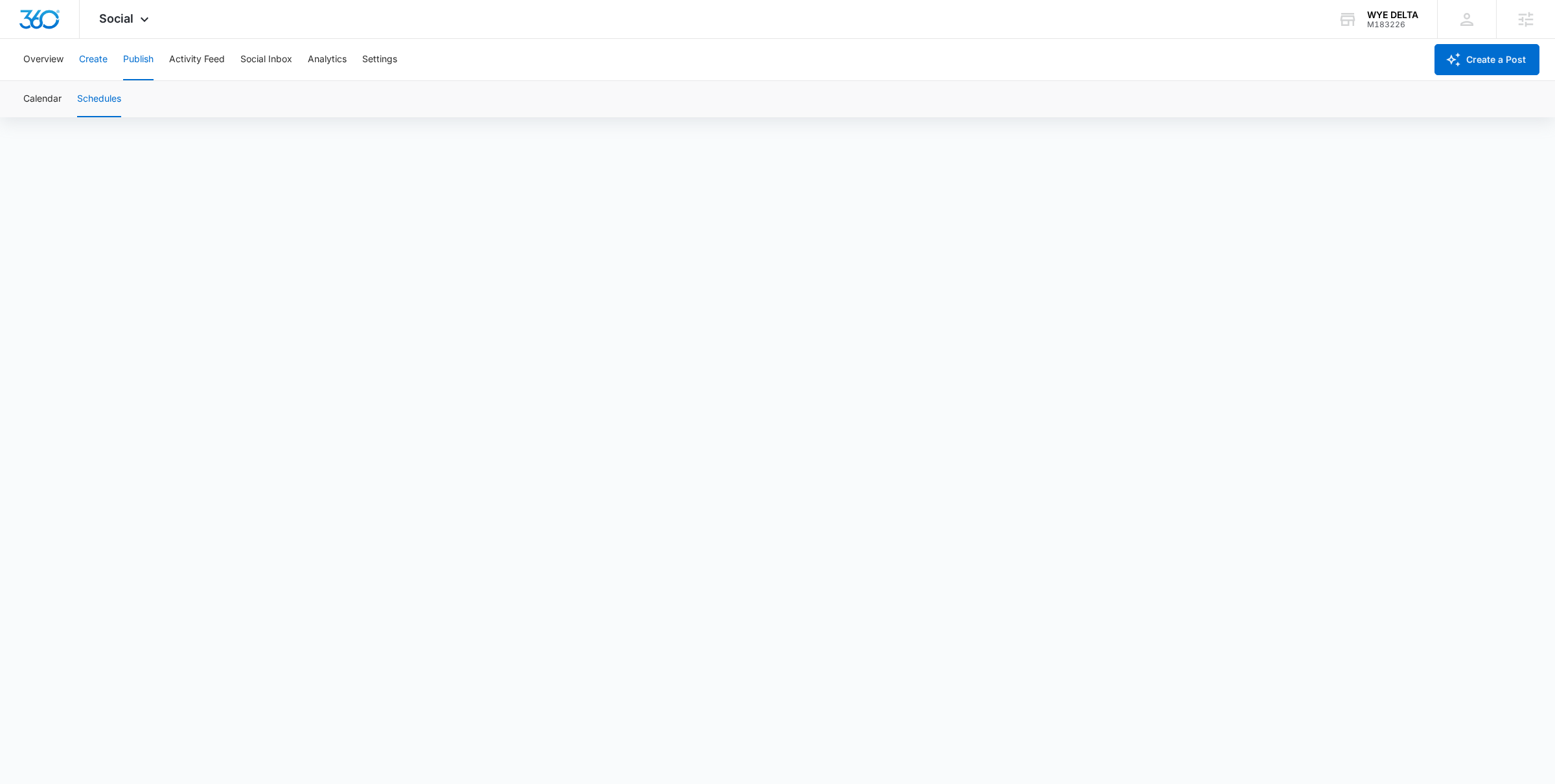
click at [112, 56] on div "Overview Create Publish Activity Feed Social Inbox Analytics Settings" at bounding box center [720, 60] width 1410 height 42
click at [94, 58] on button "Create" at bounding box center [93, 60] width 29 height 42
click at [94, 61] on button "Create" at bounding box center [93, 60] width 29 height 42
click at [137, 102] on button "Approvals" at bounding box center [126, 99] width 43 height 36
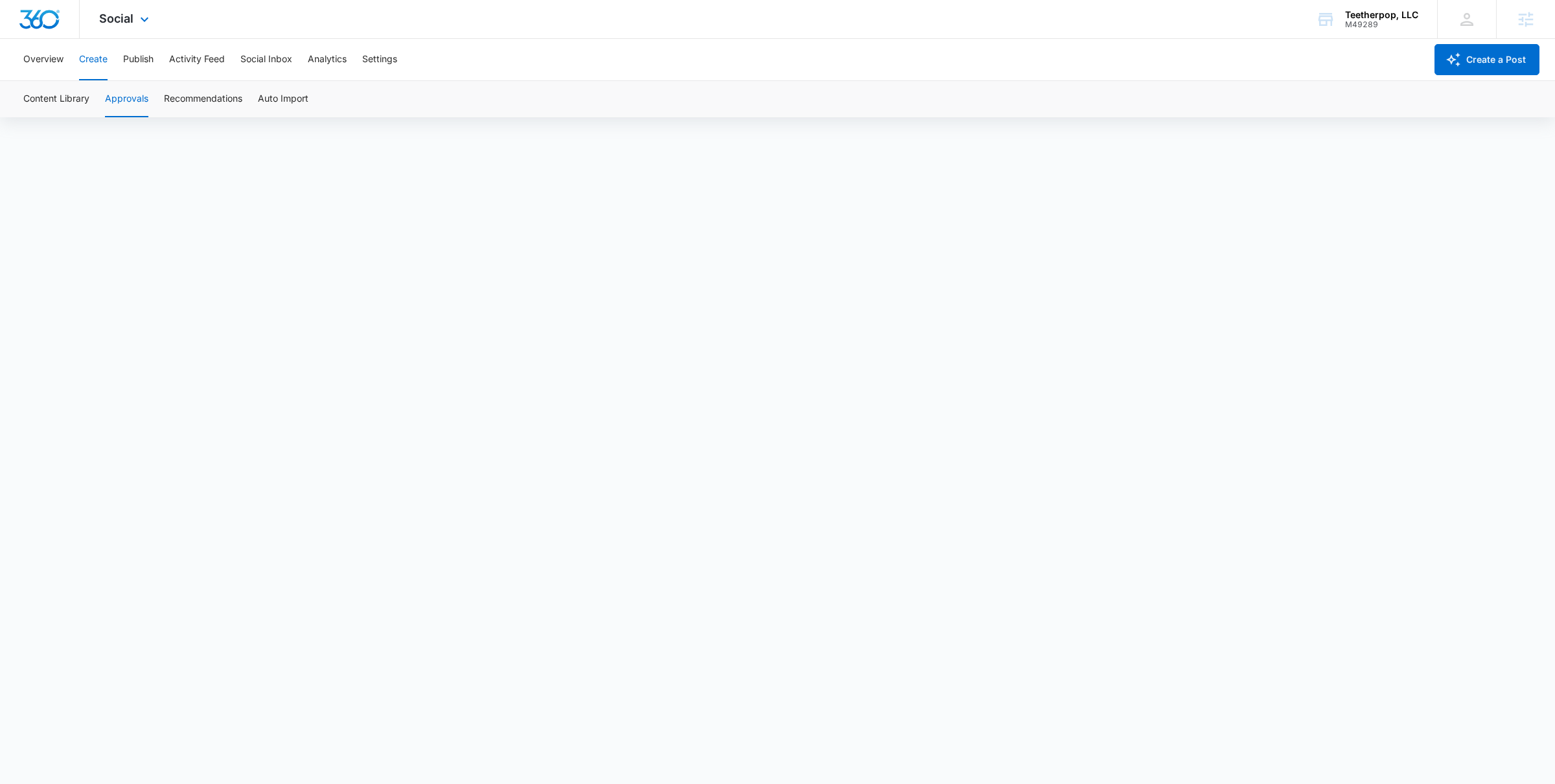
scroll to position [781, 0]
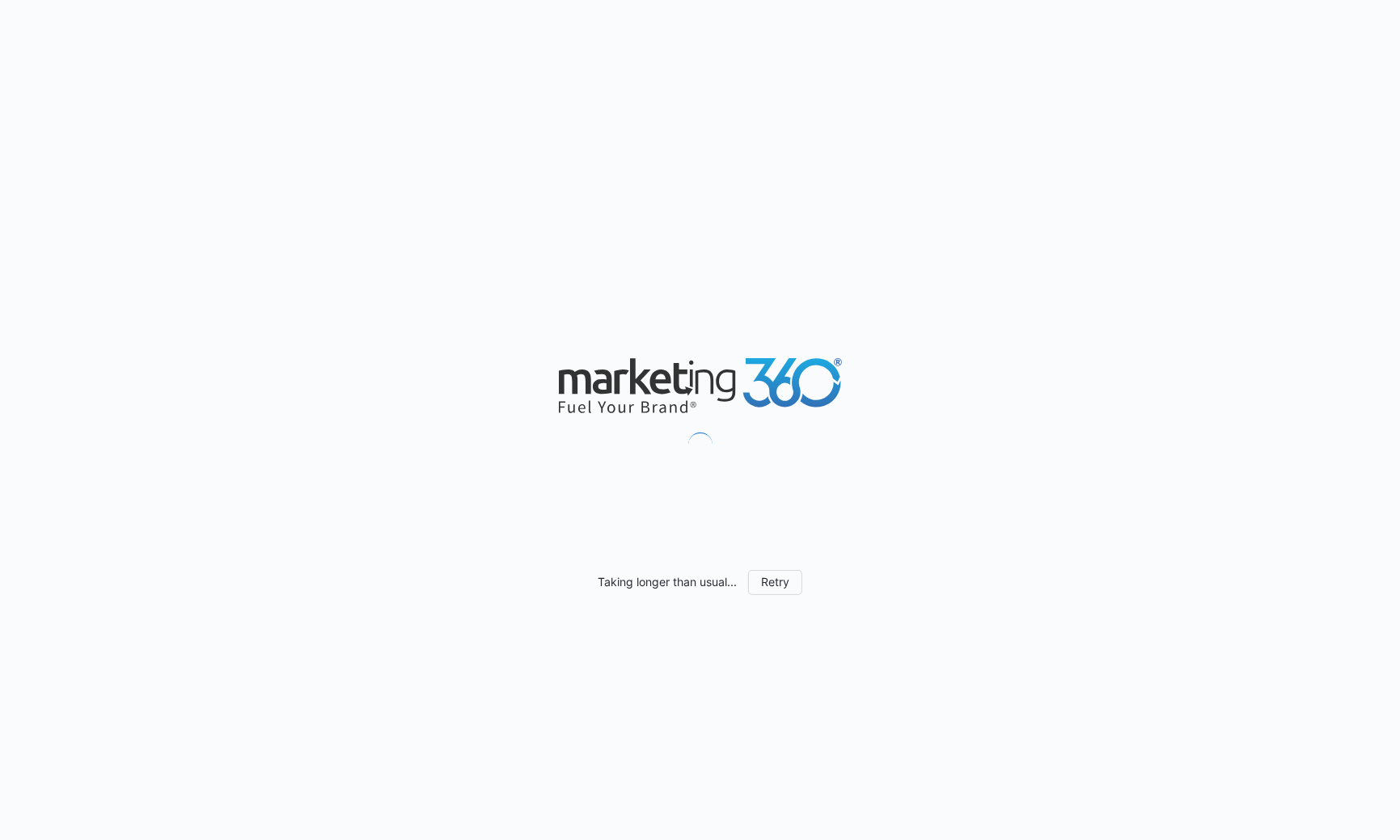
scroll to position [1112, 0]
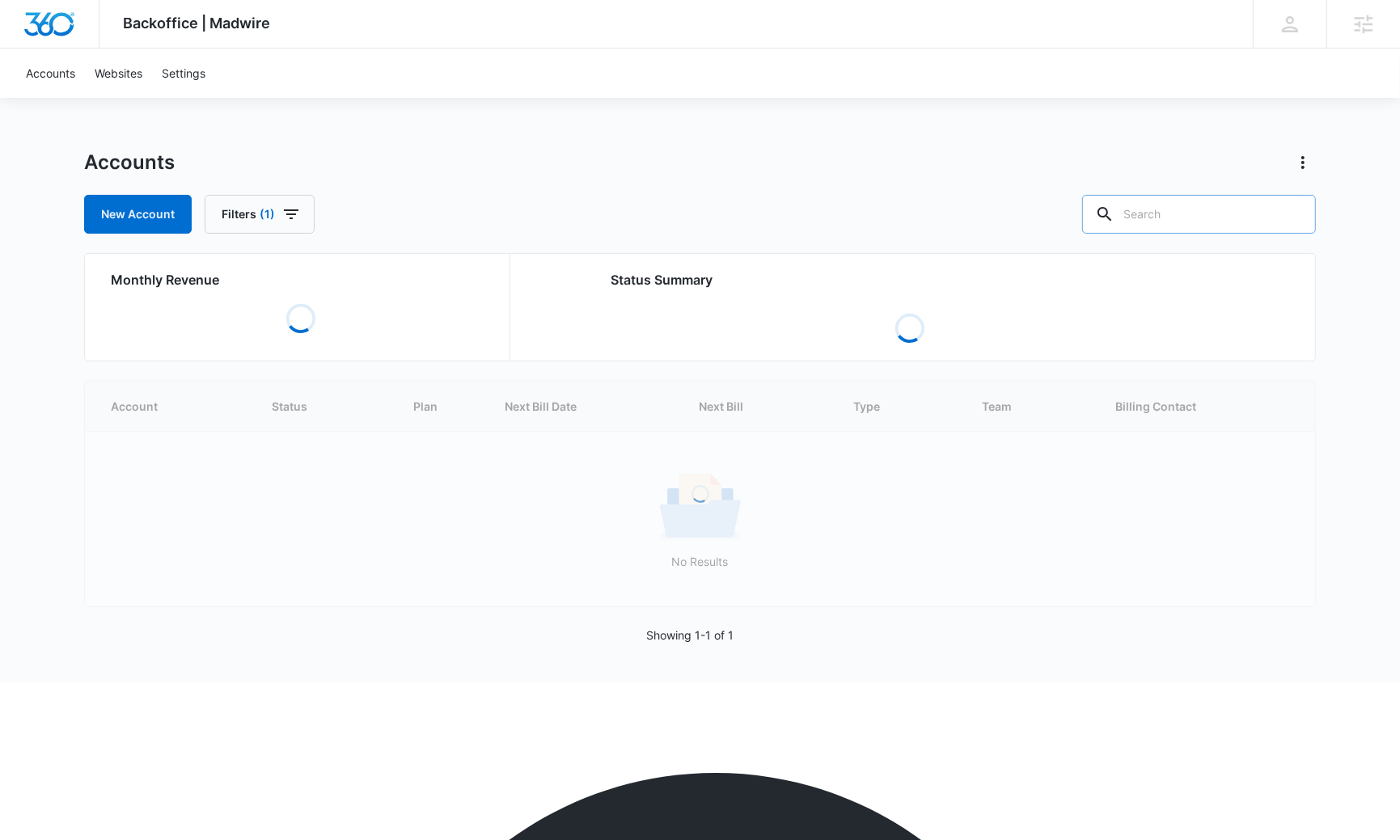
click at [1223, 218] on input "text" at bounding box center [1199, 214] width 233 height 39
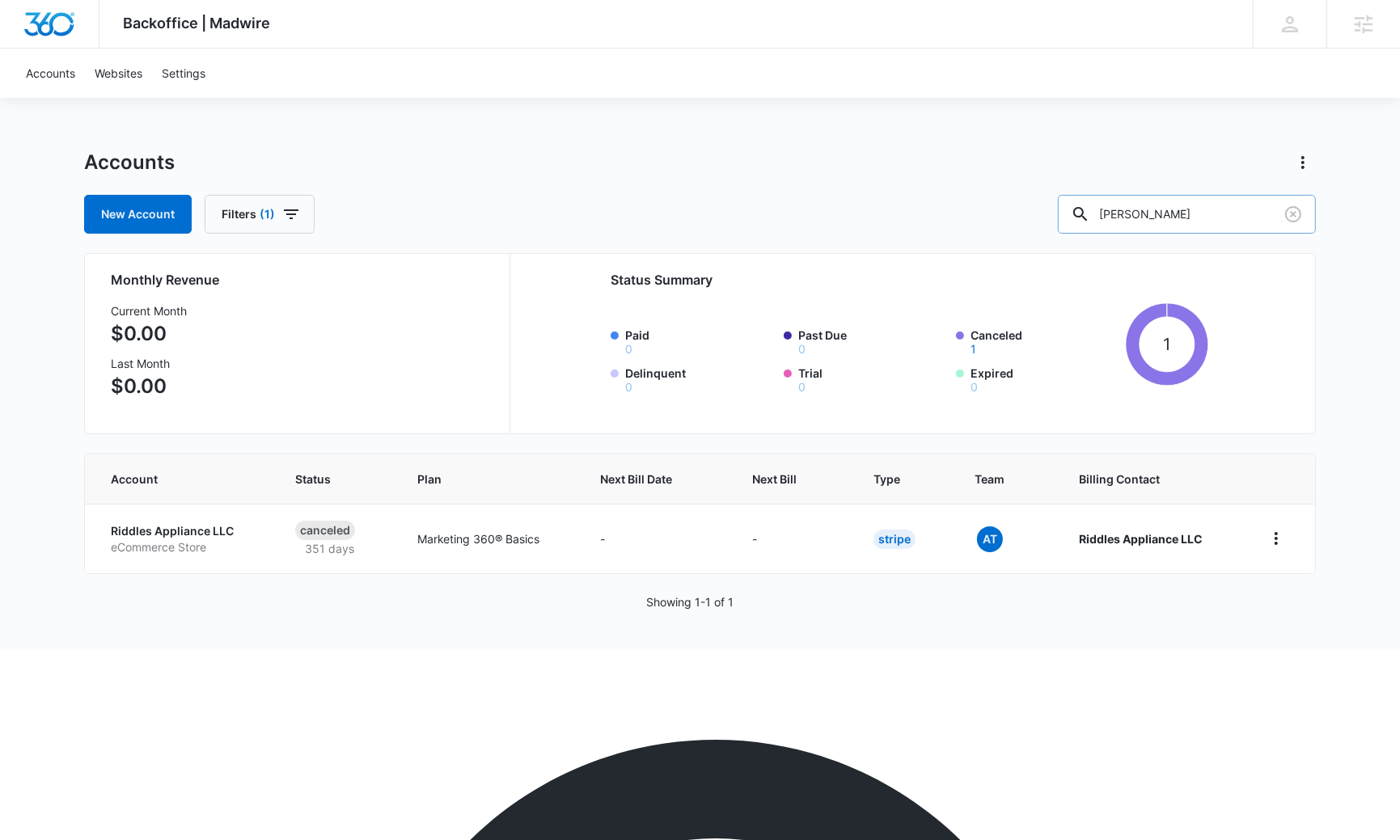
type input "[PERSON_NAME]"
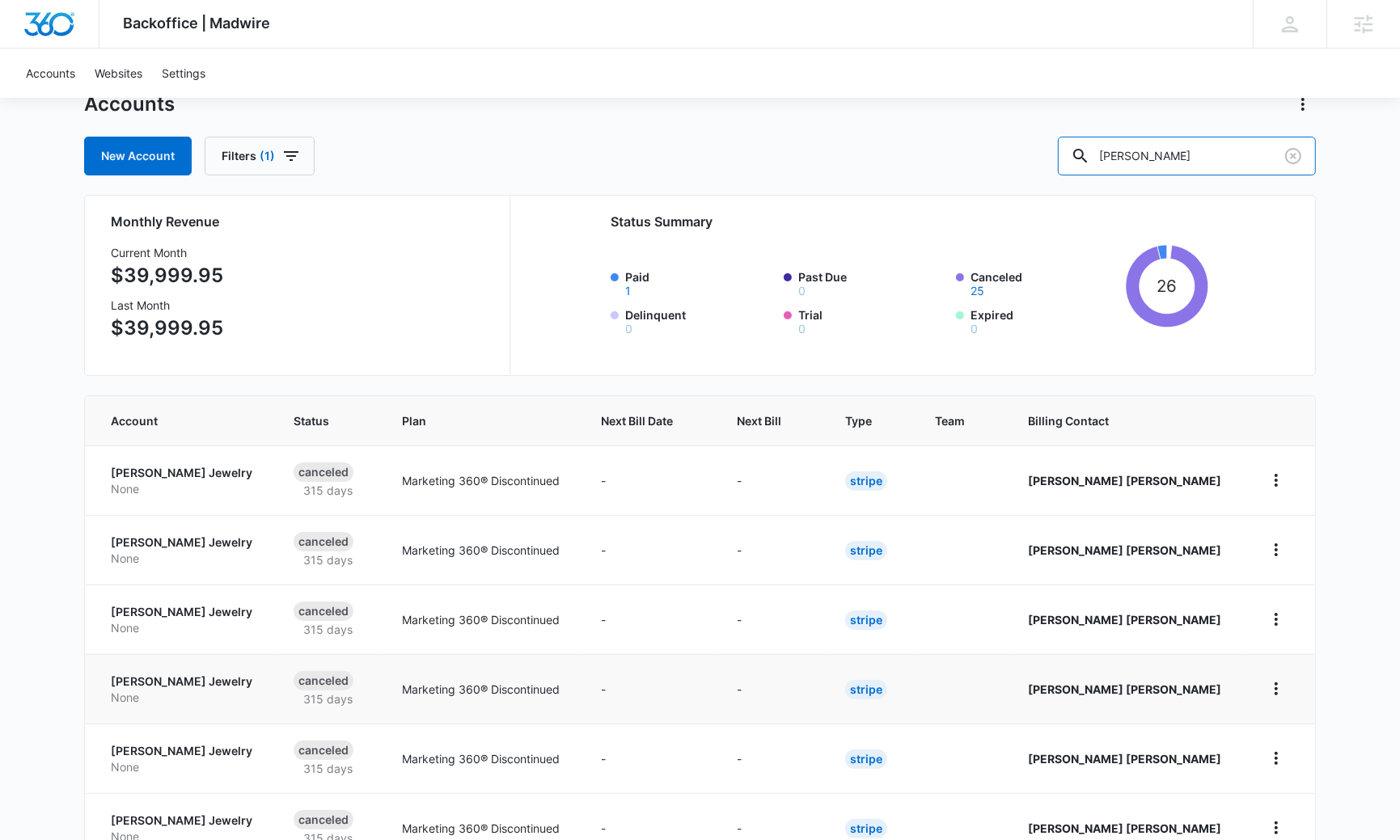
scroll to position [60, 0]
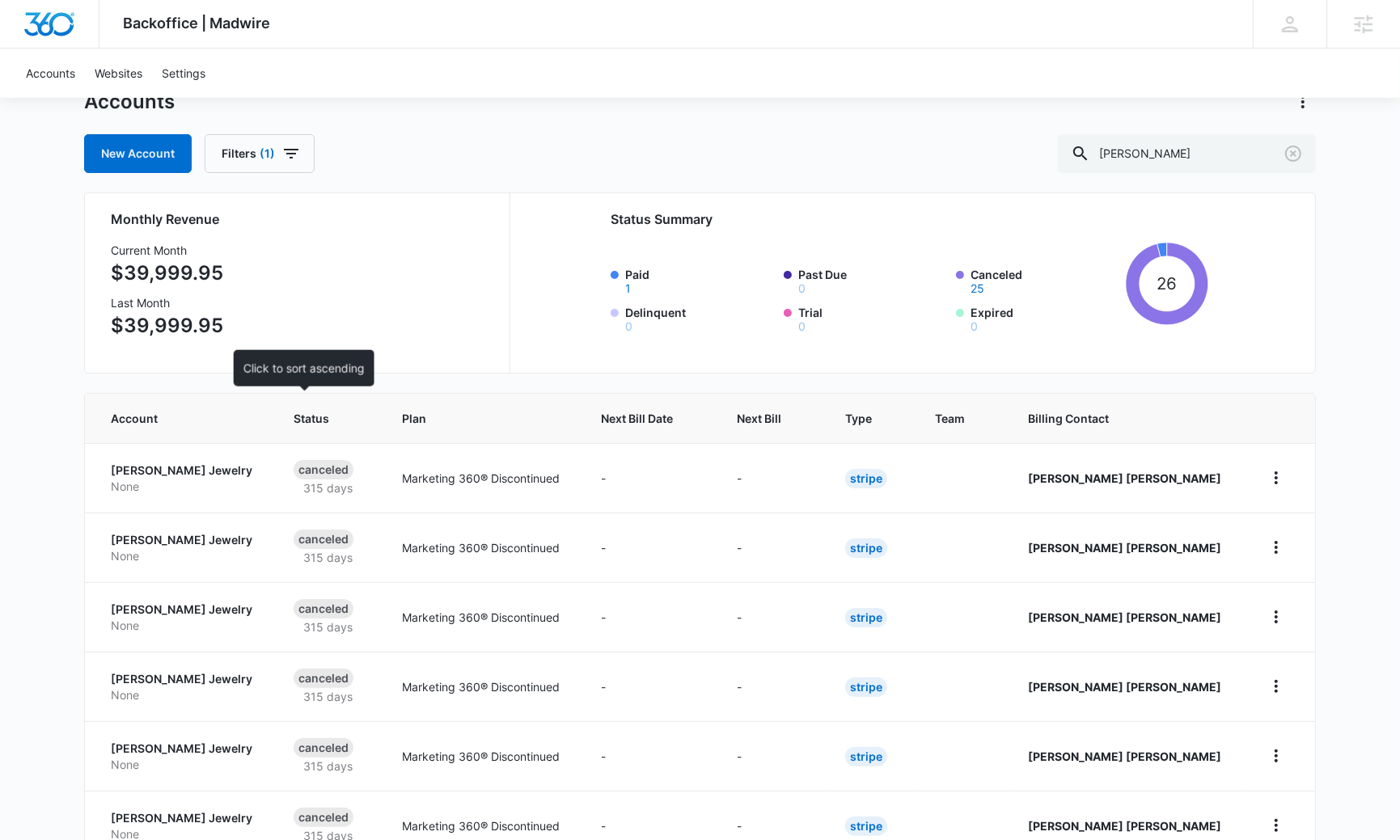
click at [294, 422] on span "Status" at bounding box center [317, 418] width 47 height 17
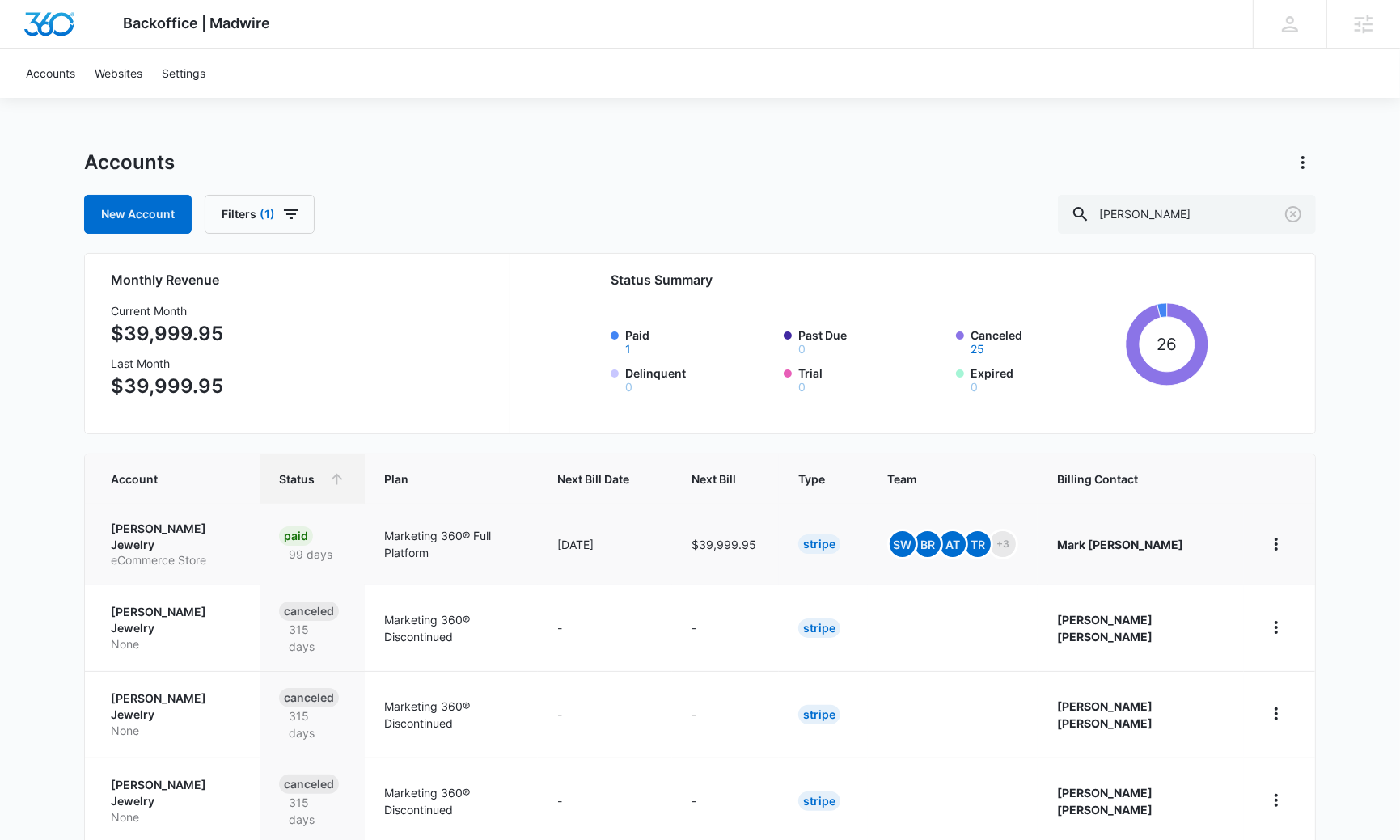
click at [148, 530] on p "[PERSON_NAME] Jewelry" at bounding box center [176, 536] width 129 height 31
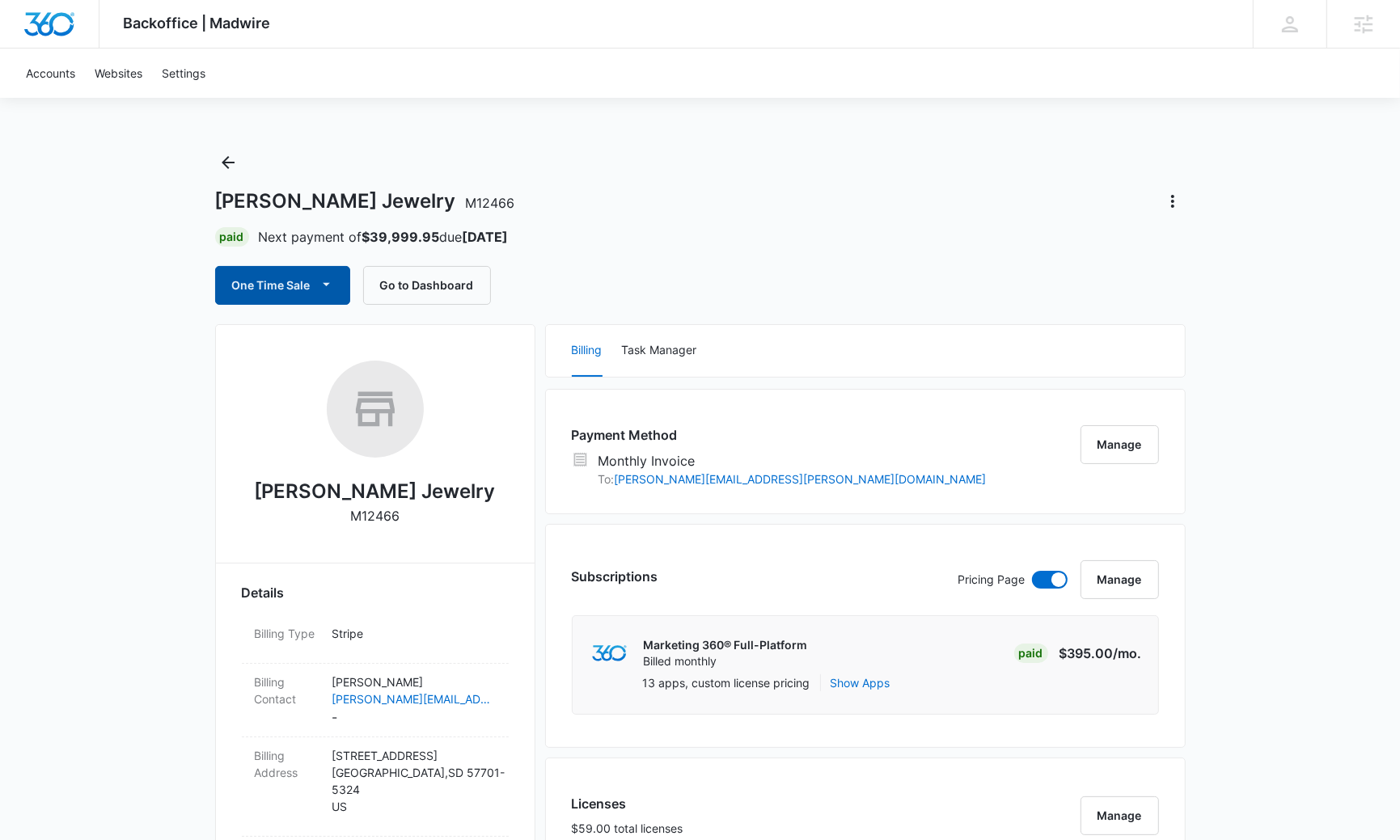
click at [294, 297] on button "One Time Sale" at bounding box center [282, 285] width 135 height 39
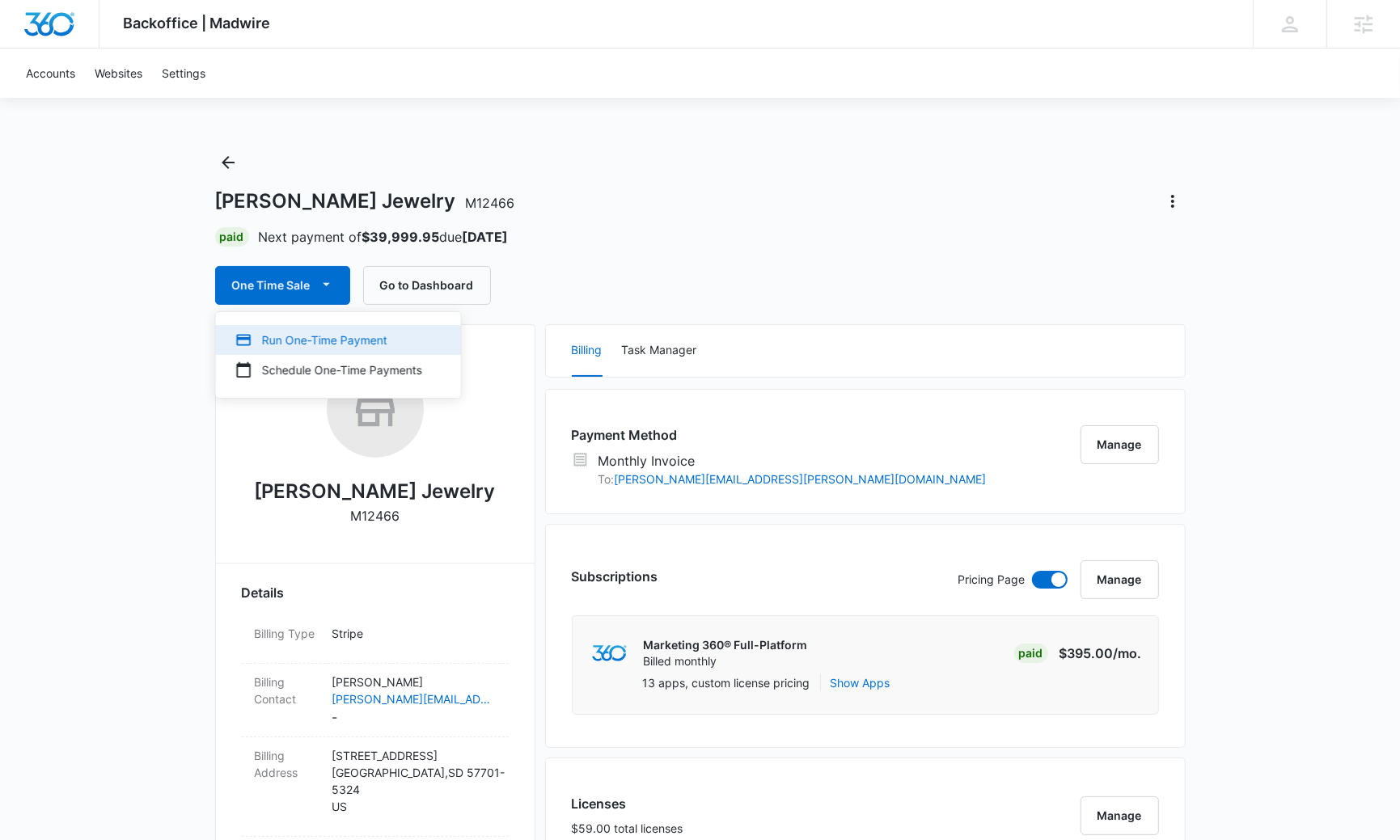
click at [310, 343] on div "Run One-Time Payment" at bounding box center [329, 339] width 187 height 17
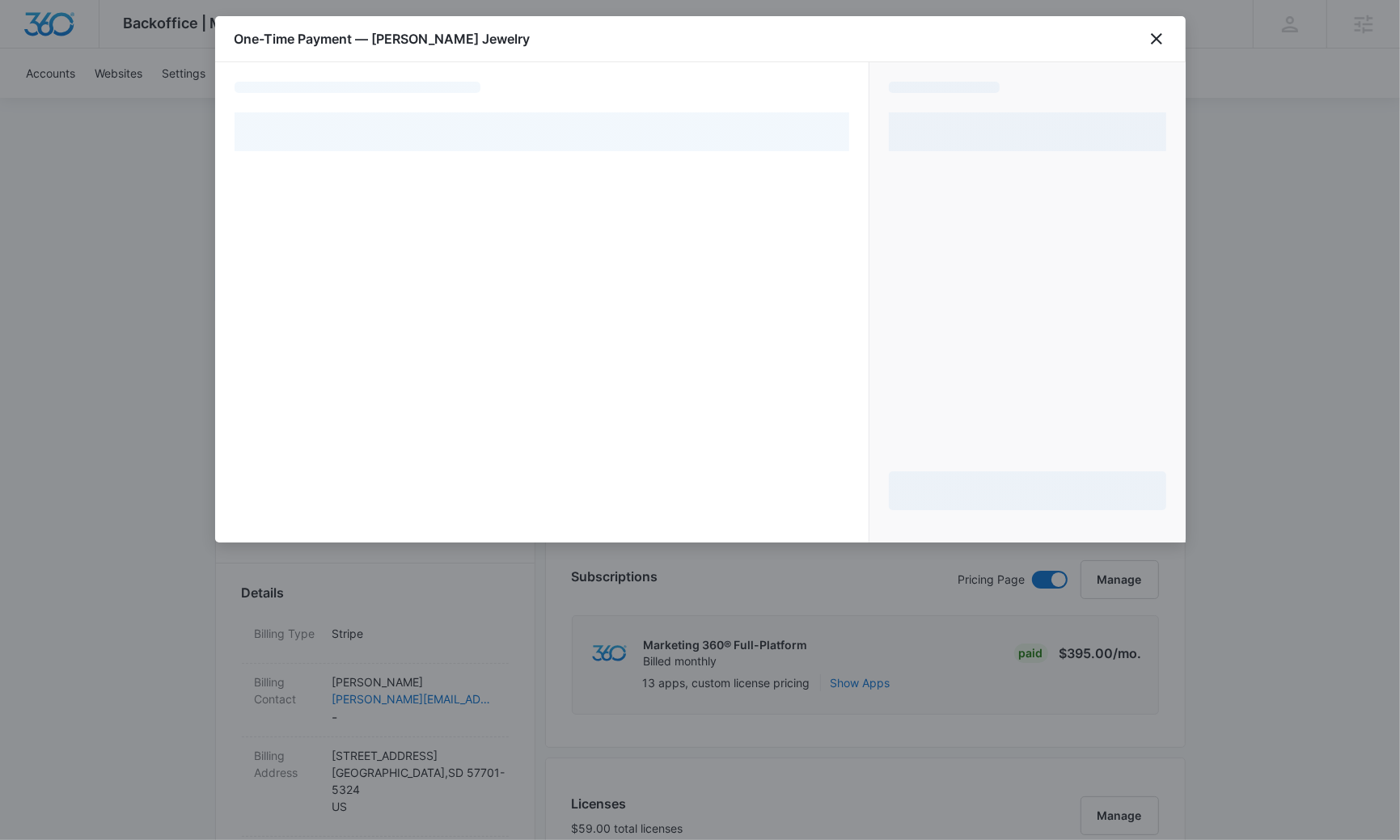
select select "MANUAL_INVOICE"
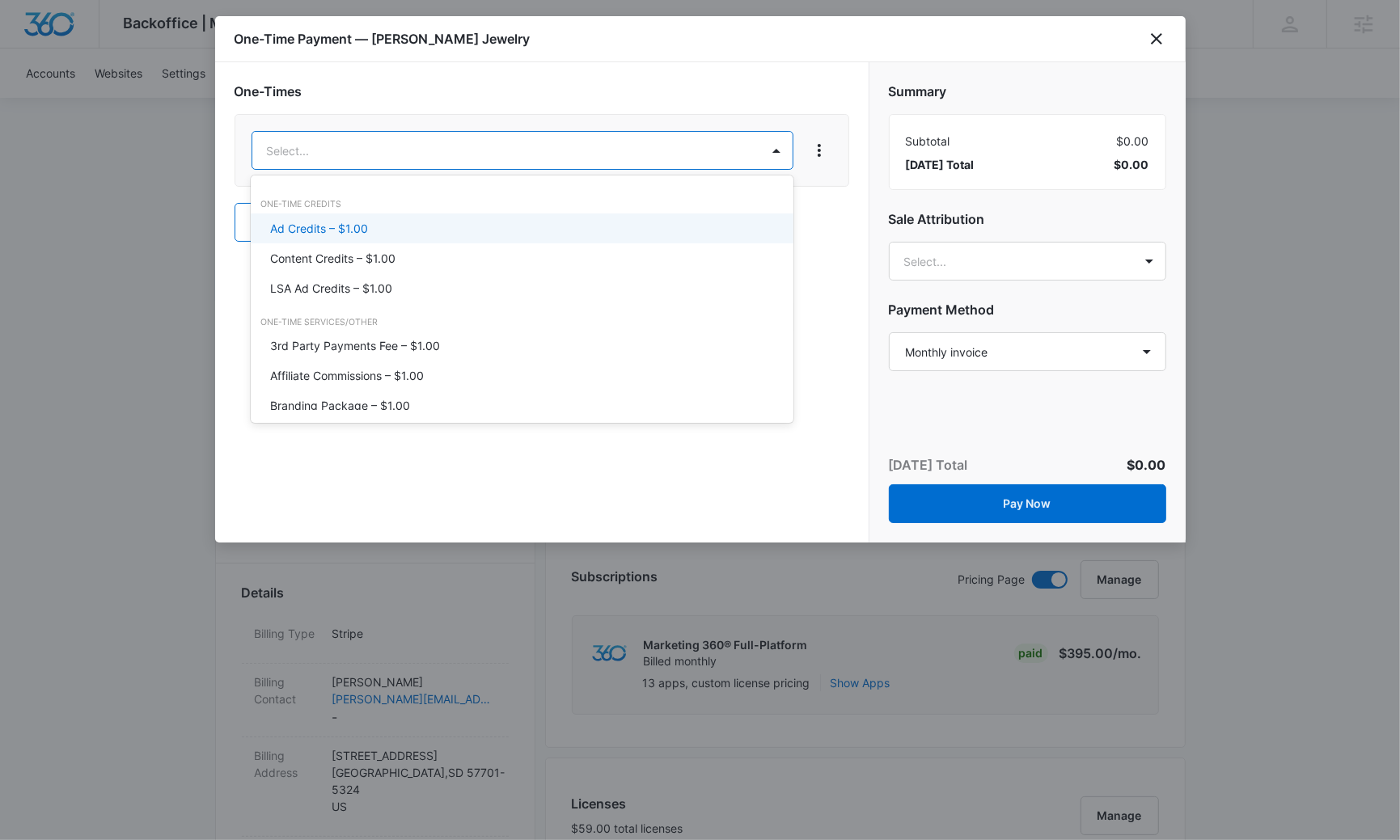
click at [725, 227] on div "Ad Credits – $1.00" at bounding box center [520, 228] width 501 height 17
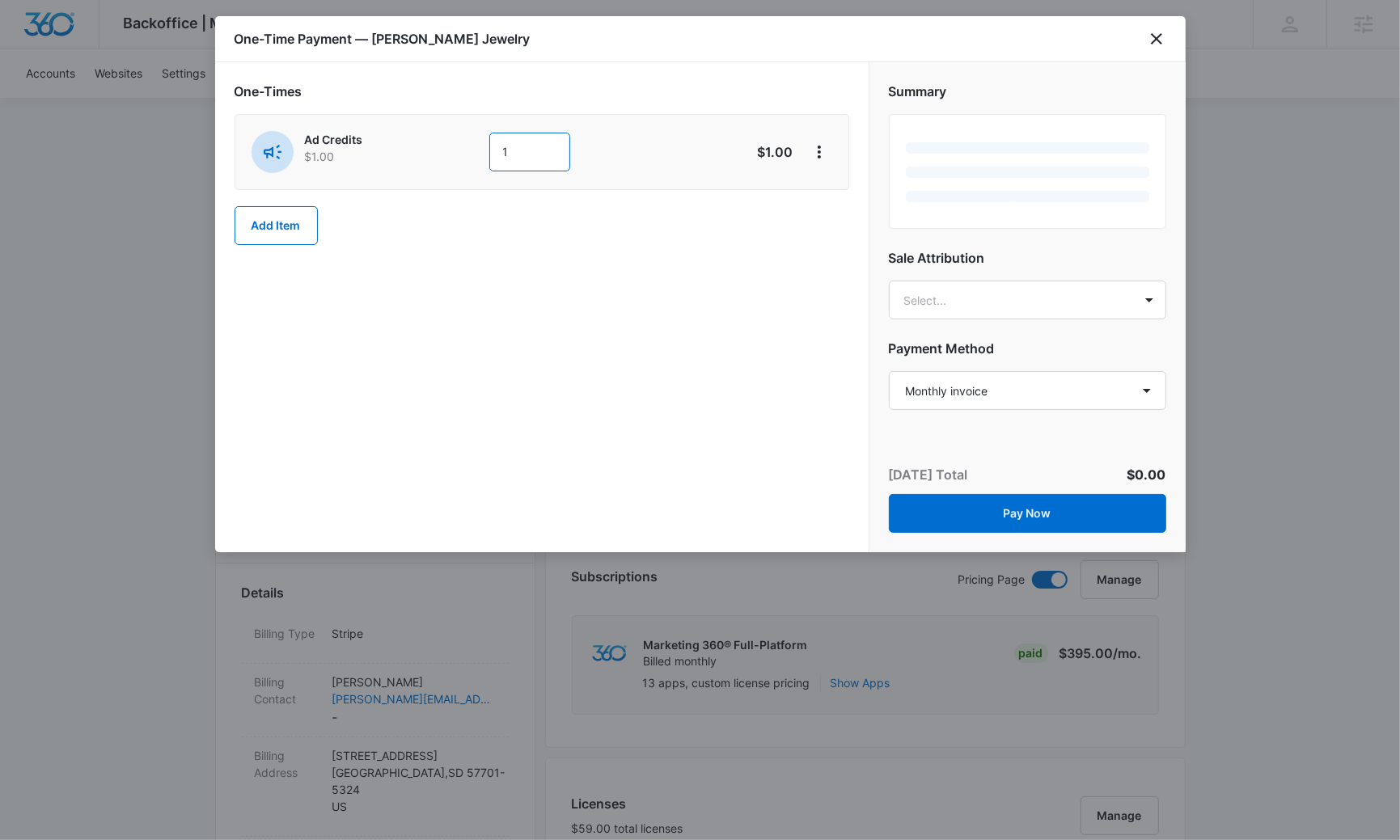
click at [516, 159] on input "1" at bounding box center [530, 151] width 81 height 39
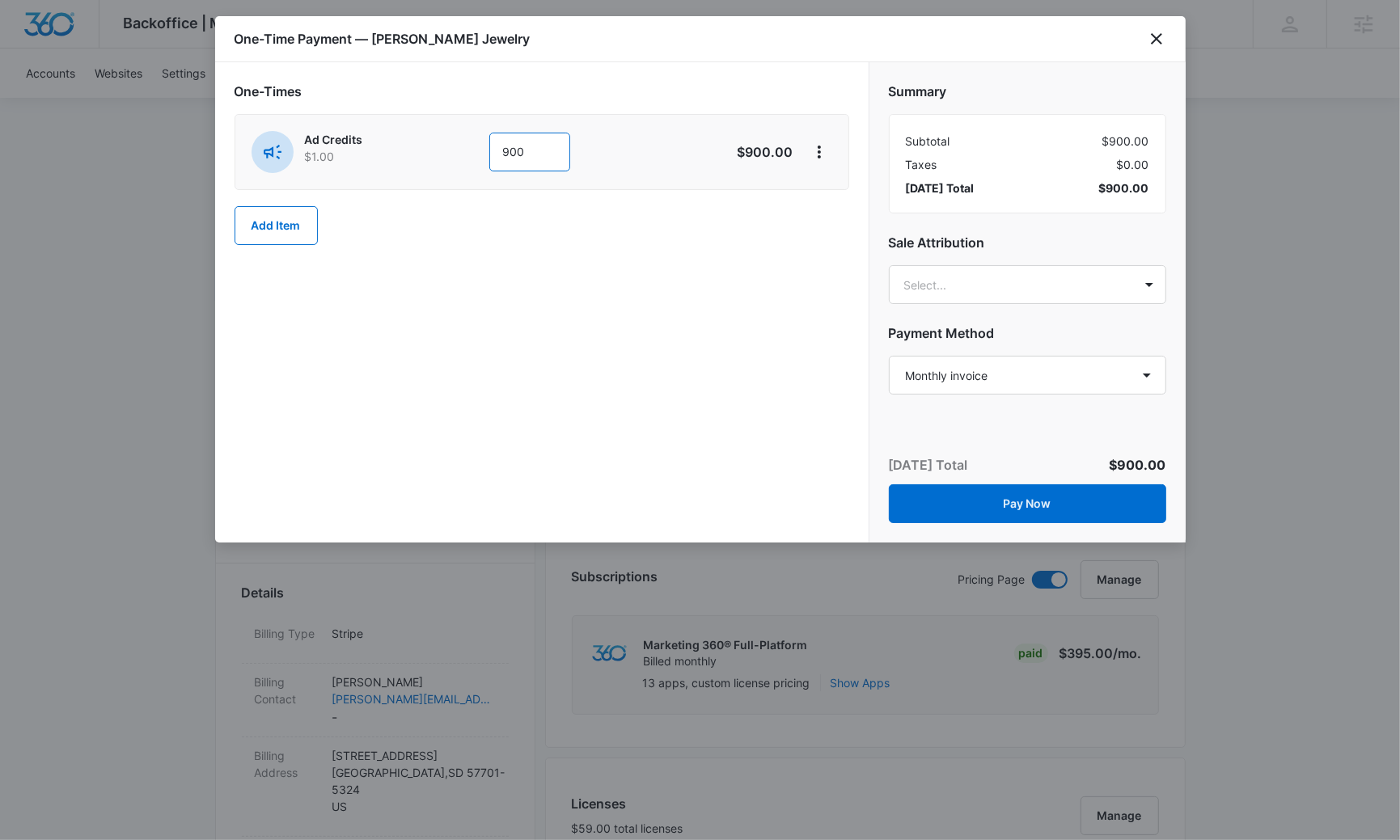
type input "900"
click at [652, 281] on div "One-Times Ad Credits $1.00 900 $900.00 Add Item" at bounding box center [541, 302] width 653 height 480
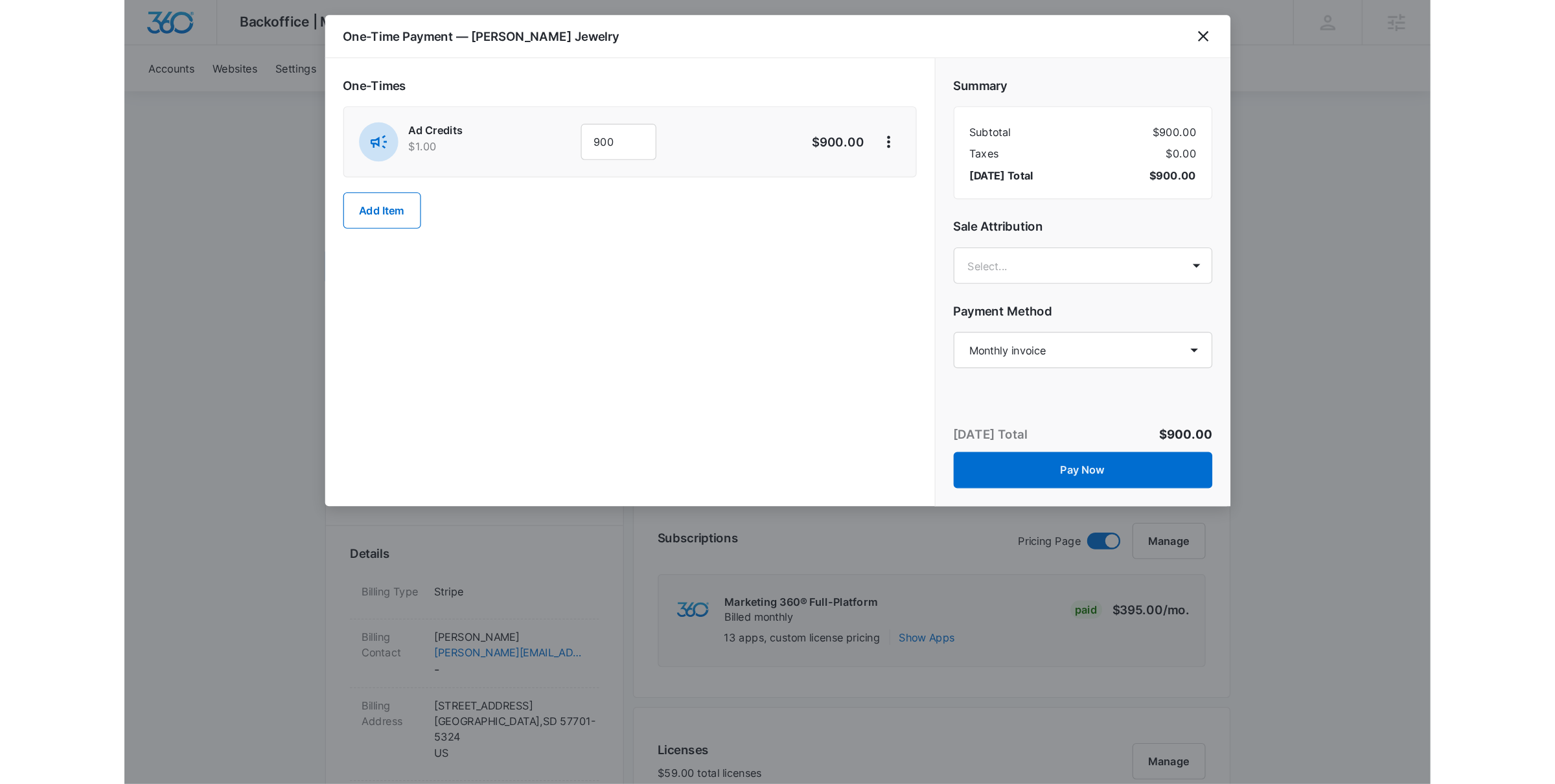
scroll to position [781, 0]
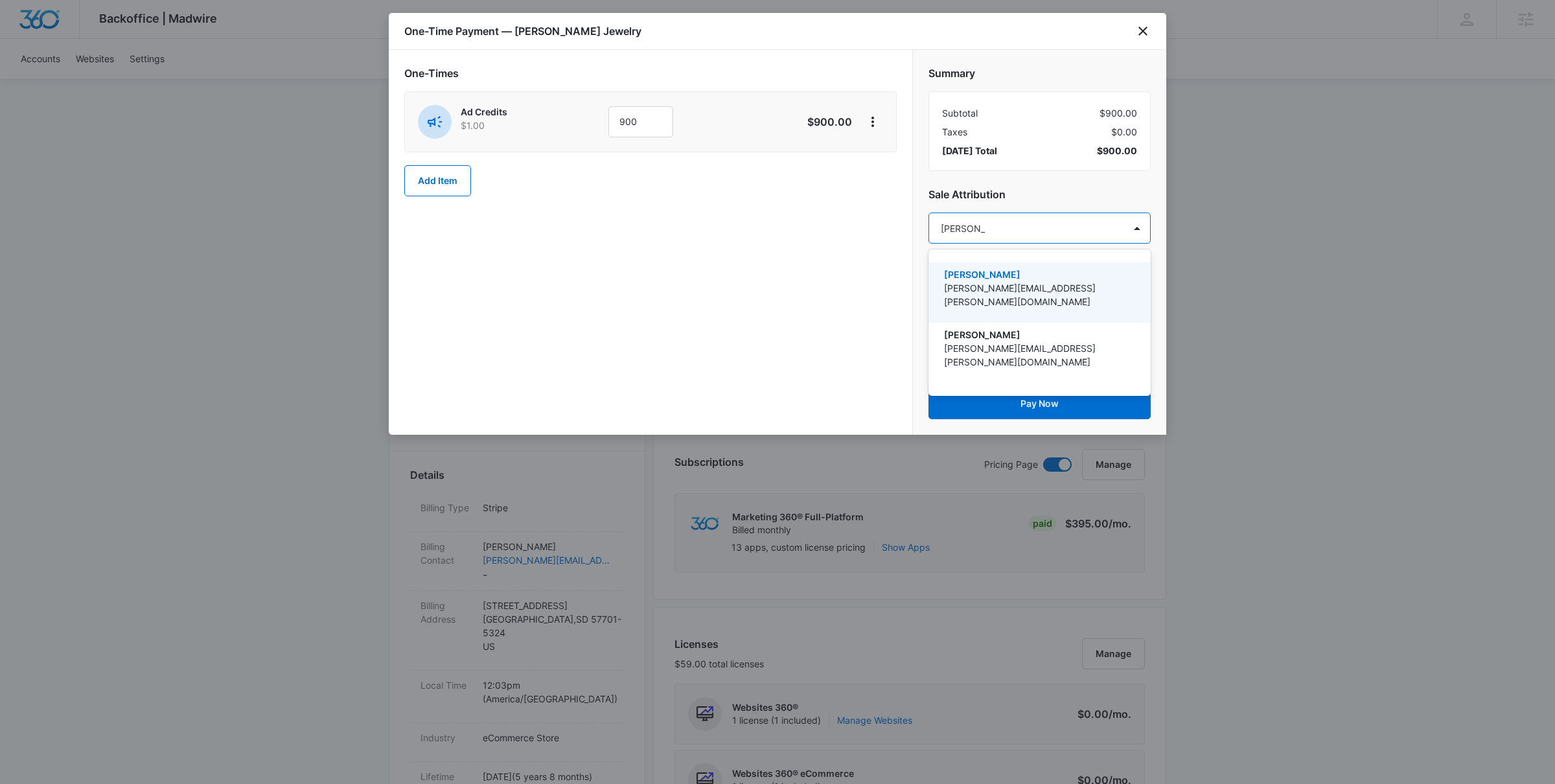
type input "jamie dagg"
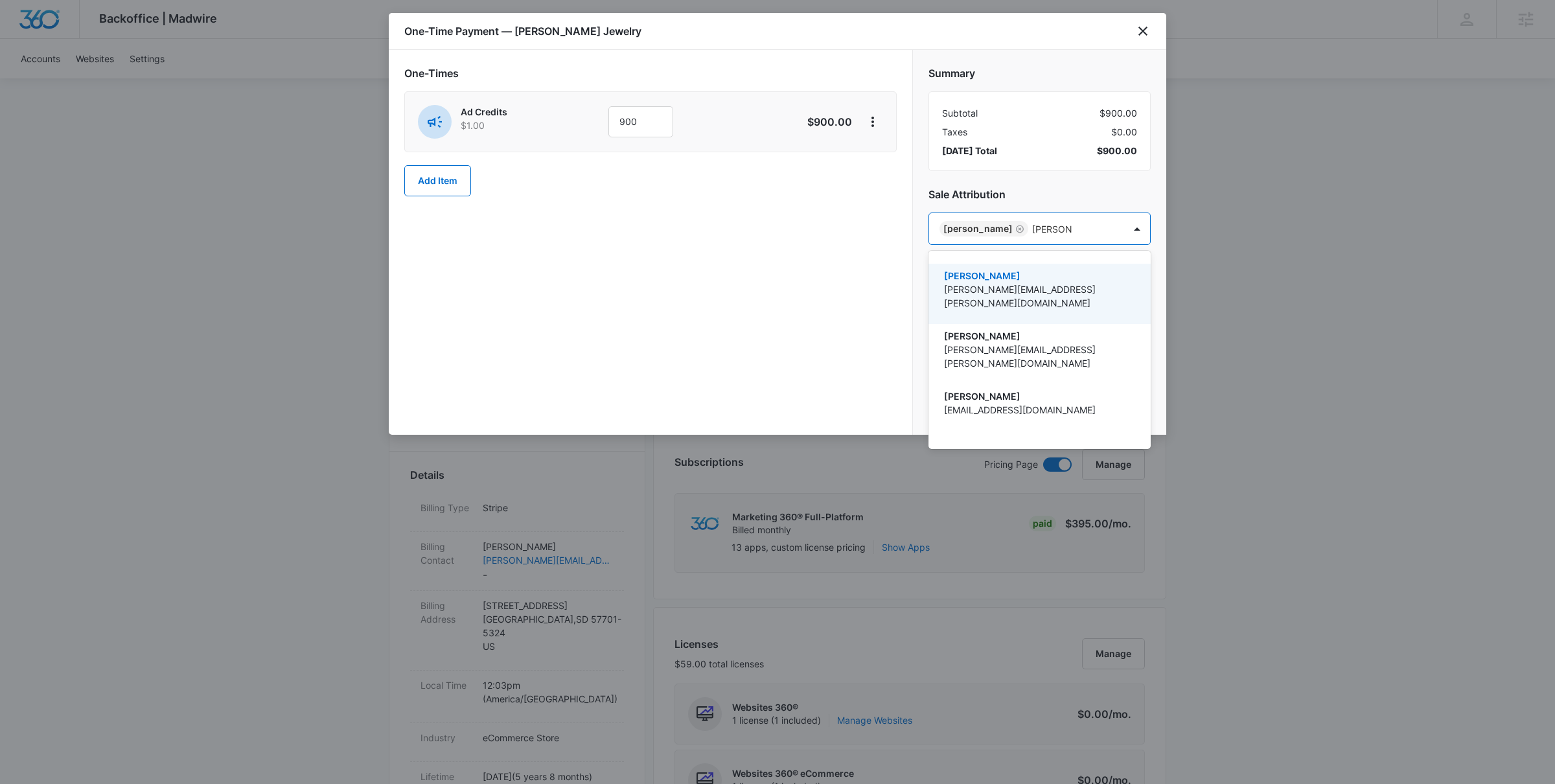
type input "brennan r"
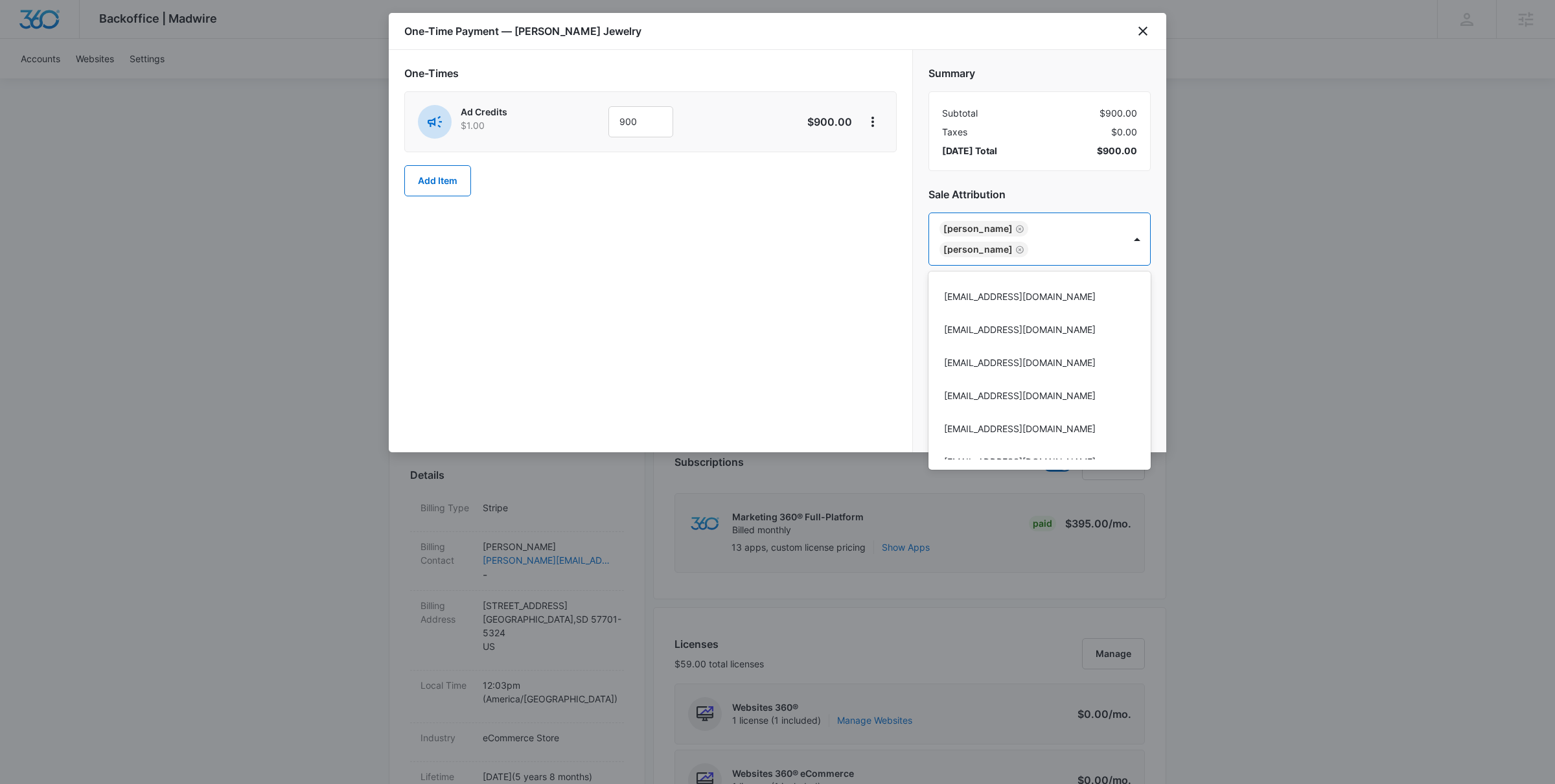
click at [797, 264] on div at bounding box center [778, 392] width 1555 height 784
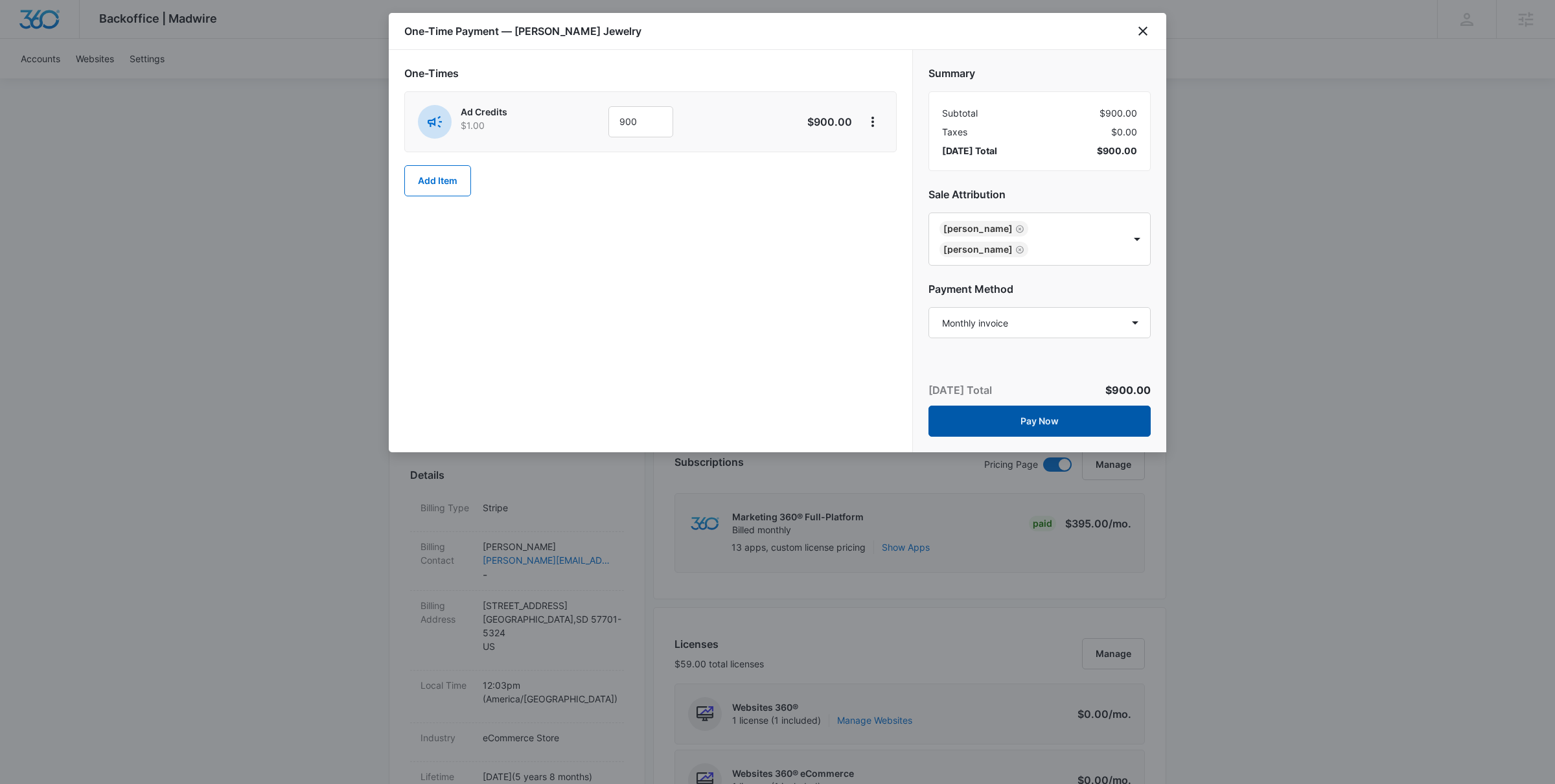
click at [1051, 427] on button "Pay Now" at bounding box center [1040, 421] width 222 height 31
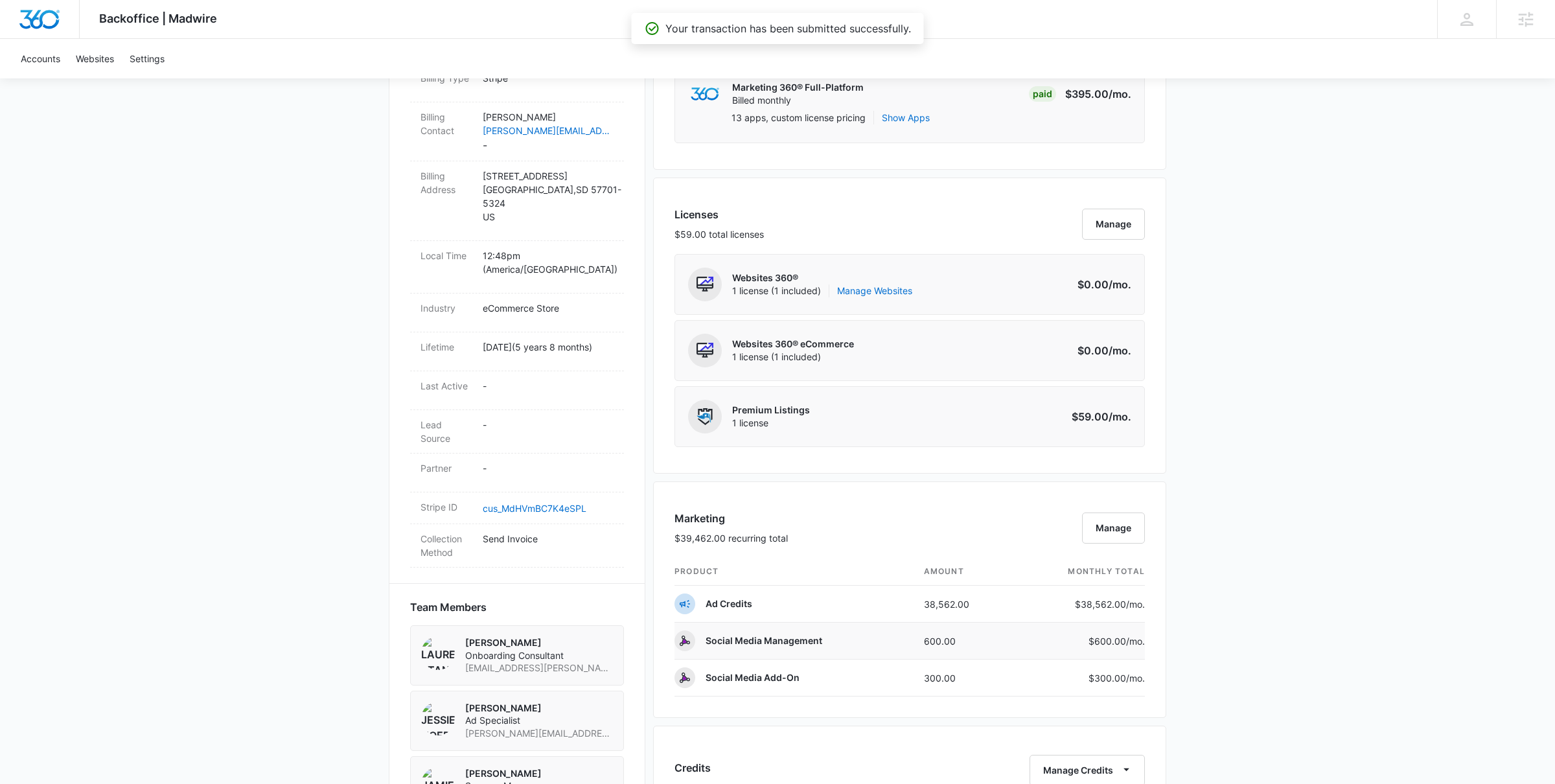
scroll to position [1083, 0]
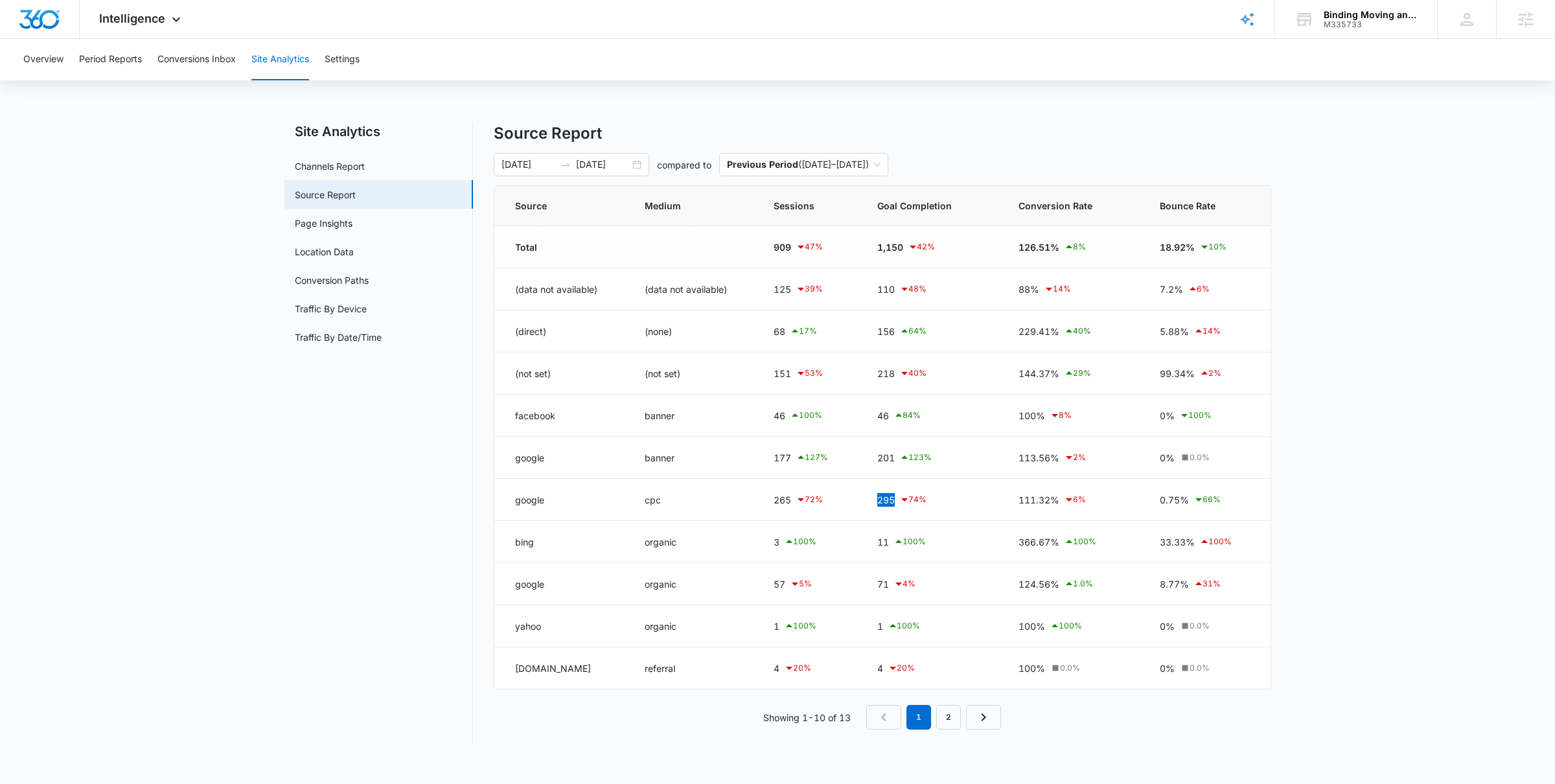
scroll to position [781, 0]
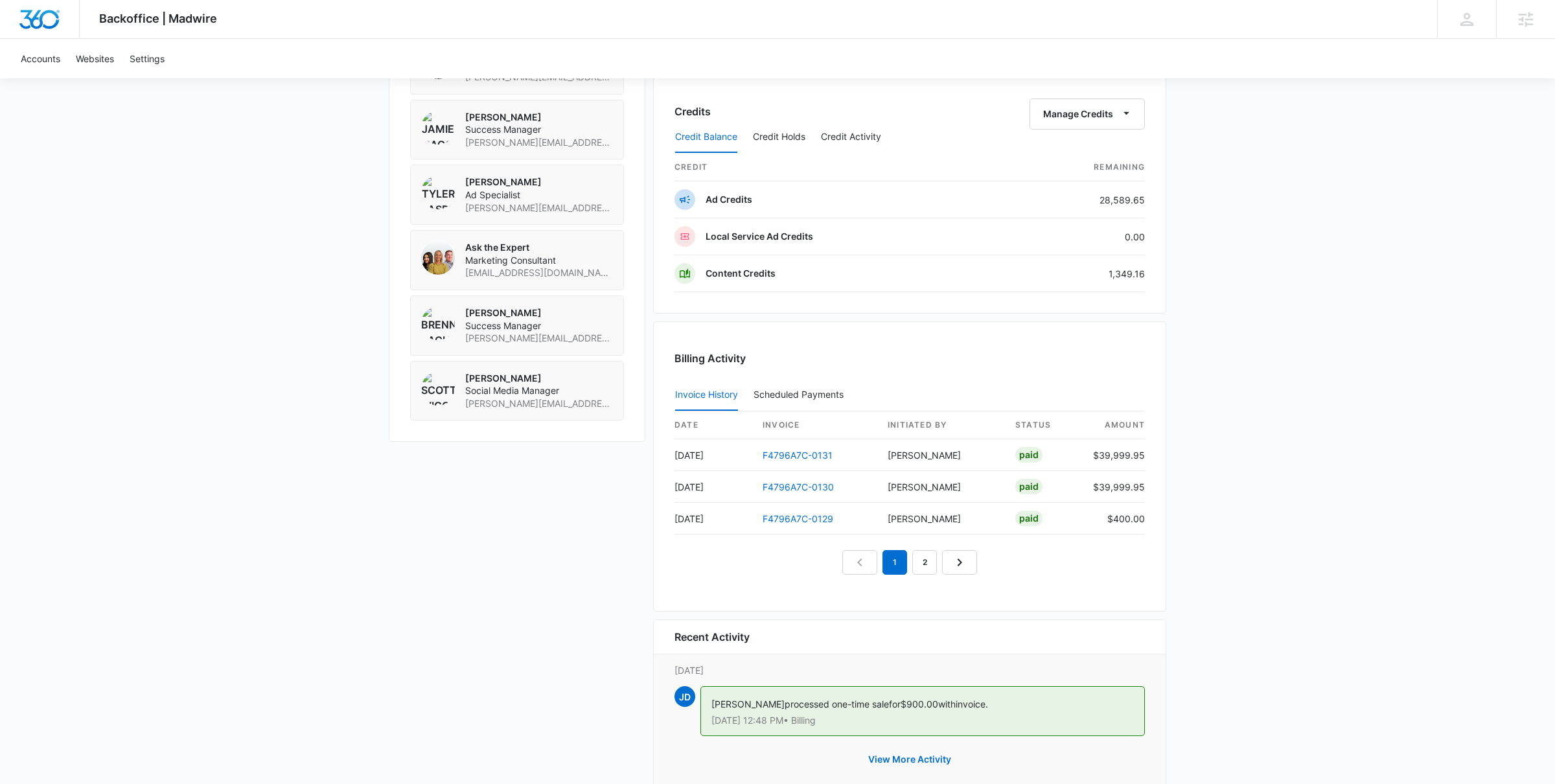
scroll to position [1128, 0]
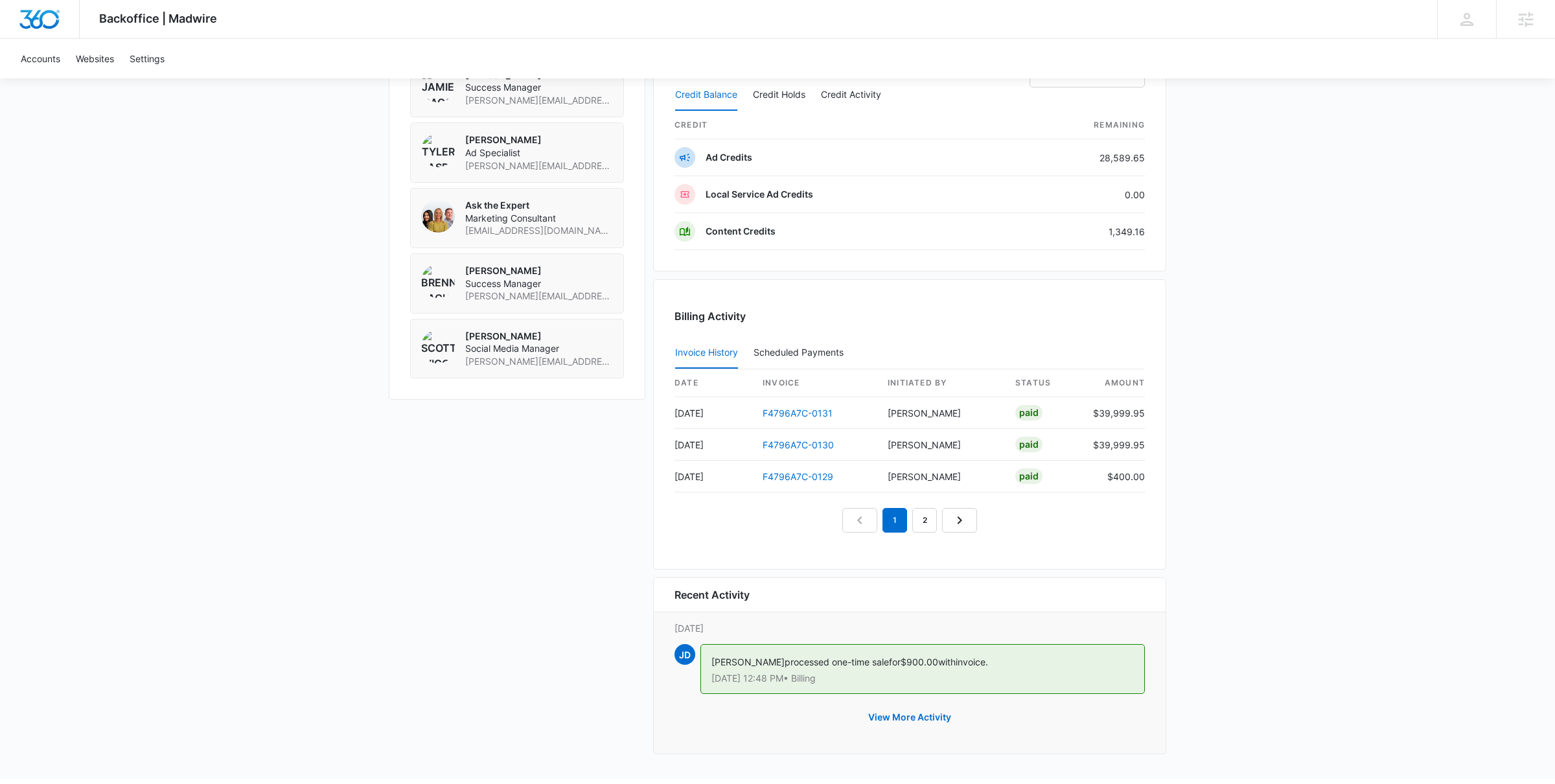
click at [743, 663] on span "[PERSON_NAME]" at bounding box center [748, 661] width 73 height 11
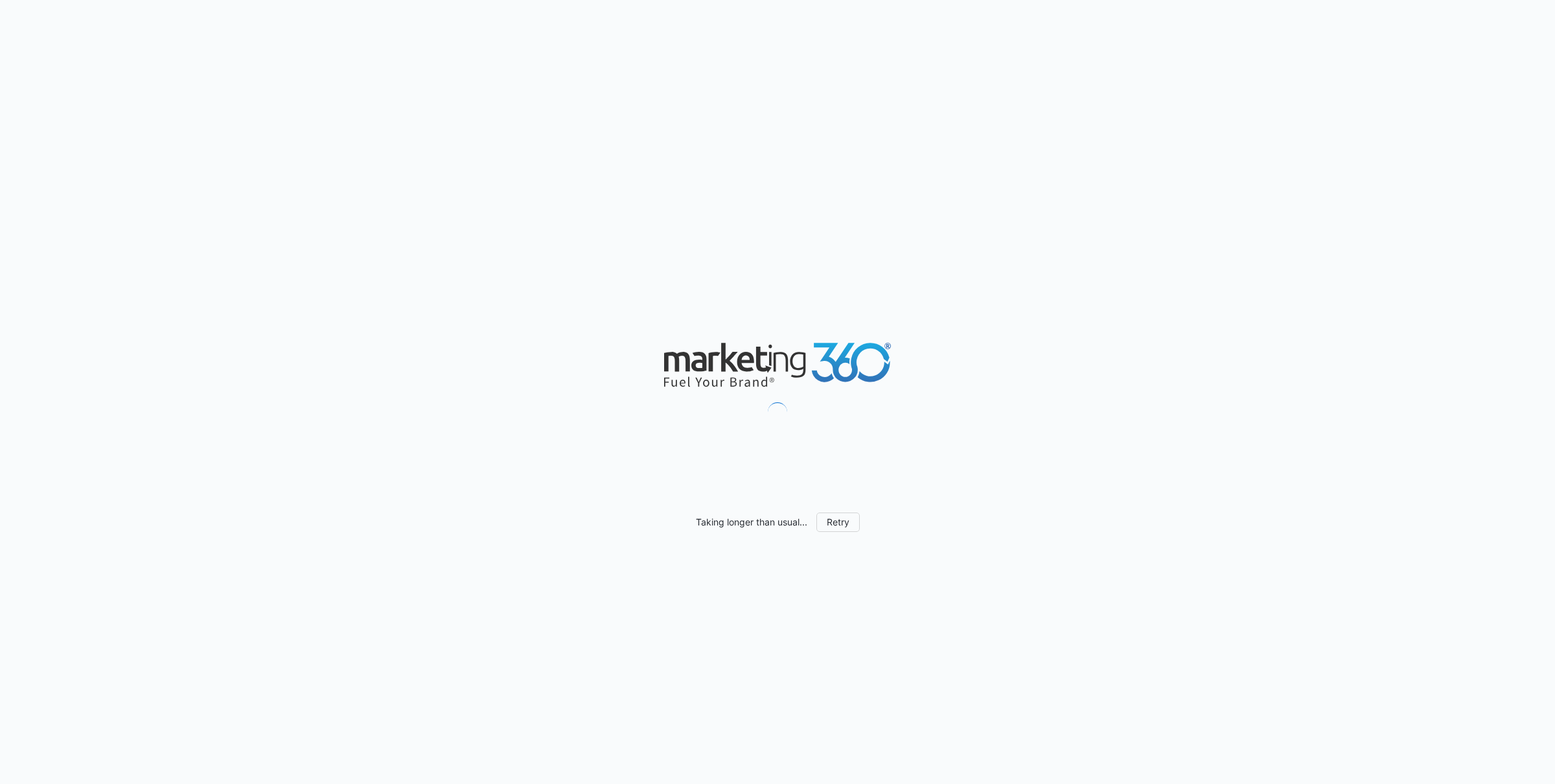
scroll to position [797, 0]
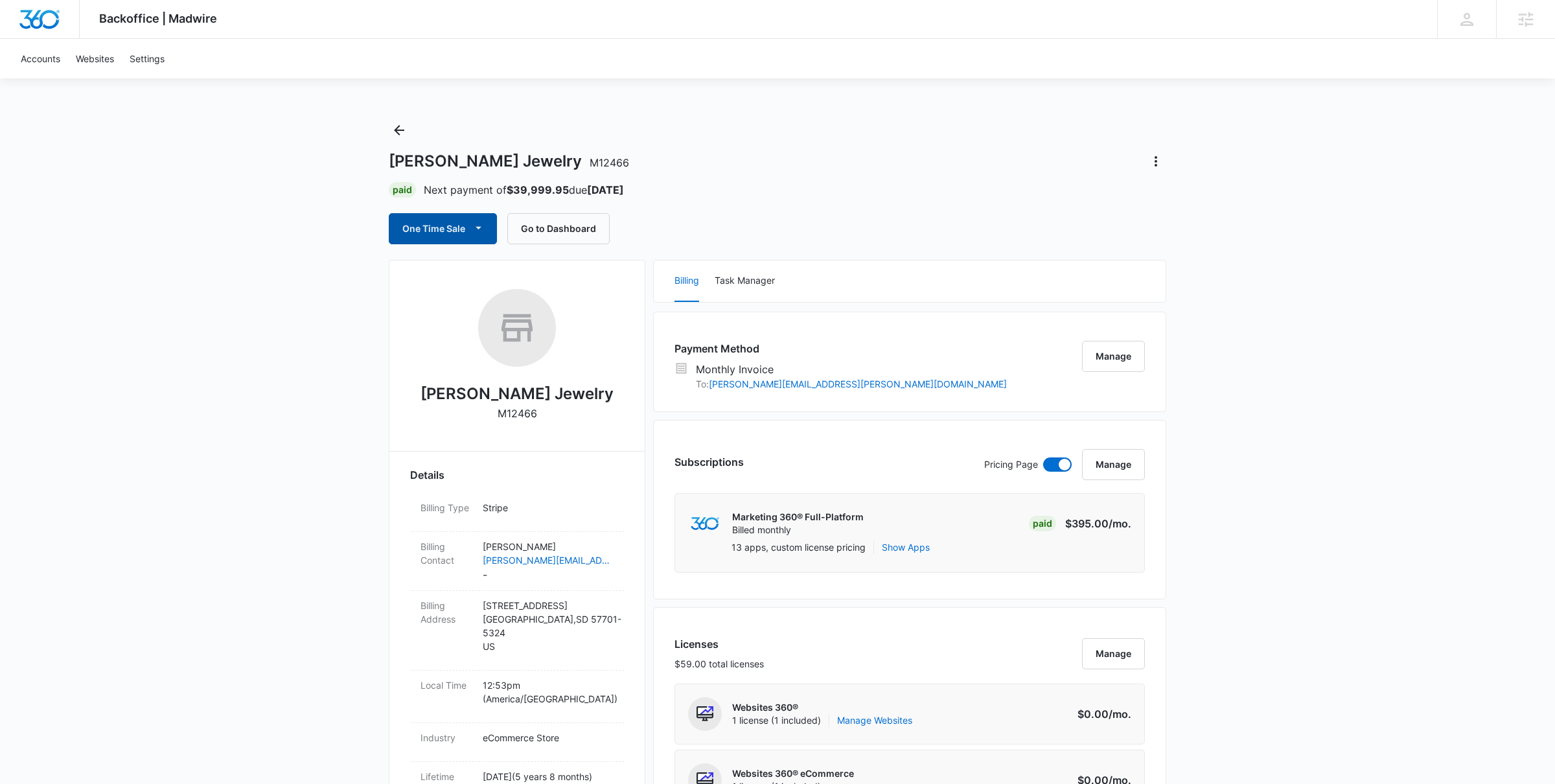
click at [438, 229] on button "One Time Sale" at bounding box center [442, 228] width 108 height 31
click at [506, 274] on div "Run One-Time Payment" at bounding box center [480, 272] width 150 height 14
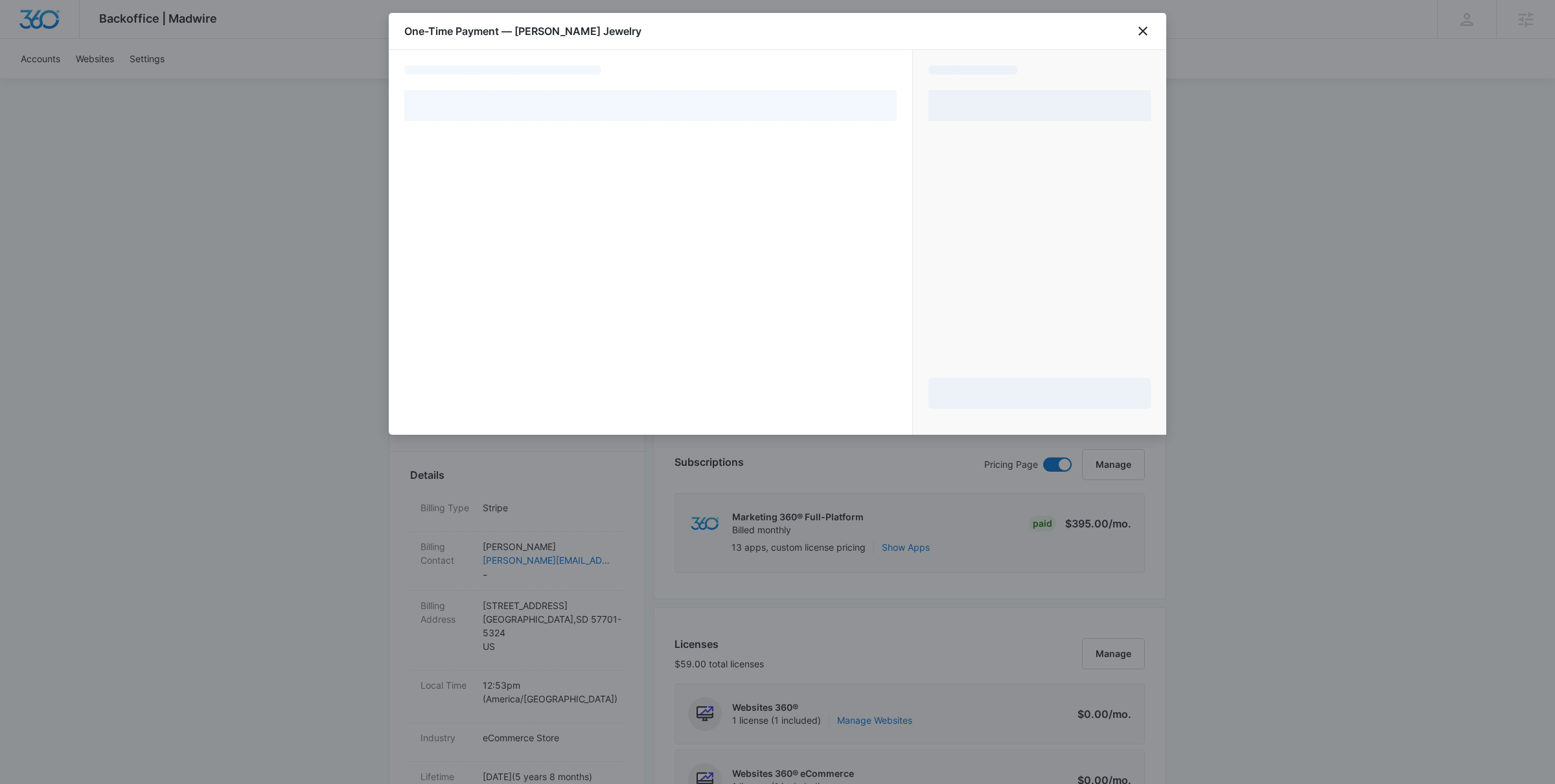
select select "MANUAL_INVOICE"
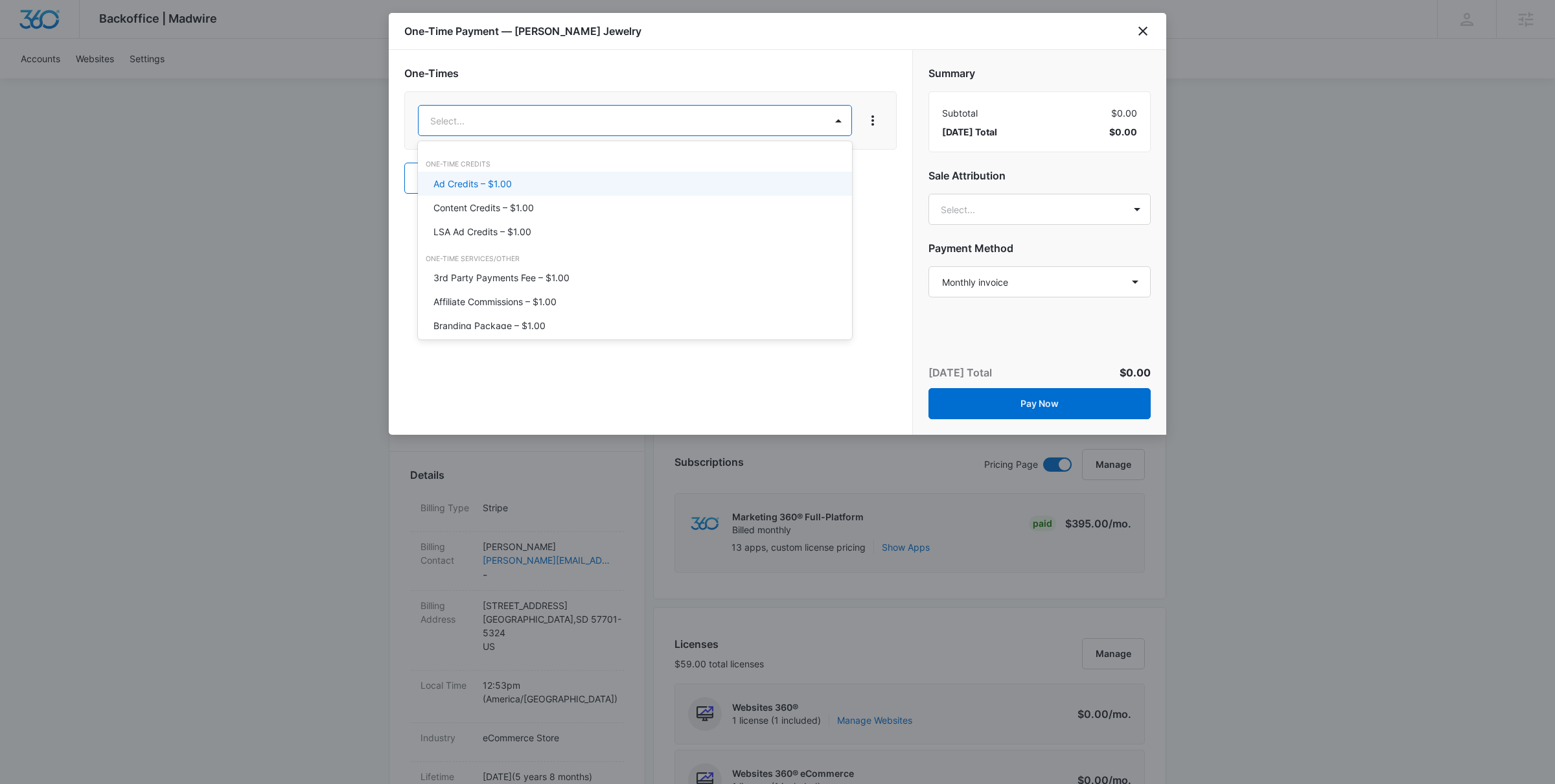
click at [520, 179] on div "Ad Credits – $1.00" at bounding box center [634, 184] width 401 height 14
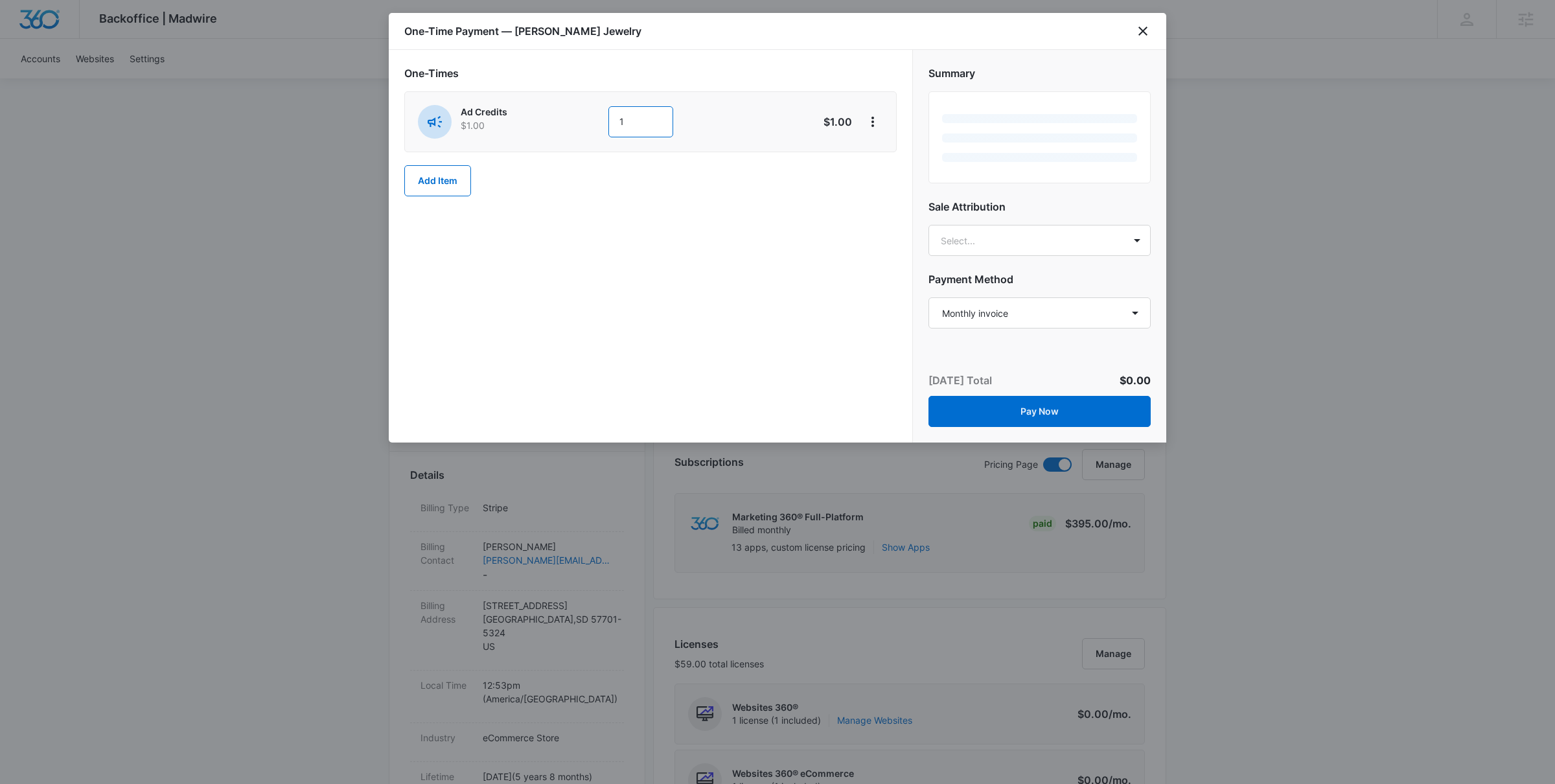
click at [638, 123] on input "1" at bounding box center [641, 121] width 65 height 31
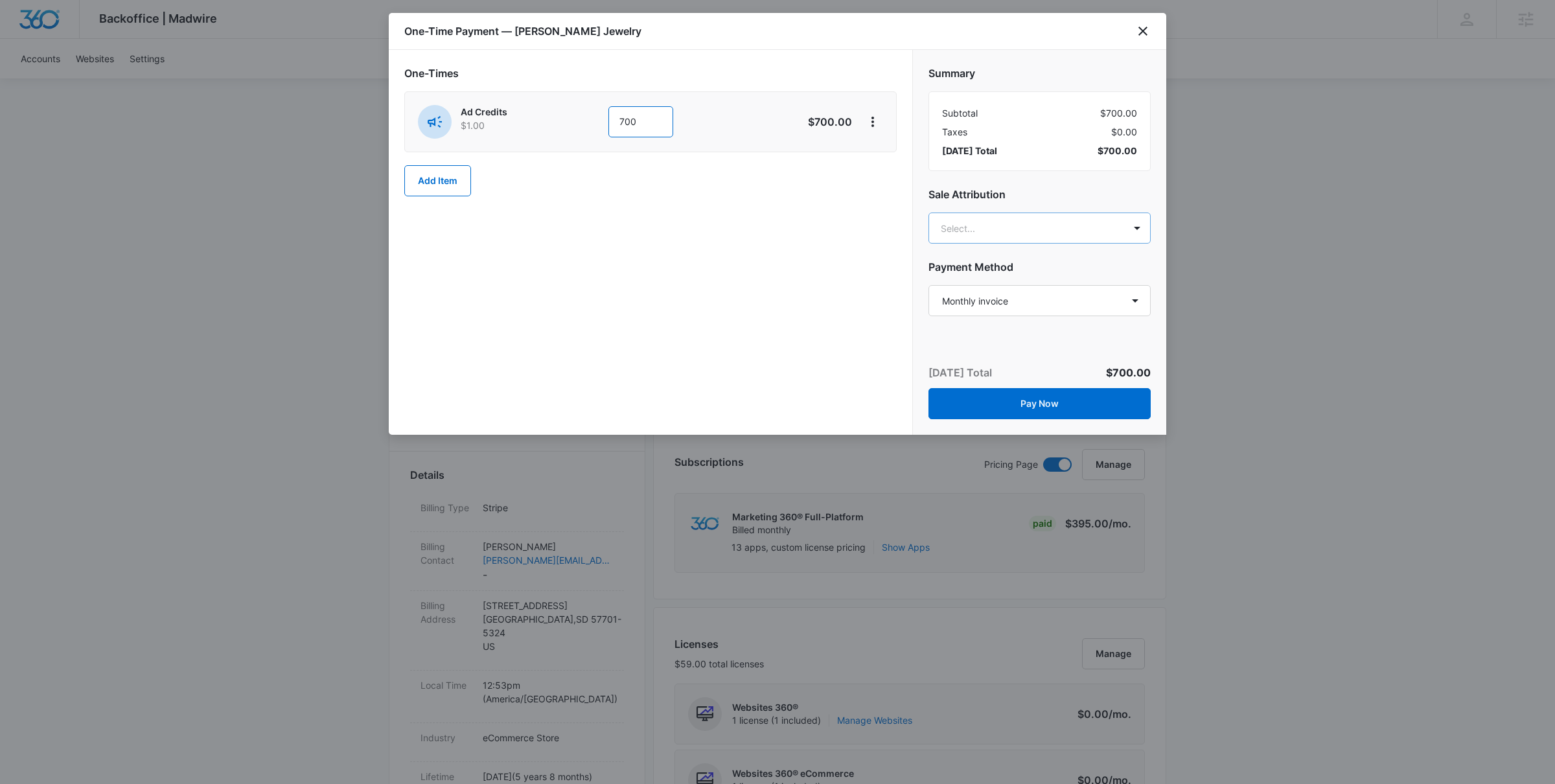
type input "700"
type input "brennan rach"
click at [990, 281] on p "brennan.rachman@madwire.com" at bounding box center [1038, 294] width 188 height 27
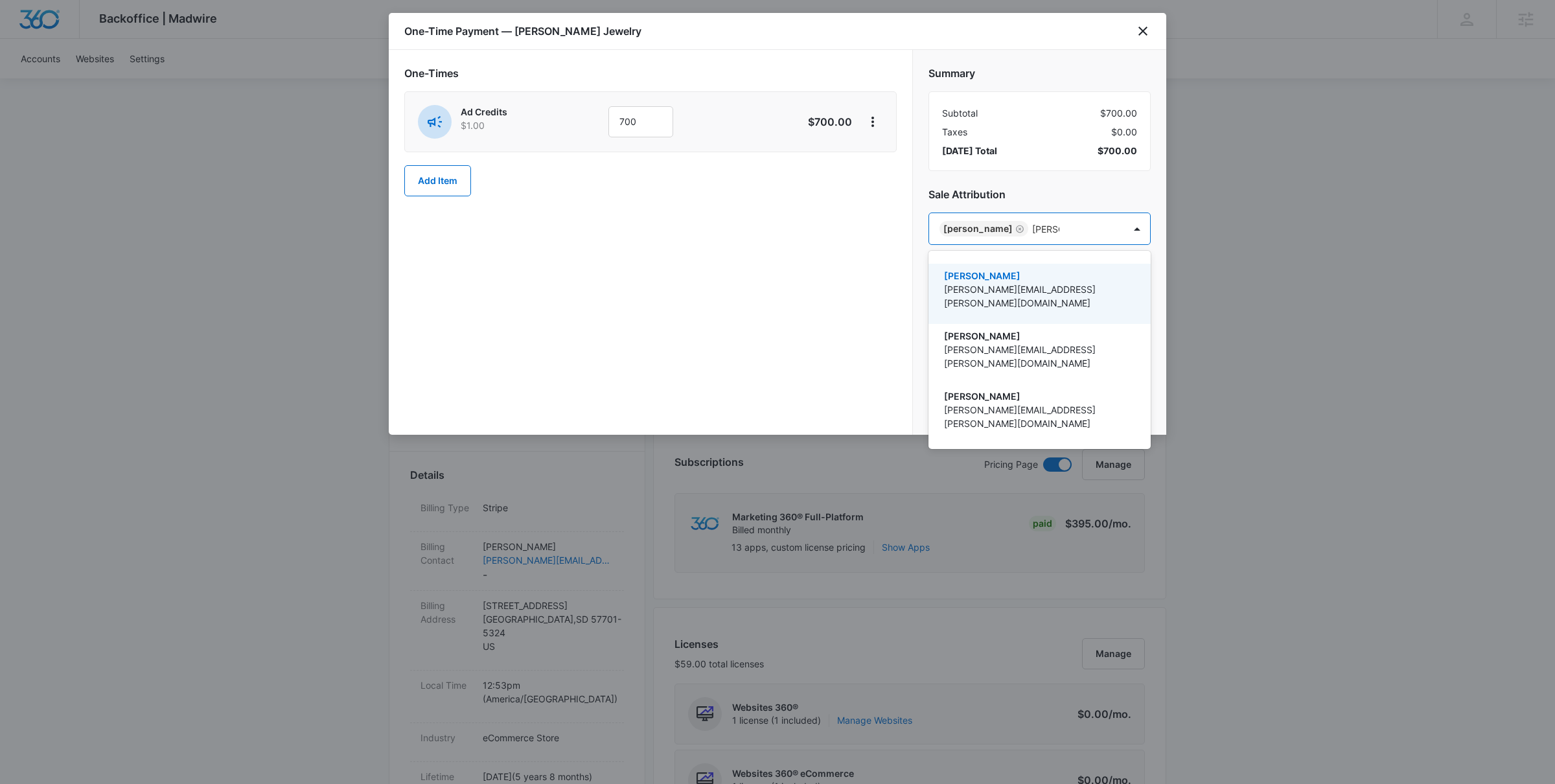
type input "jamie d"
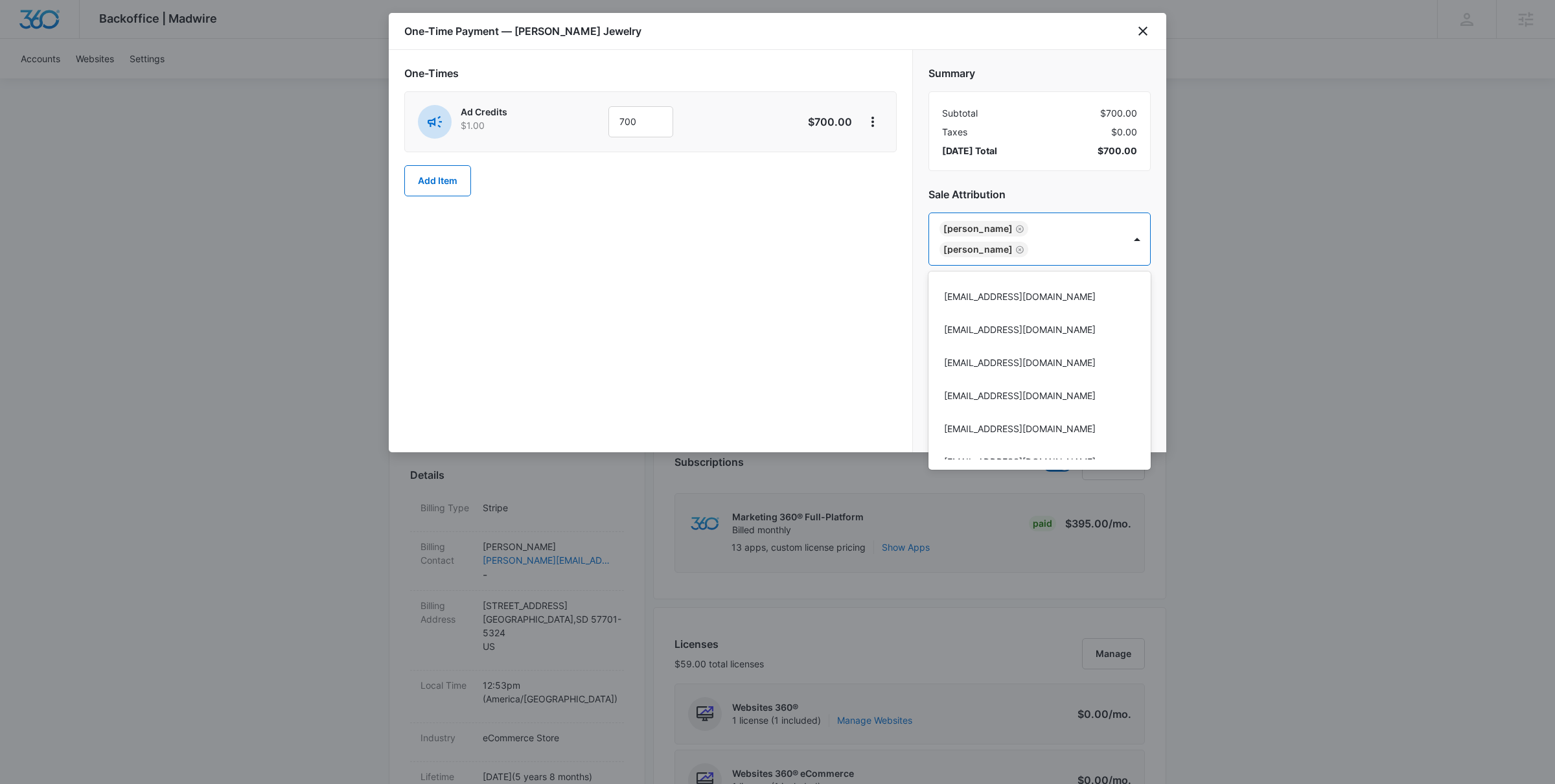
click at [860, 289] on div at bounding box center [778, 392] width 1555 height 784
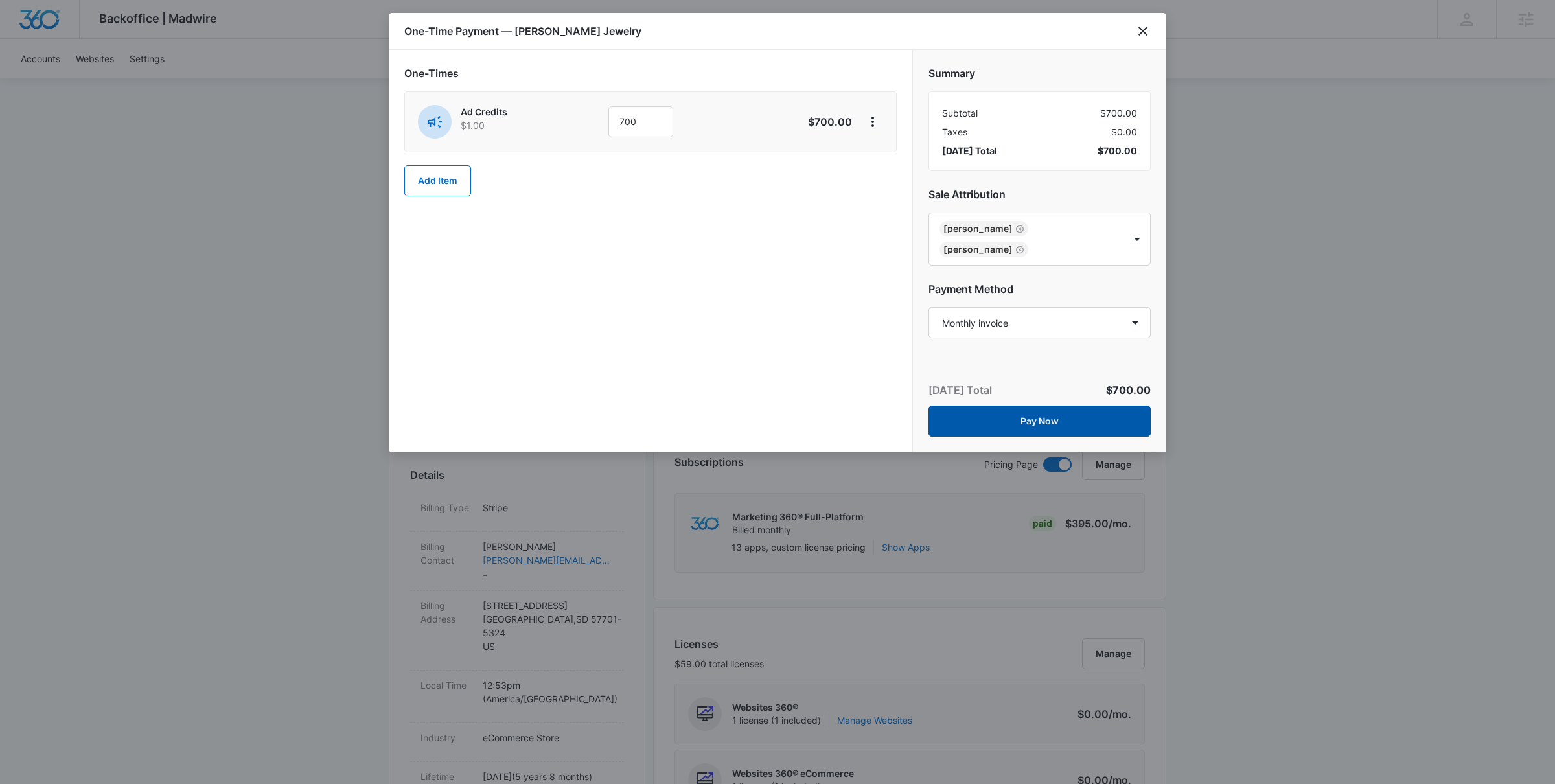
click at [1061, 421] on button "Pay Now" at bounding box center [1040, 421] width 222 height 31
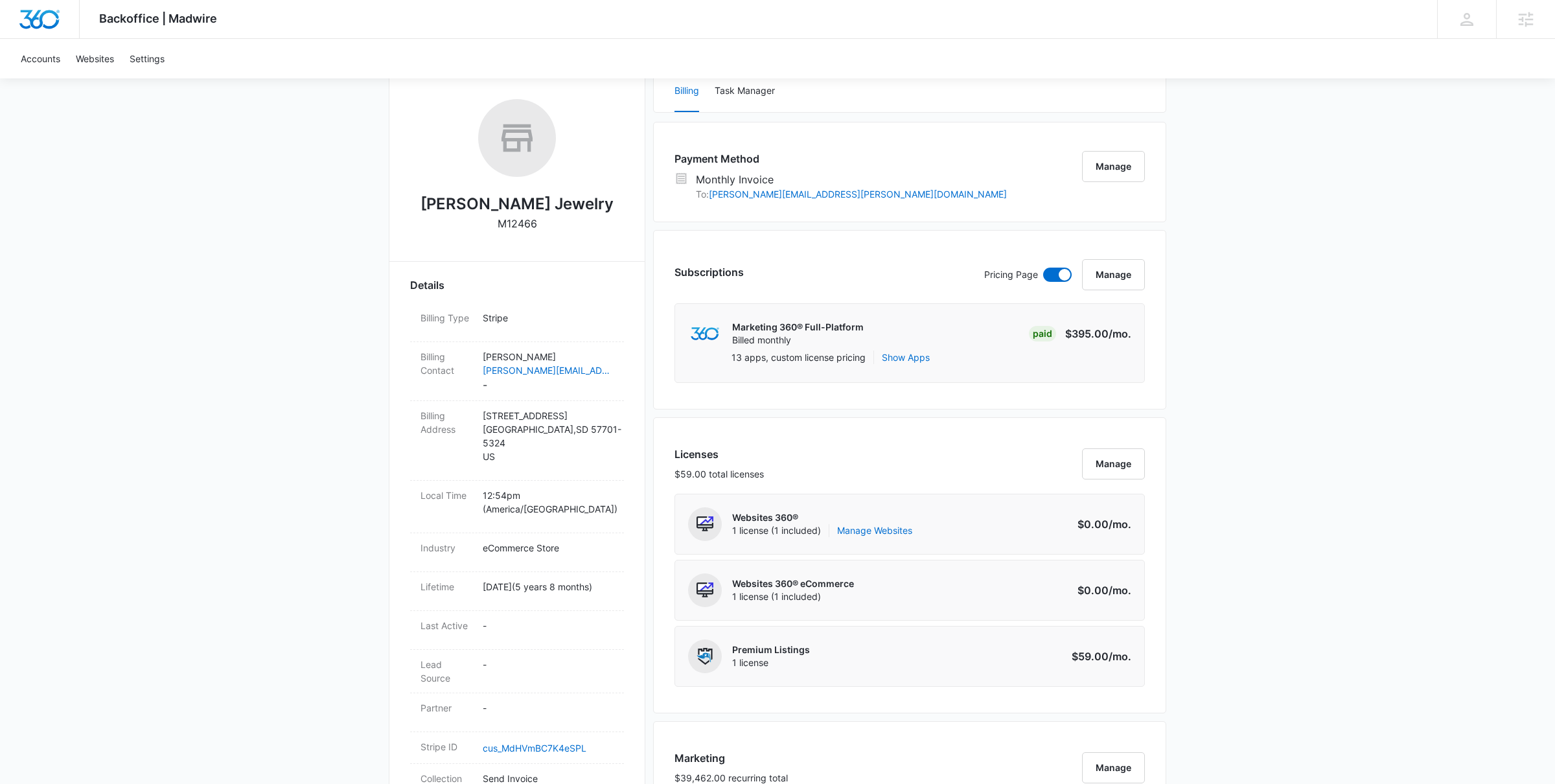
scroll to position [0, 0]
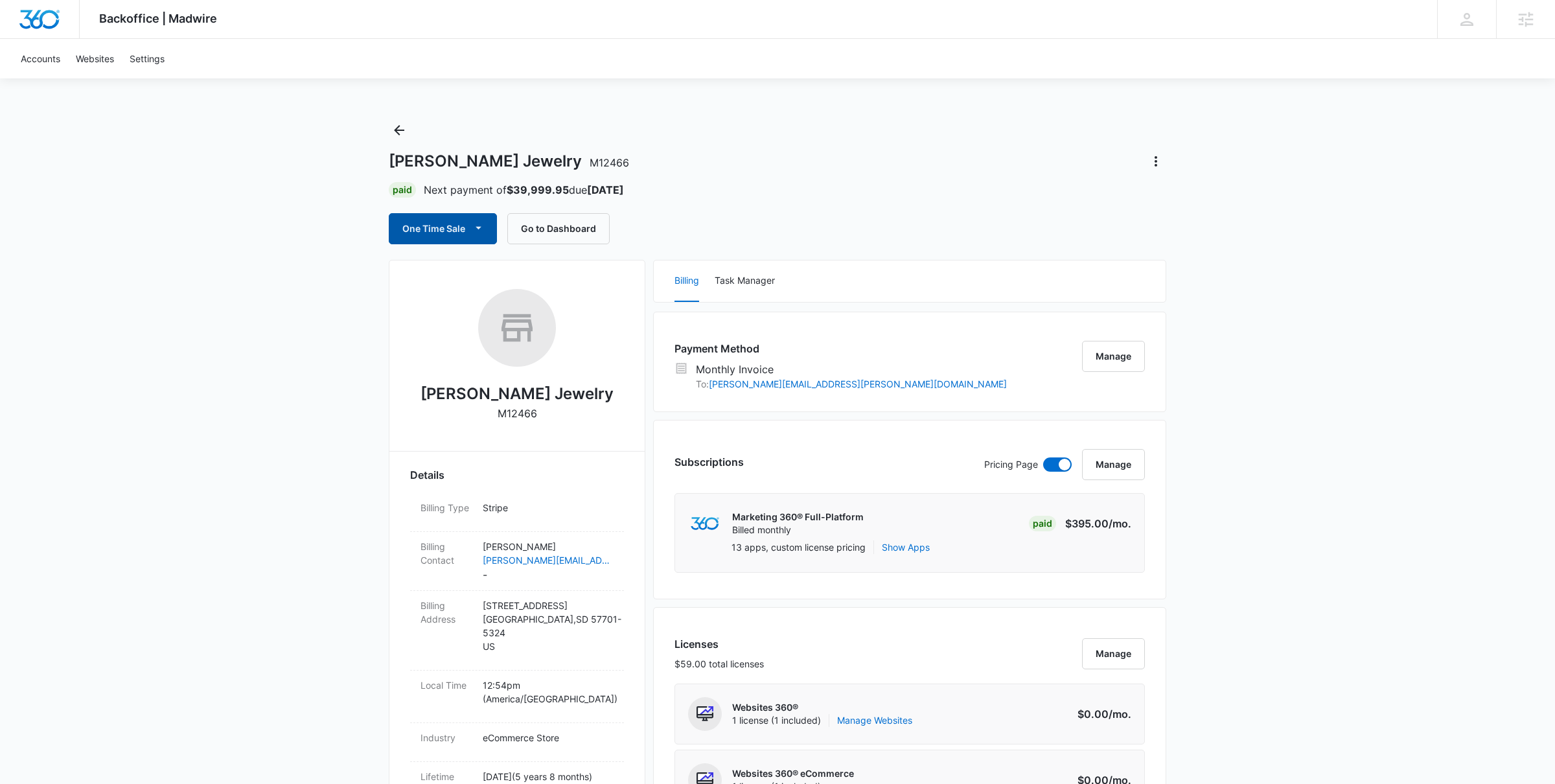
click at [467, 233] on button "One Time Sale" at bounding box center [442, 228] width 108 height 31
click at [513, 271] on div "Run One-Time Payment" at bounding box center [480, 272] width 150 height 14
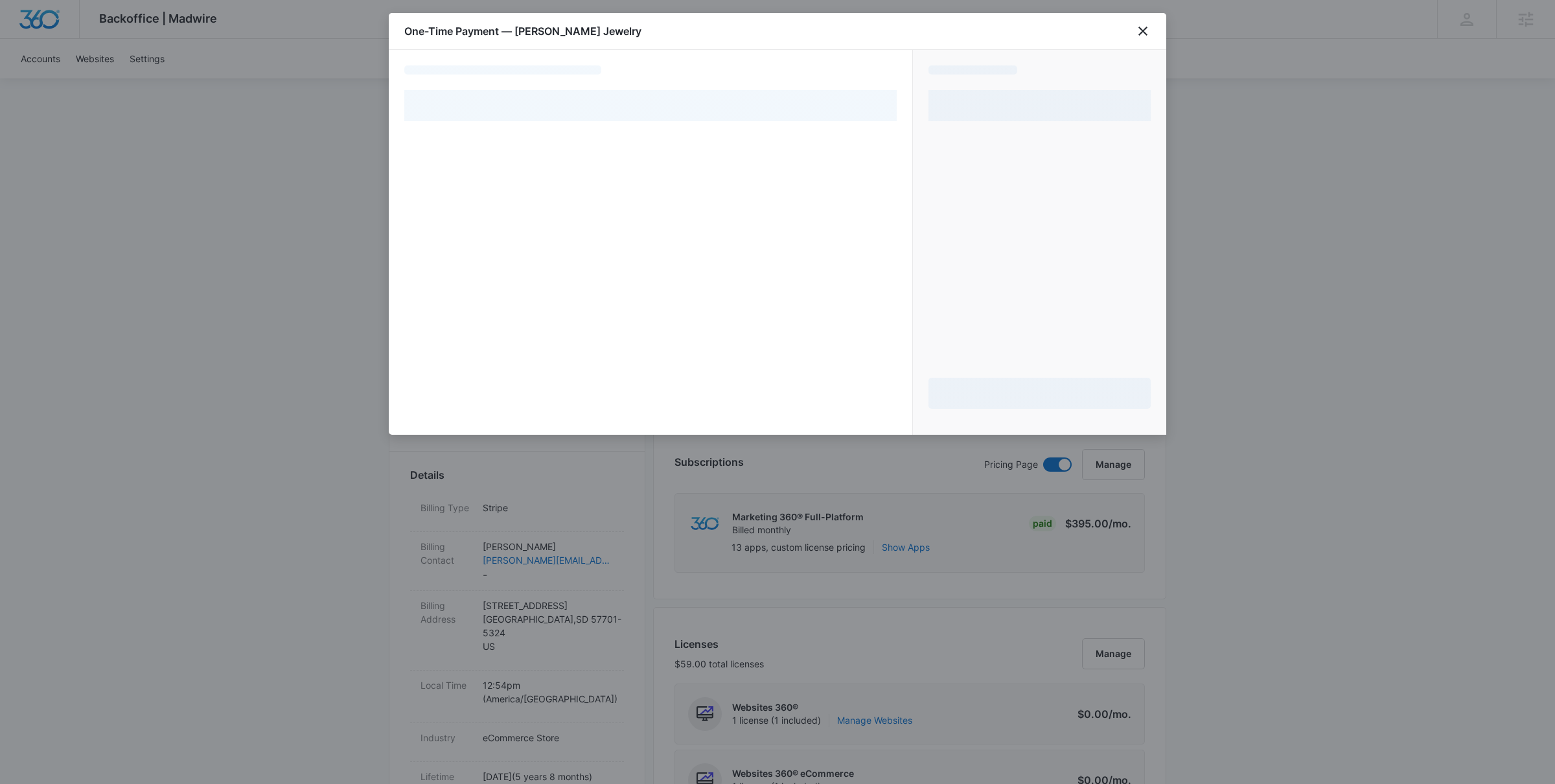
select select "MANUAL_INVOICE"
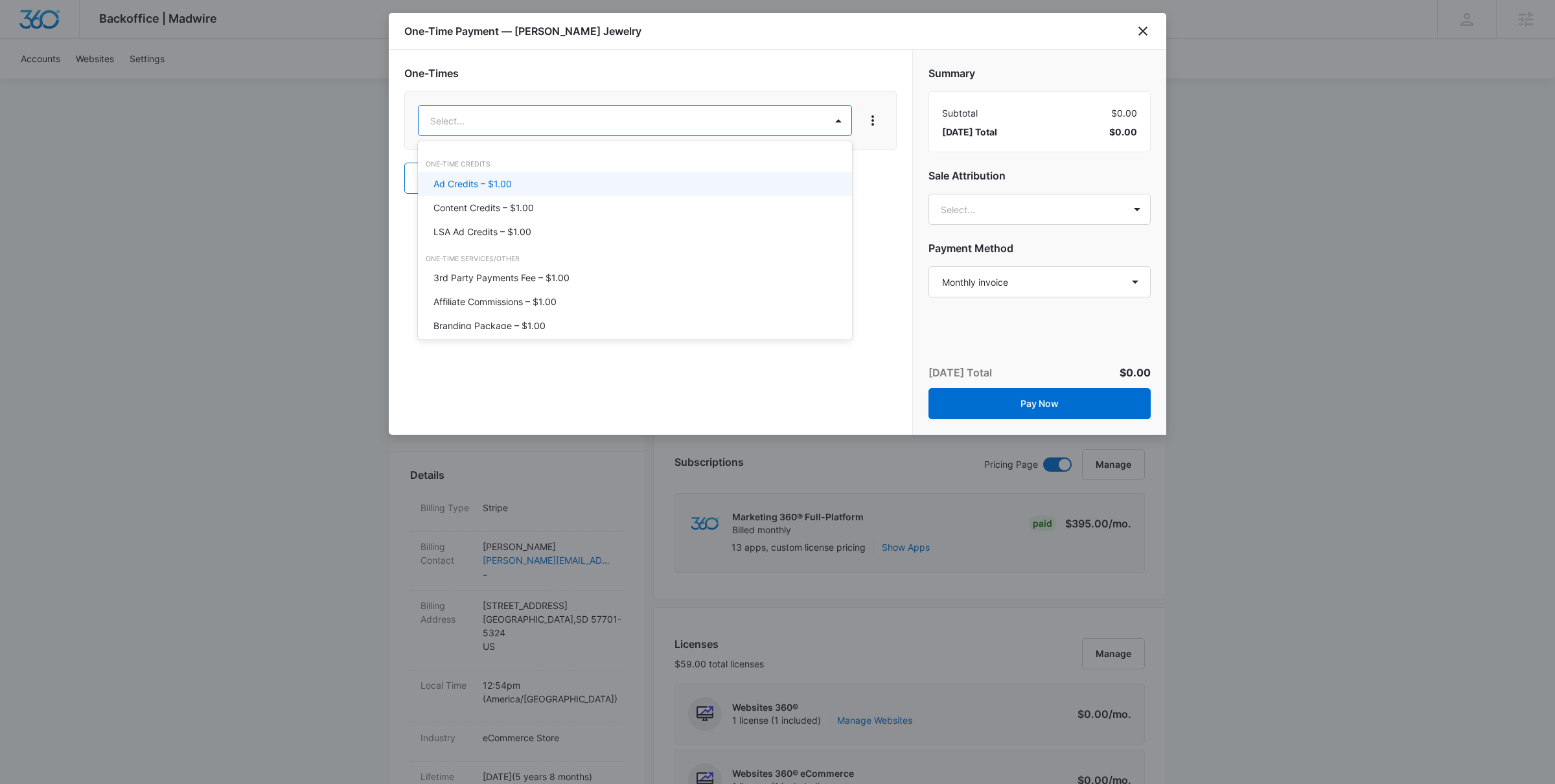
click at [558, 180] on div "Ad Credits – $1.00" at bounding box center [634, 184] width 401 height 14
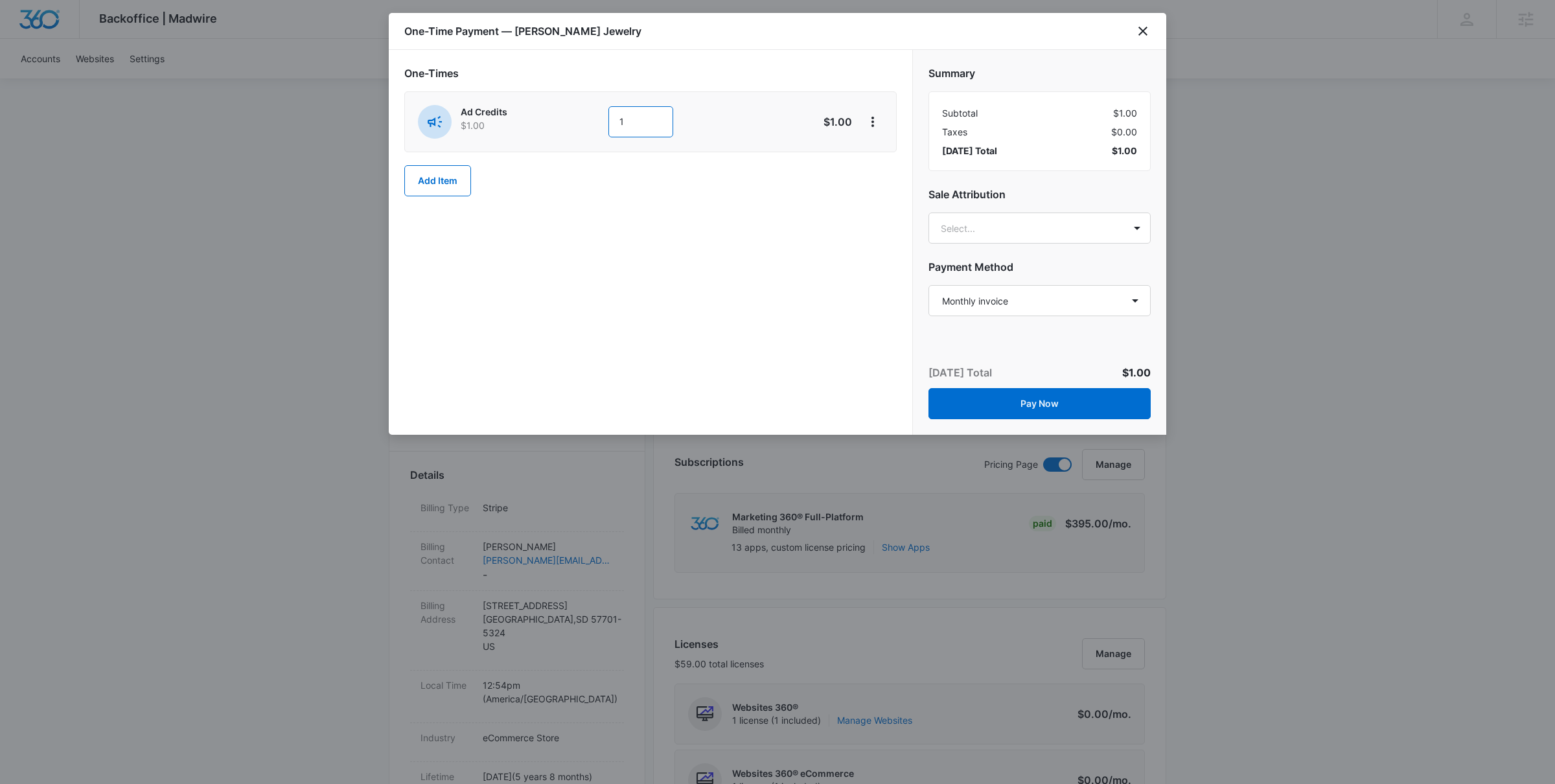
click at [651, 121] on input "1" at bounding box center [641, 121] width 65 height 31
type input "100"
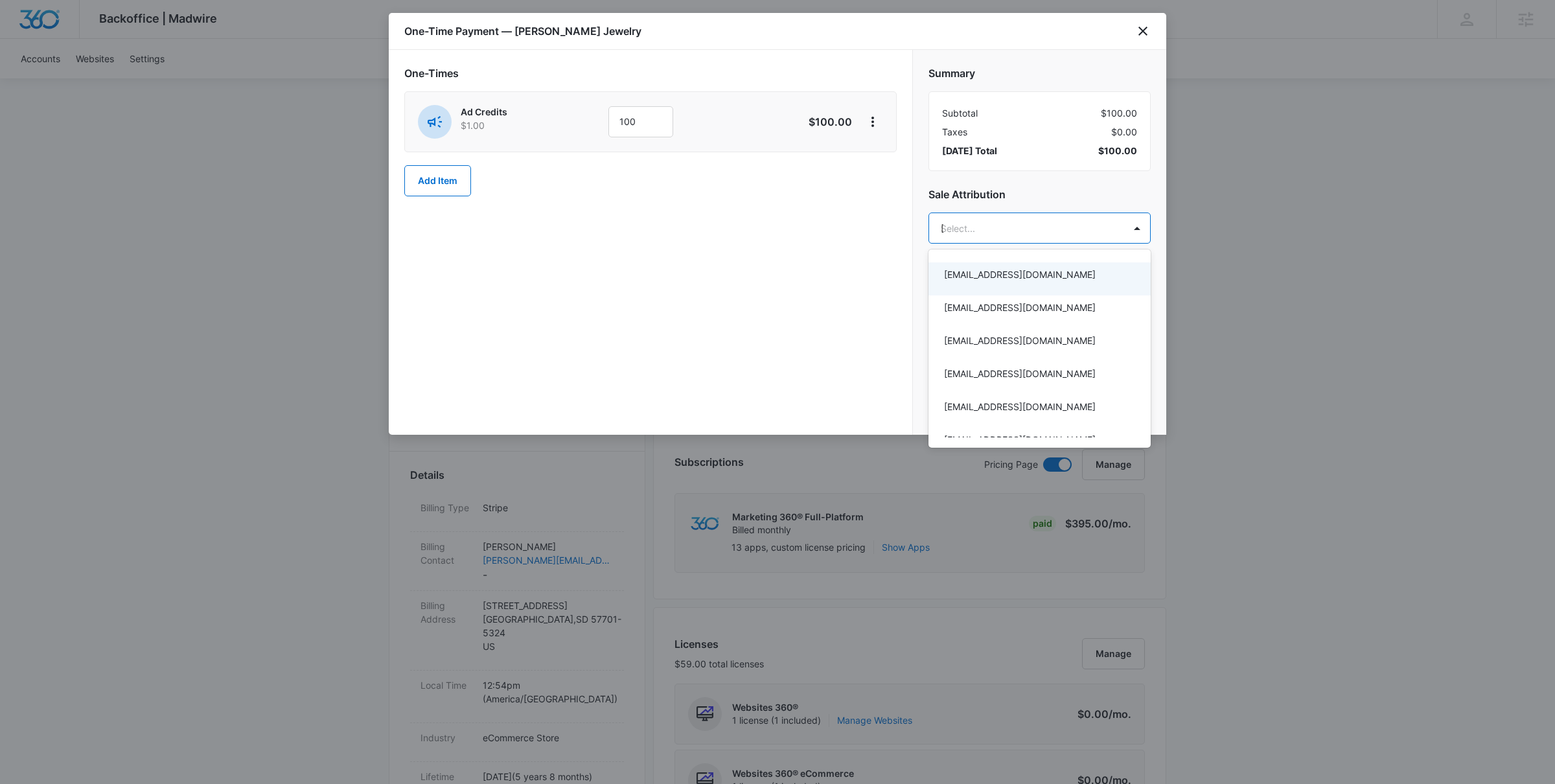
type input "jamie"
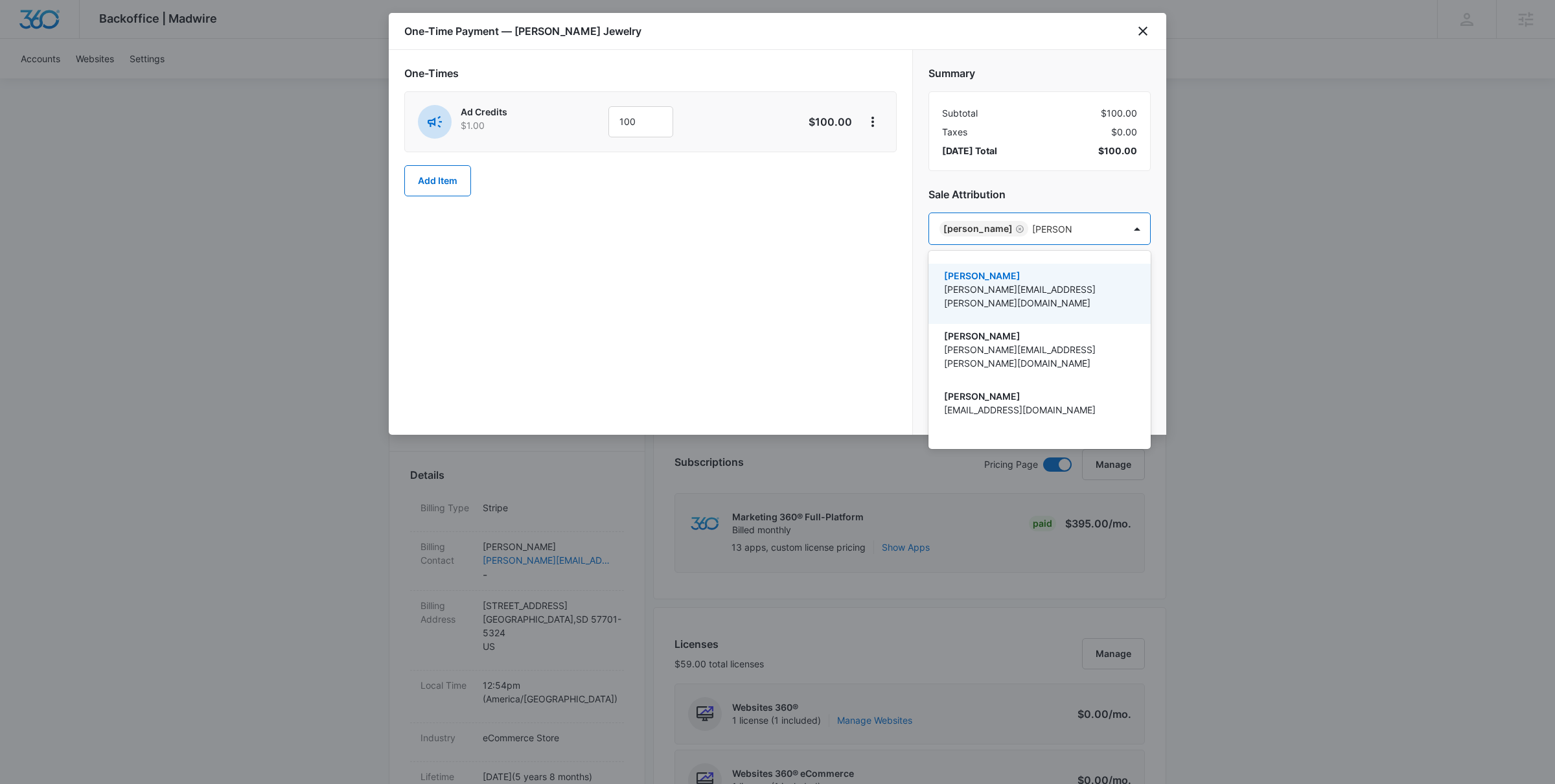
type input "brennan r"
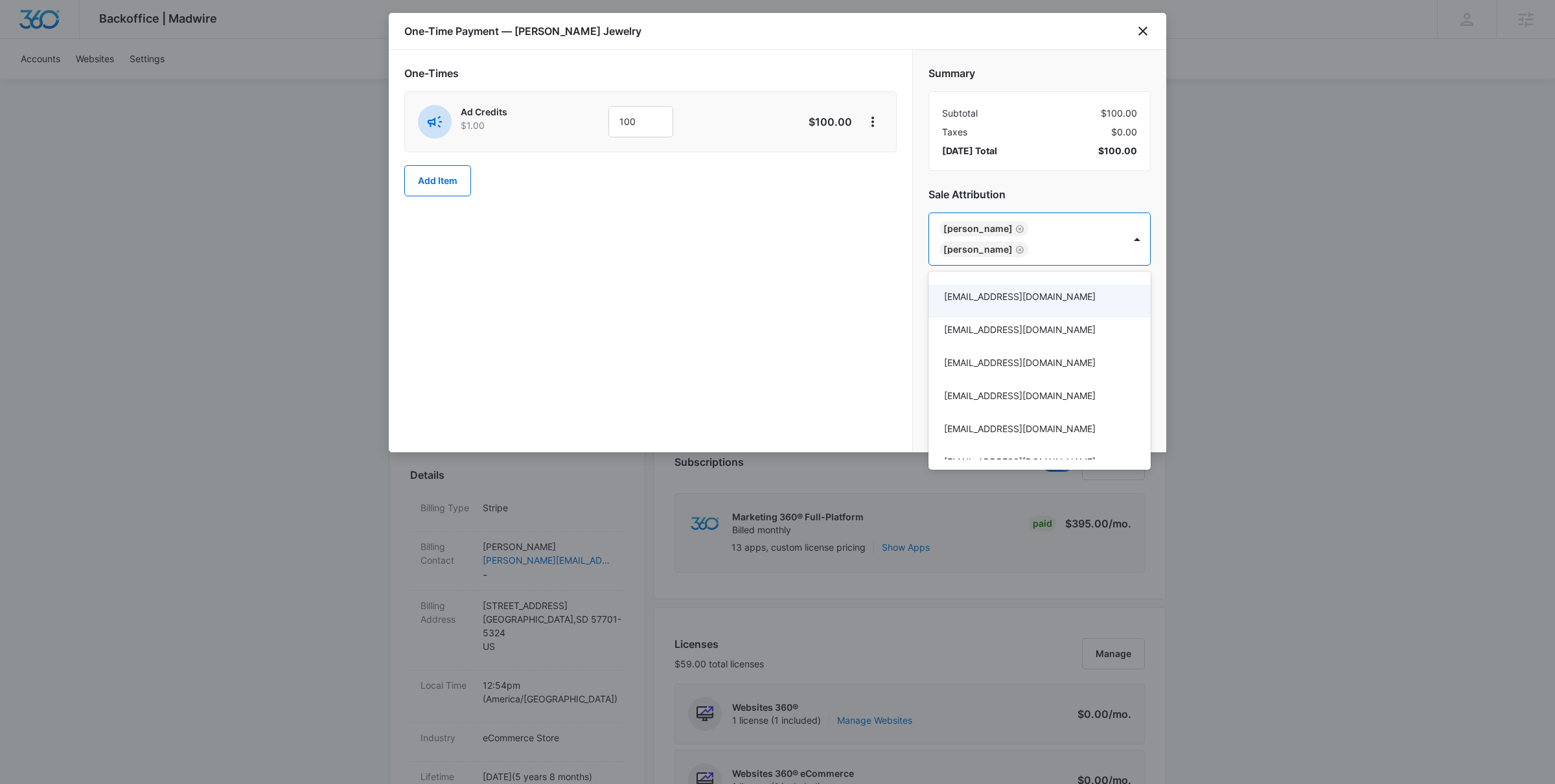
click at [860, 296] on div at bounding box center [778, 392] width 1555 height 784
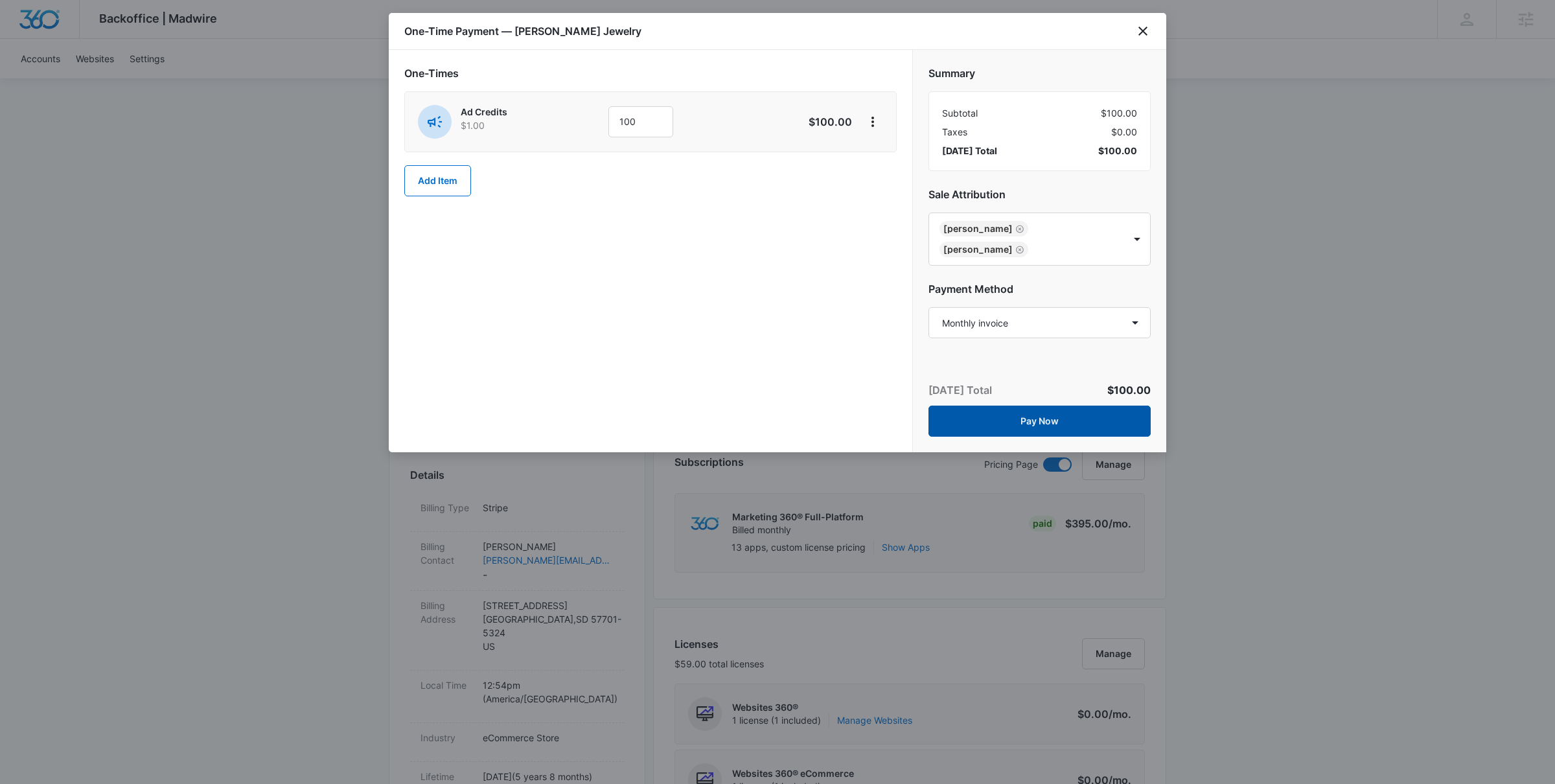
click at [1061, 422] on button "Pay Now" at bounding box center [1040, 421] width 222 height 31
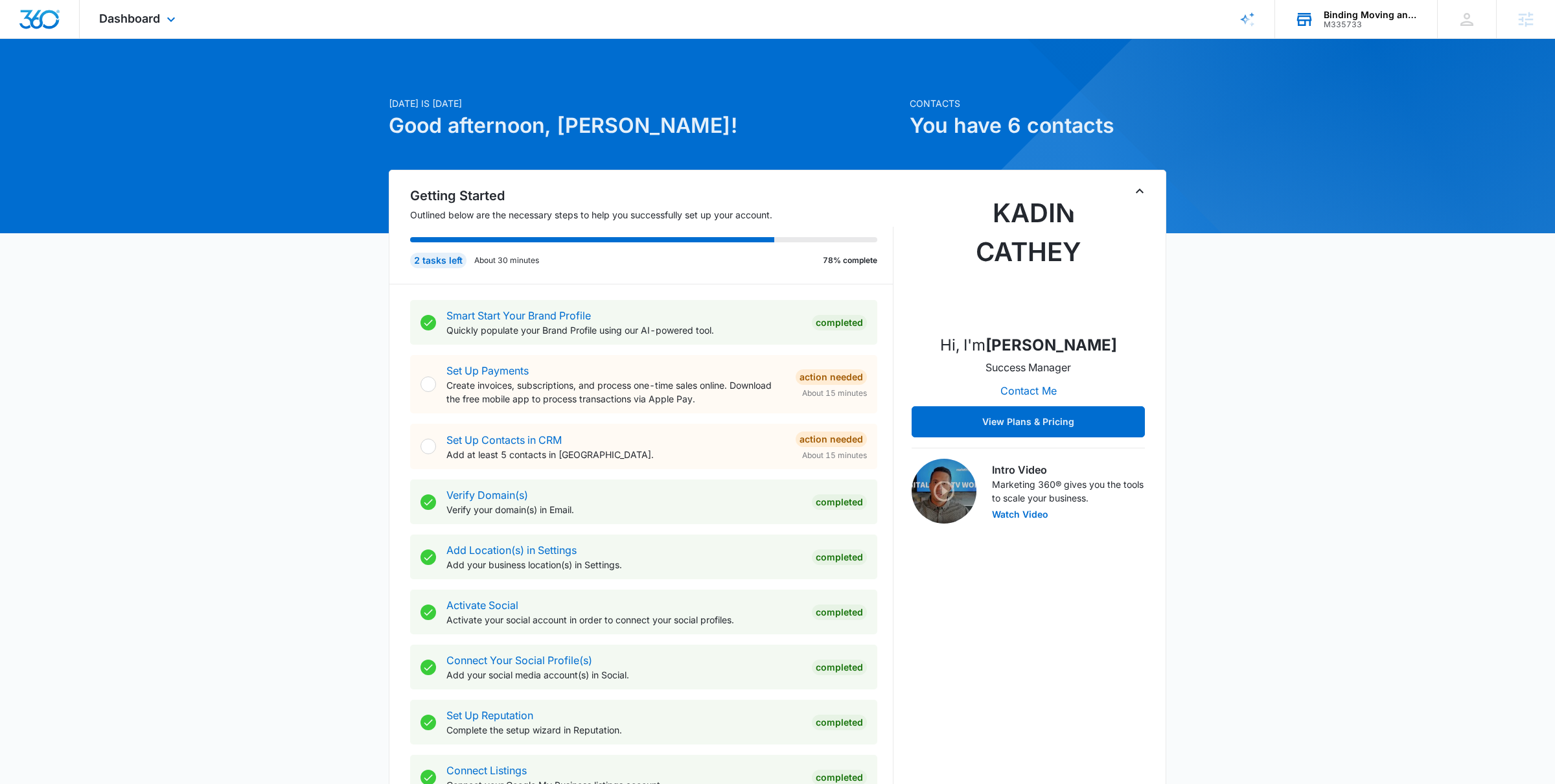
click at [1340, 16] on div "Binding Moving and Storage" at bounding box center [1371, 15] width 95 height 11
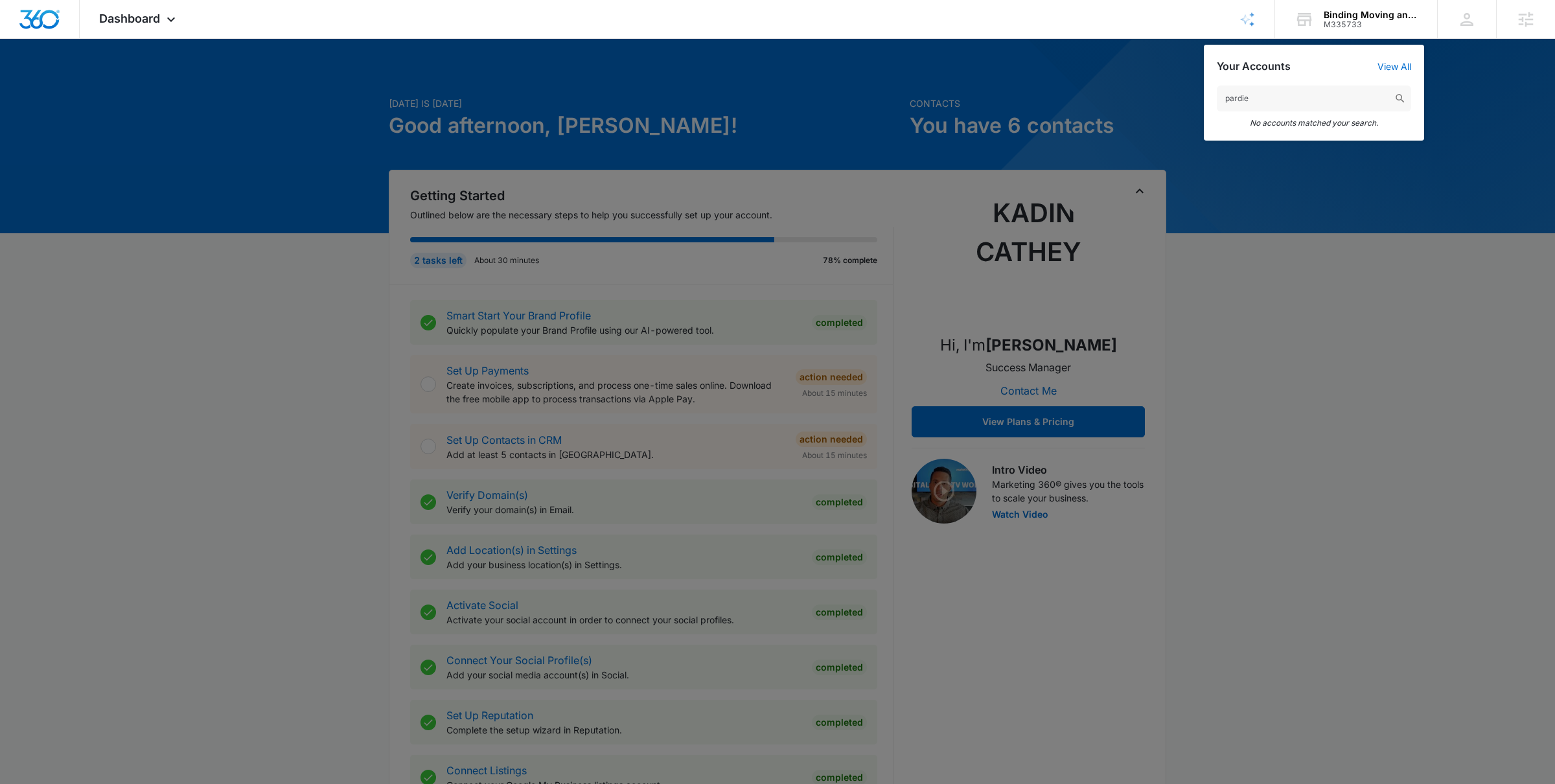
type input "pardie"
click at [1294, 185] on div at bounding box center [778, 392] width 1555 height 784
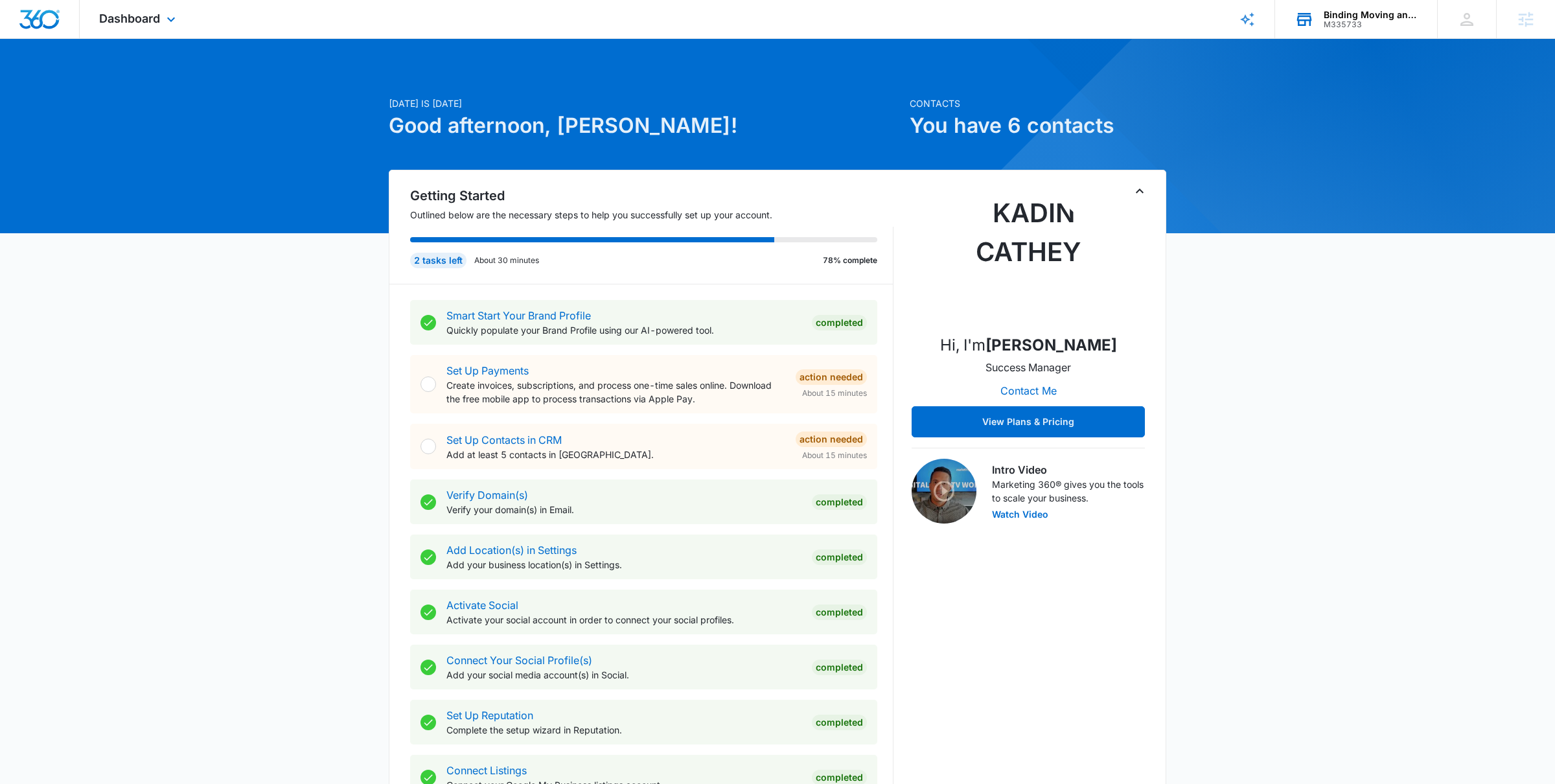
click at [1368, 23] on div "M335733" at bounding box center [1371, 25] width 95 height 9
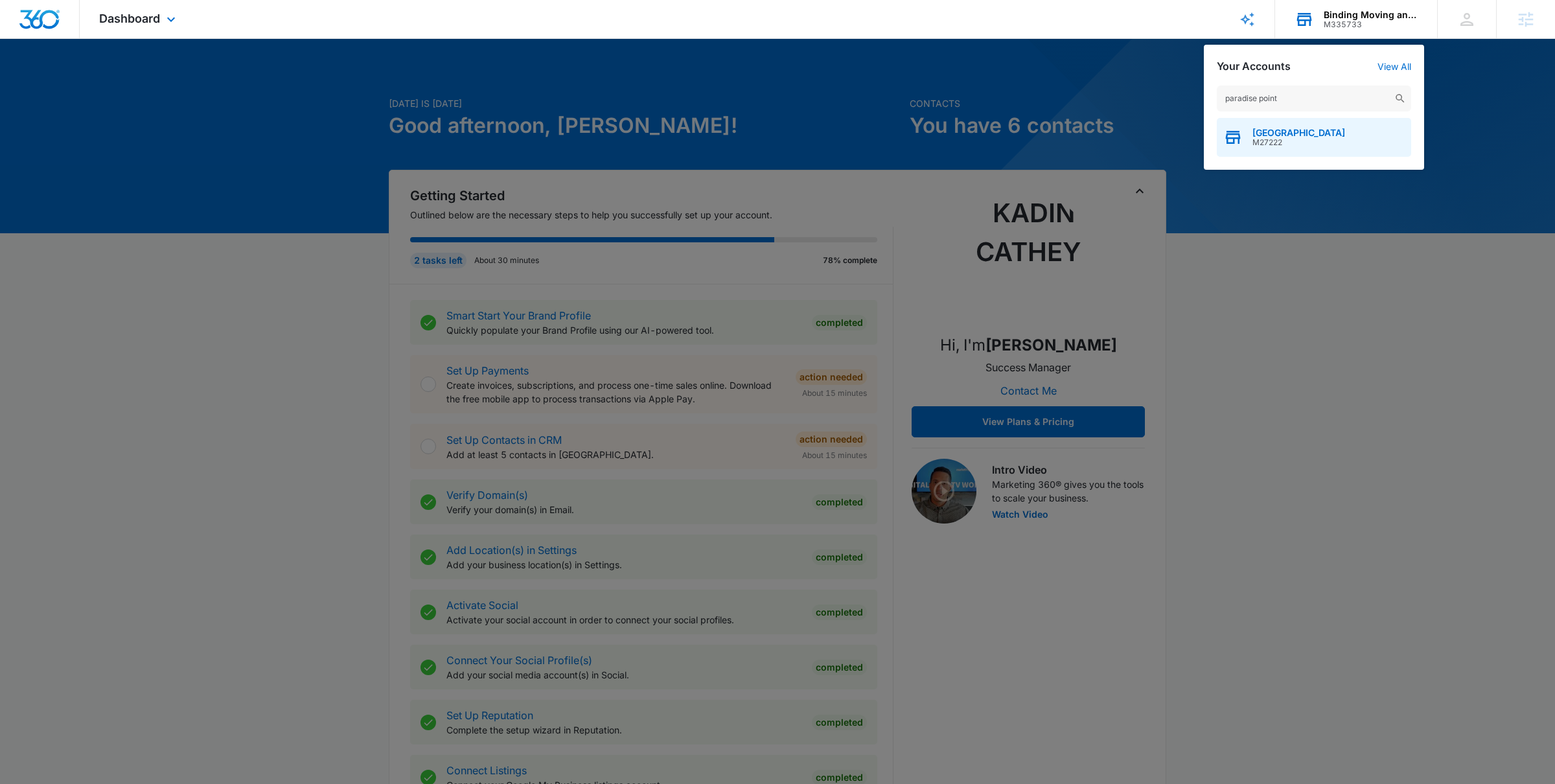
type input "paradise point"
click at [1273, 132] on span "[GEOGRAPHIC_DATA]" at bounding box center [1299, 133] width 93 height 11
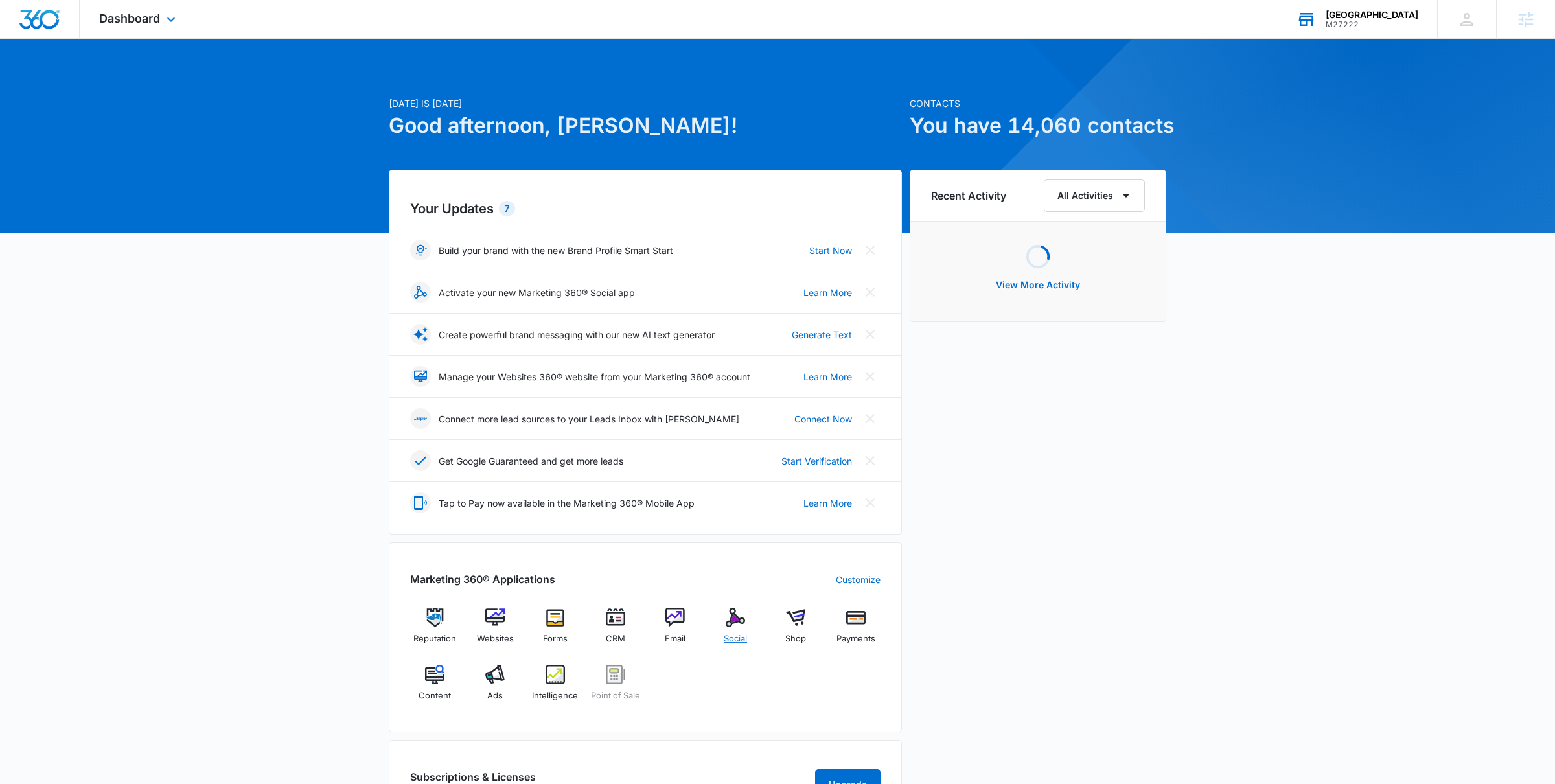
click at [740, 615] on img at bounding box center [735, 617] width 19 height 19
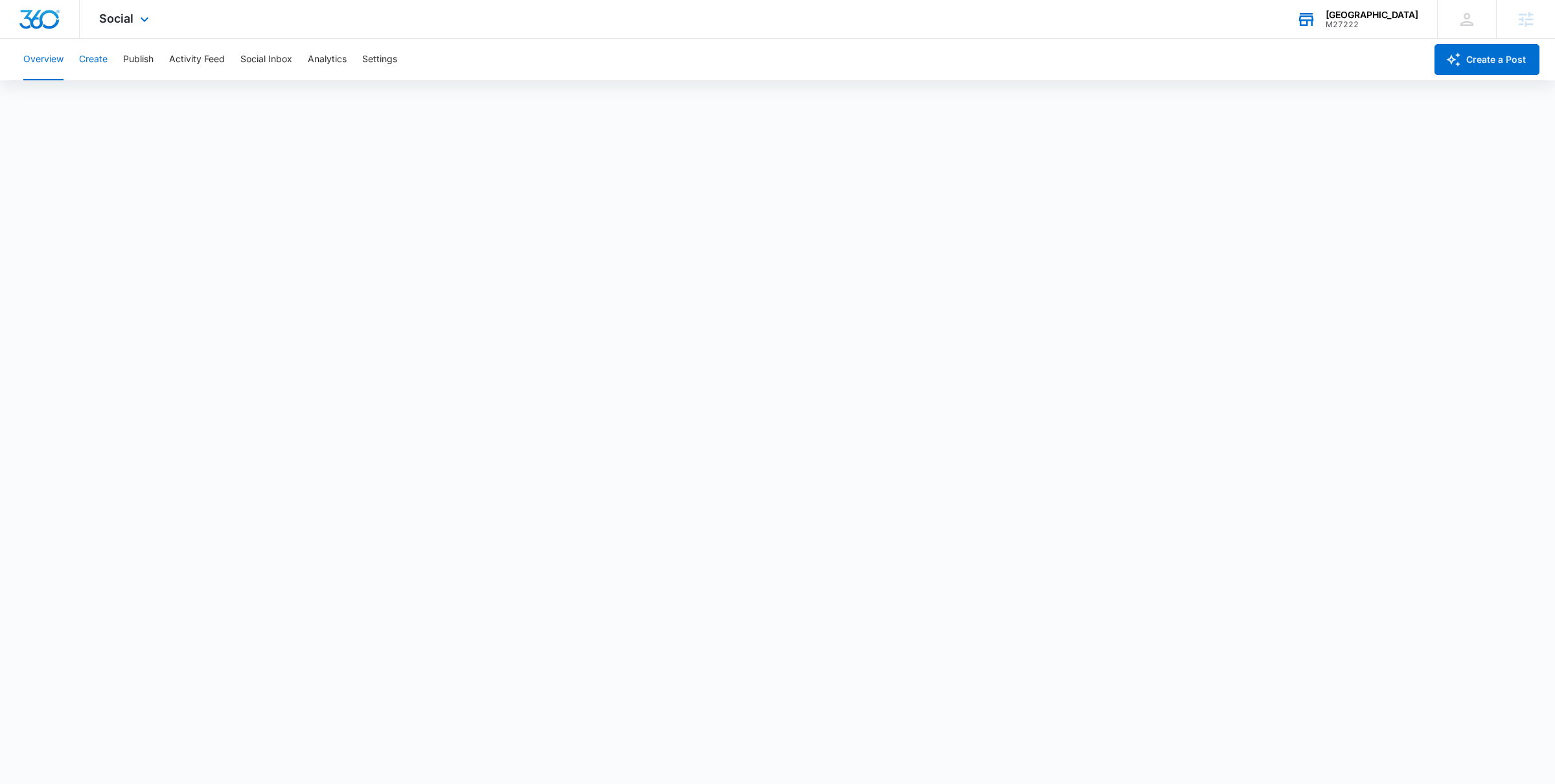
click at [103, 62] on button "Create" at bounding box center [93, 60] width 29 height 42
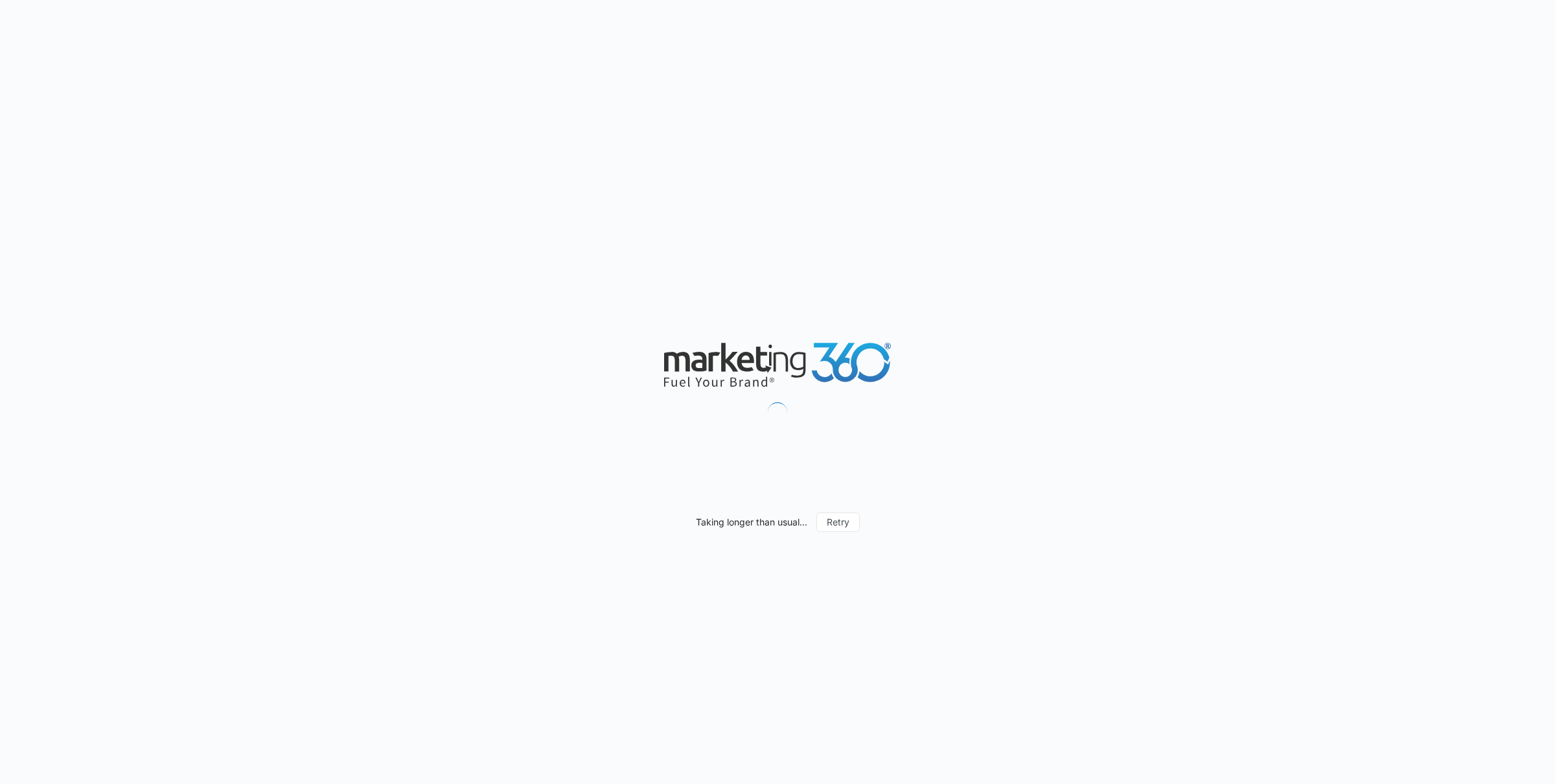
scroll to position [797, 0]
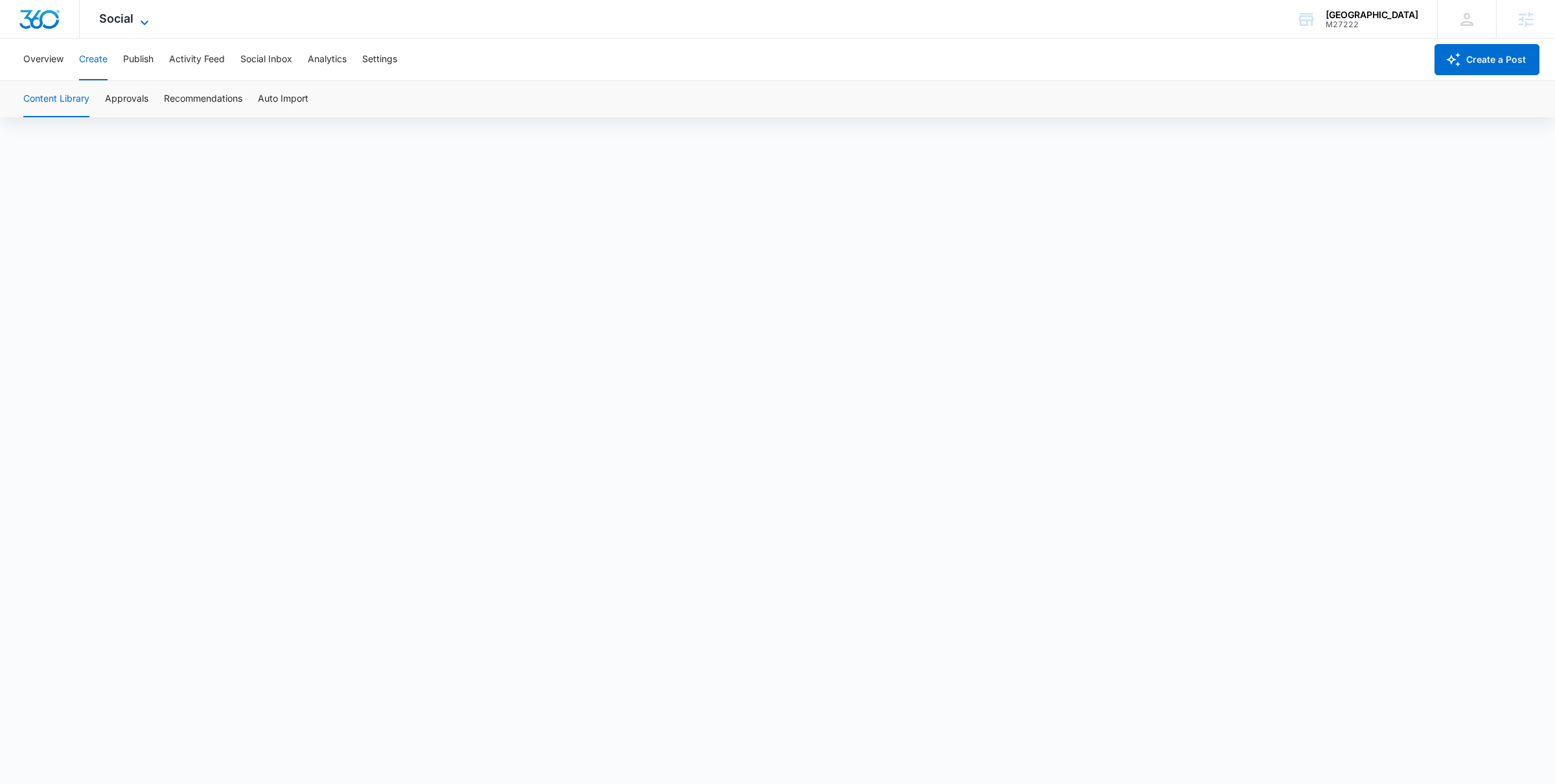
click at [107, 20] on span "Social" at bounding box center [116, 19] width 34 height 14
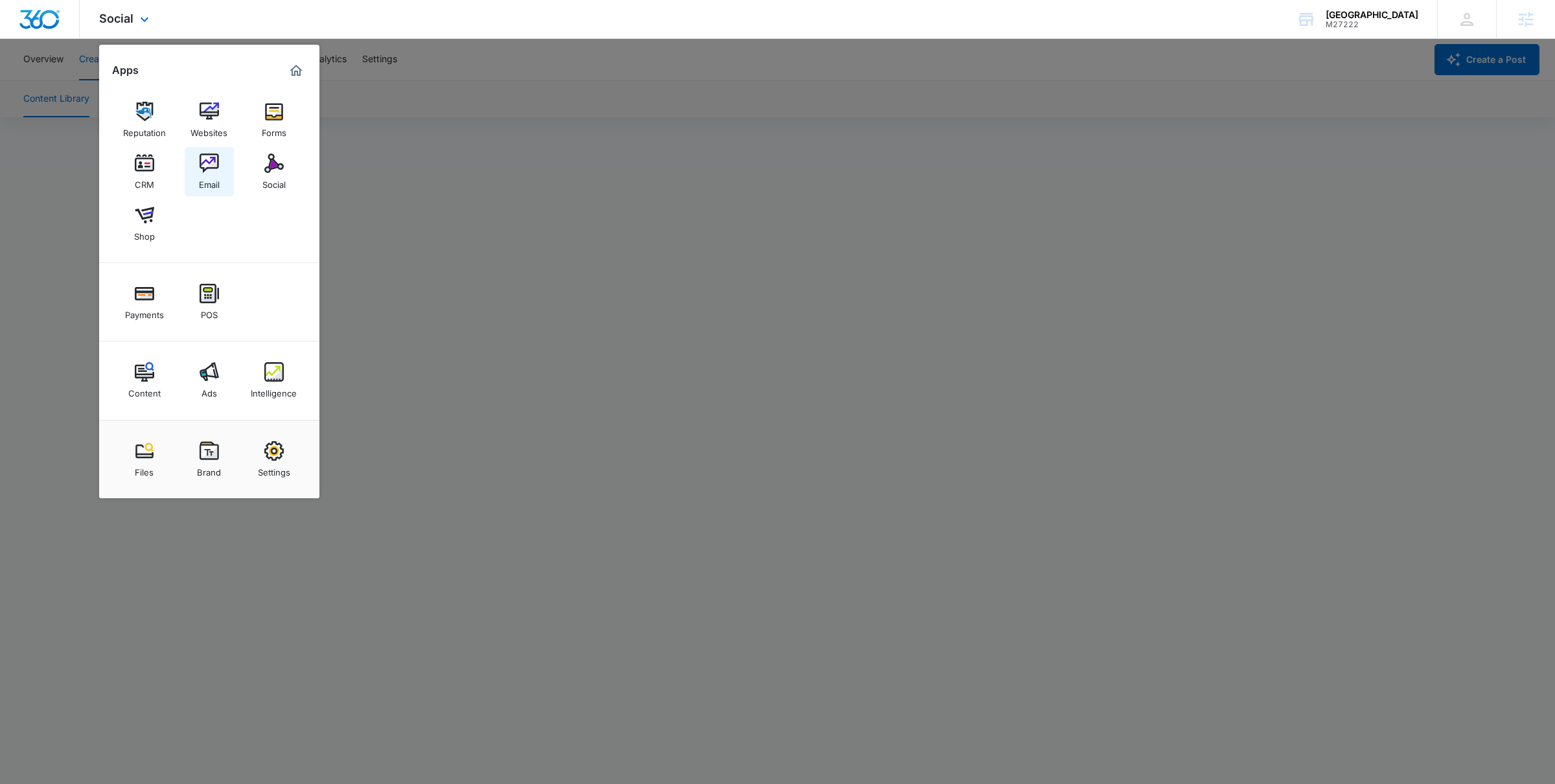
click at [210, 177] on div "Email" at bounding box center [209, 181] width 21 height 17
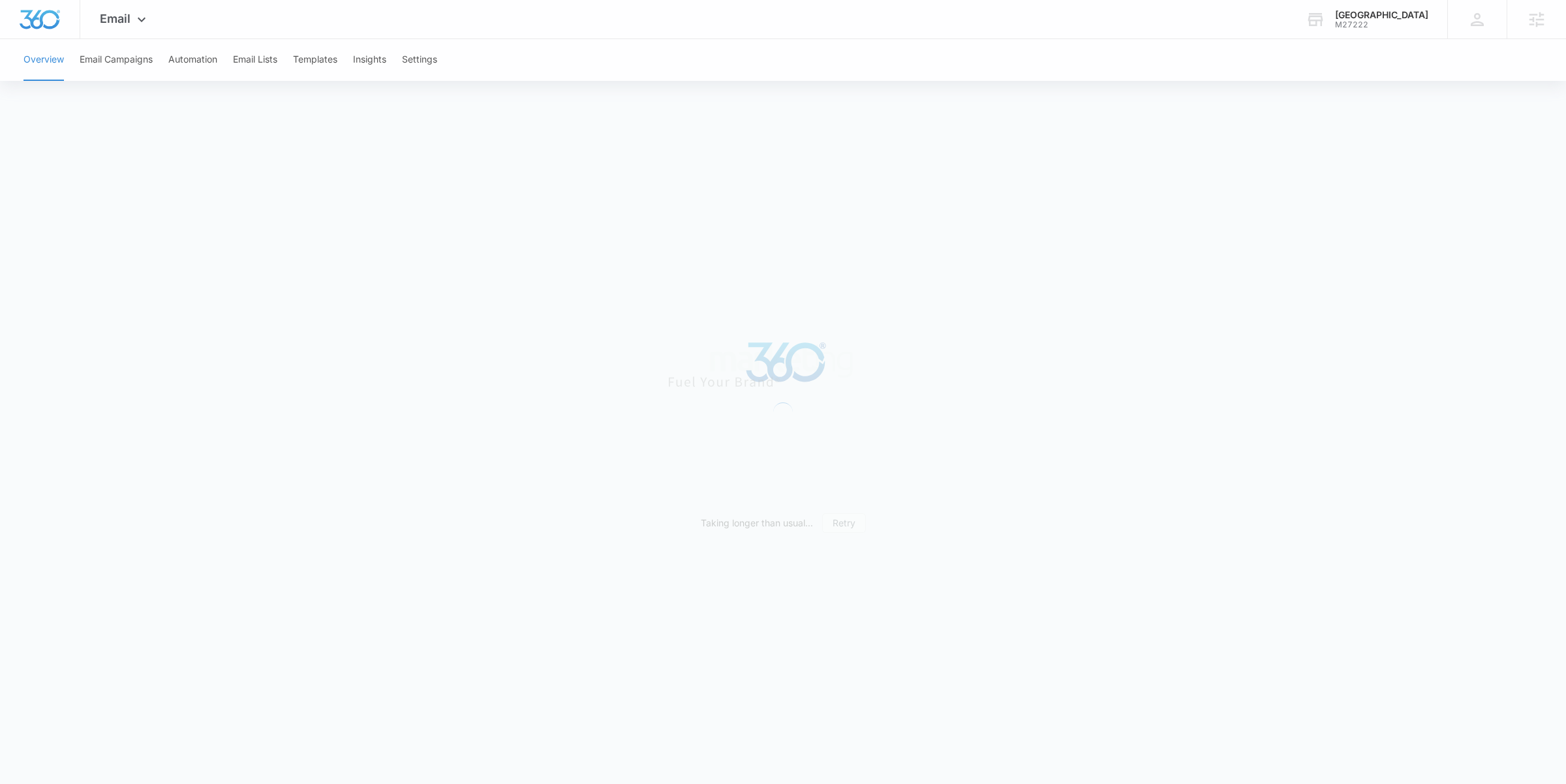
scroll to position [807, 0]
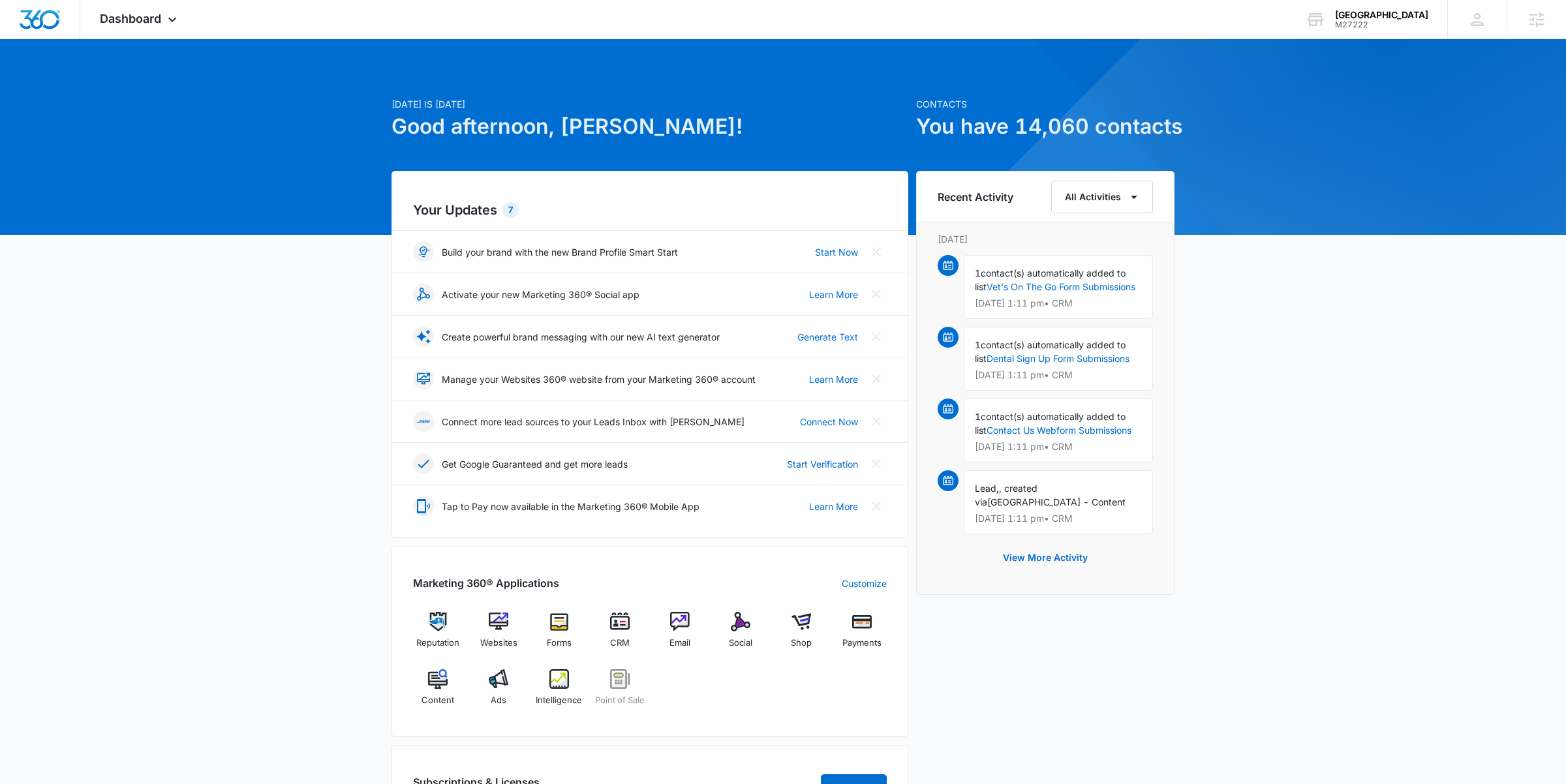
scroll to position [791, 0]
click at [1329, 14] on div "[GEOGRAPHIC_DATA] M27222 Your Accounts View All" at bounding box center [1366, 19] width 161 height 39
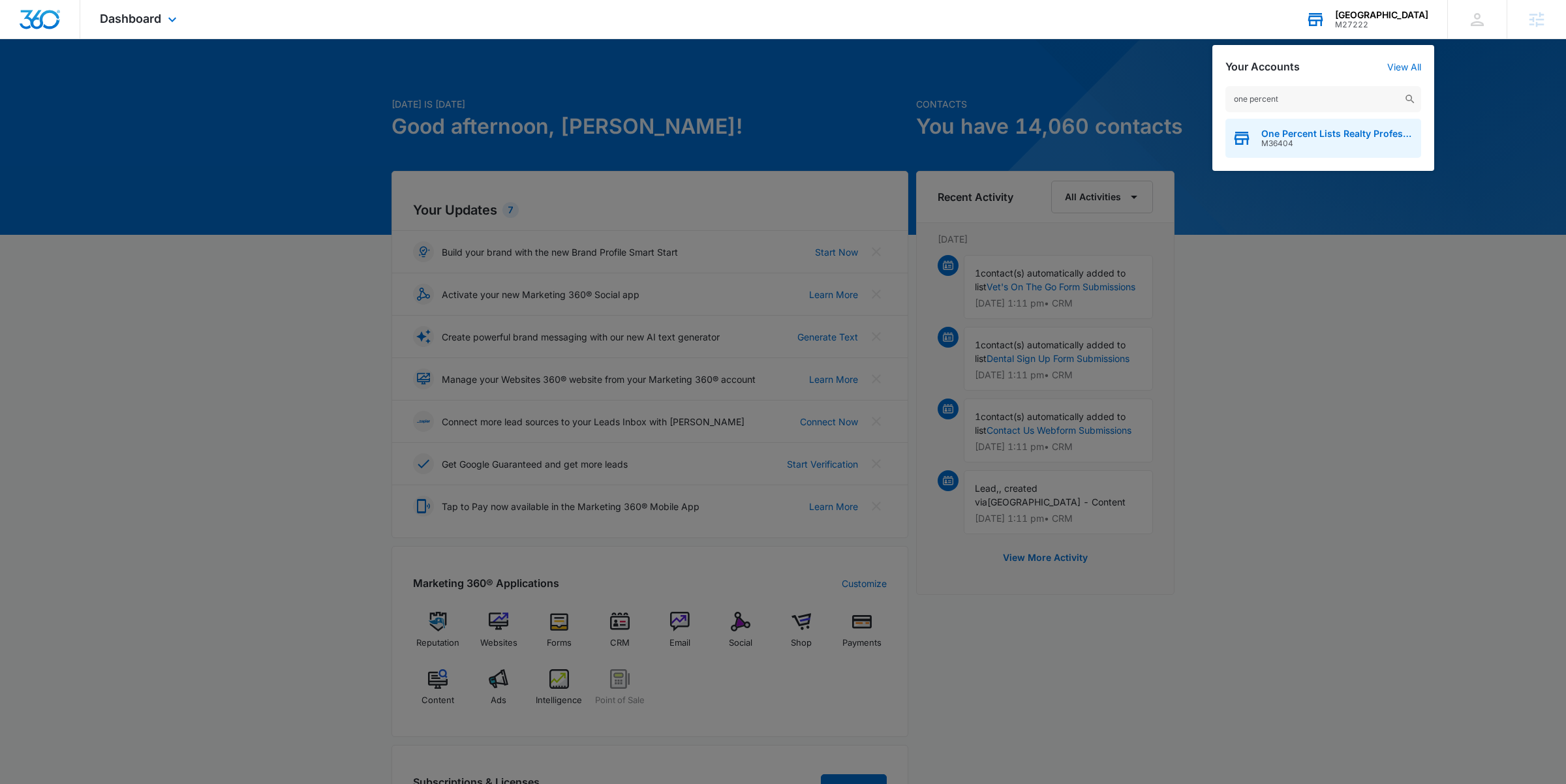
type input "one percent"
click at [1311, 130] on span "One Percent Lists Realty Professionals" at bounding box center [1338, 134] width 154 height 11
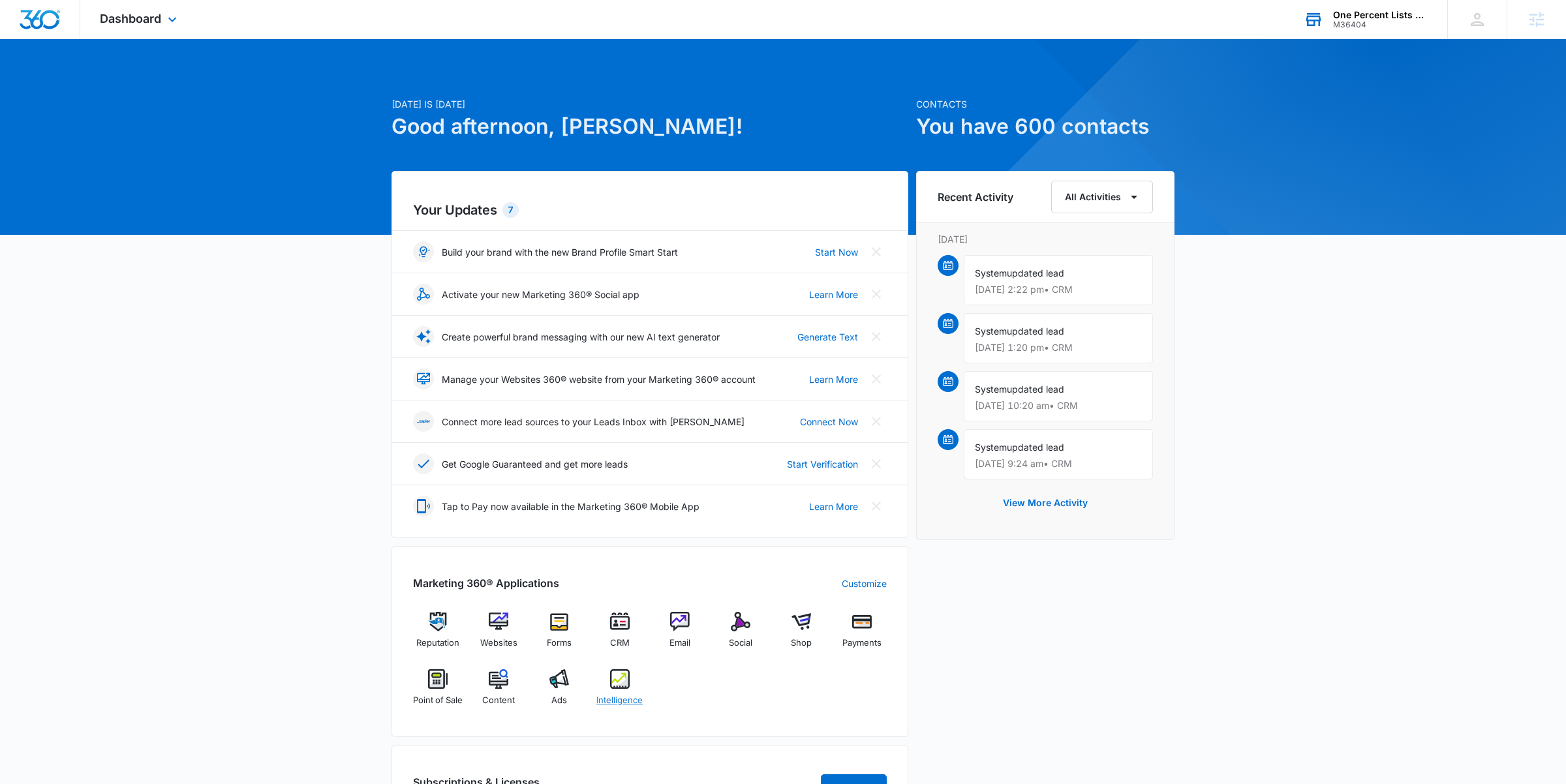
click at [616, 691] on div "Intelligence" at bounding box center [619, 693] width 50 height 47
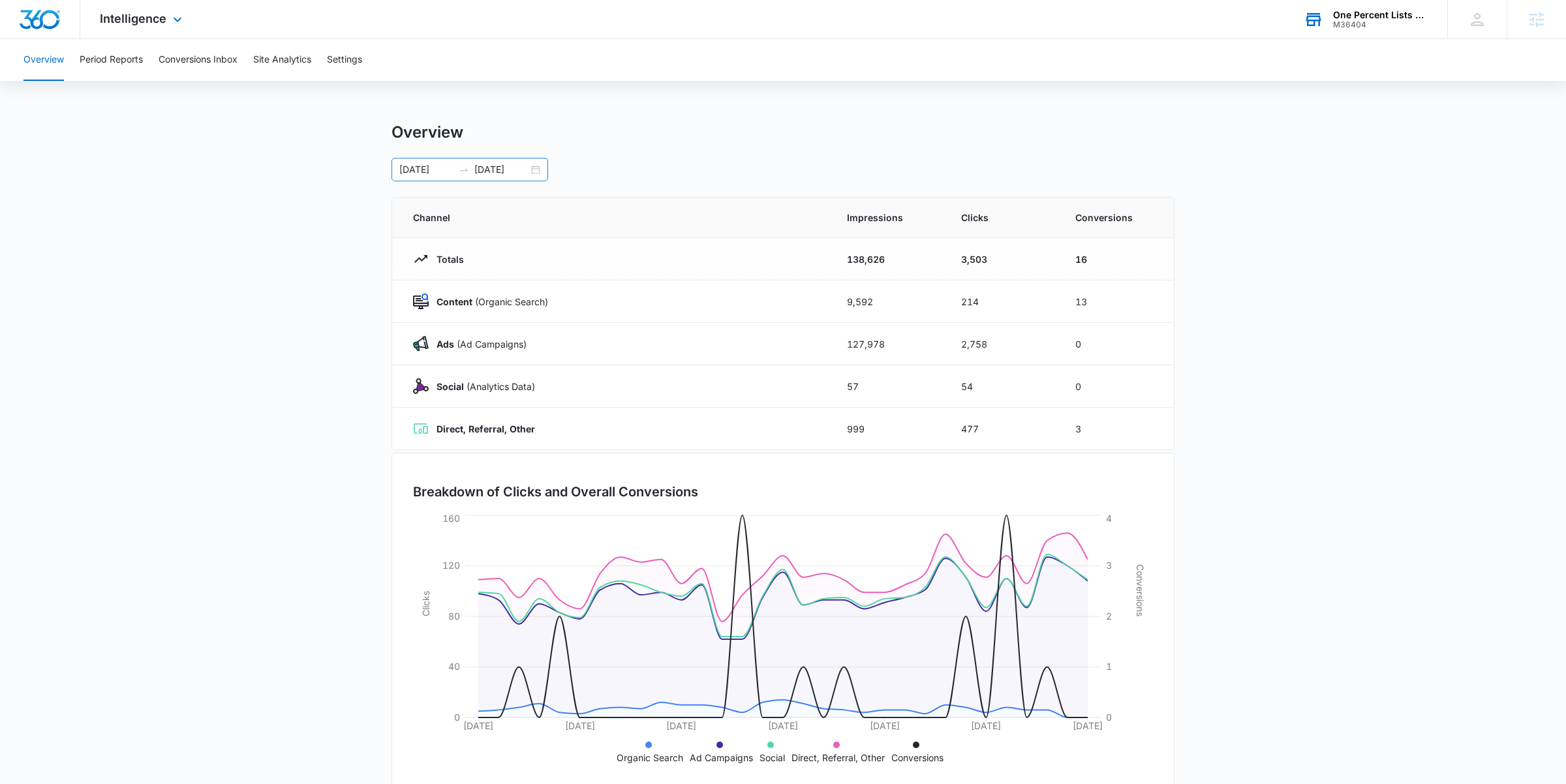
click at [536, 172] on div "09/13/2025 10/13/2025" at bounding box center [470, 169] width 156 height 23
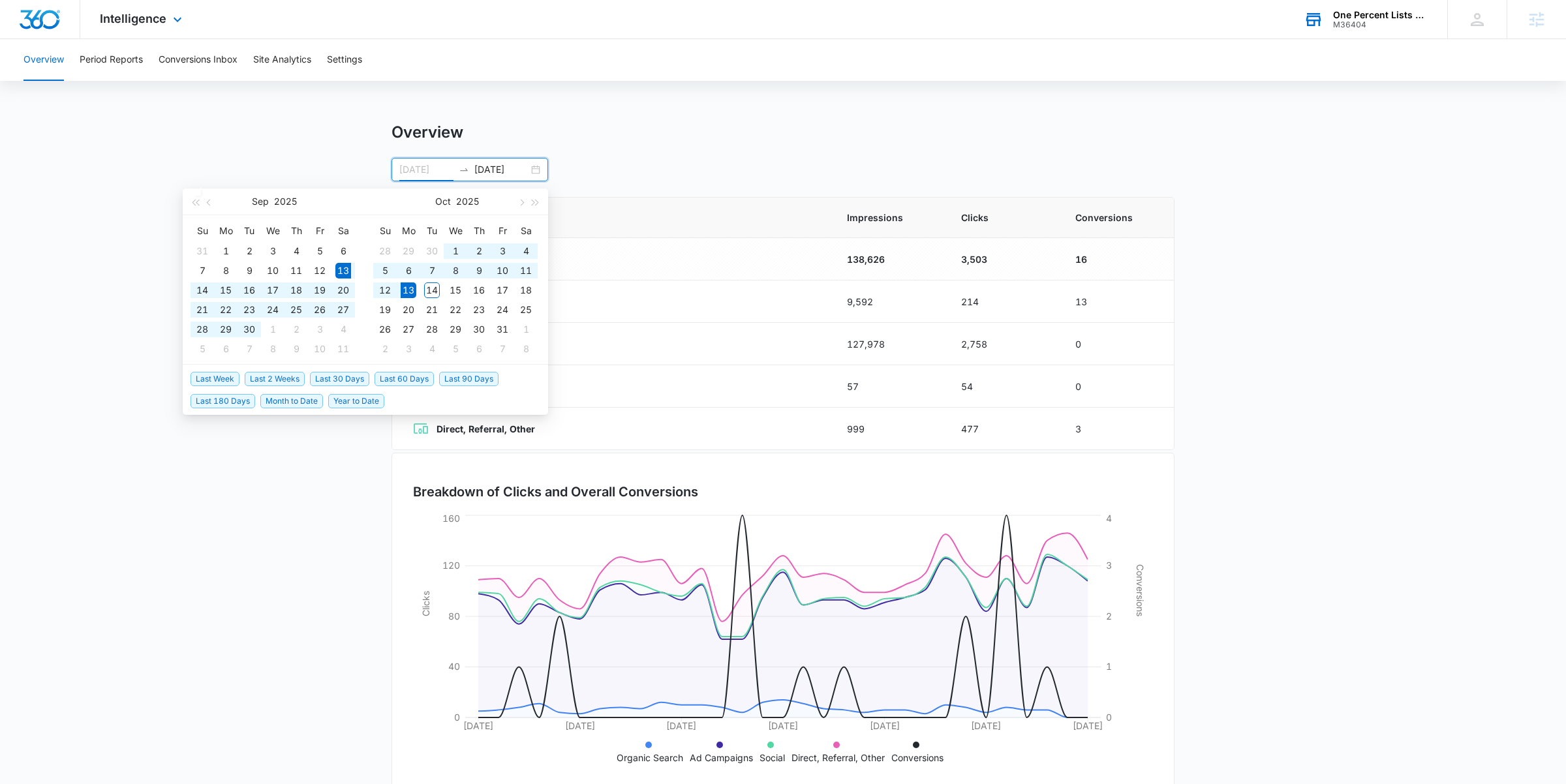
type input "09/13/2025"
click at [343, 378] on span "Last 30 Days" at bounding box center [339, 379] width 59 height 14
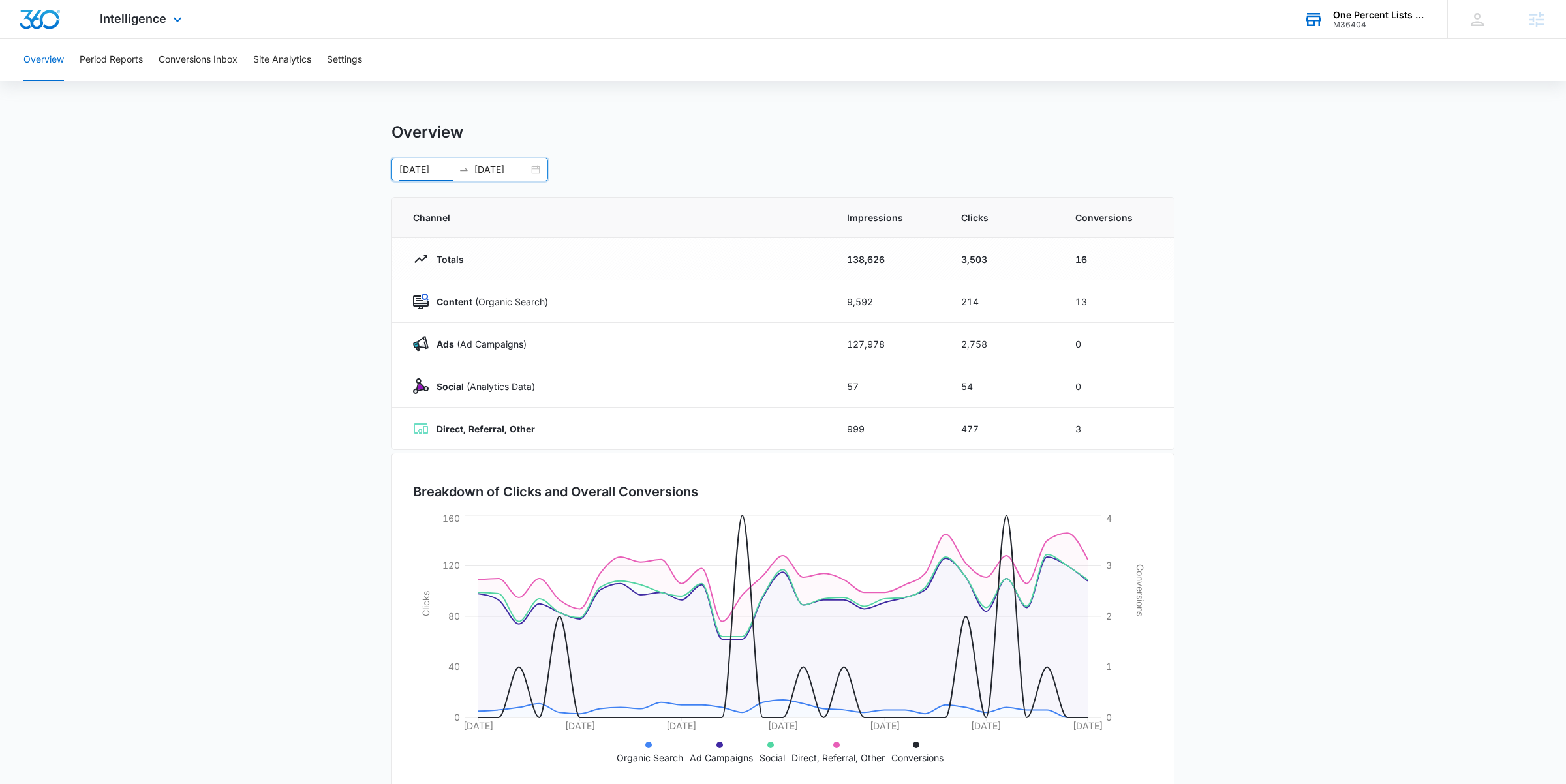
click at [139, 25] on div "Intelligence Apps Reputation Websites Forms CRM Email Social Shop Payments POS …" at bounding box center [142, 19] width 125 height 39
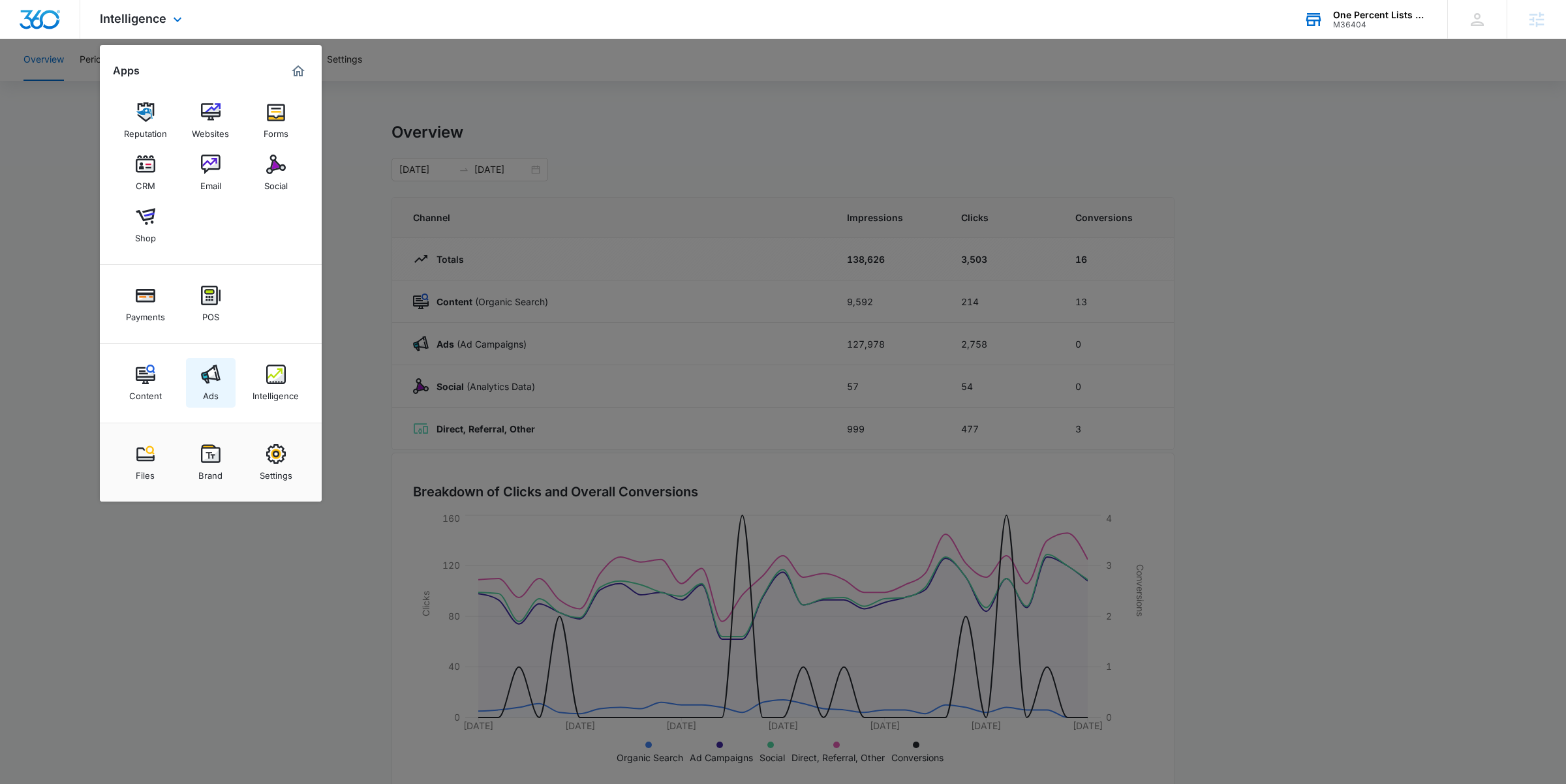
click at [201, 371] on img at bounding box center [210, 374] width 19 height 19
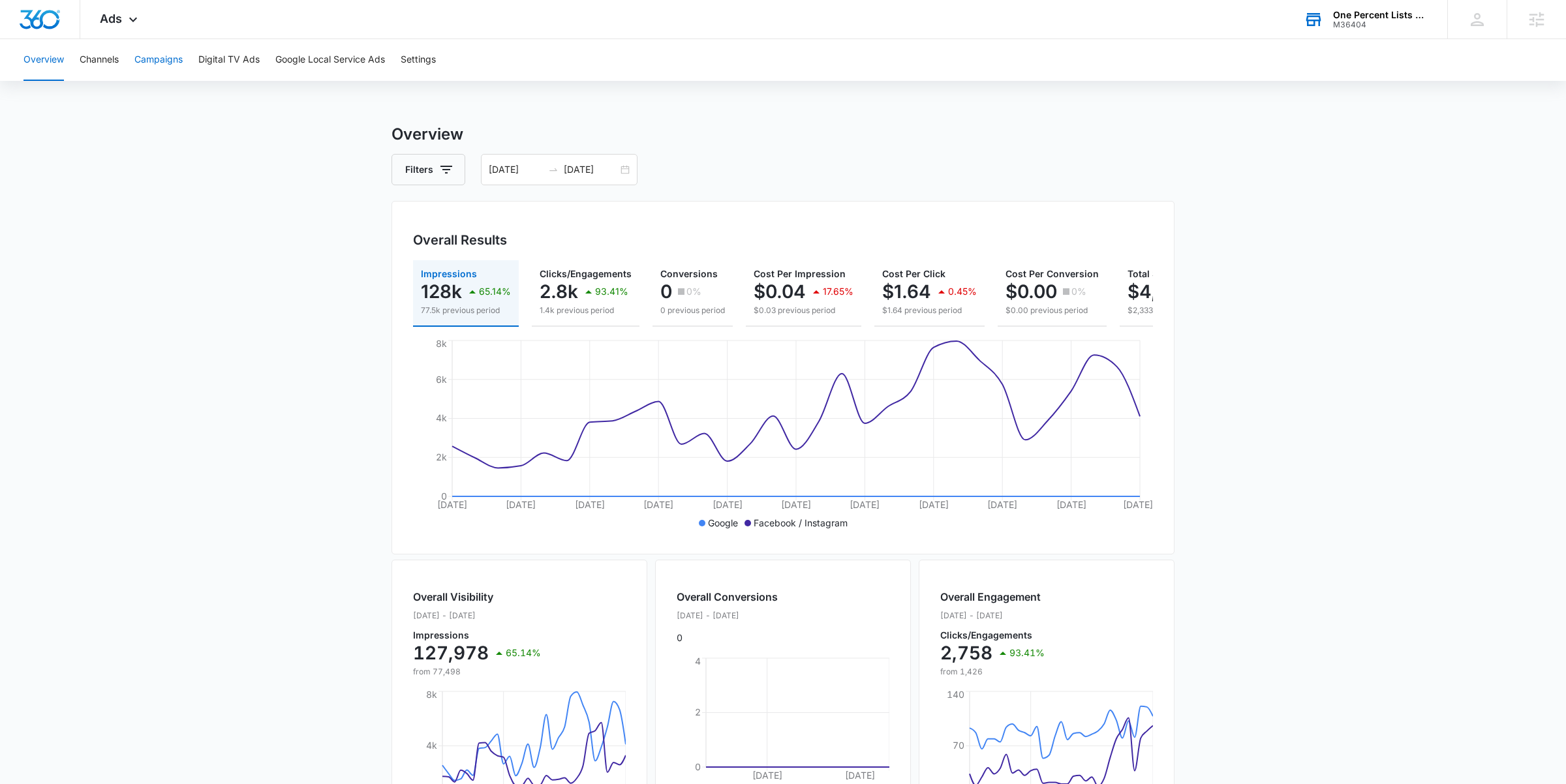
click at [140, 54] on button "Campaigns" at bounding box center [158, 60] width 48 height 42
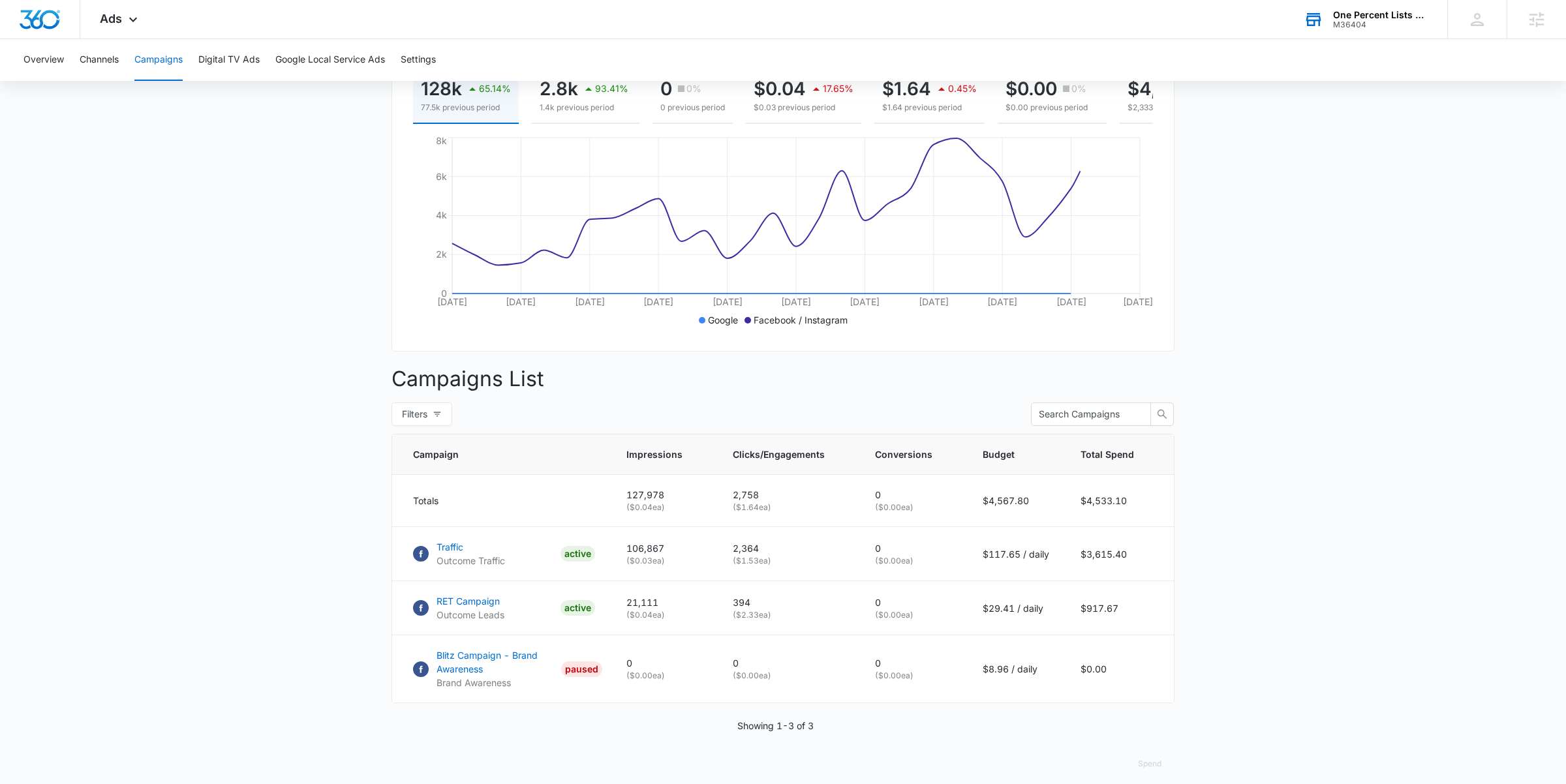
scroll to position [214, 0]
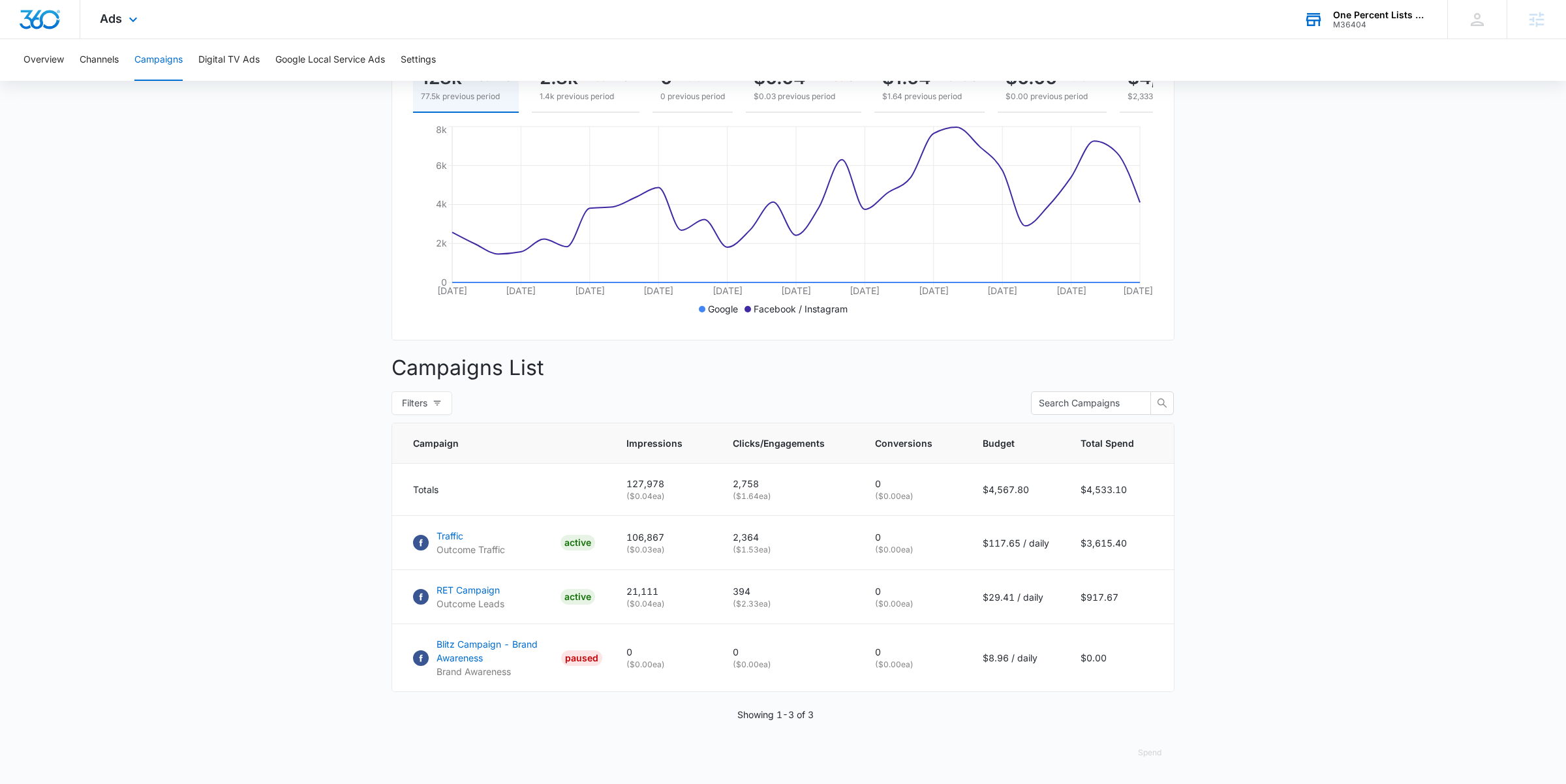
click at [124, 25] on div "Ads Apps Reputation Websites Forms CRM Email Social Shop Payments POS Content A…" at bounding box center [120, 19] width 80 height 39
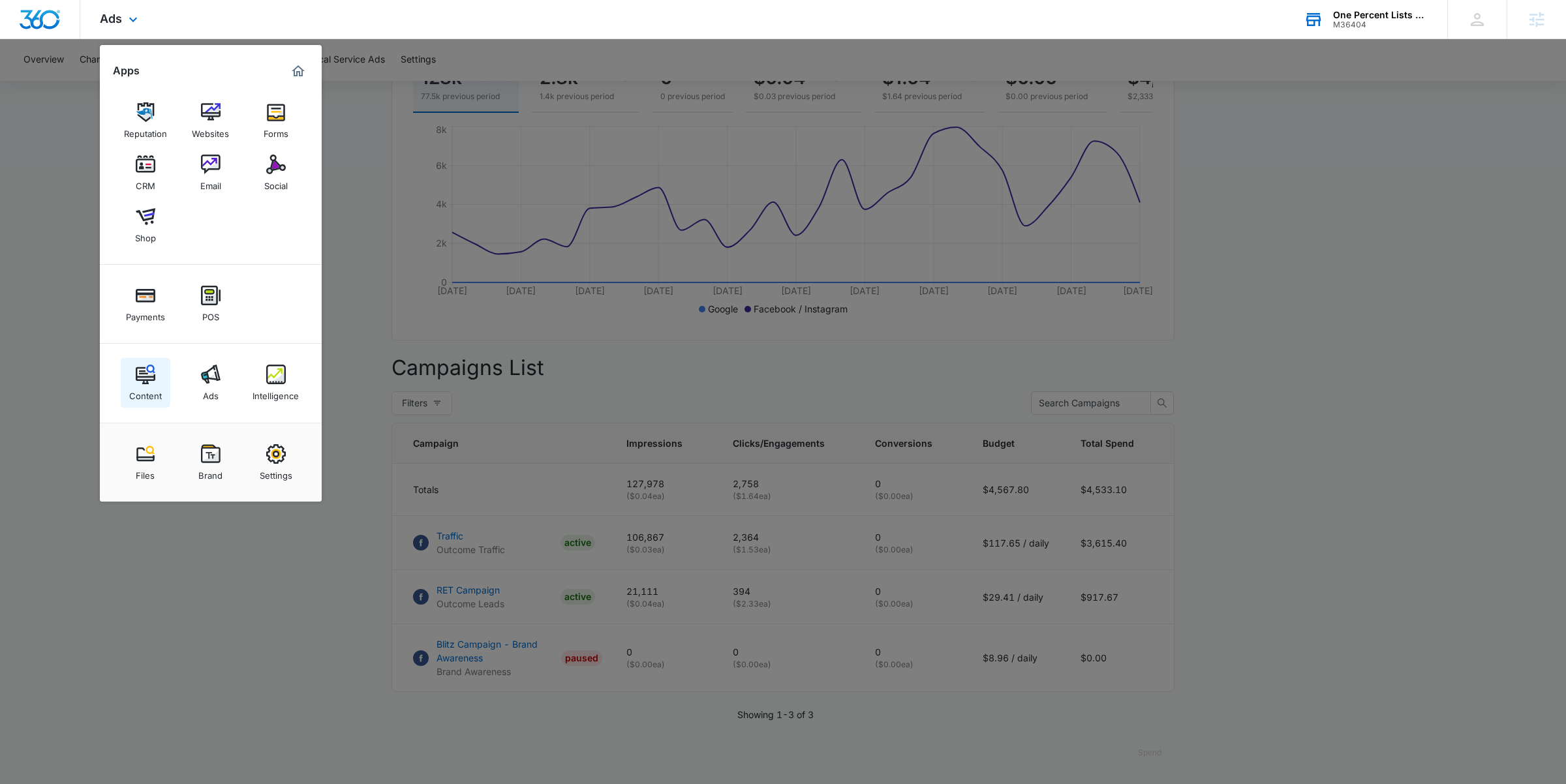
click at [136, 375] on img at bounding box center [145, 374] width 19 height 19
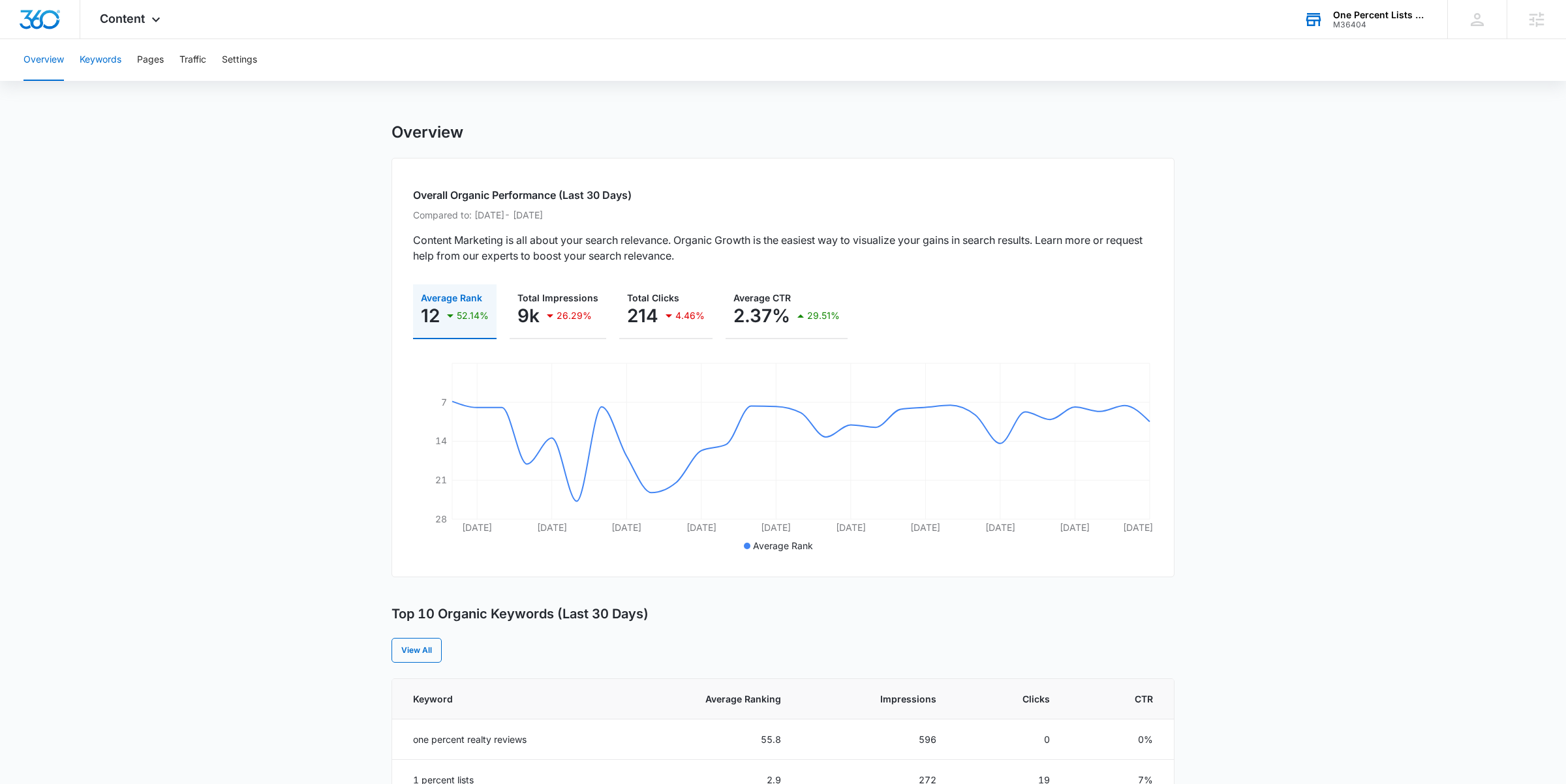
click at [92, 60] on button "Keywords" at bounding box center [100, 60] width 42 height 42
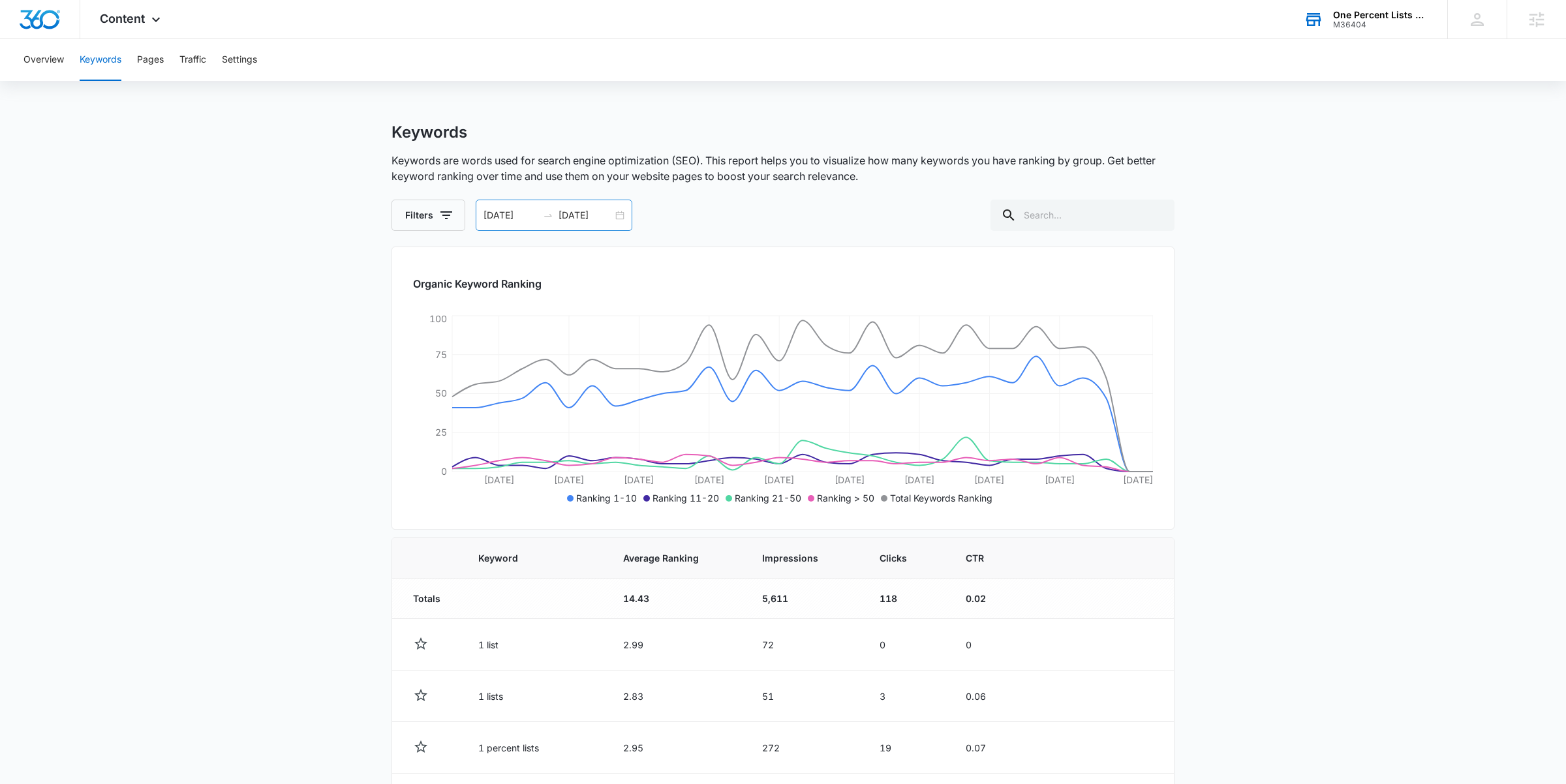
click at [605, 218] on input "[DATE]" at bounding box center [585, 215] width 54 height 14
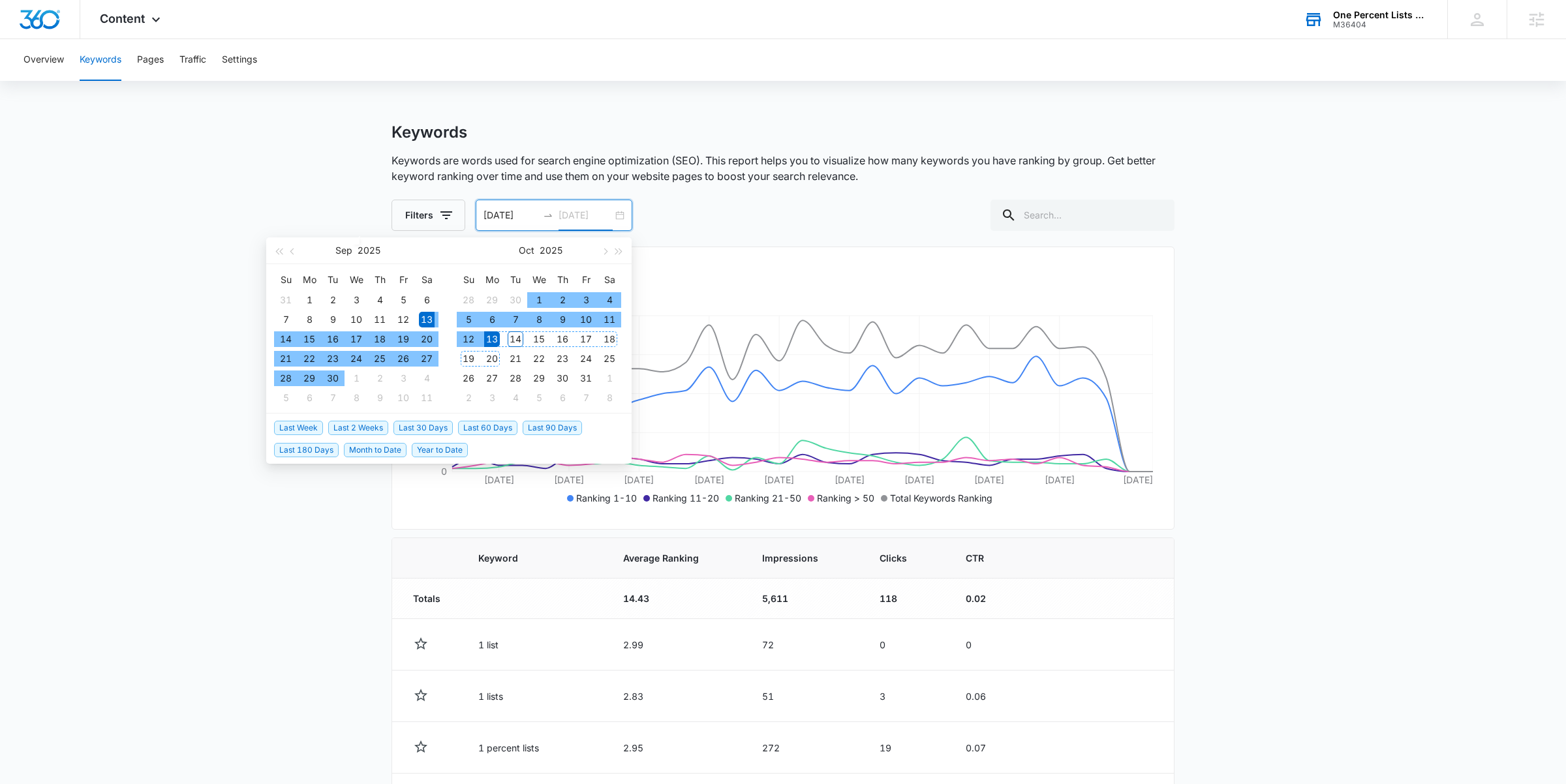
type input "[DATE]"
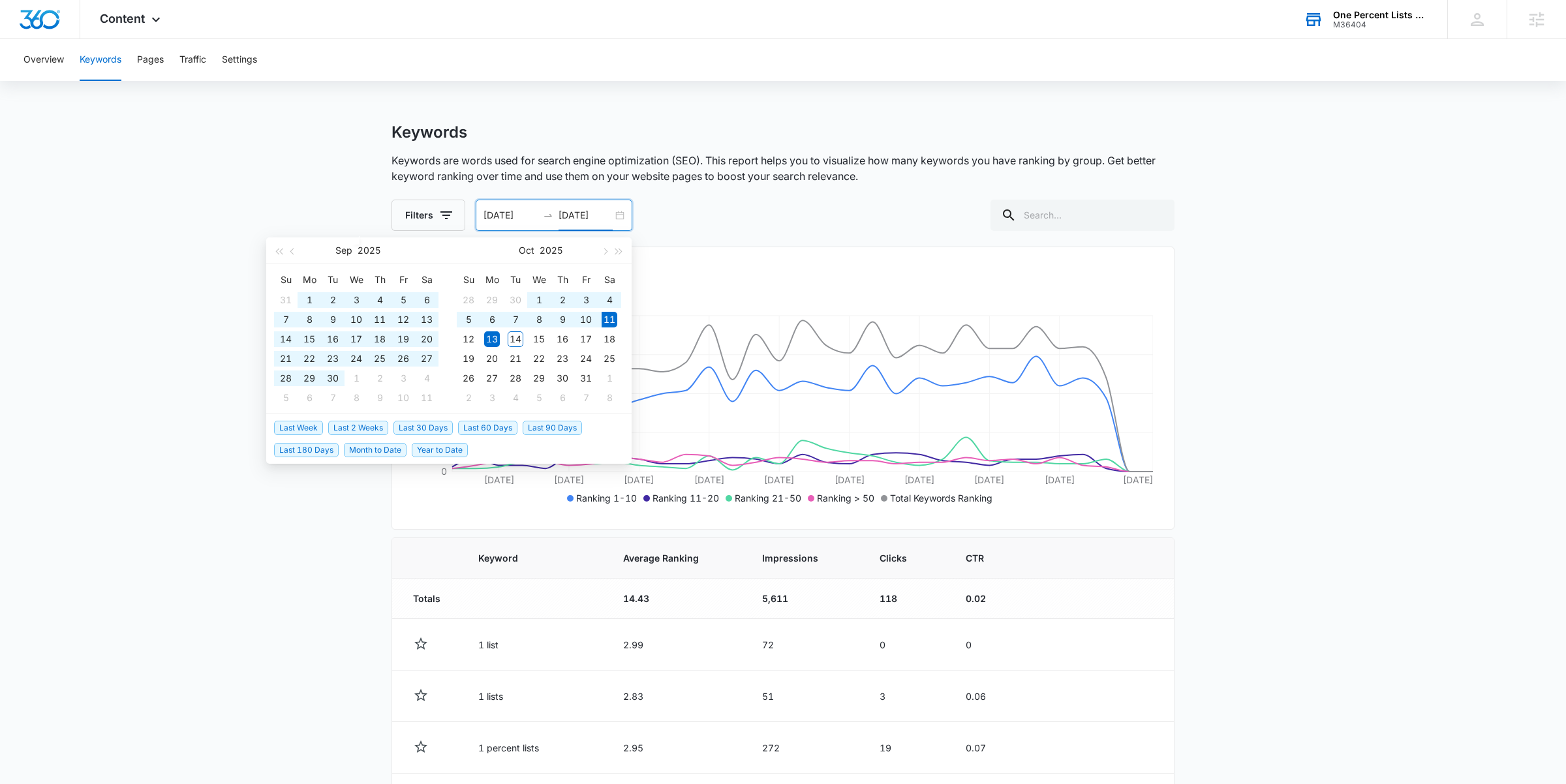
click at [323, 449] on span "Last 180 Days" at bounding box center [306, 449] width 65 height 14
type input "04/14/2025"
type input "[DATE]"
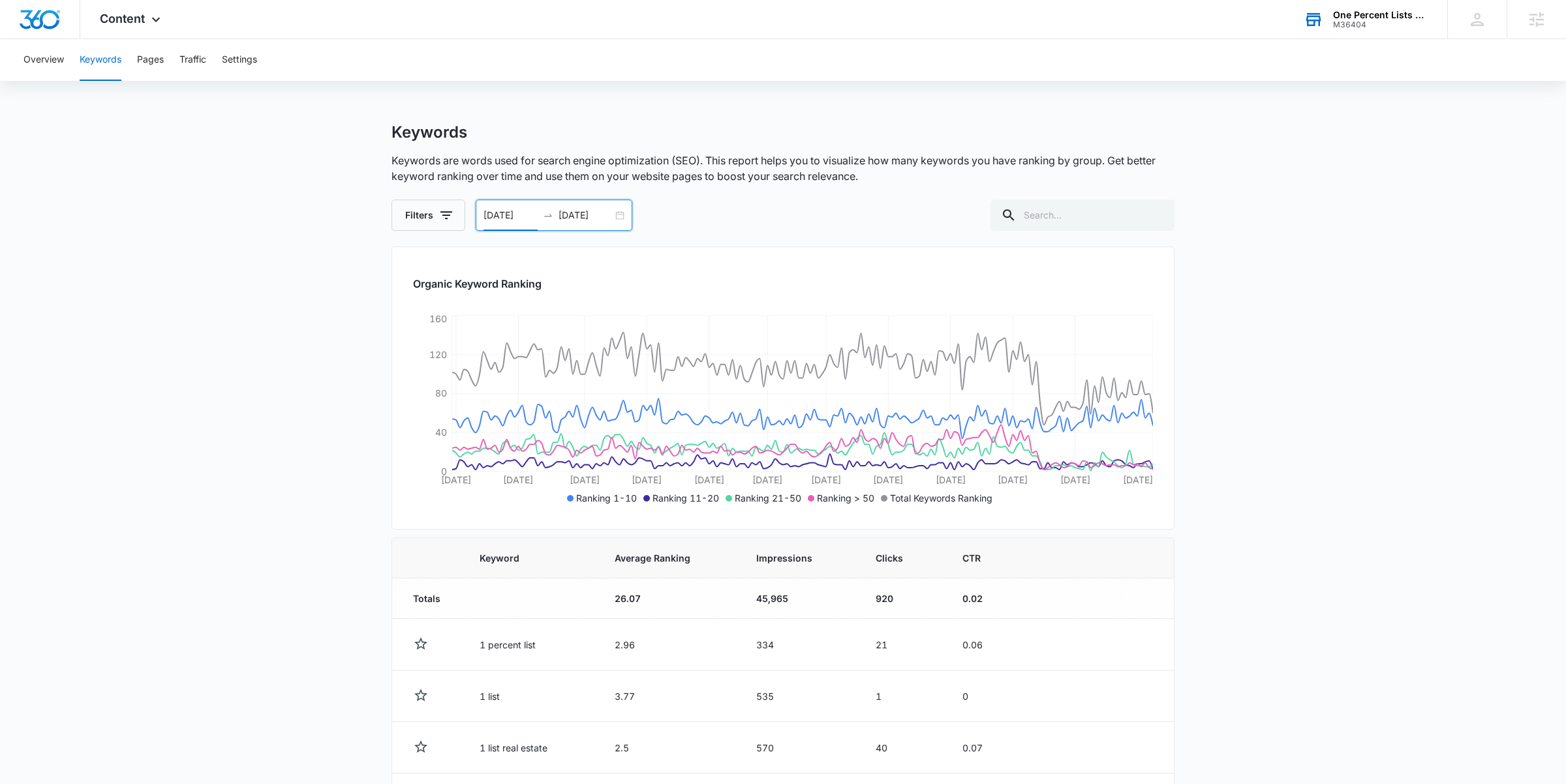
click at [505, 216] on input "04/14/2025" at bounding box center [510, 215] width 54 height 14
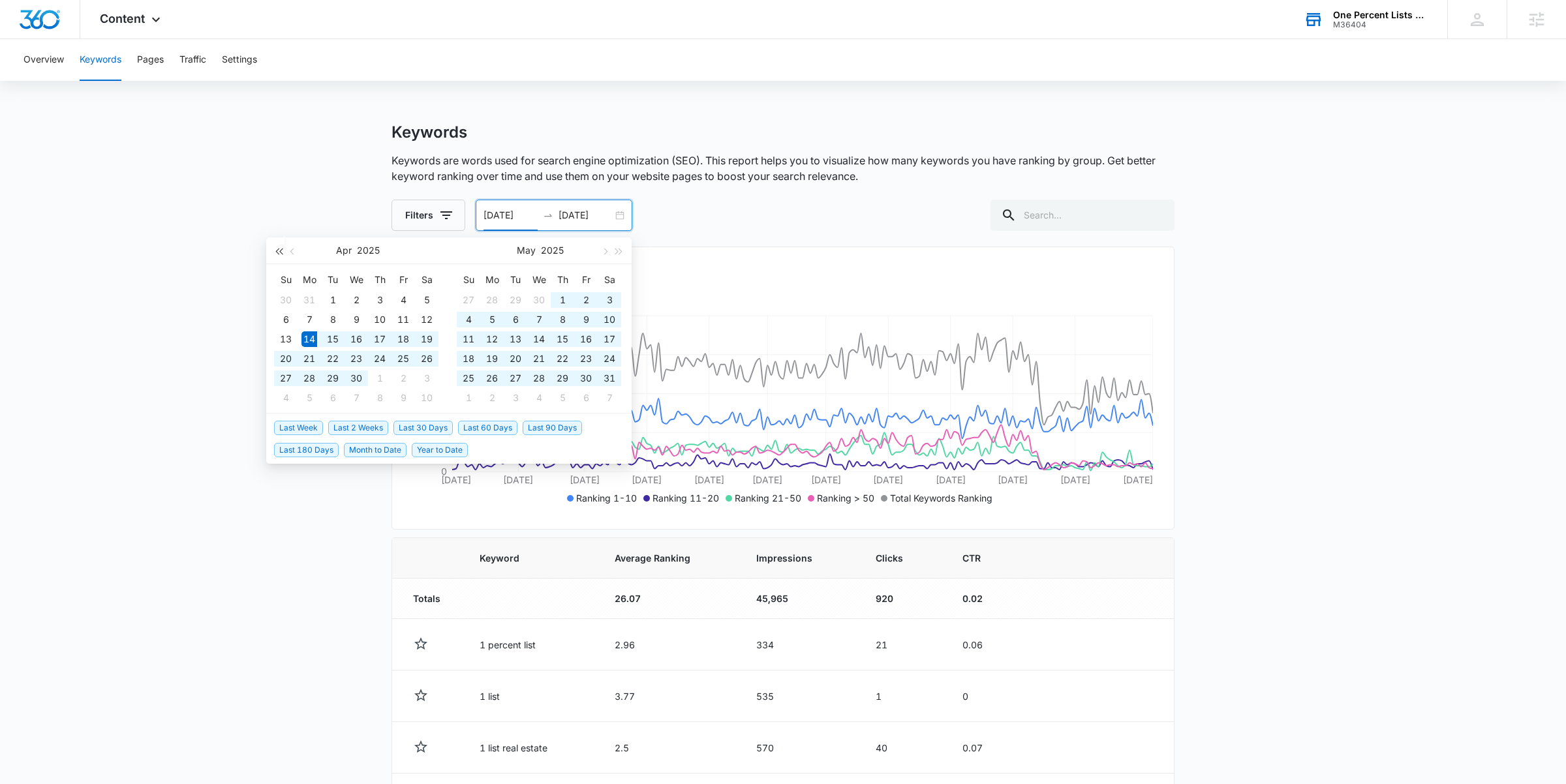
click at [282, 253] on span "button" at bounding box center [279, 251] width 7 height 7
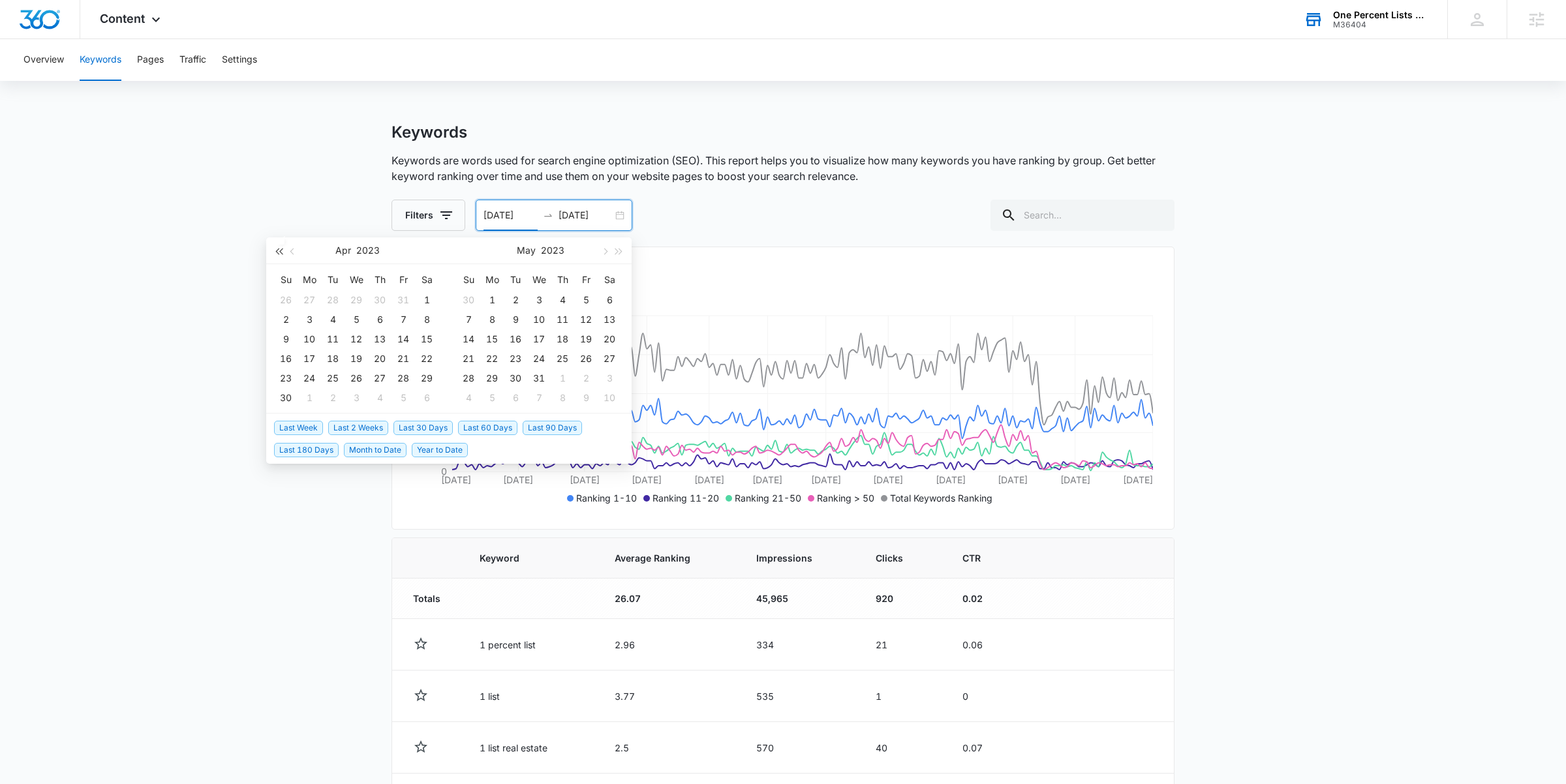
click at [282, 253] on span "button" at bounding box center [279, 251] width 7 height 7
type input "[DATE]"
click at [402, 302] on div "1" at bounding box center [403, 300] width 15 height 15
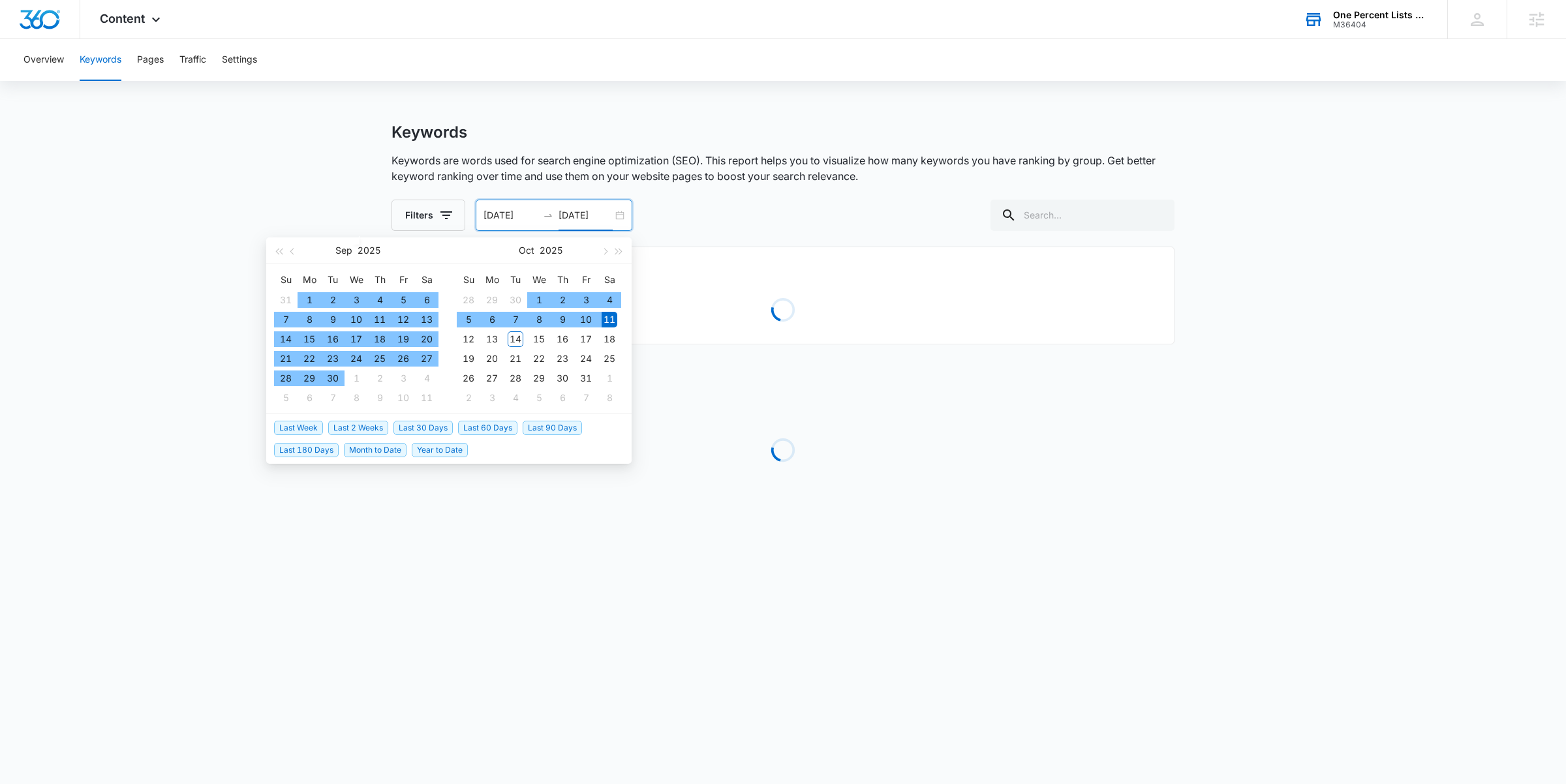
type input "[DATE]"
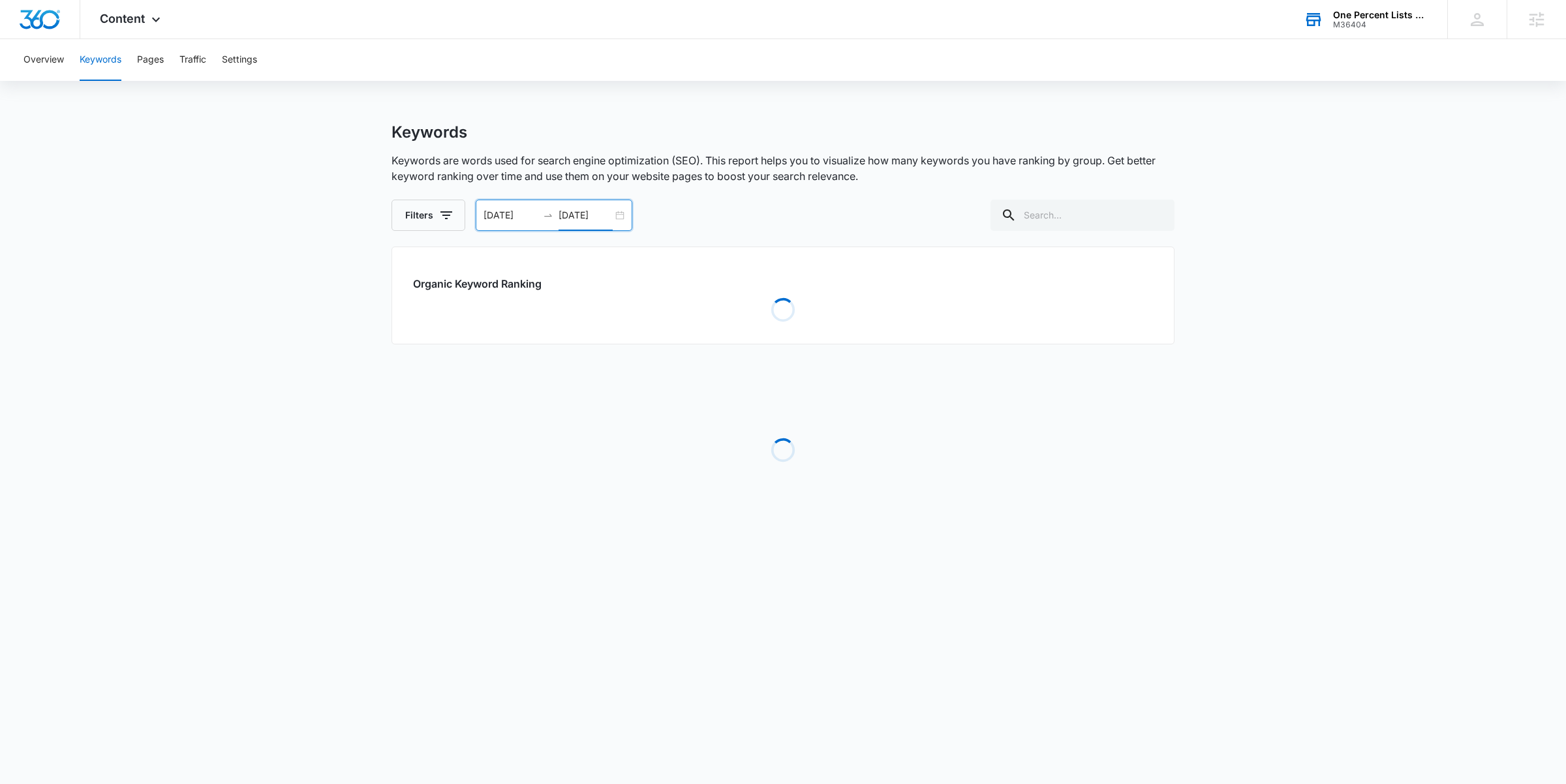
click at [305, 603] on body "Content Apps Reputation Websites Forms CRM Email Social Shop Payments POS Conte…" at bounding box center [783, 392] width 1566 height 784
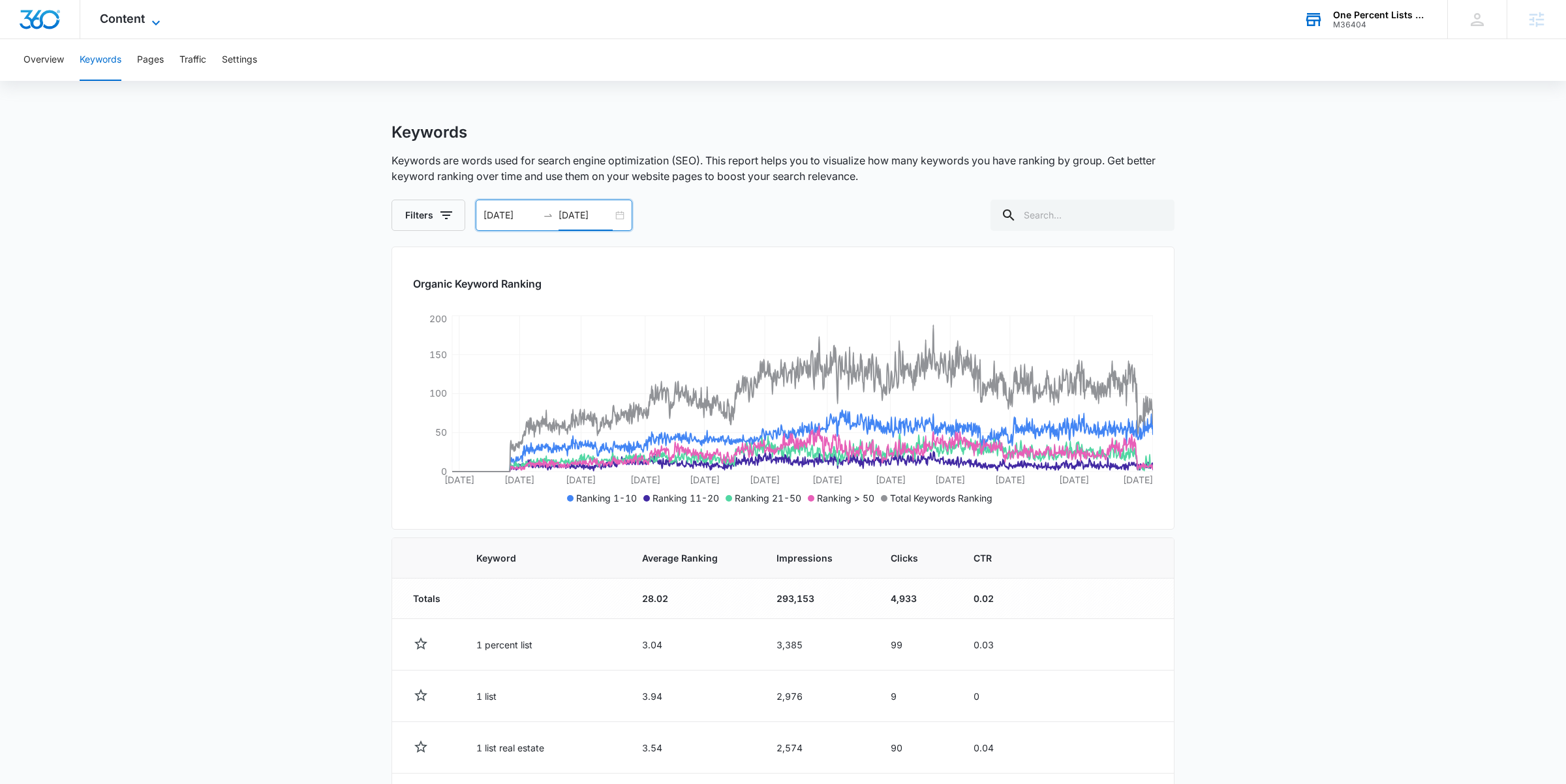
click at [127, 19] on span "Content" at bounding box center [122, 19] width 45 height 14
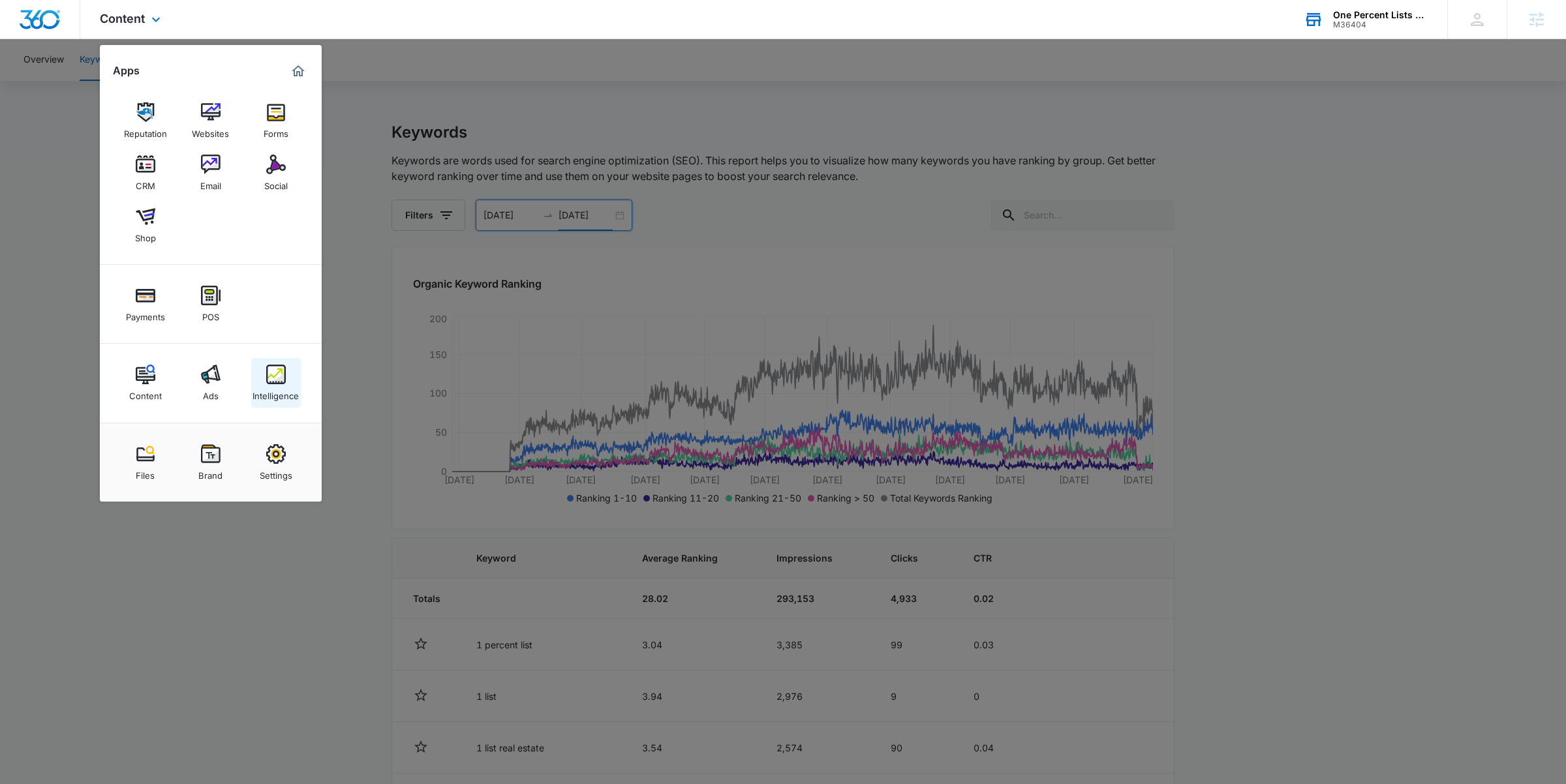
click at [272, 363] on link "Intelligence" at bounding box center [276, 383] width 49 height 49
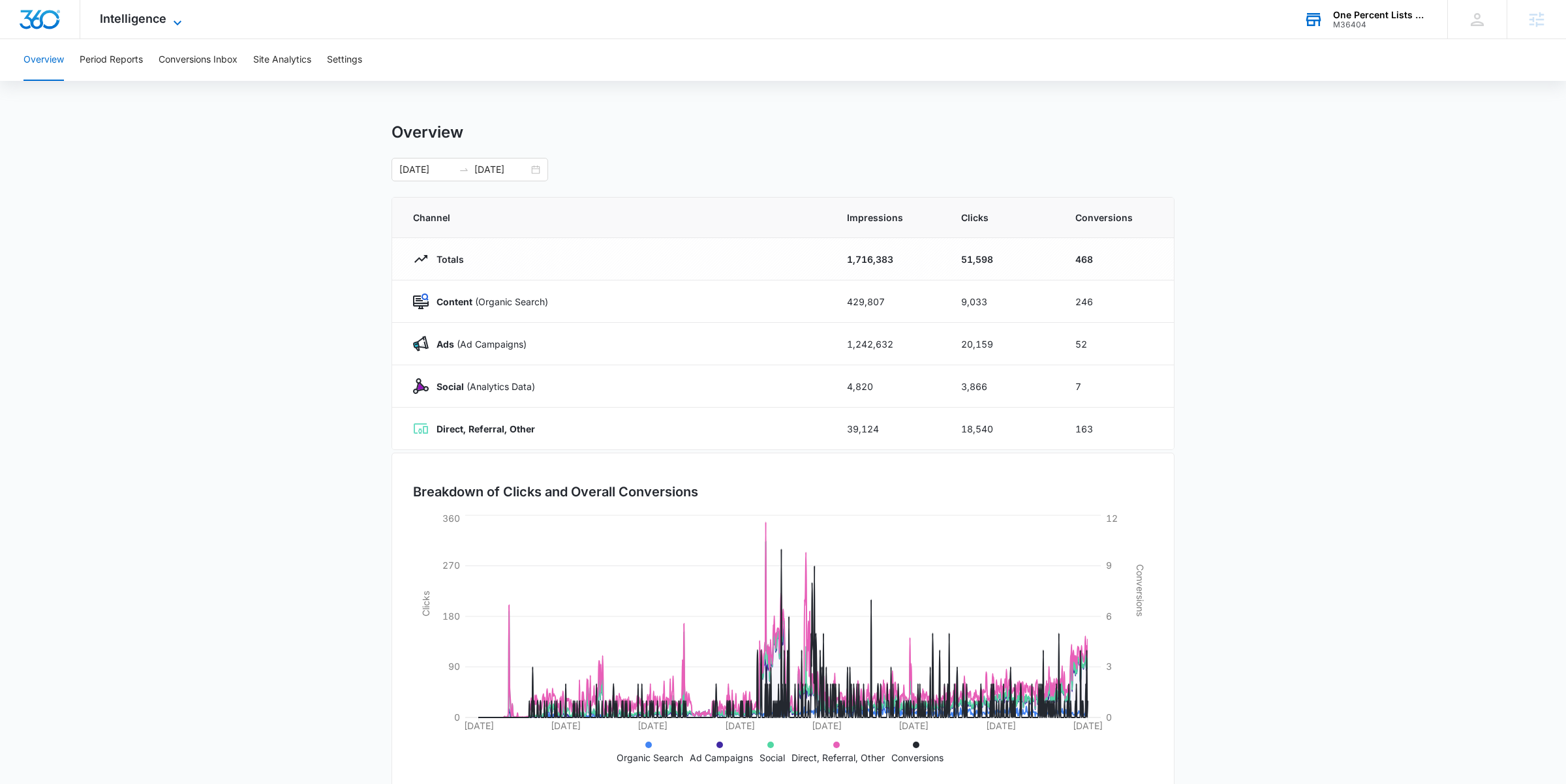
click at [150, 21] on span "Intelligence" at bounding box center [133, 19] width 67 height 14
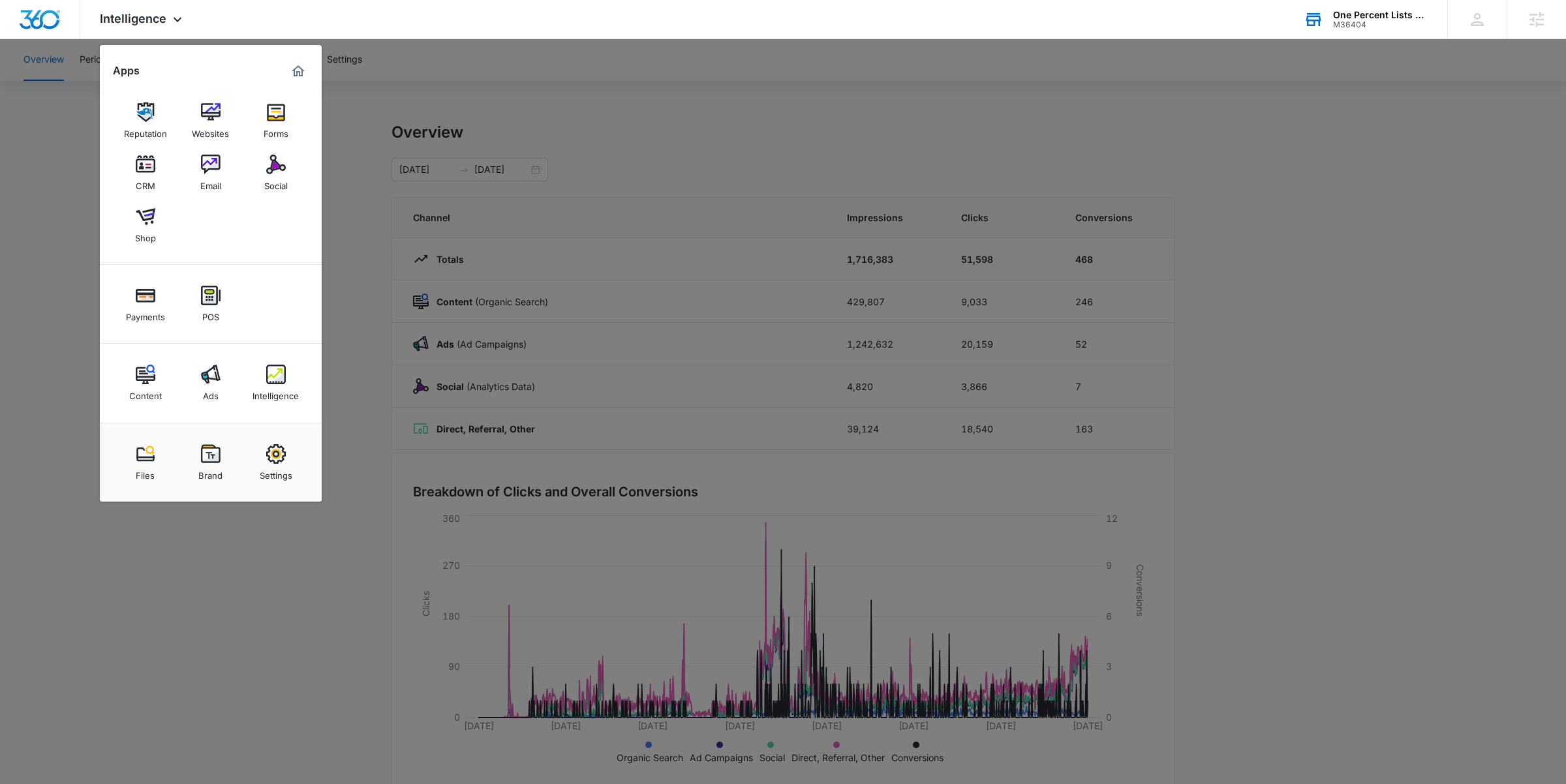
click at [460, 294] on div at bounding box center [783, 392] width 1566 height 784
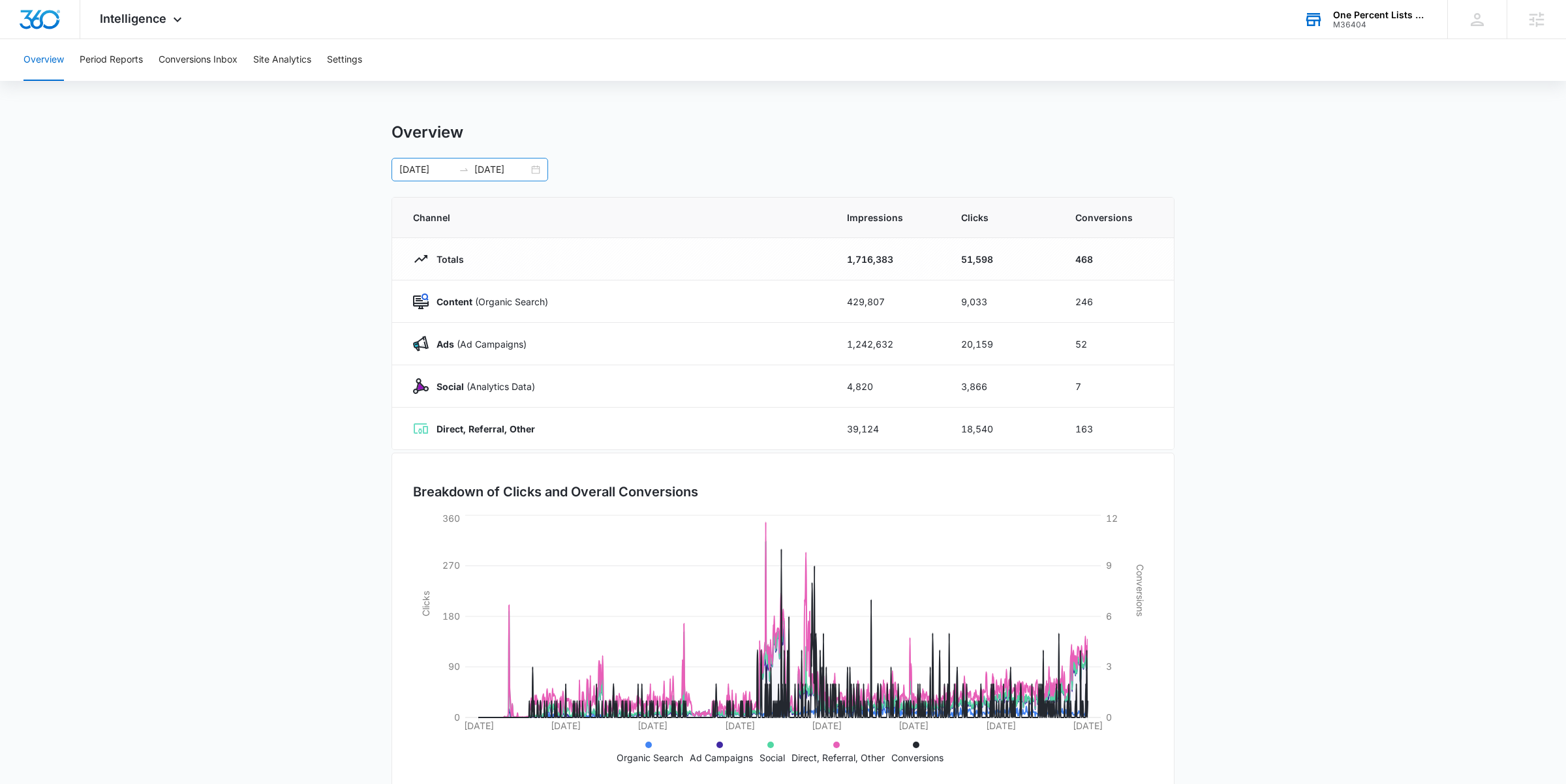
click at [536, 174] on div "04/01/2022 10/11/2025" at bounding box center [470, 169] width 156 height 23
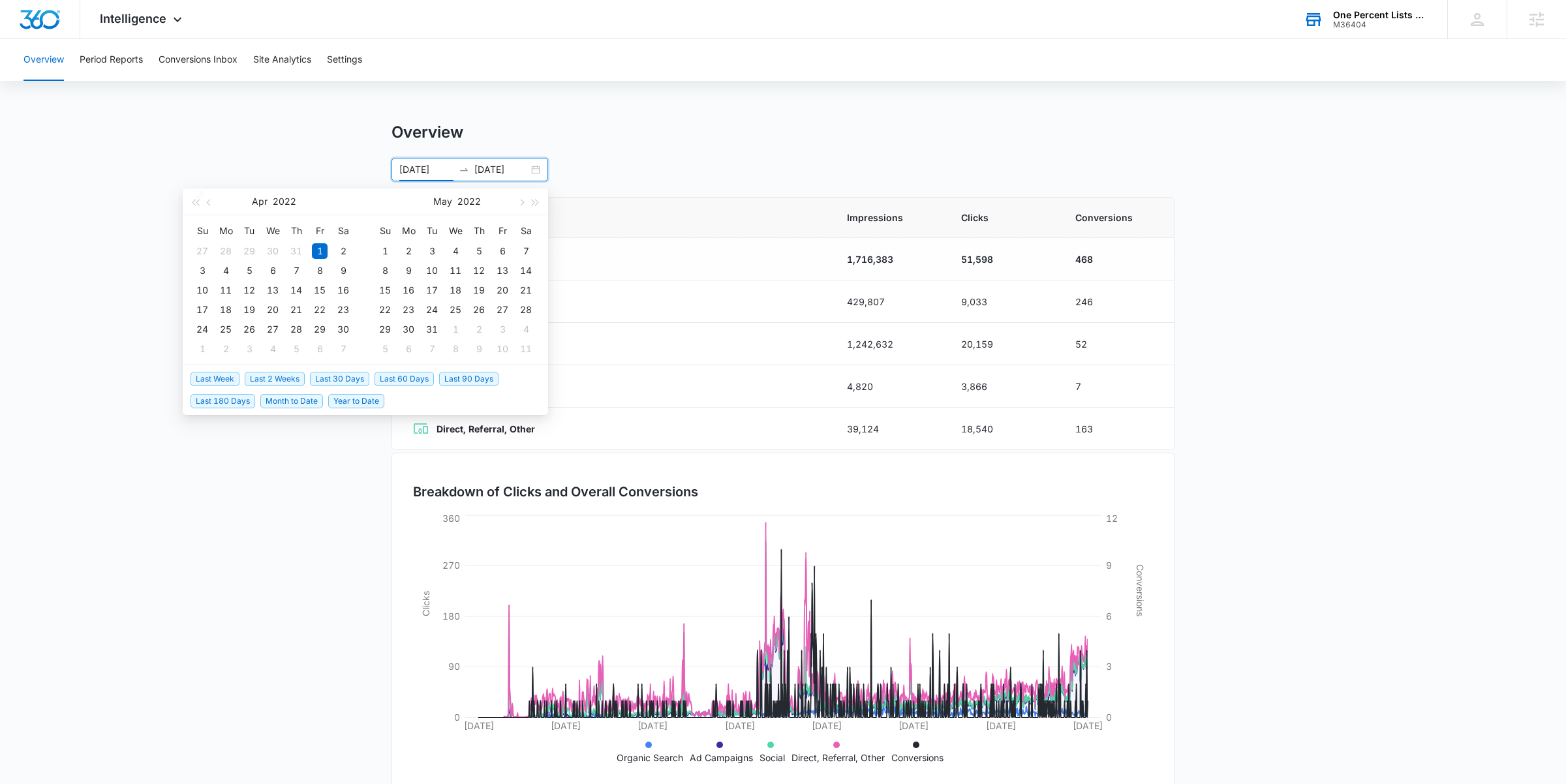
click at [246, 402] on span "Last 180 Days" at bounding box center [222, 401] width 65 height 14
type input "[DATE]"
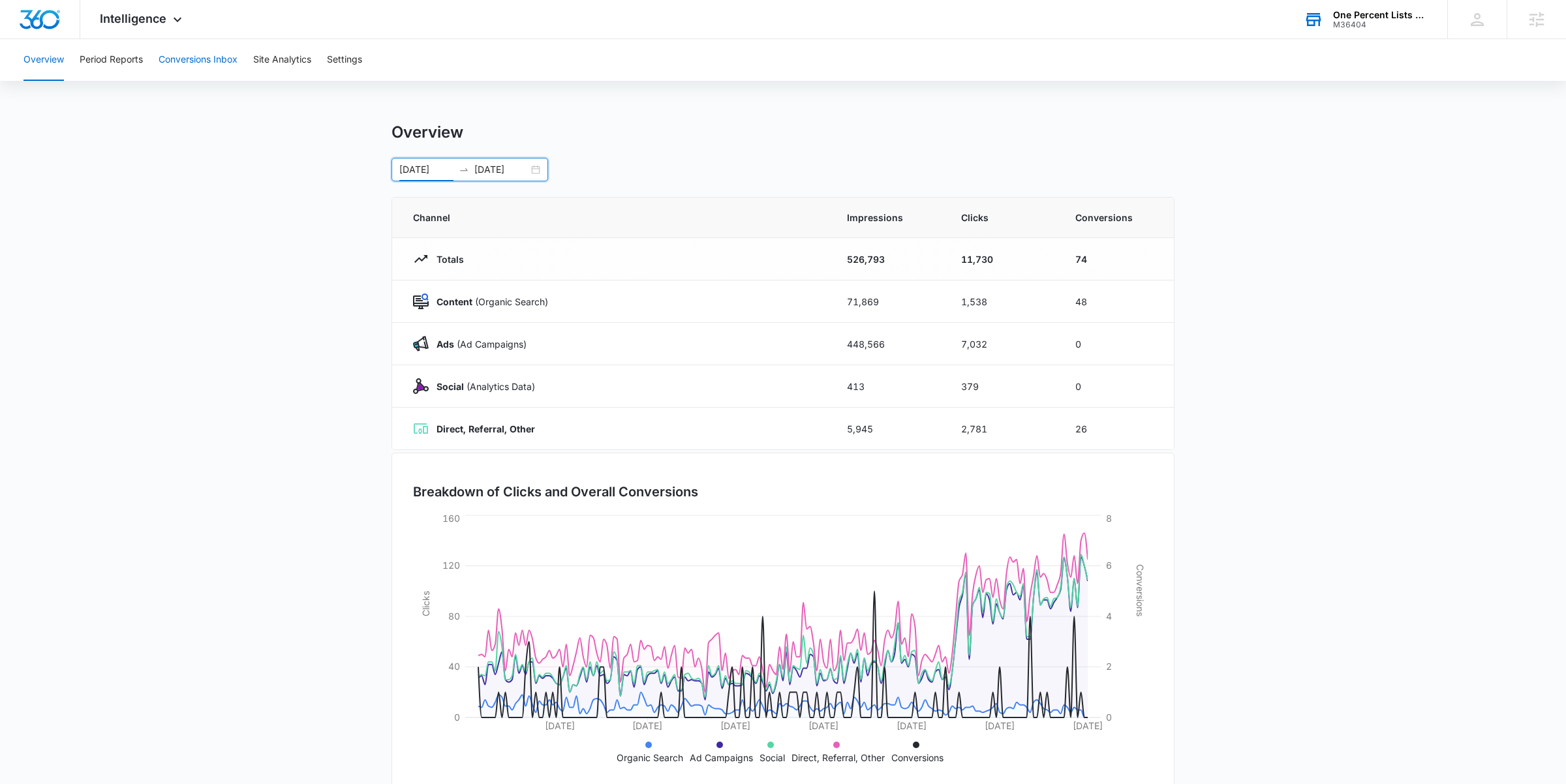
click at [191, 56] on button "Conversions Inbox" at bounding box center [198, 60] width 79 height 42
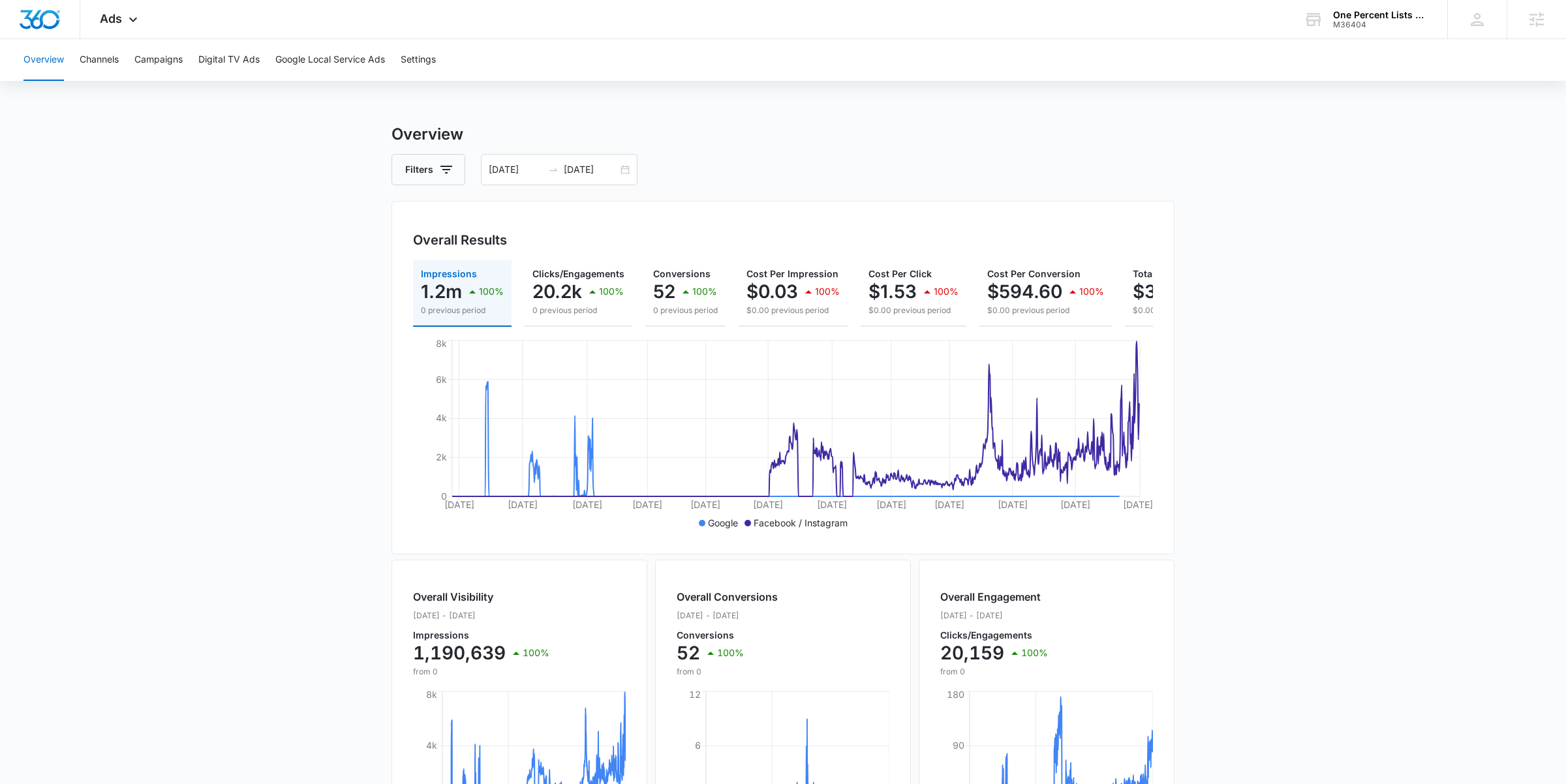
scroll to position [274, 0]
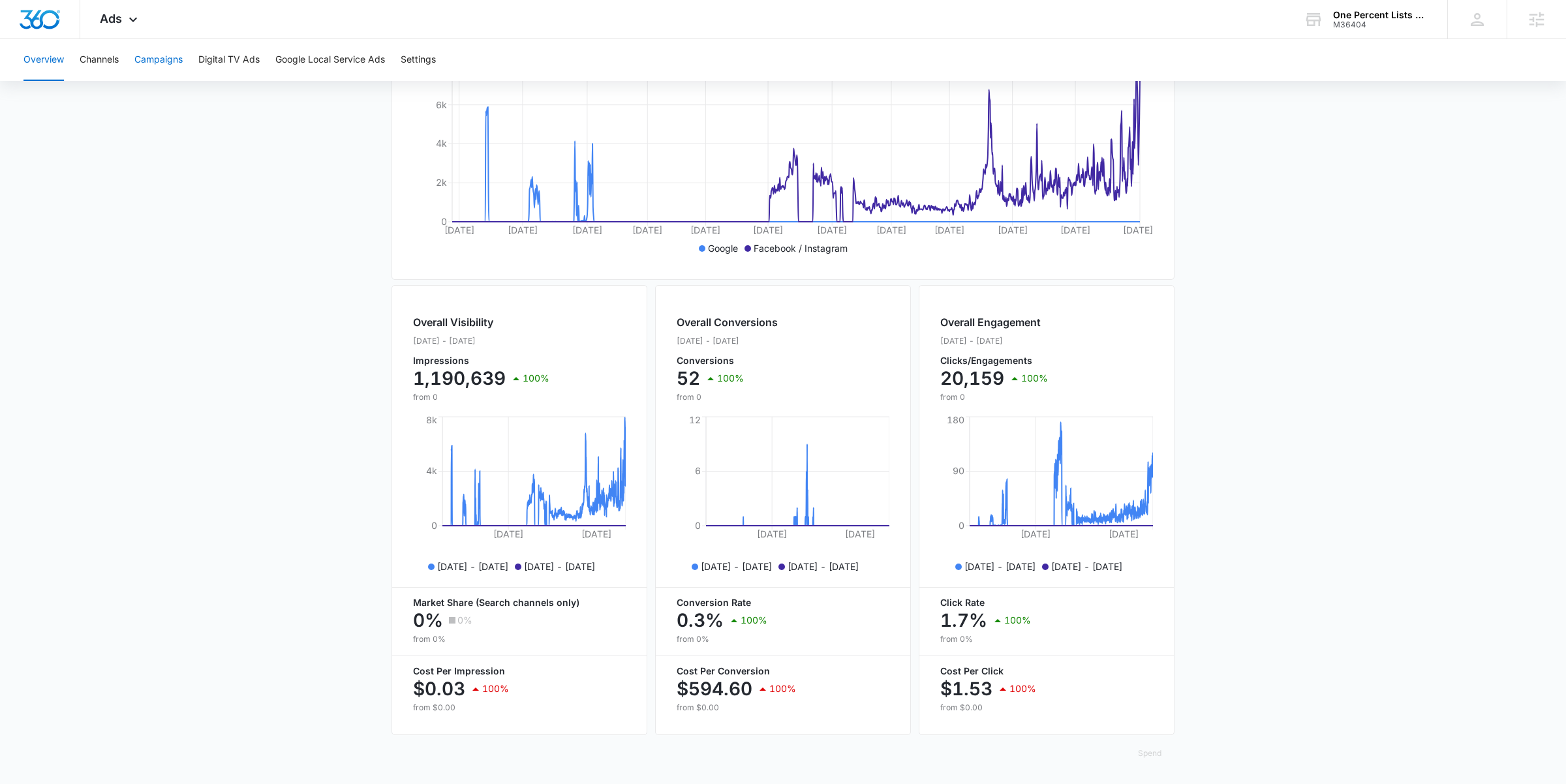
click at [145, 67] on button "Campaigns" at bounding box center [158, 60] width 48 height 42
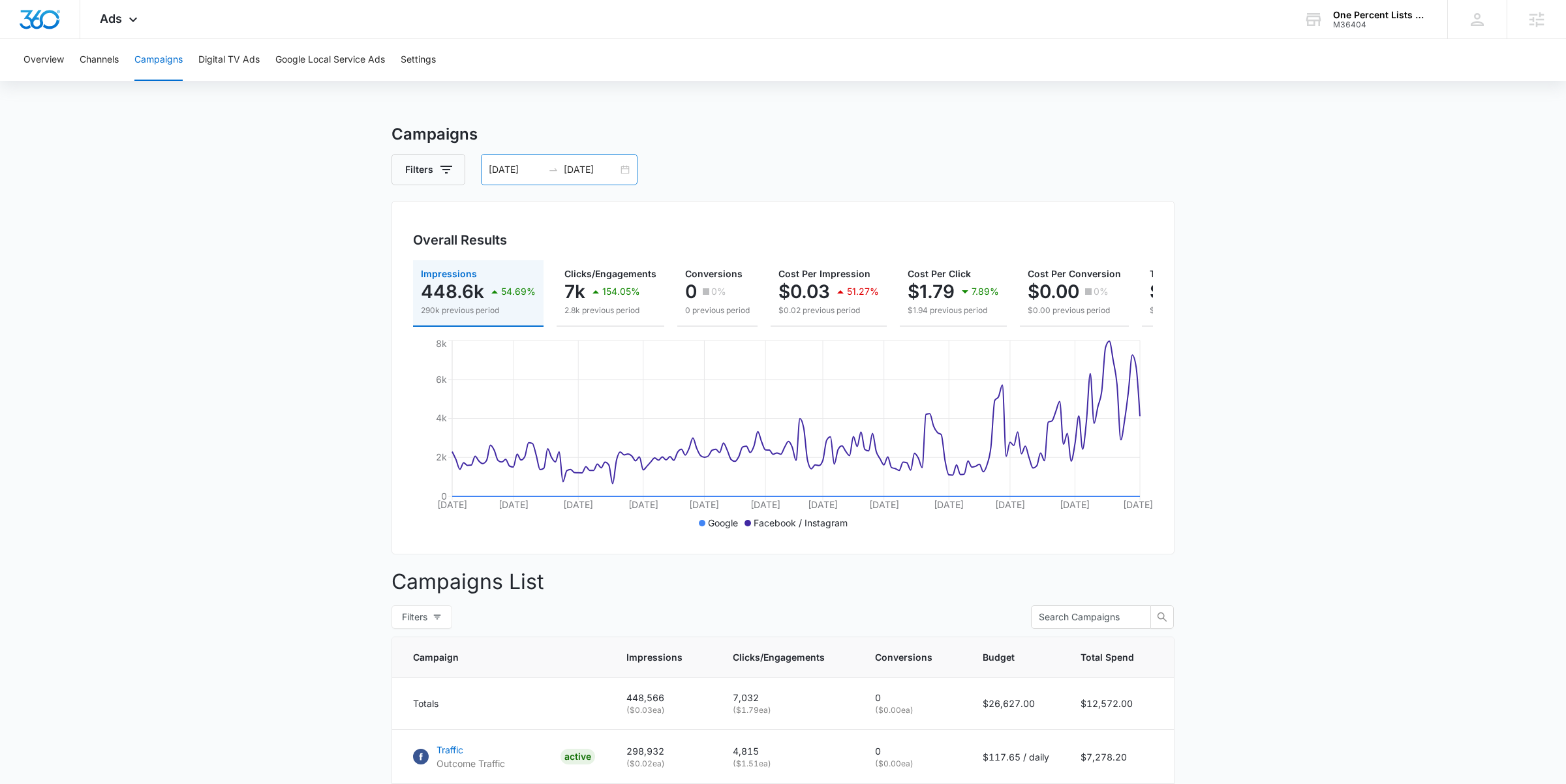
click at [613, 163] on input "[DATE]" at bounding box center [591, 169] width 54 height 14
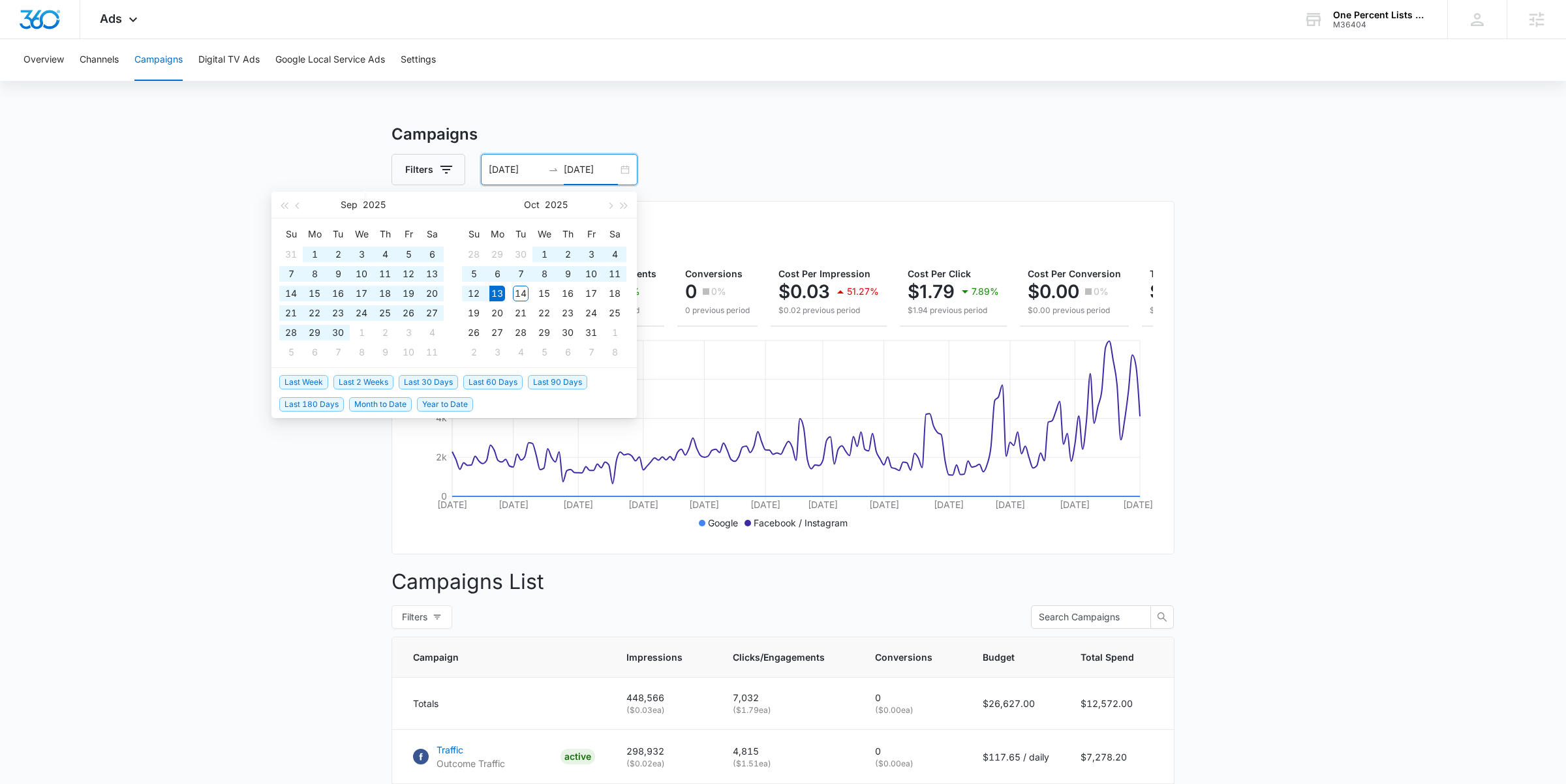
type input "[DATE]"
click at [440, 383] on span "Last 30 Days" at bounding box center [428, 382] width 59 height 14
type input "[DATE]"
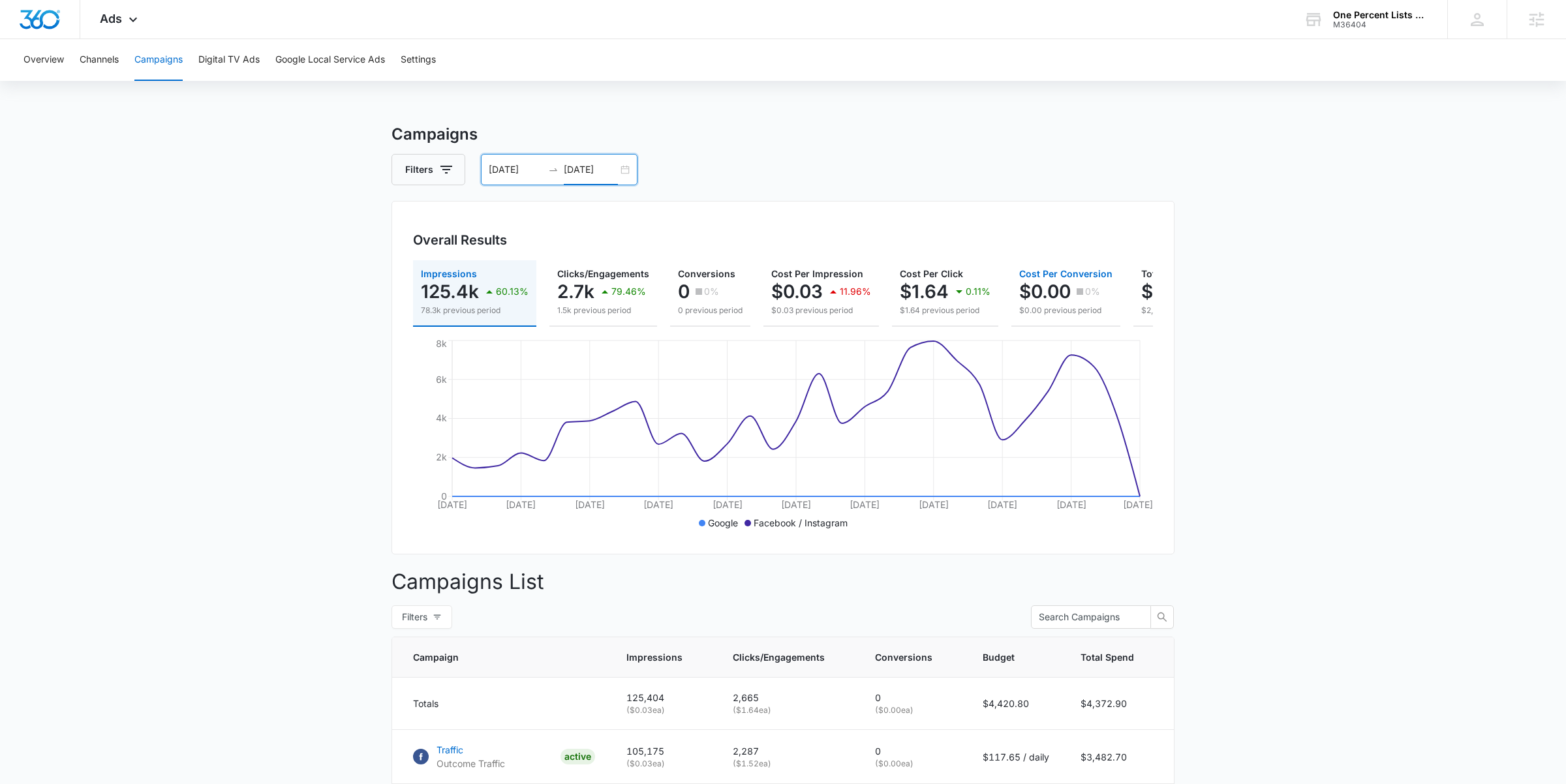
scroll to position [0, 139]
